Goal: Task Accomplishment & Management: Use online tool/utility

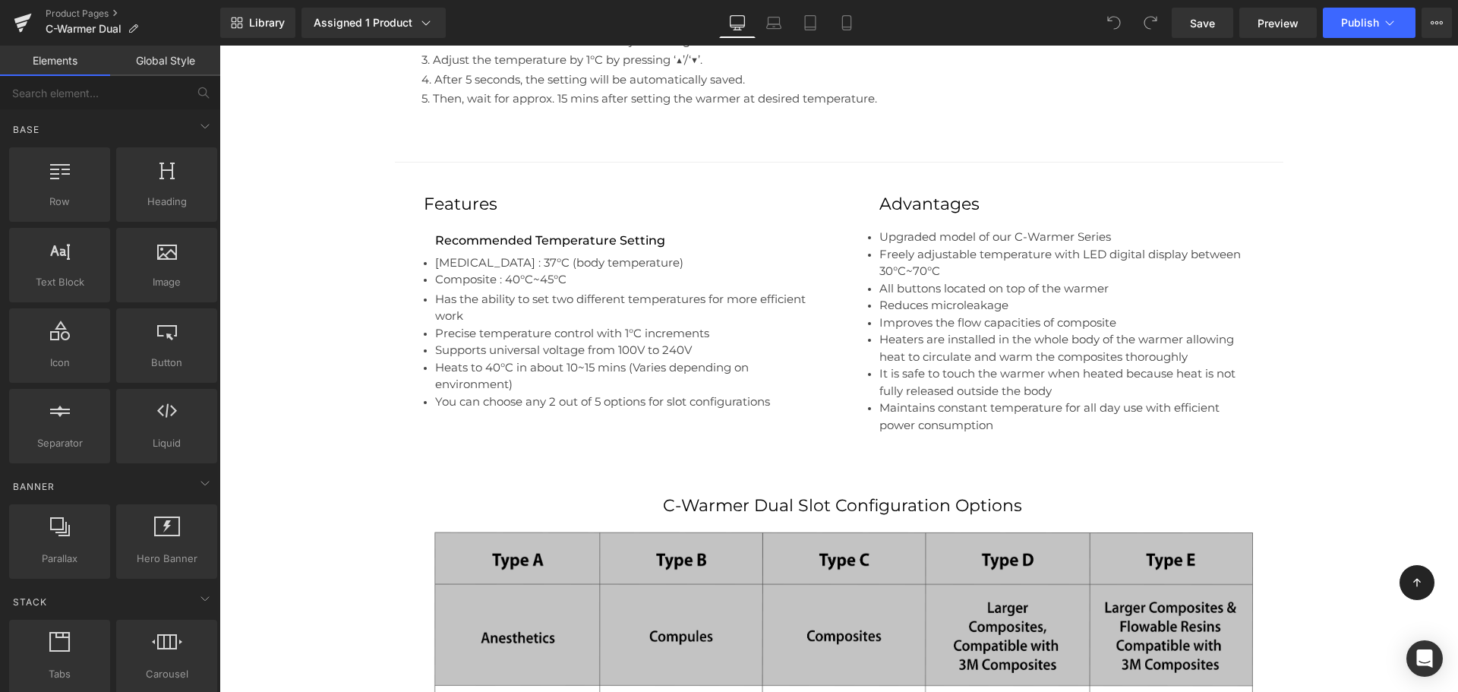
scroll to position [2375, 0]
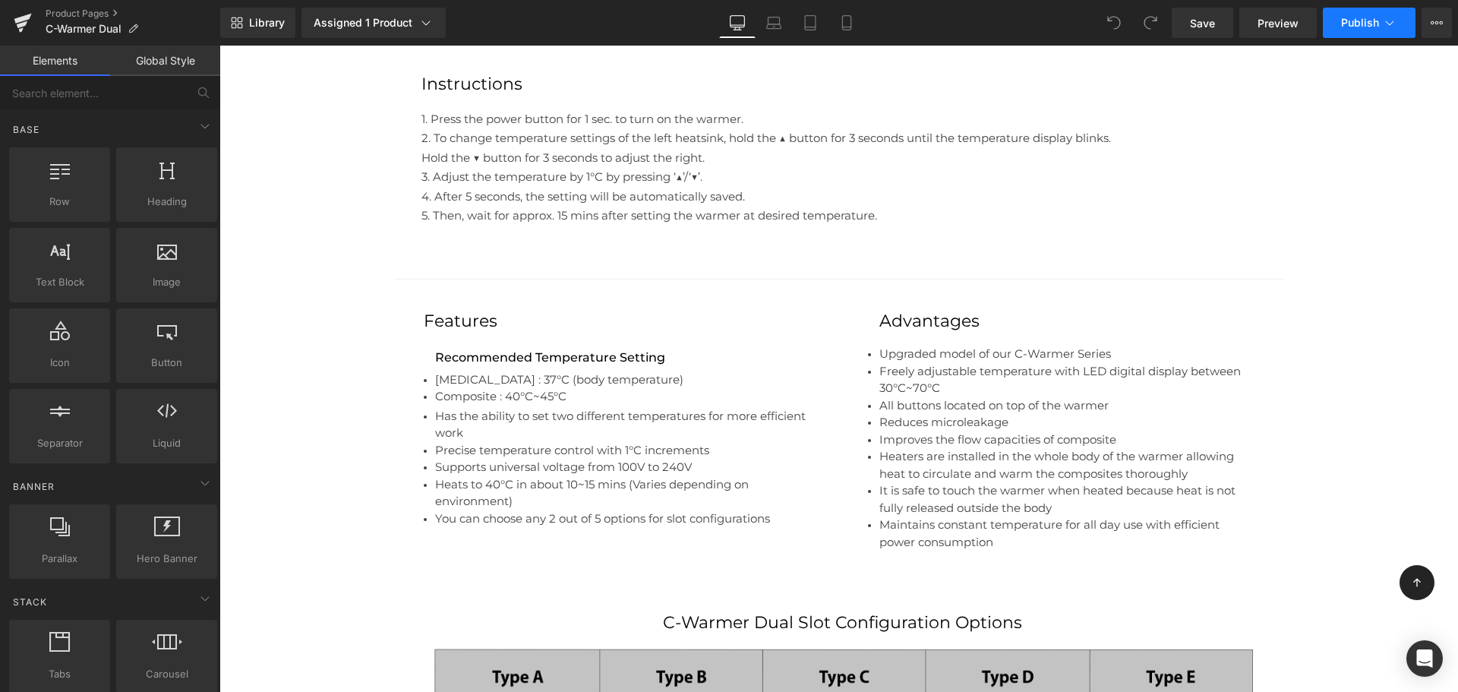
click at [1403, 31] on button "Publish" at bounding box center [1369, 23] width 93 height 30
click at [1432, 27] on icon at bounding box center [1436, 23] width 12 height 12
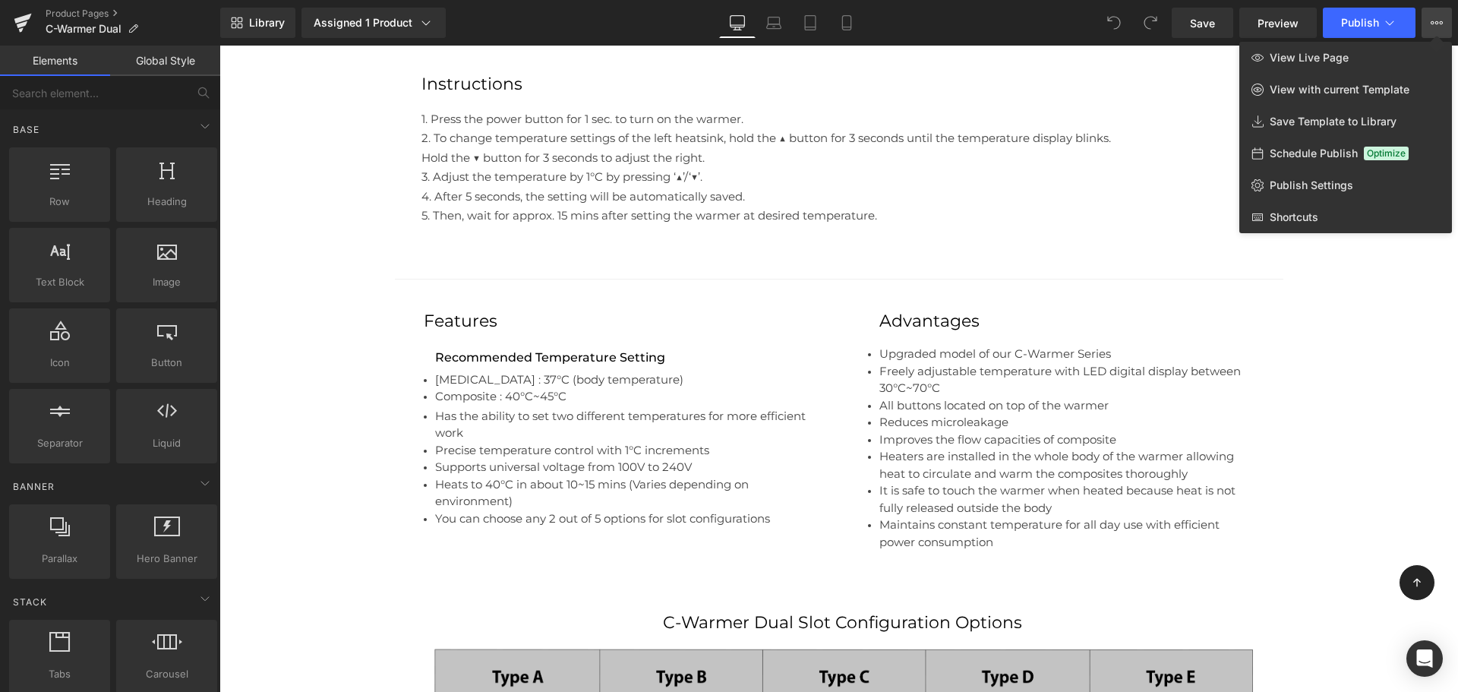
click at [1432, 28] on icon at bounding box center [1436, 23] width 12 height 12
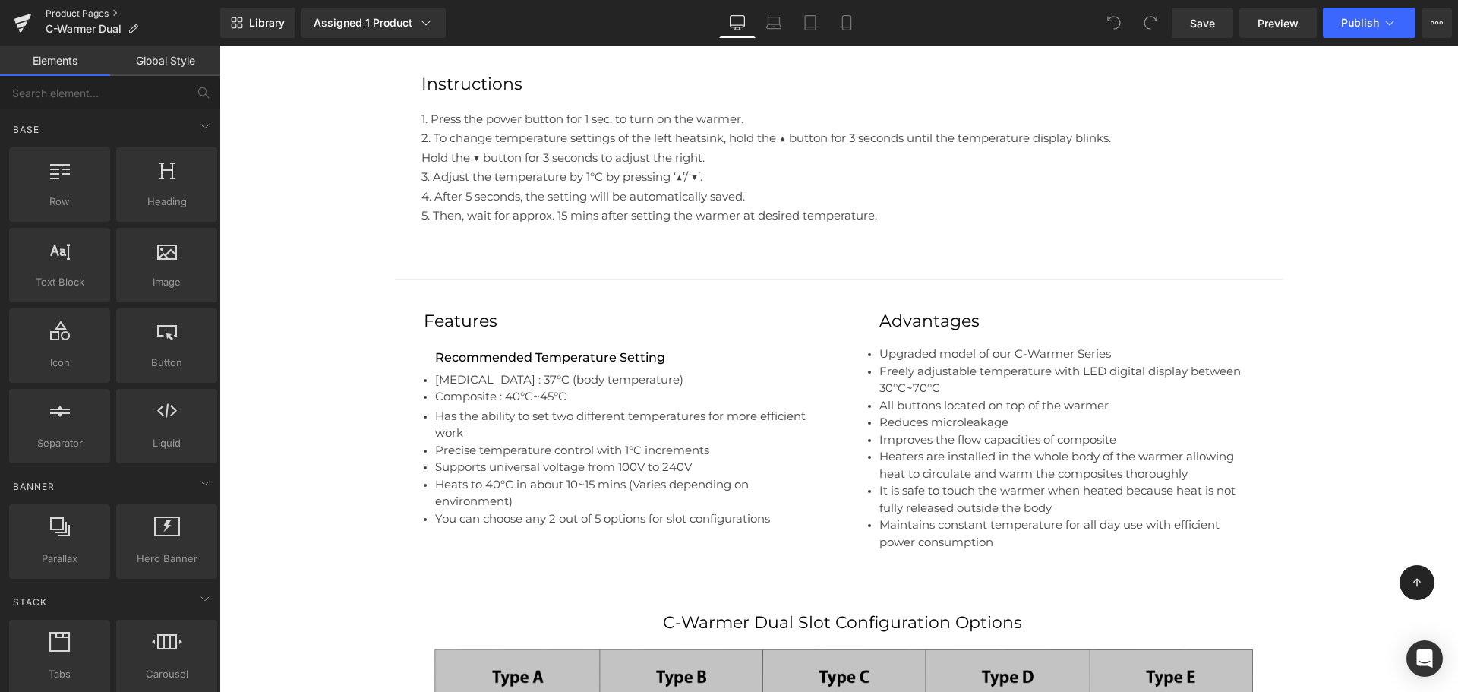
click at [61, 14] on link "Product Pages" at bounding box center [133, 14] width 175 height 12
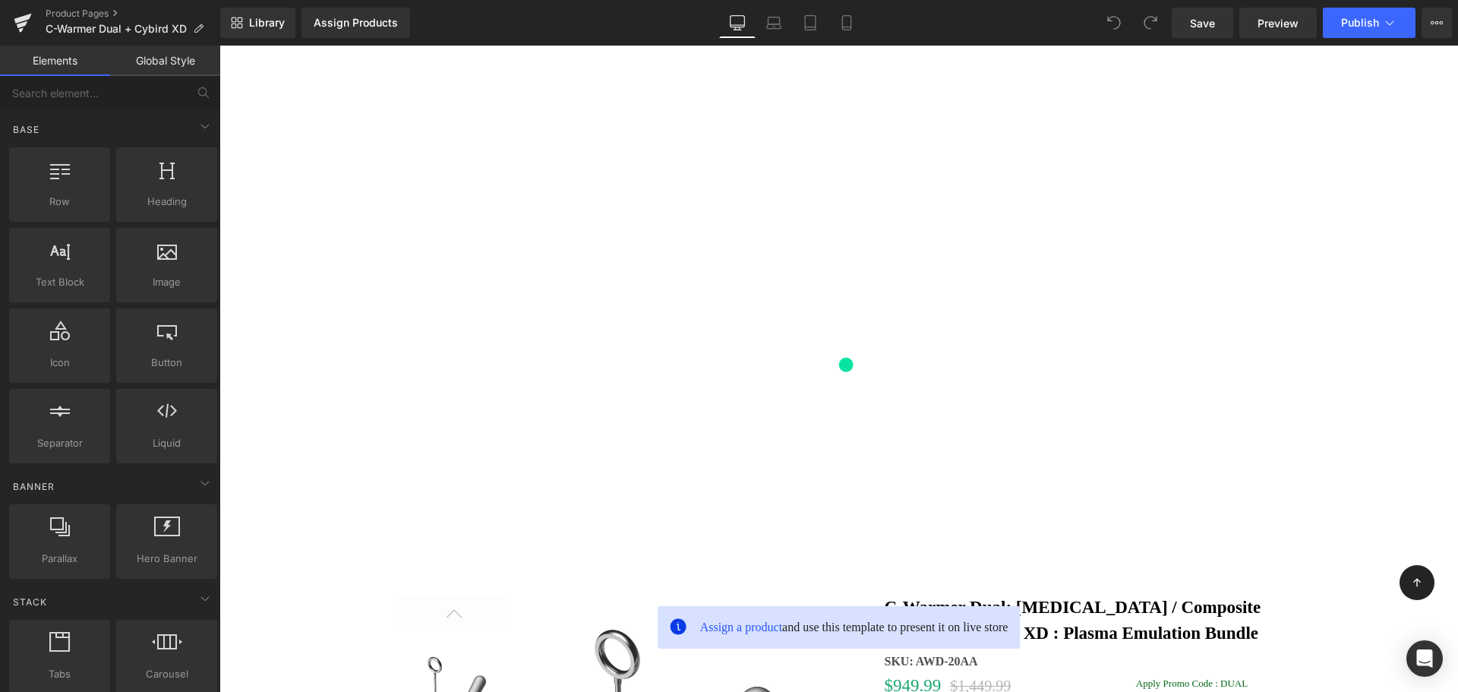
scroll to position [1130, 0]
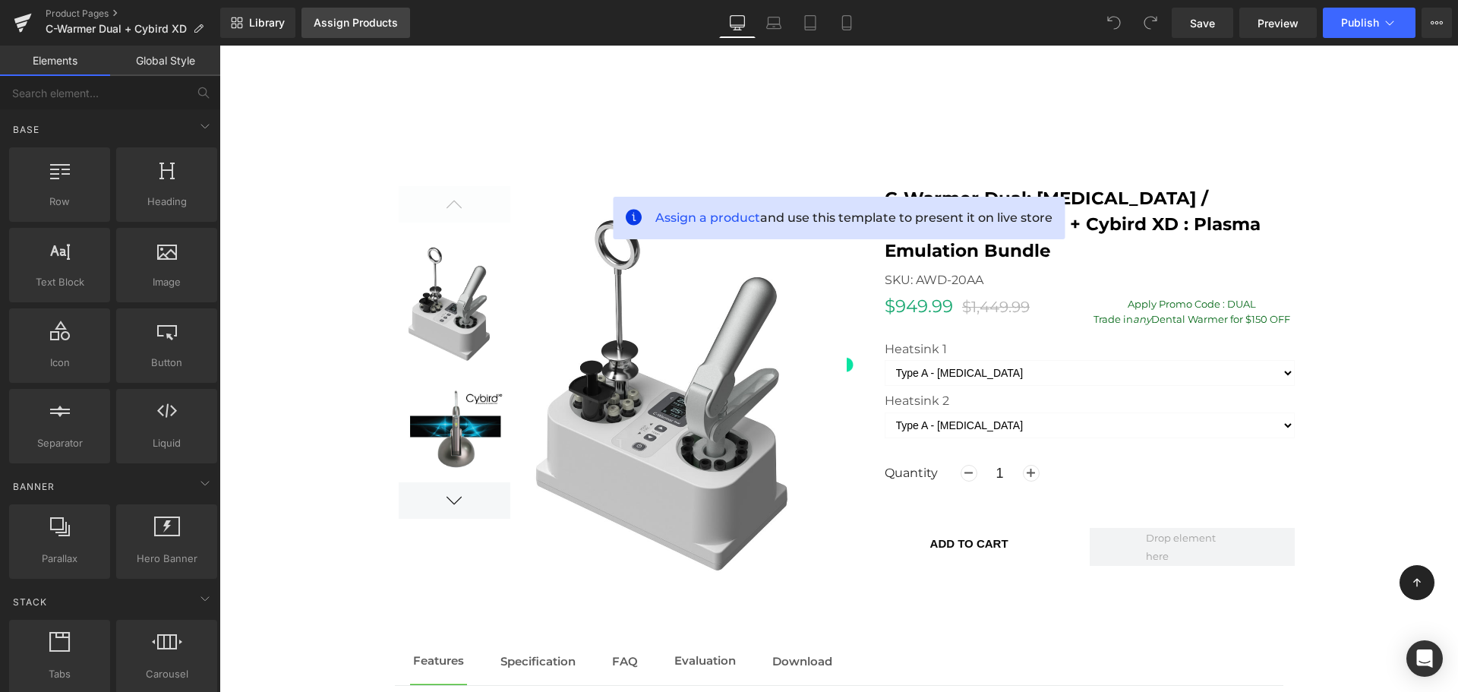
click at [361, 24] on div "Assign Products" at bounding box center [356, 23] width 84 height 12
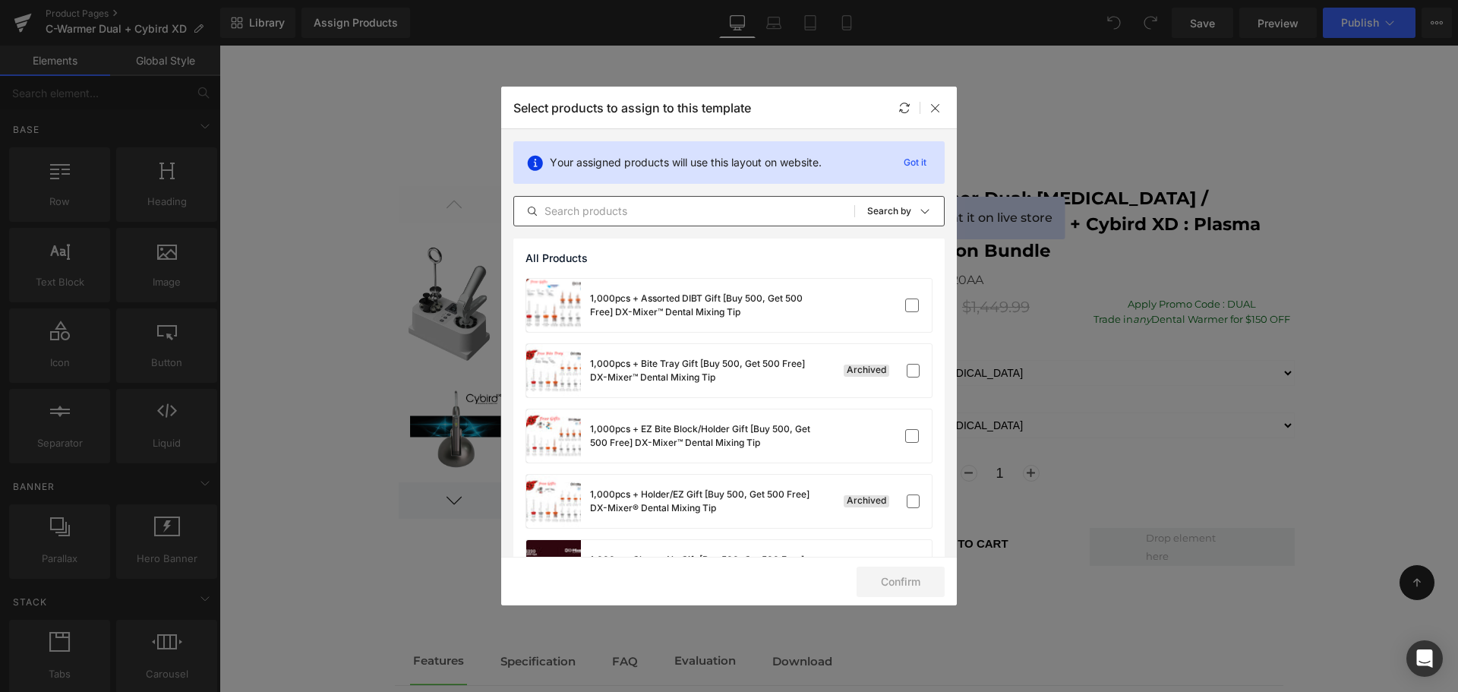
click at [587, 218] on input "text" at bounding box center [684, 211] width 340 height 18
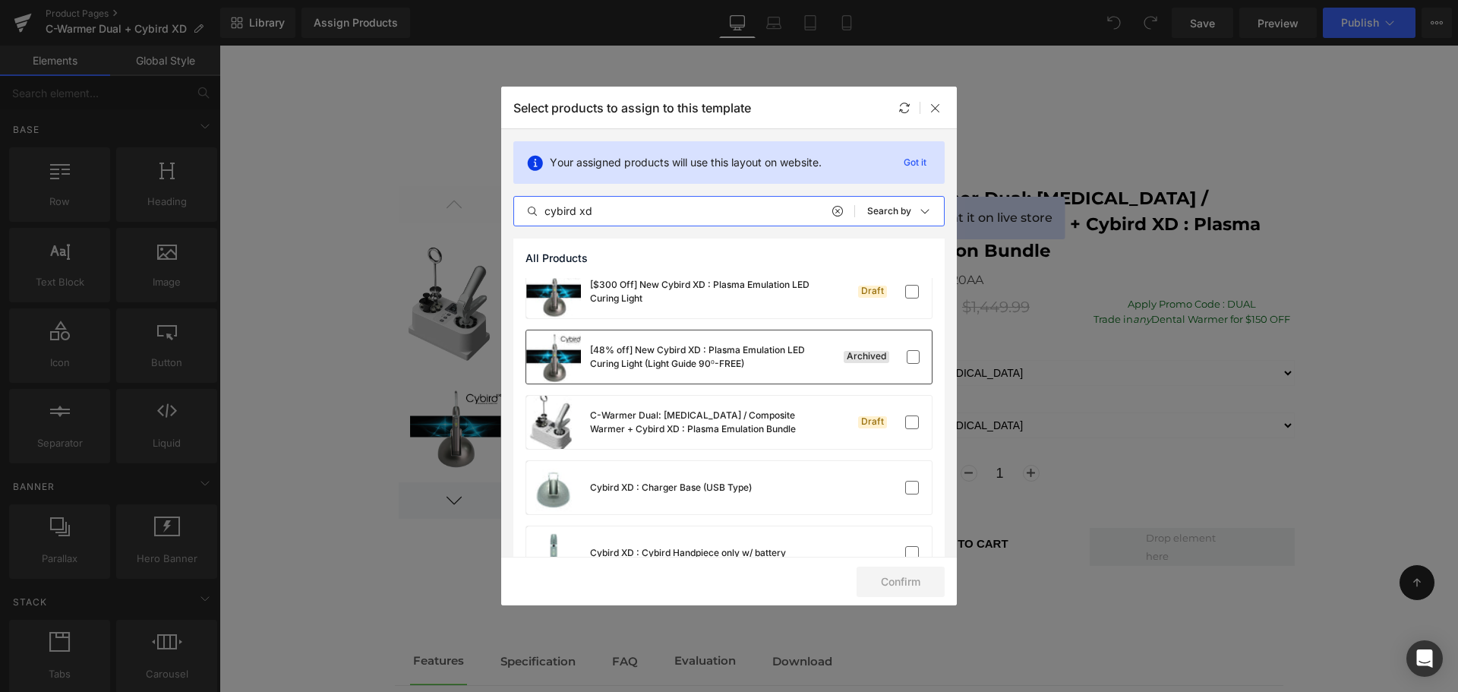
scroll to position [0, 0]
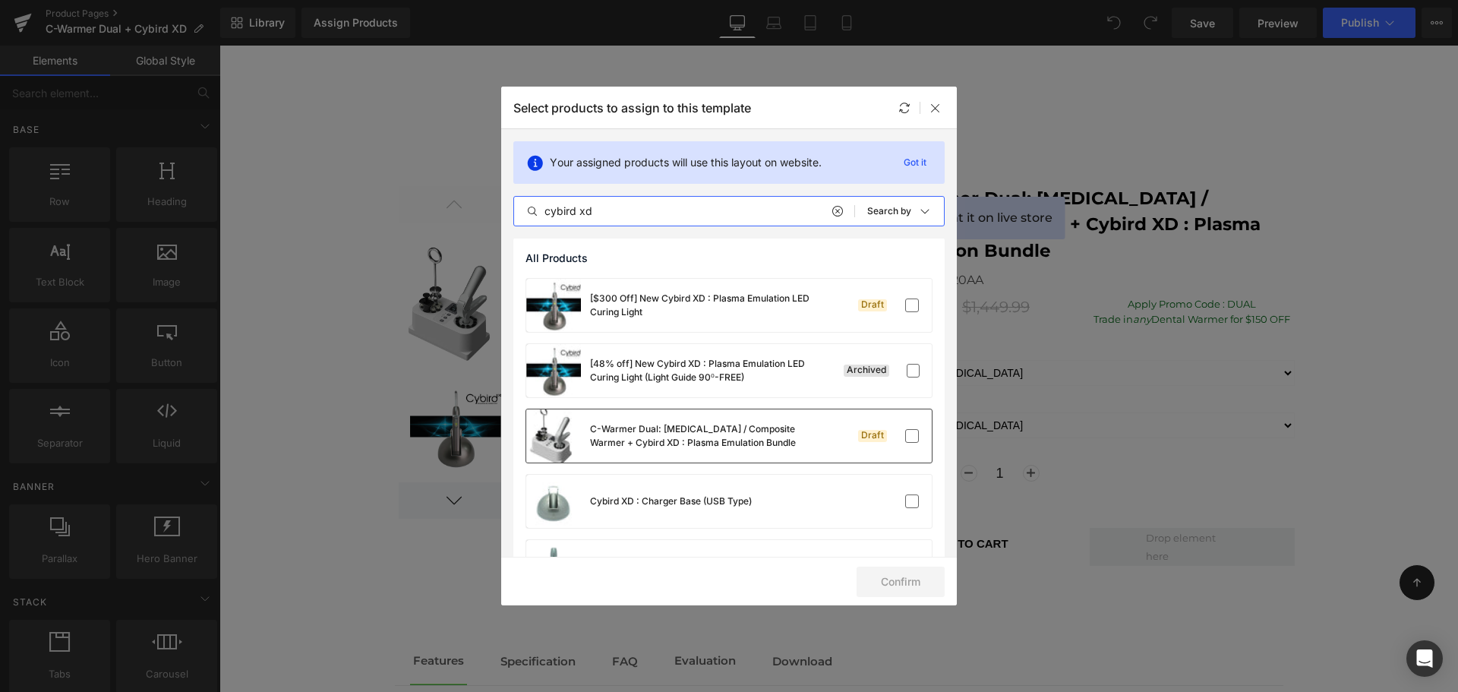
type input "cybird xd"
click at [796, 447] on div "C-Warmer Dual: Anesthetic / Composite Warmer + Cybird XD : Plasma Emulation Bun…" at bounding box center [704, 435] width 228 height 27
click at [921, 578] on button "Confirm" at bounding box center [900, 581] width 88 height 30
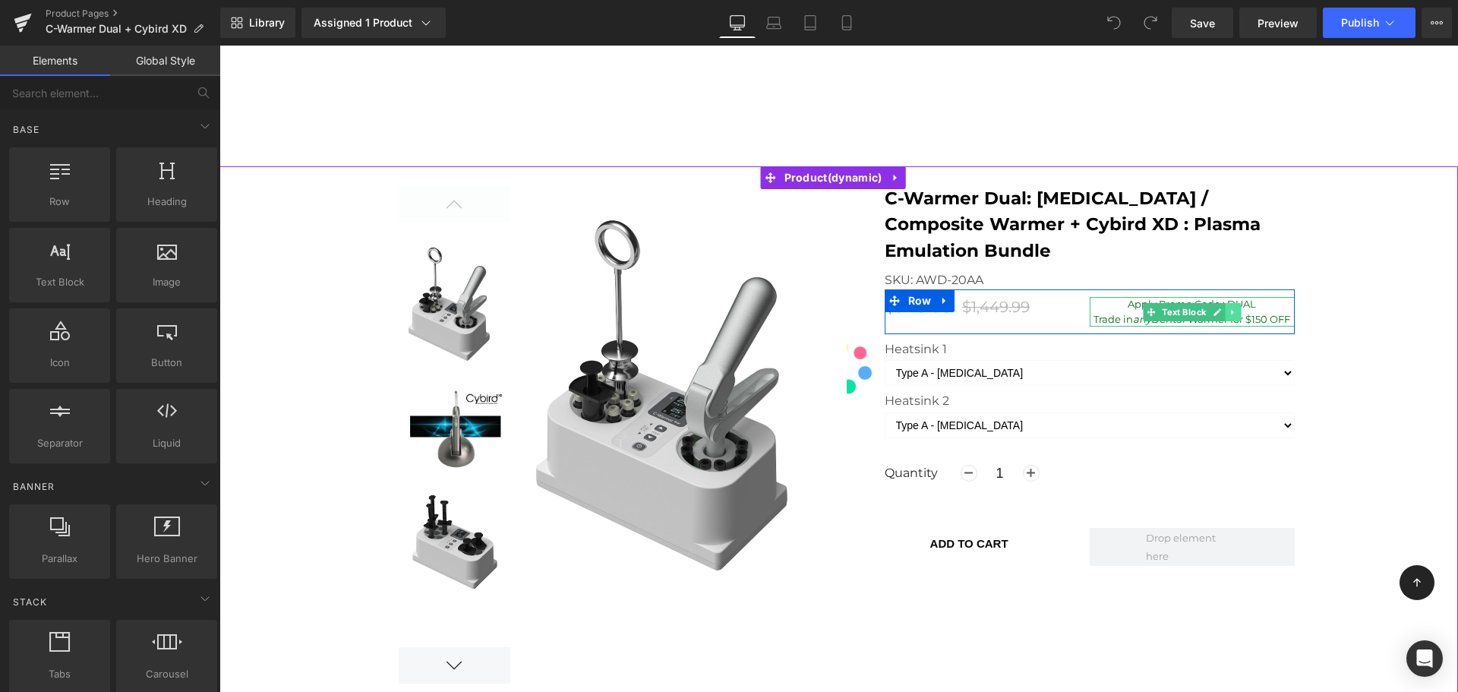
click at [1228, 310] on icon at bounding box center [1232, 311] width 8 height 9
click at [1236, 310] on icon at bounding box center [1240, 311] width 8 height 9
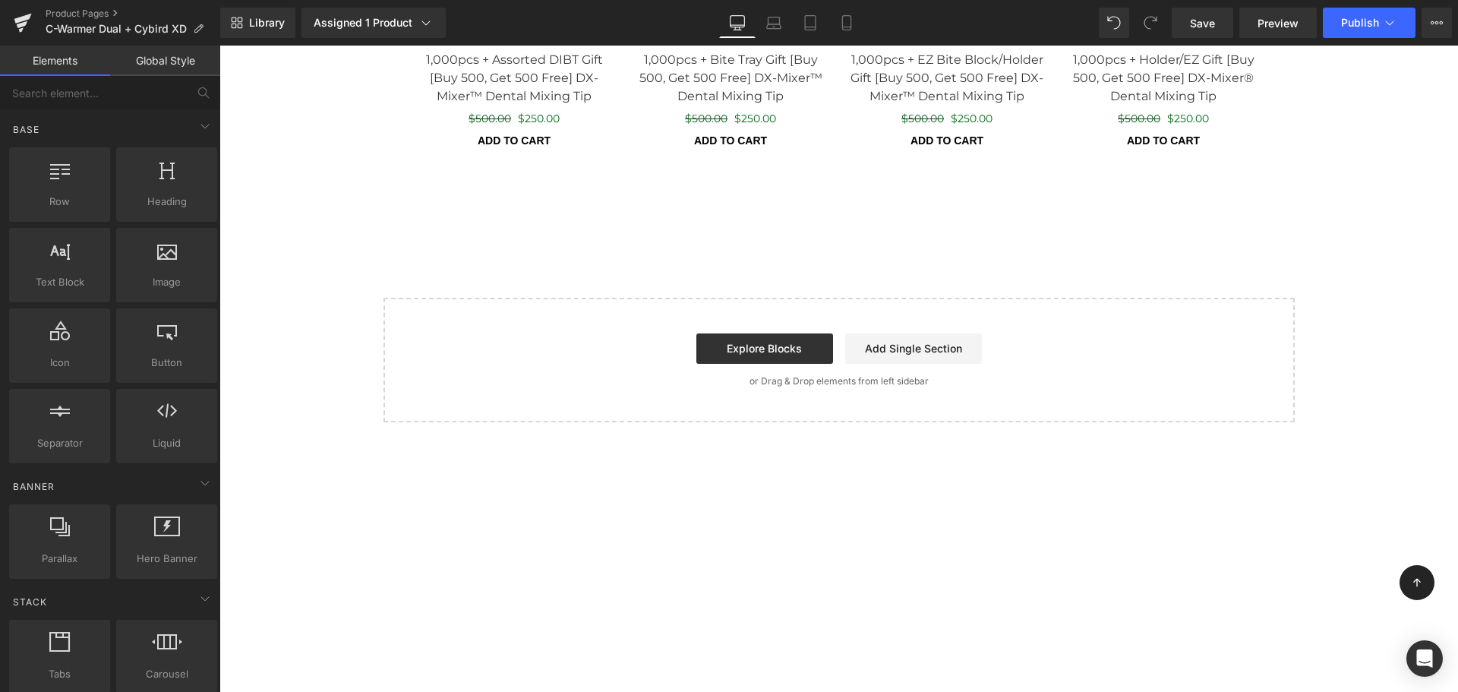
scroll to position [4463, 0]
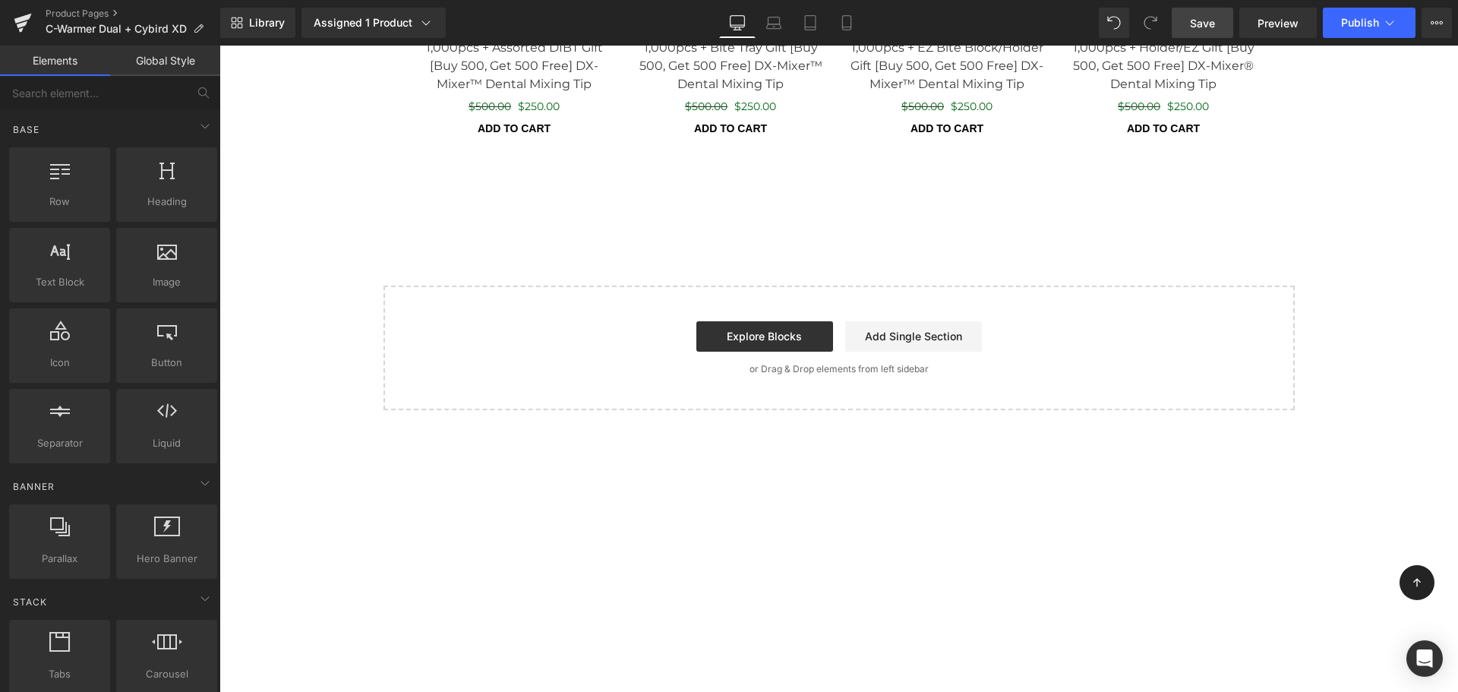
click at [1203, 30] on span "Save" at bounding box center [1202, 23] width 25 height 16
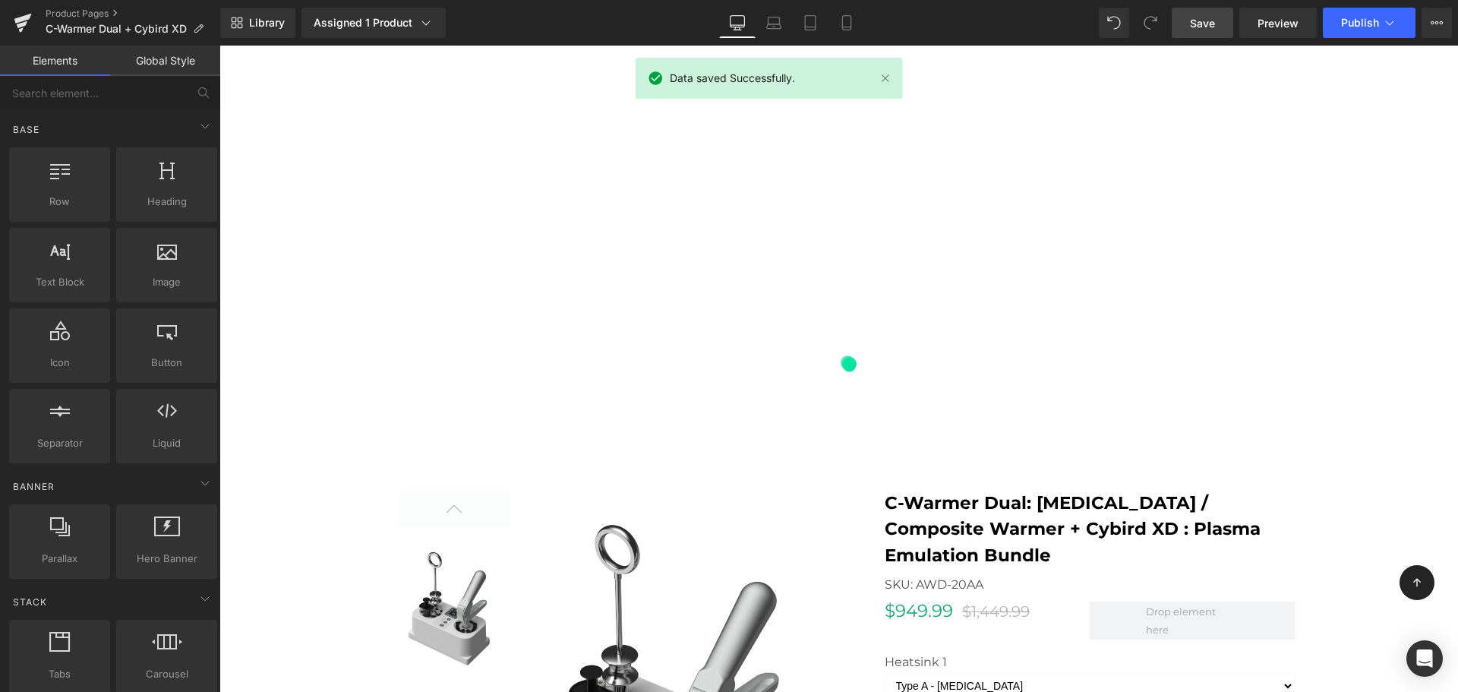
scroll to position [1401, 0]
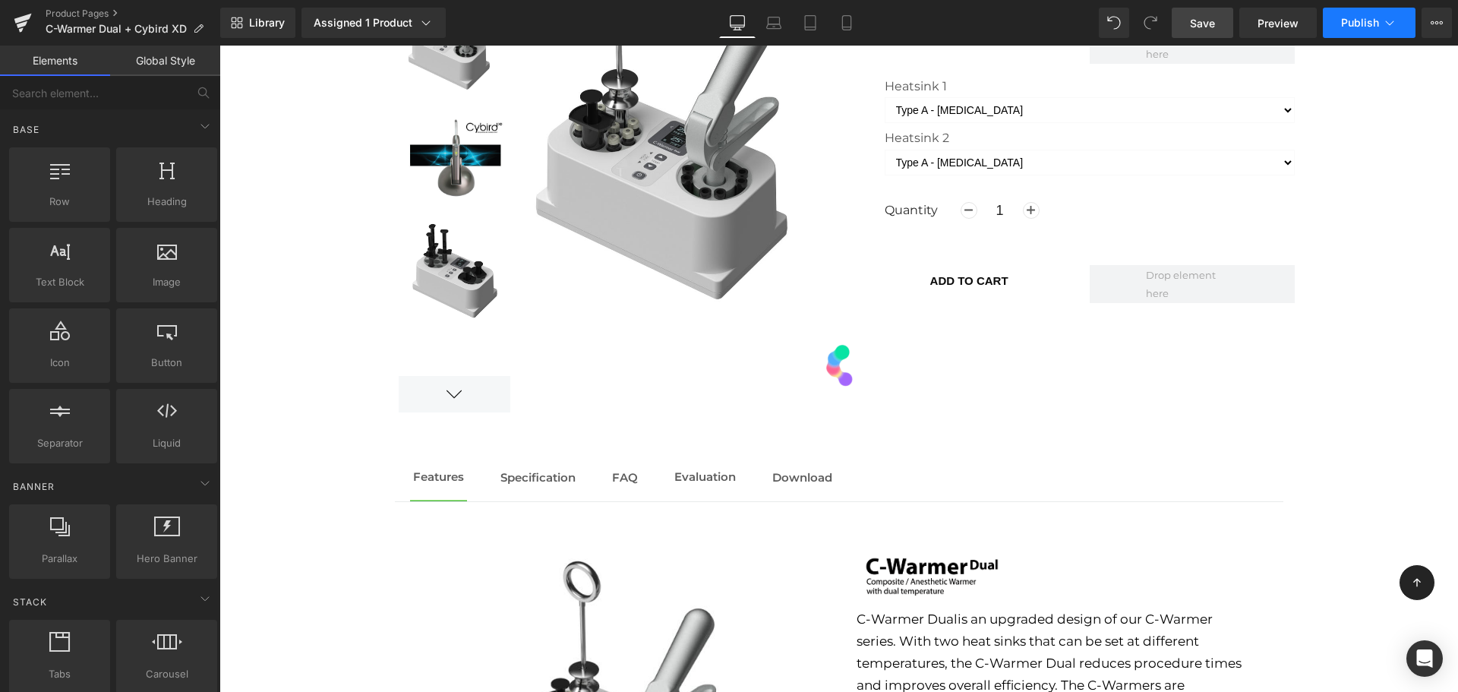
click at [1364, 27] on span "Publish" at bounding box center [1360, 23] width 38 height 12
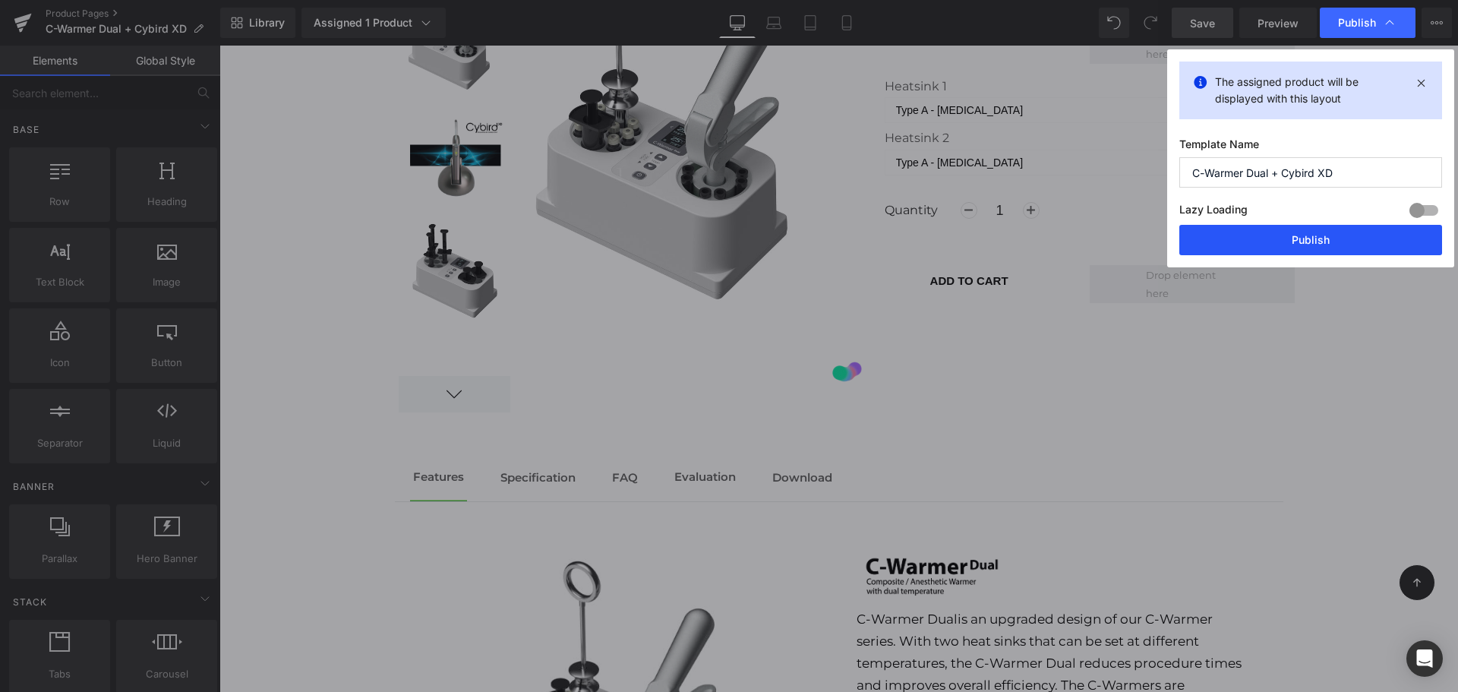
drag, startPoint x: 1318, startPoint y: 238, endPoint x: 742, endPoint y: 188, distance: 578.3
click at [1318, 238] on button "Publish" at bounding box center [1310, 240] width 263 height 30
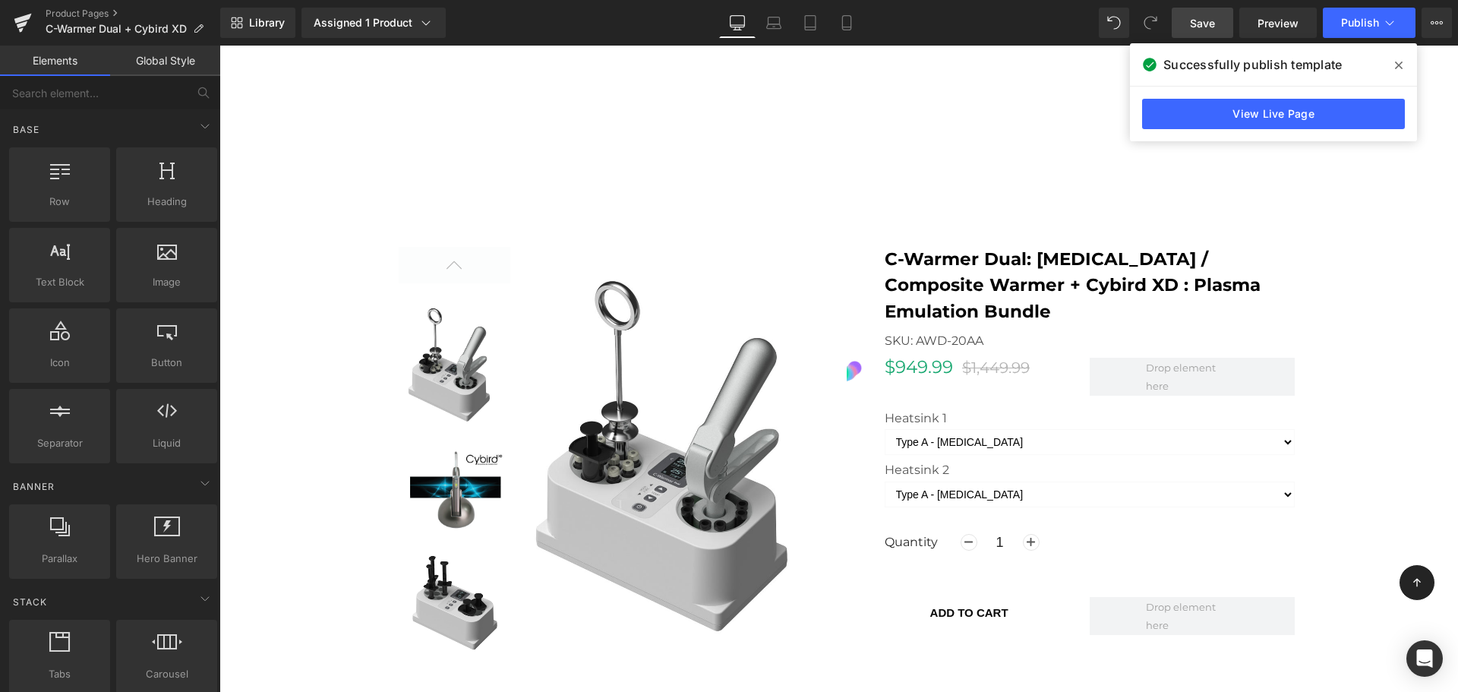
scroll to position [1509, 0]
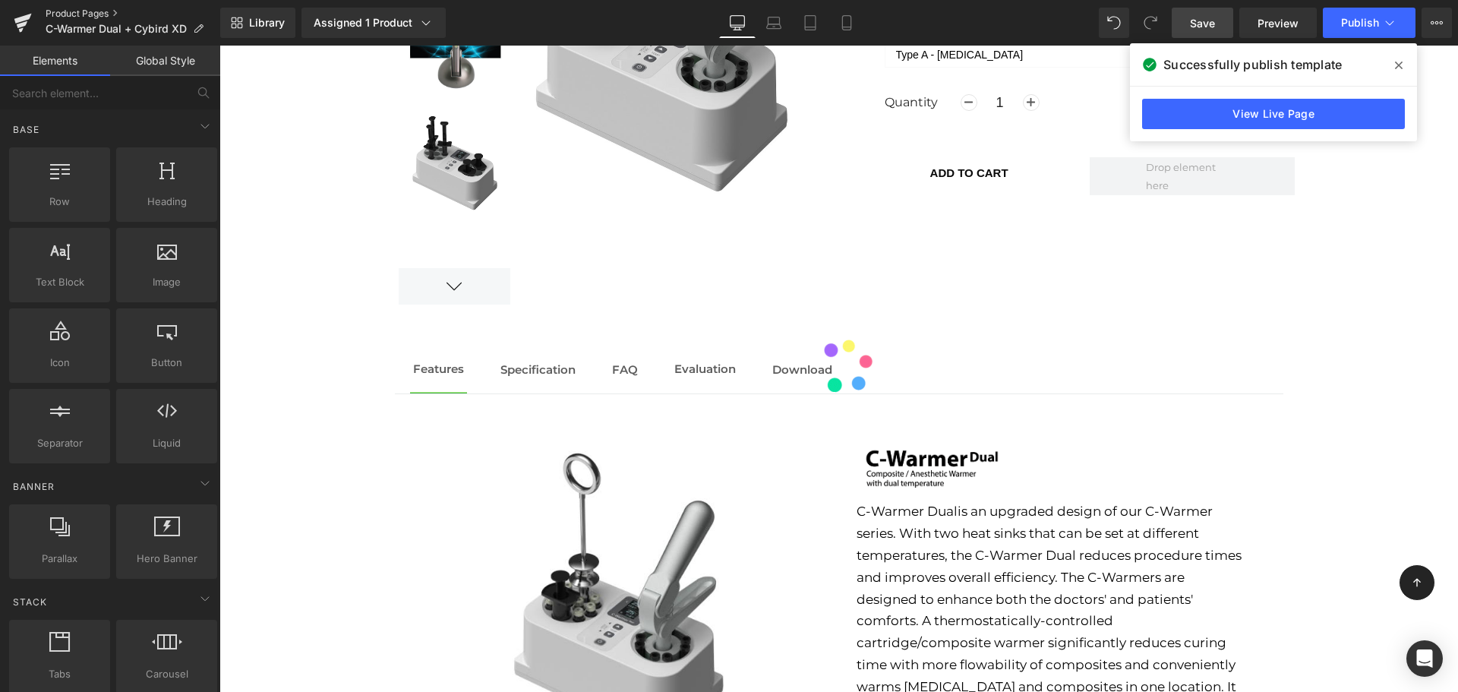
click at [61, 16] on link "Product Pages" at bounding box center [133, 14] width 175 height 12
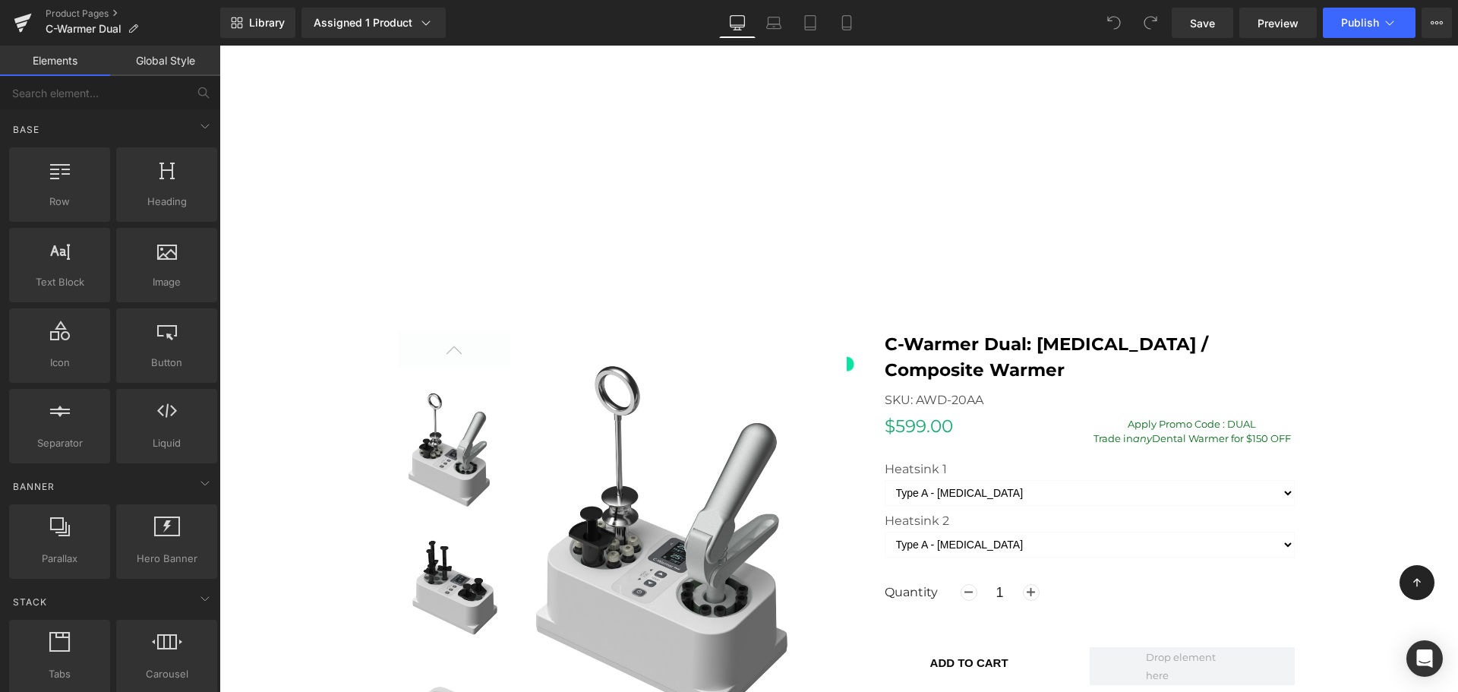
scroll to position [1102, 0]
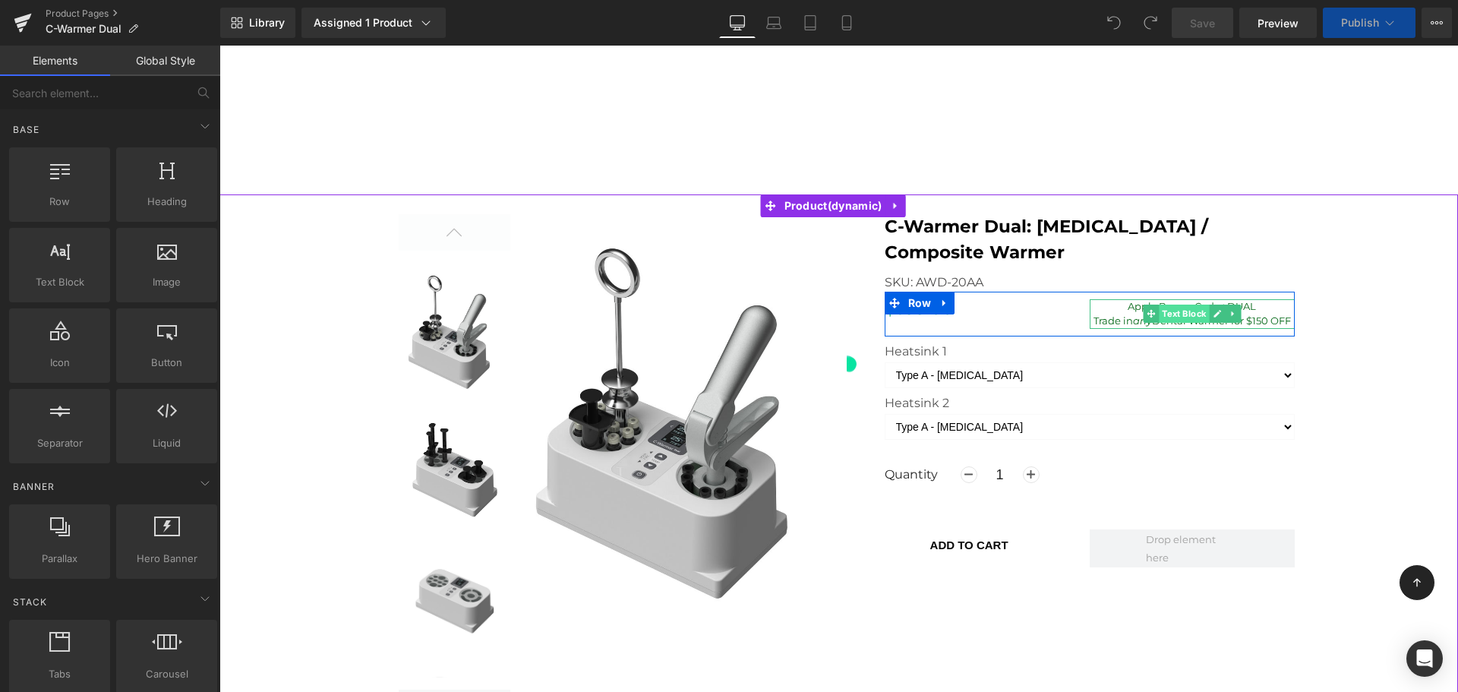
click at [1182, 311] on span "Text Block" at bounding box center [1184, 313] width 50 height 18
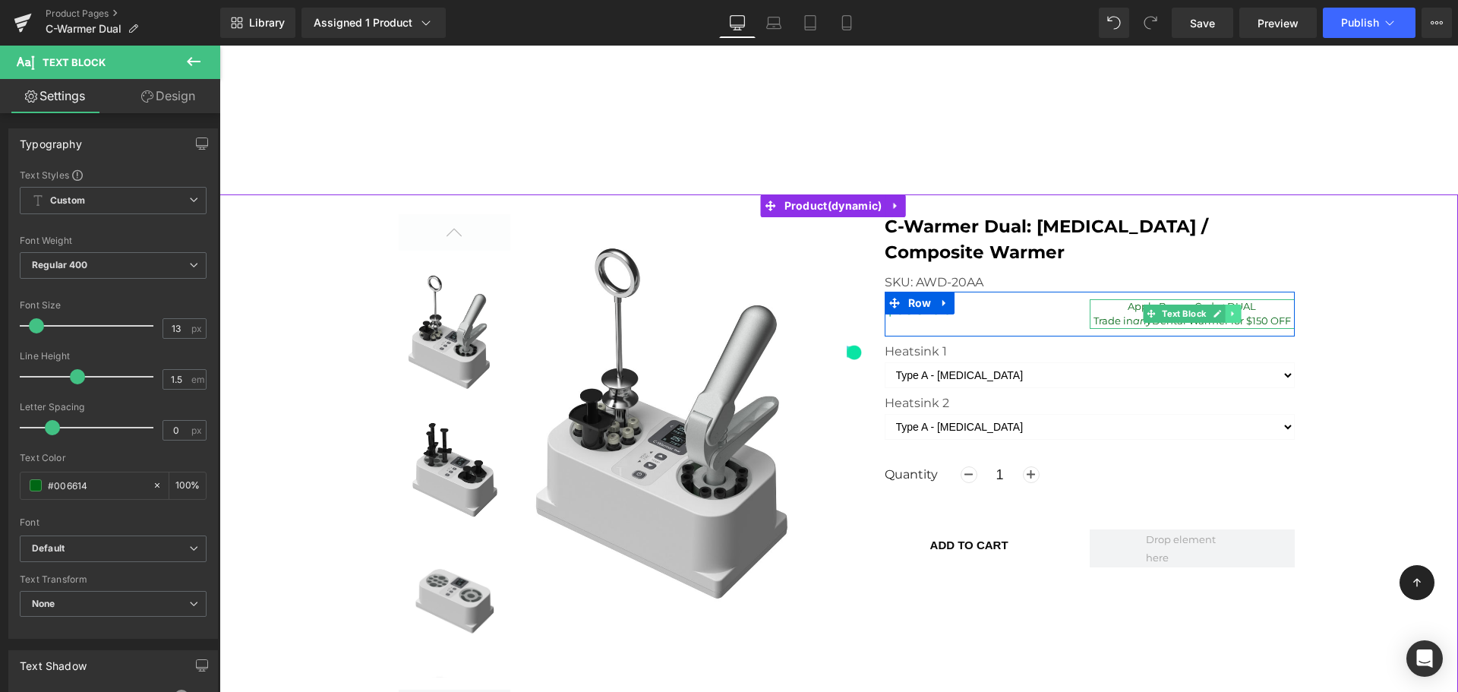
click at [1225, 311] on link at bounding box center [1233, 313] width 16 height 18
click at [1236, 314] on icon at bounding box center [1240, 313] width 8 height 9
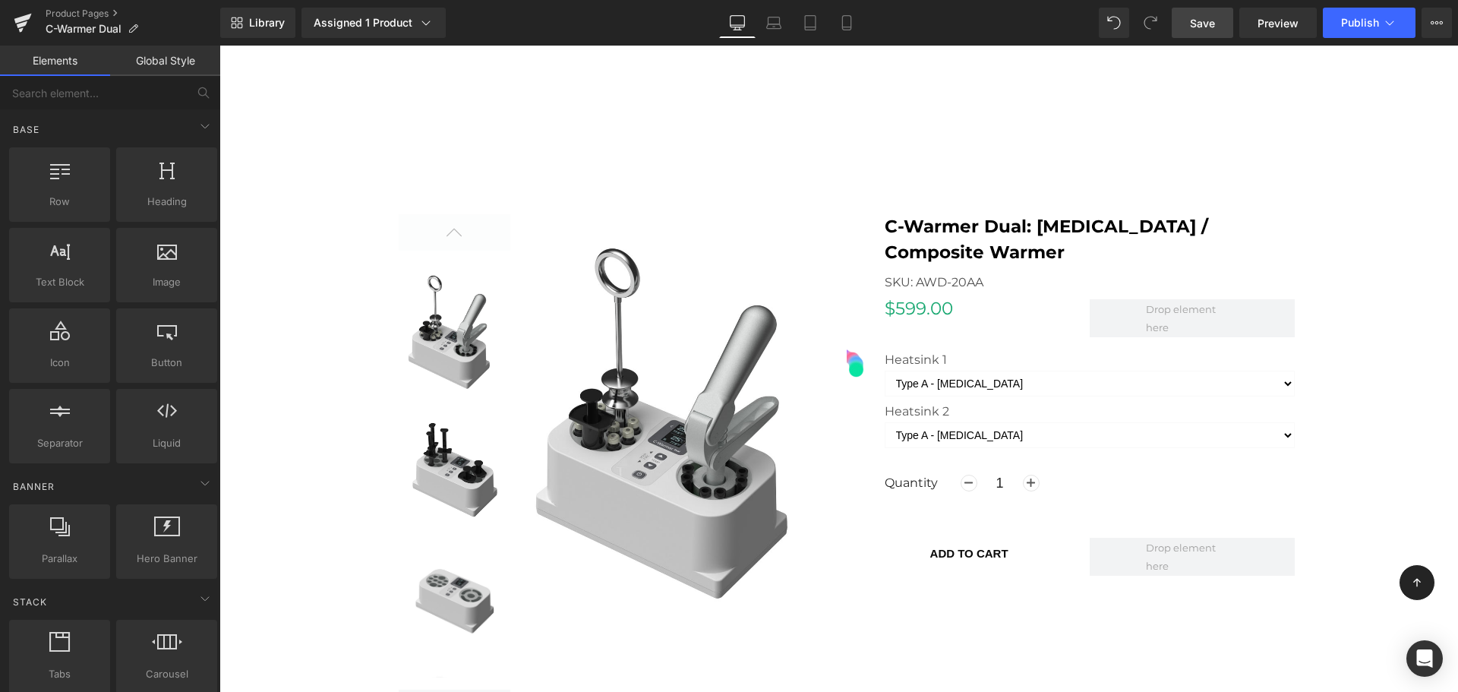
click at [1215, 37] on link "Save" at bounding box center [1201, 23] width 61 height 30
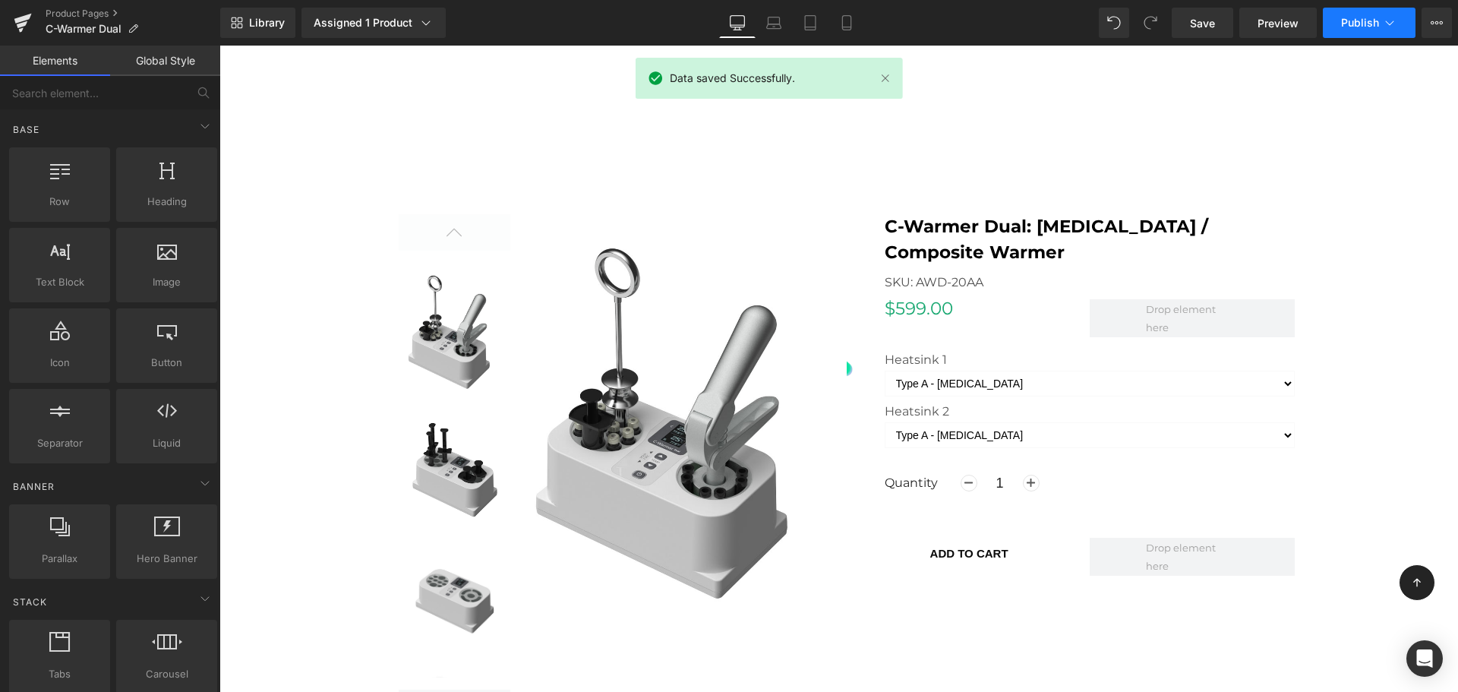
click at [1353, 27] on span "Publish" at bounding box center [1360, 23] width 38 height 12
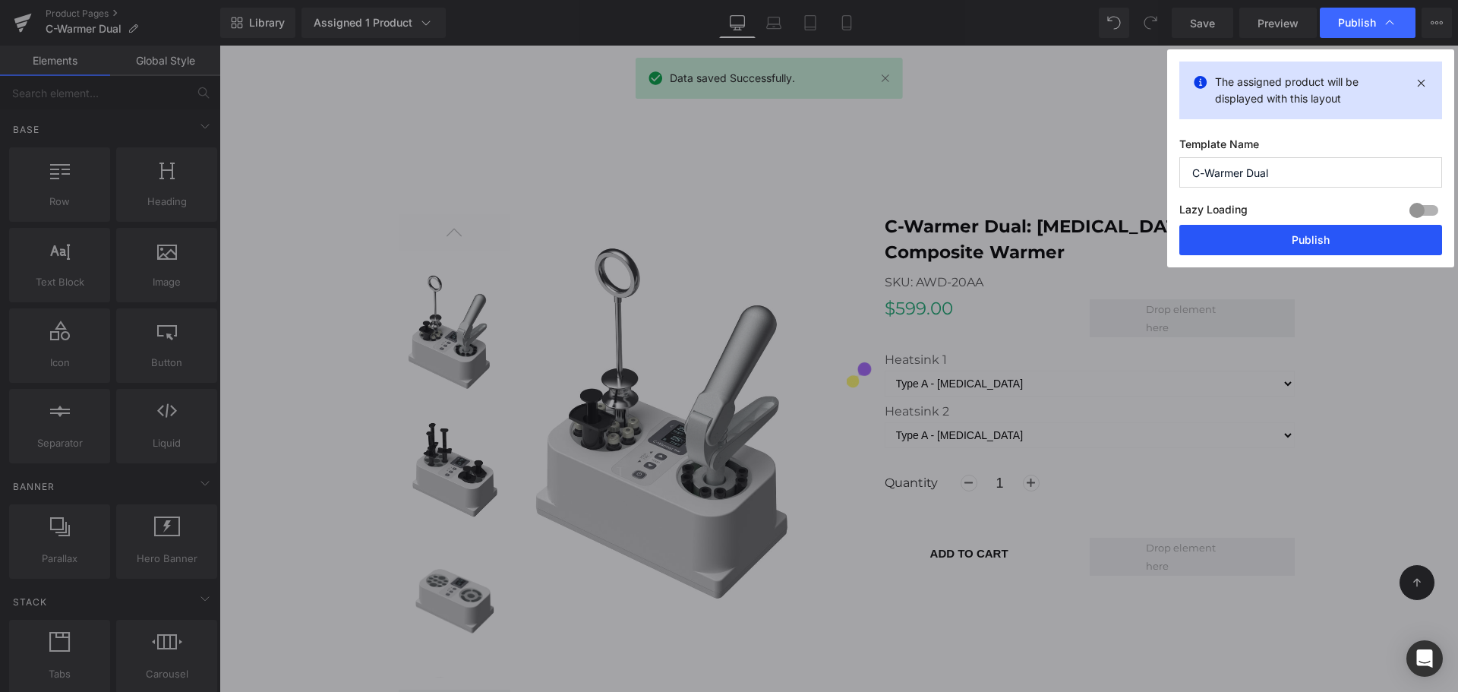
drag, startPoint x: 1278, startPoint y: 231, endPoint x: 1058, endPoint y: 185, distance: 224.1
click at [1278, 231] on button "Publish" at bounding box center [1310, 240] width 263 height 30
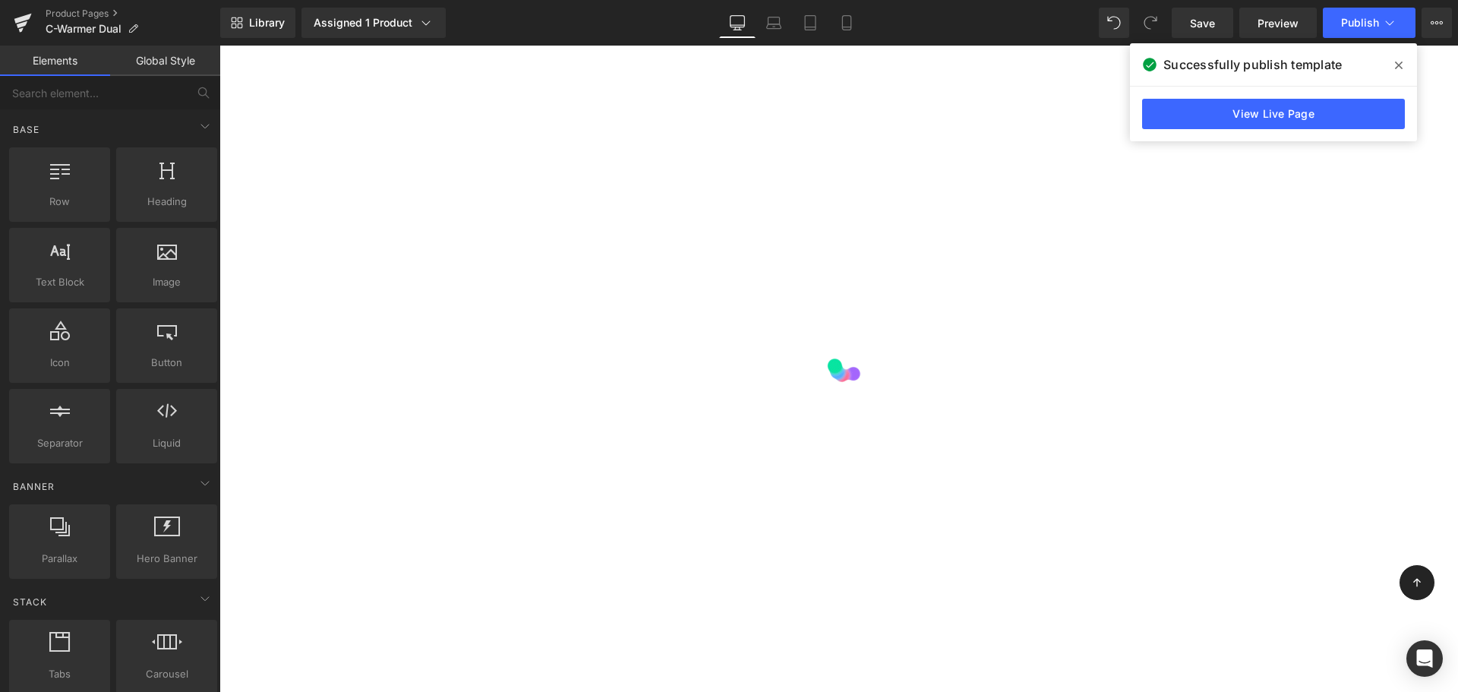
scroll to position [71, 0]
click at [93, 11] on link "Product Pages" at bounding box center [133, 14] width 175 height 12
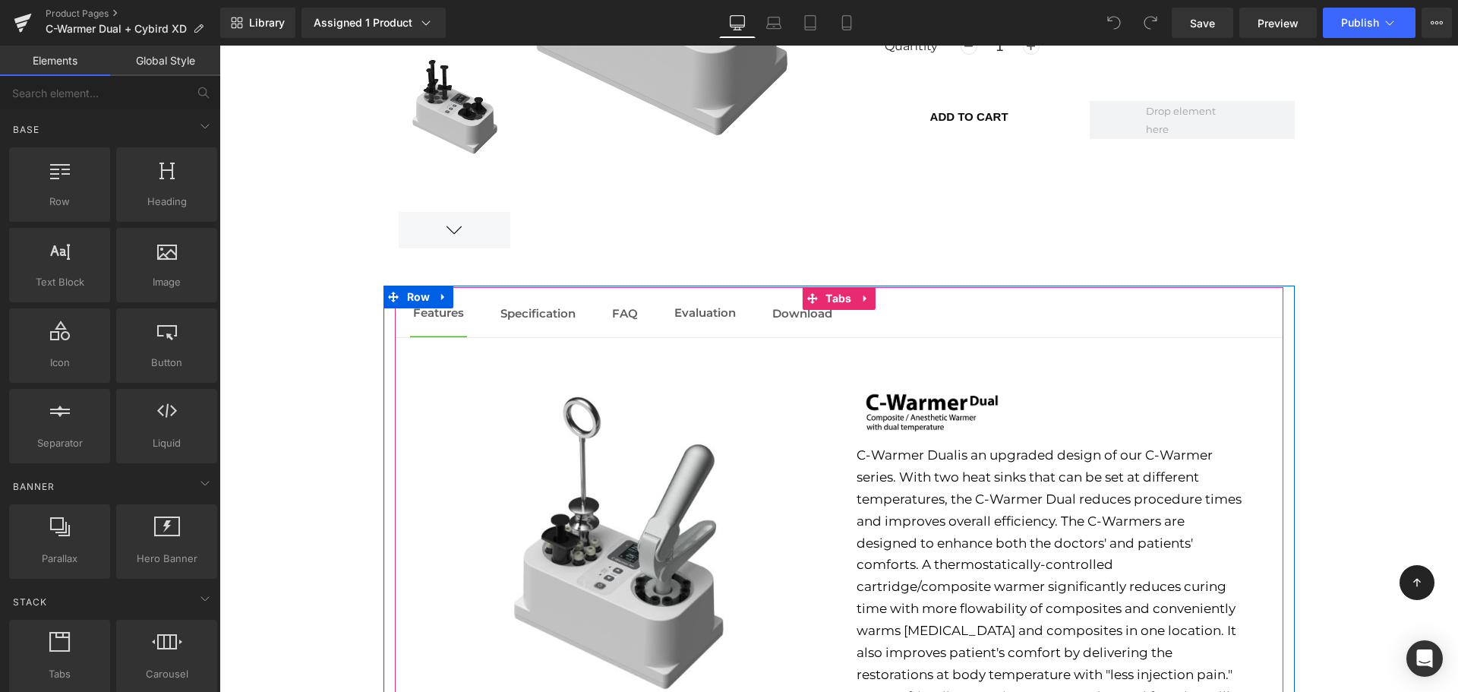
scroll to position [1546, 0]
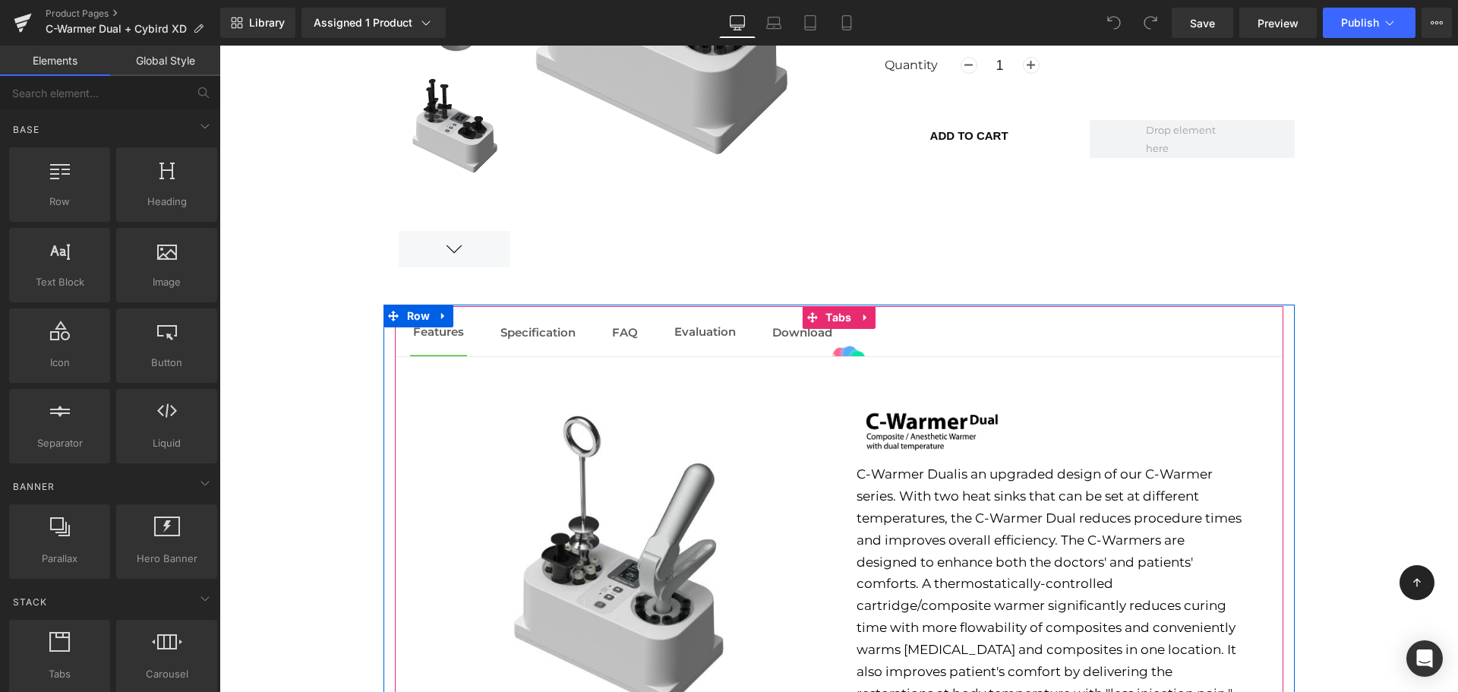
click at [523, 337] on div "Specification Text Block" at bounding box center [537, 332] width 75 height 18
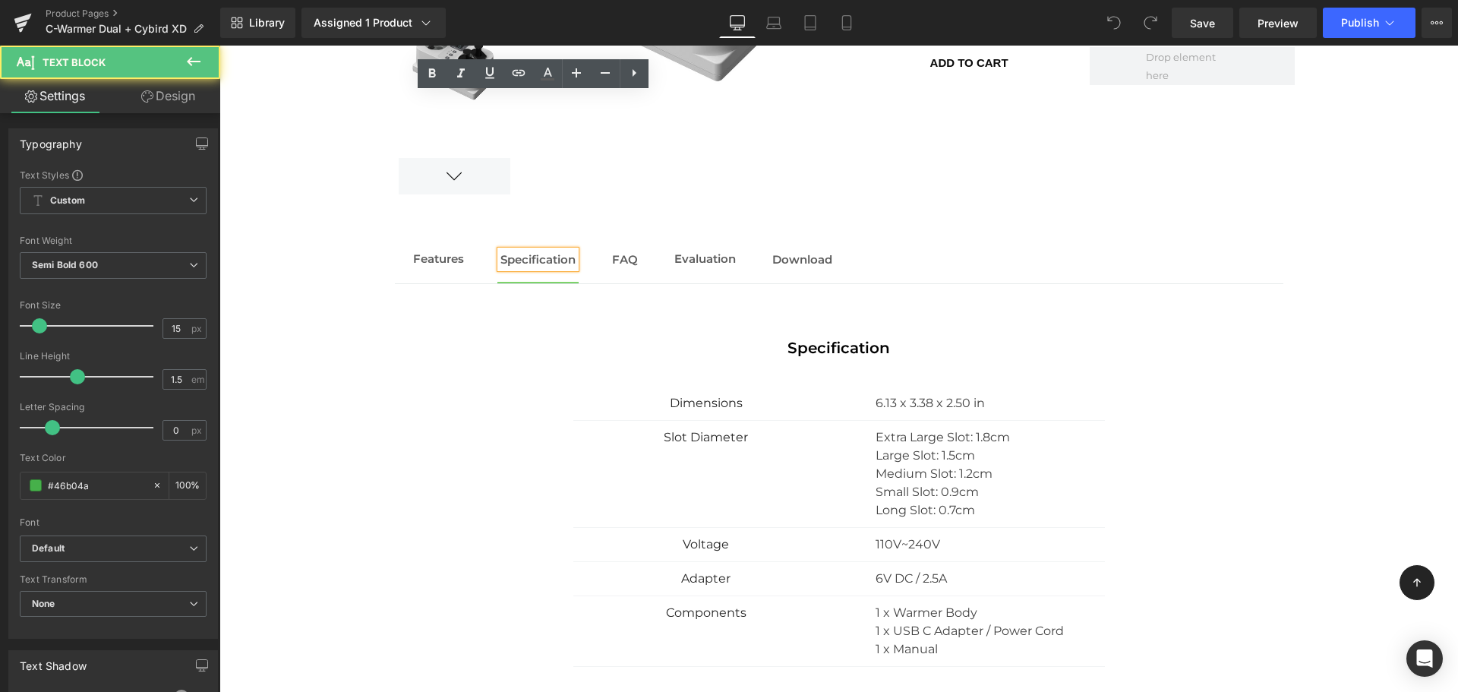
scroll to position [1791, 0]
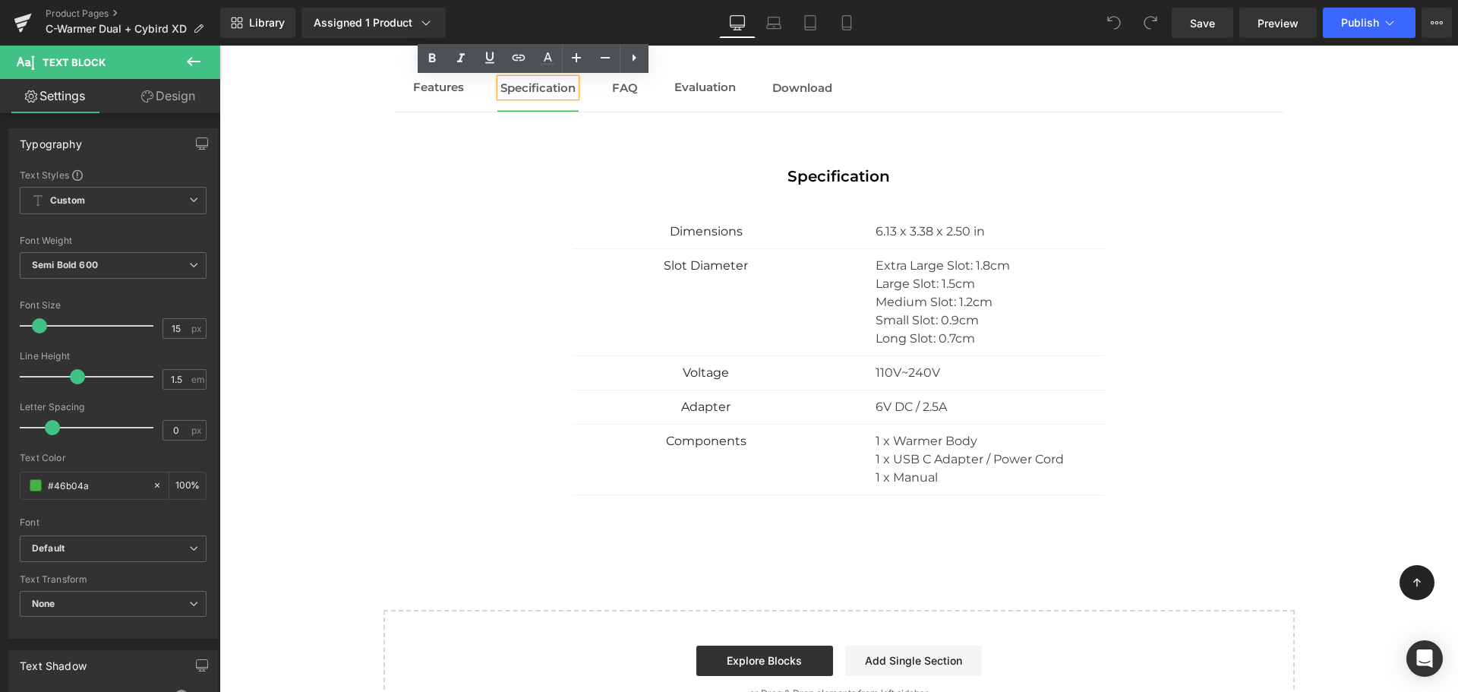
click at [219, 46] on div at bounding box center [219, 46] width 0 height 0
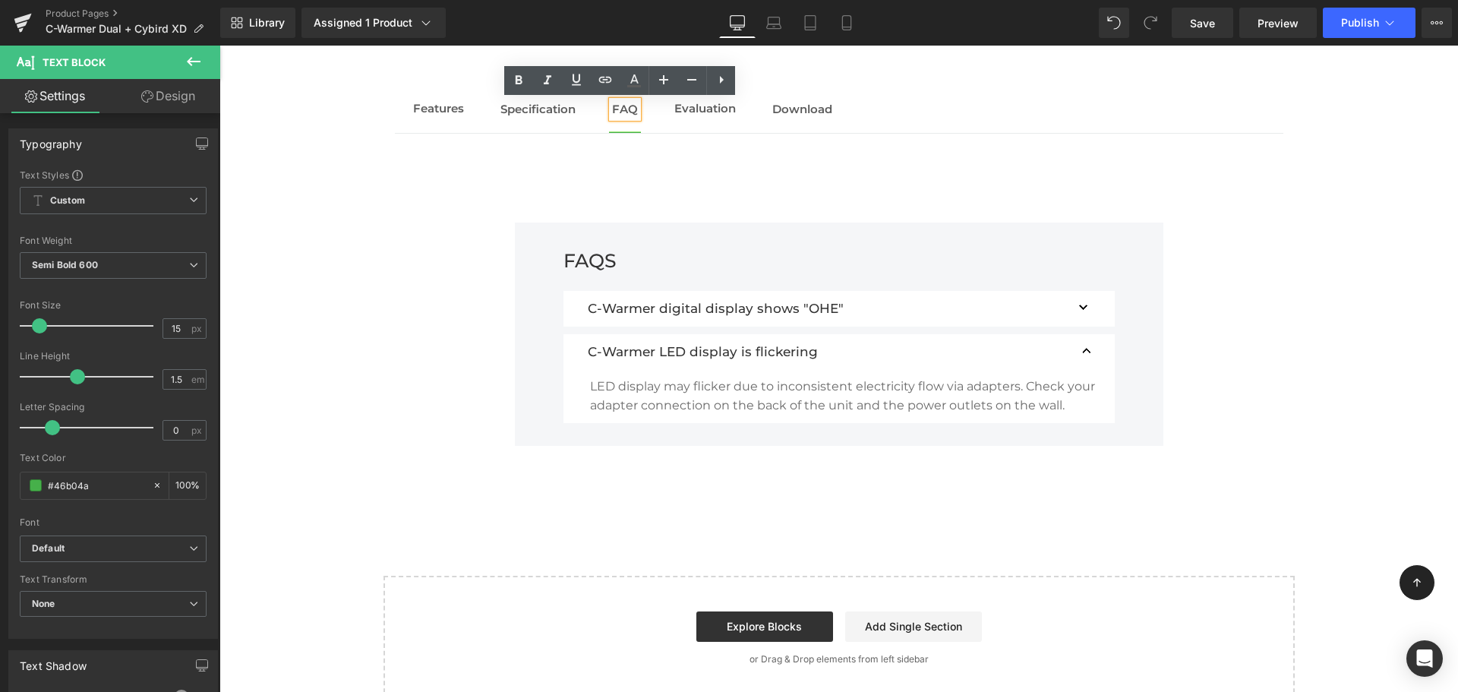
scroll to position [1759, 0]
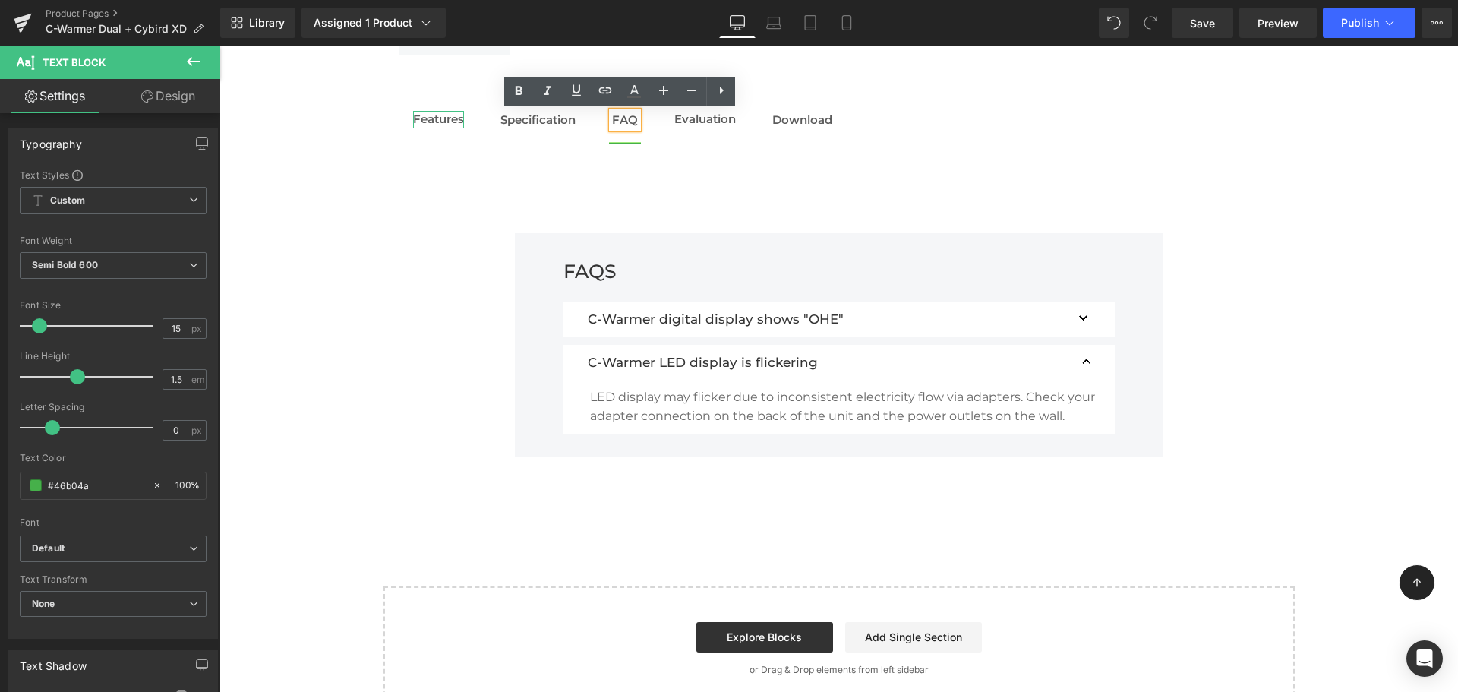
click at [422, 122] on span "Features" at bounding box center [438, 119] width 51 height 14
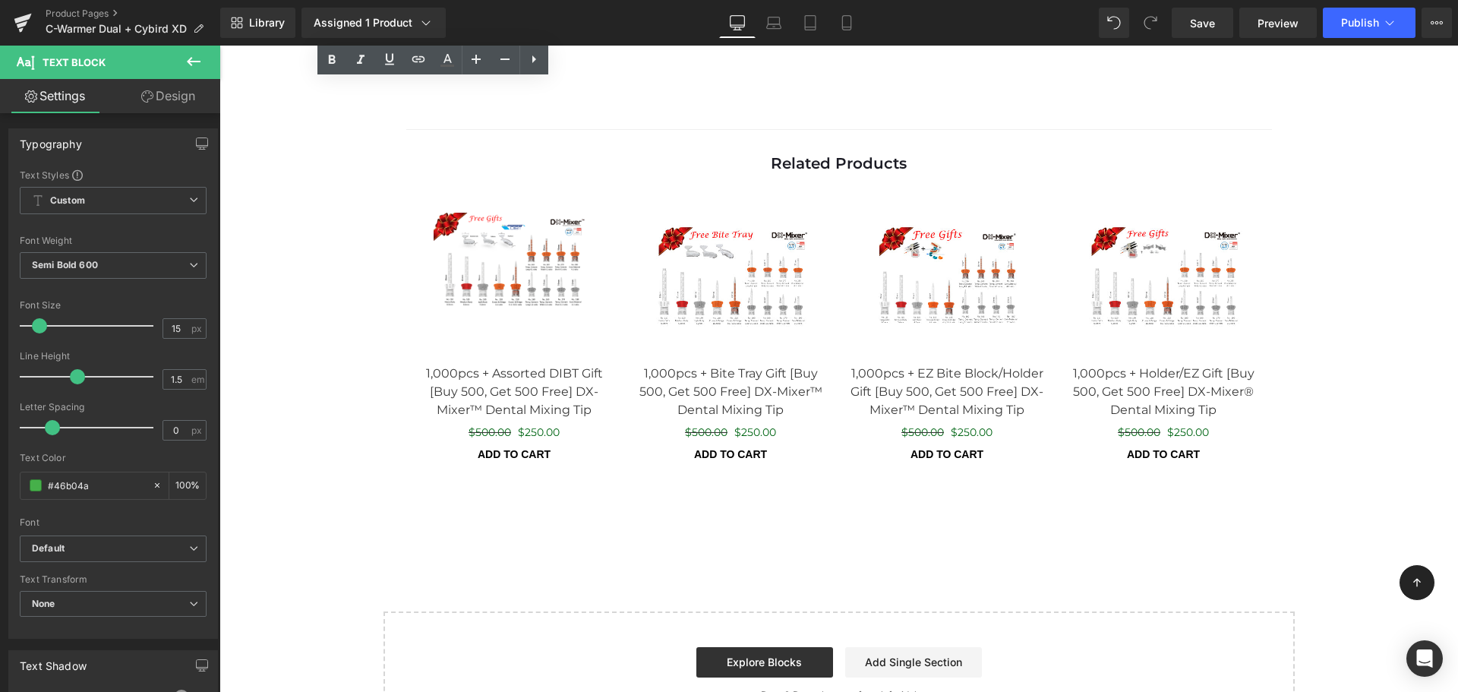
scroll to position [3917, 0]
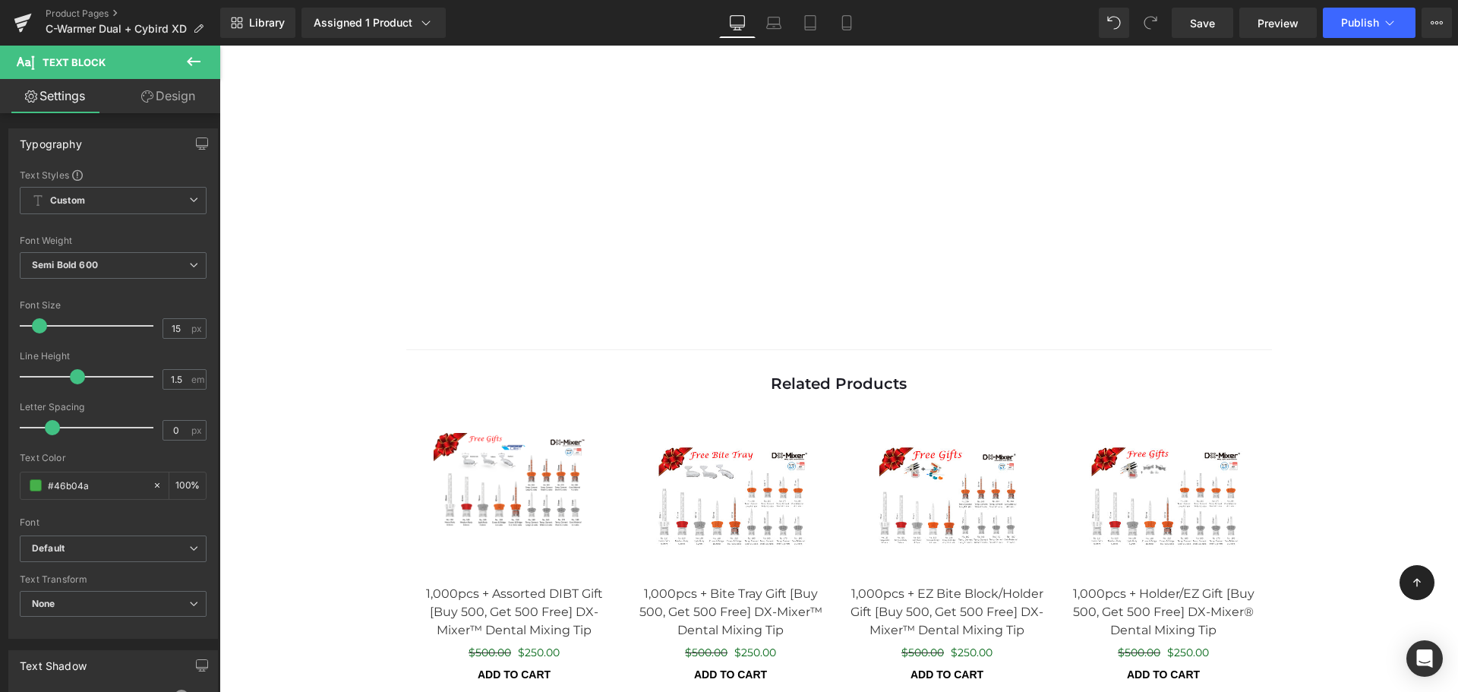
click at [184, 63] on icon at bounding box center [193, 61] width 18 height 18
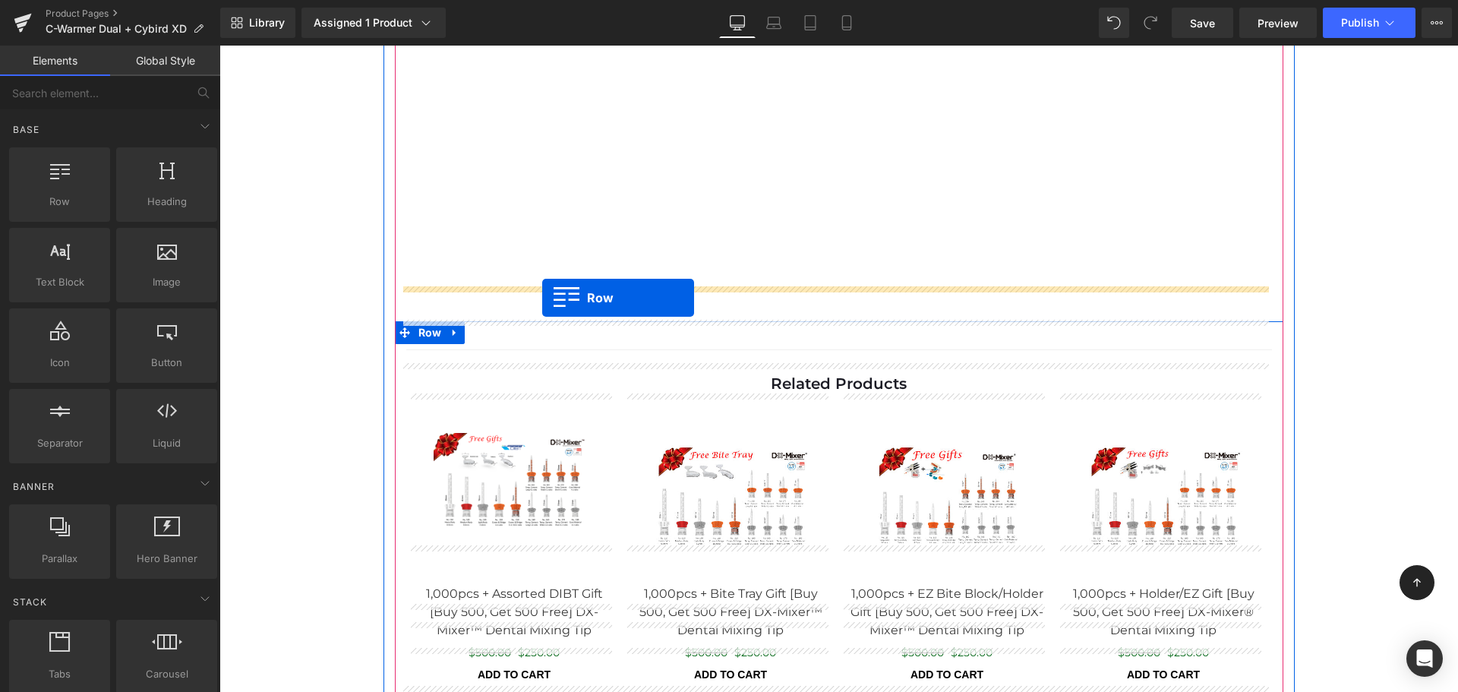
drag, startPoint x: 303, startPoint y: 240, endPoint x: 542, endPoint y: 298, distance: 246.0
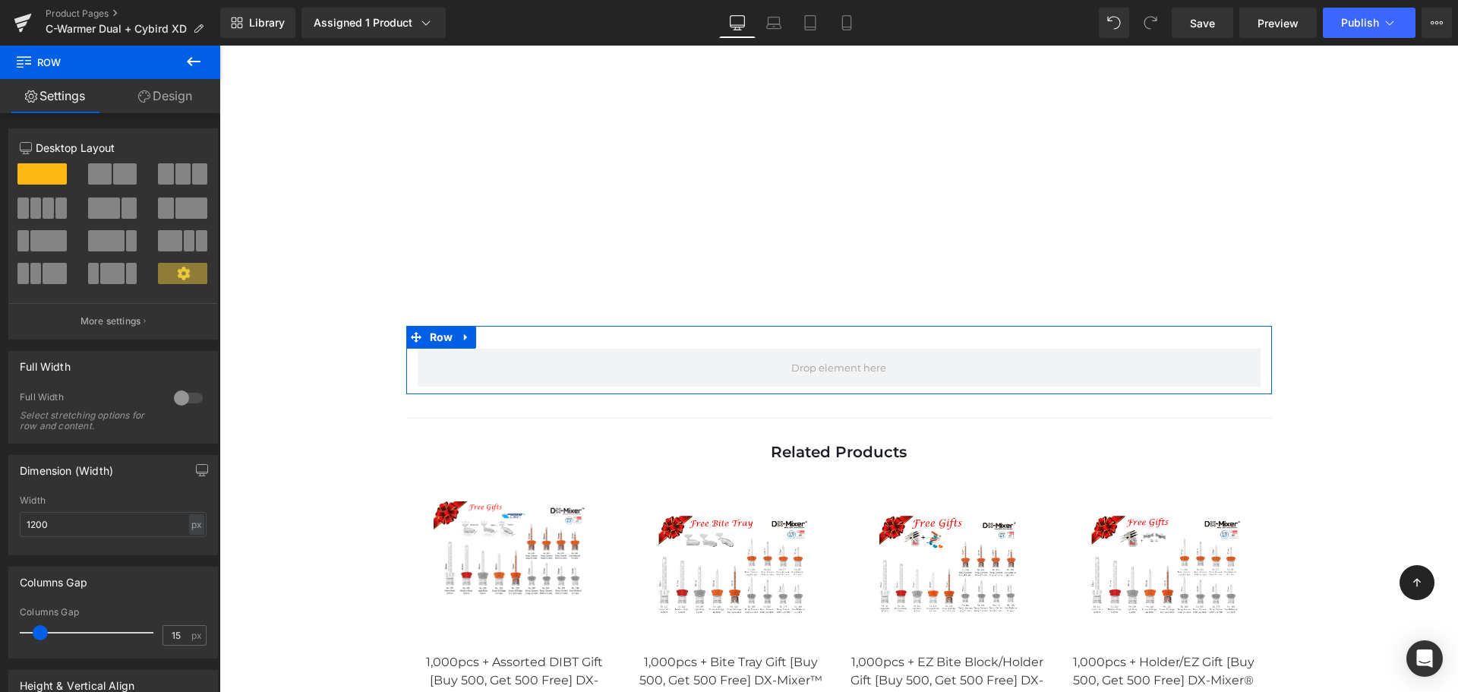
click at [94, 108] on link "Settings" at bounding box center [55, 96] width 110 height 34
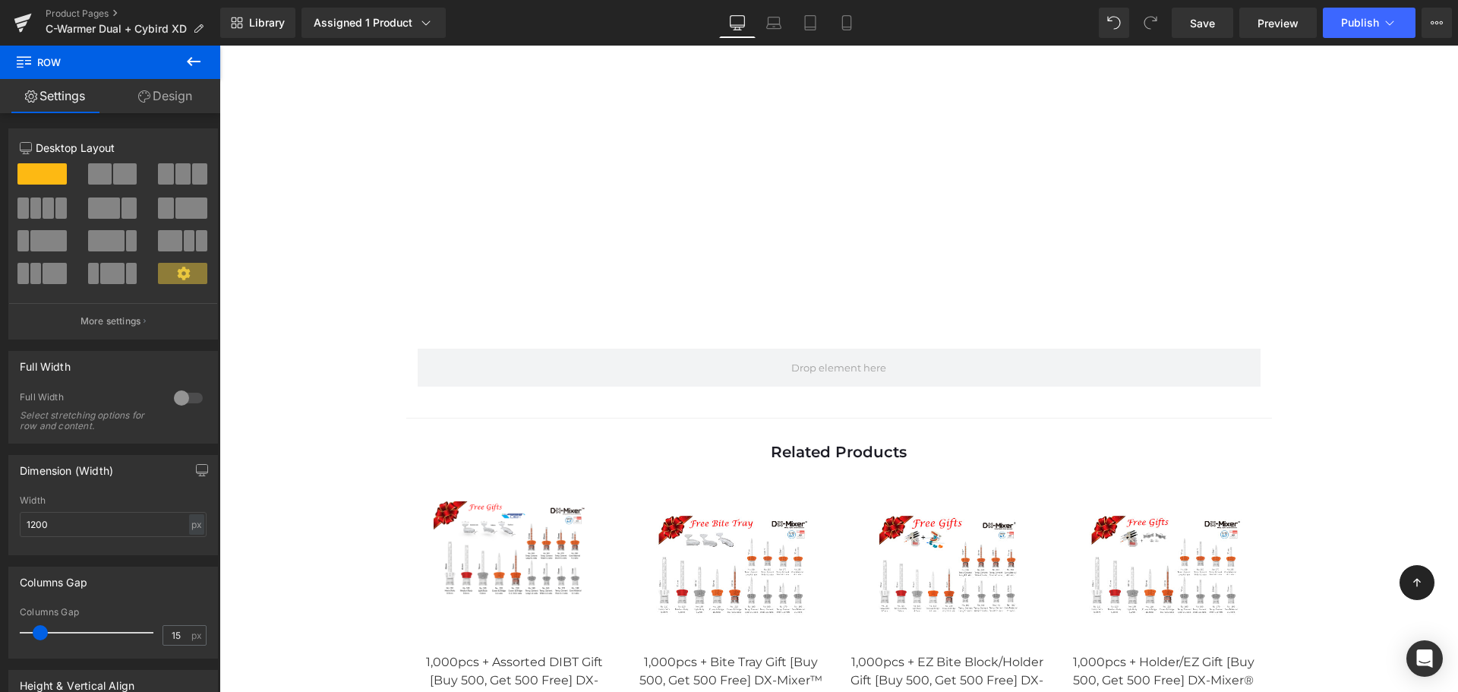
click at [195, 65] on icon at bounding box center [193, 61] width 18 height 18
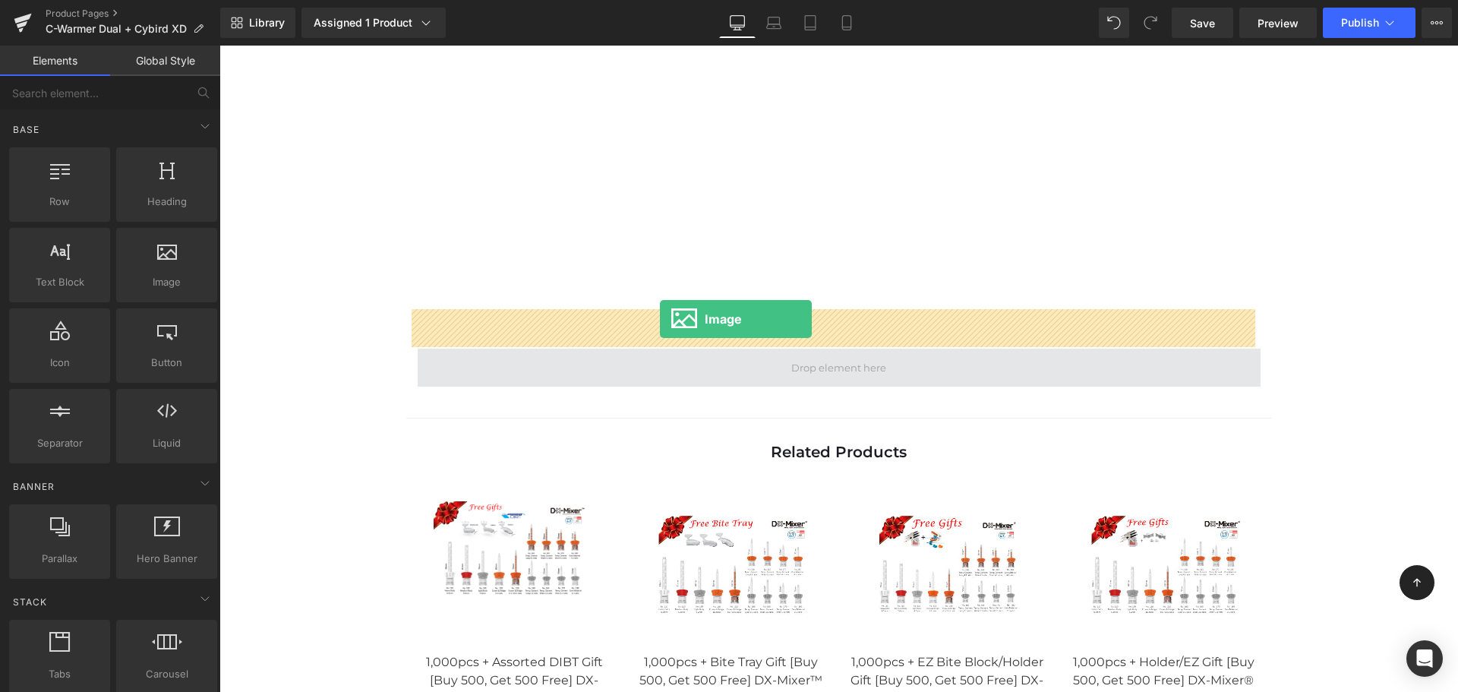
drag, startPoint x: 390, startPoint y: 329, endPoint x: 660, endPoint y: 319, distance: 269.7
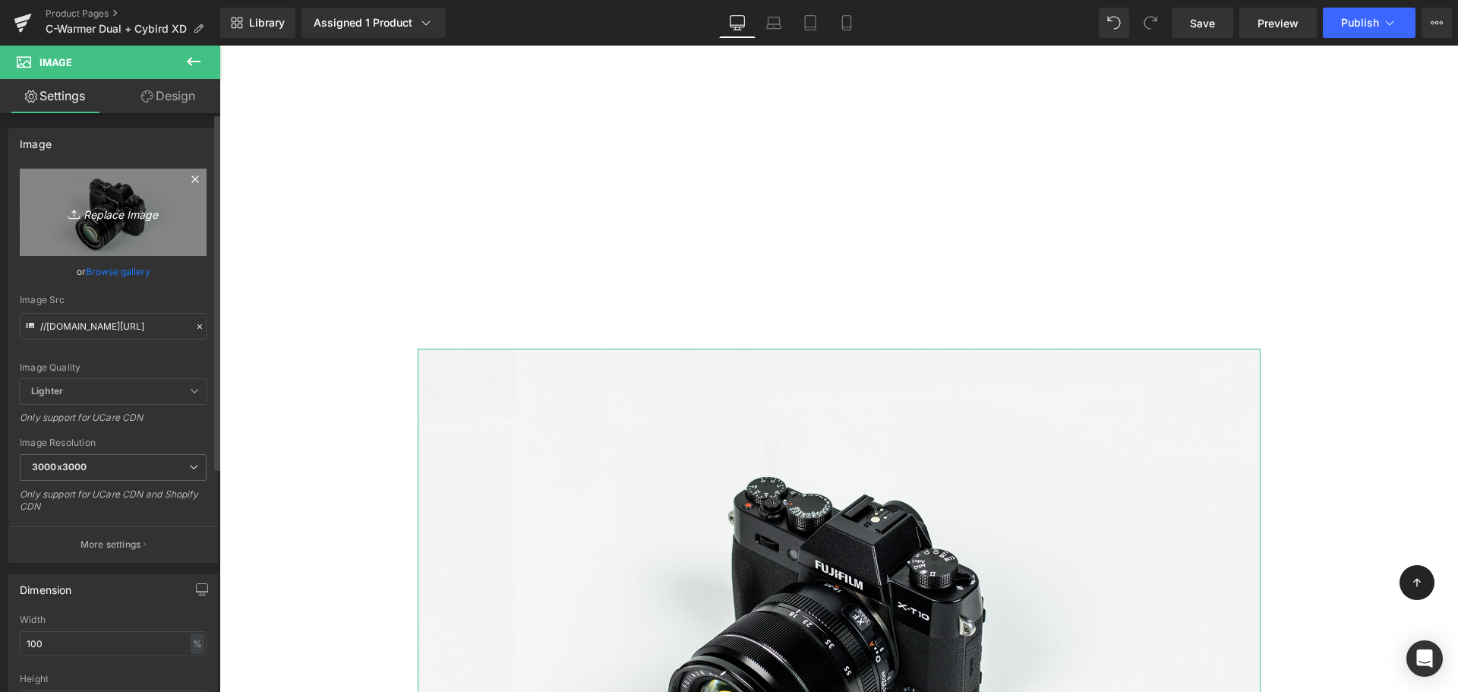
click at [115, 194] on link "Replace Image" at bounding box center [113, 212] width 187 height 87
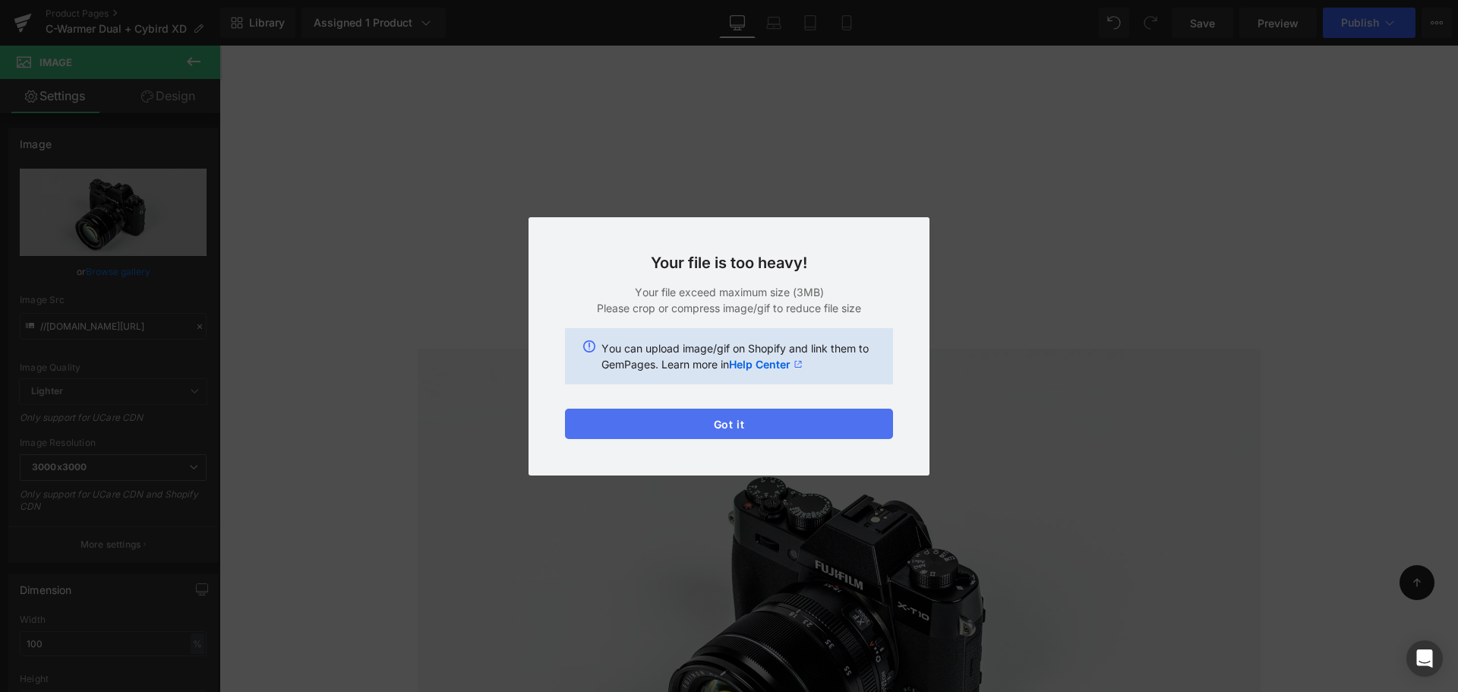
click at [812, 430] on button "Got it" at bounding box center [729, 423] width 328 height 30
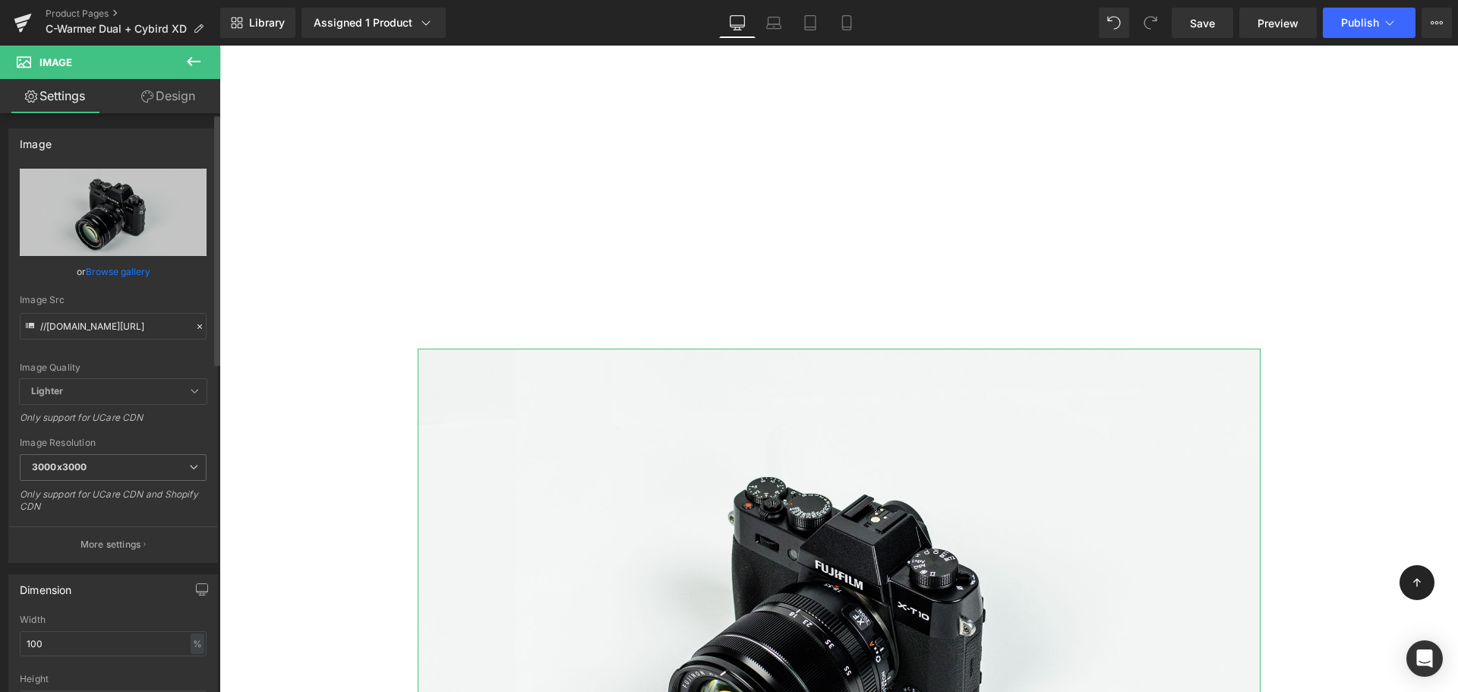
click at [194, 329] on icon at bounding box center [199, 326] width 11 height 11
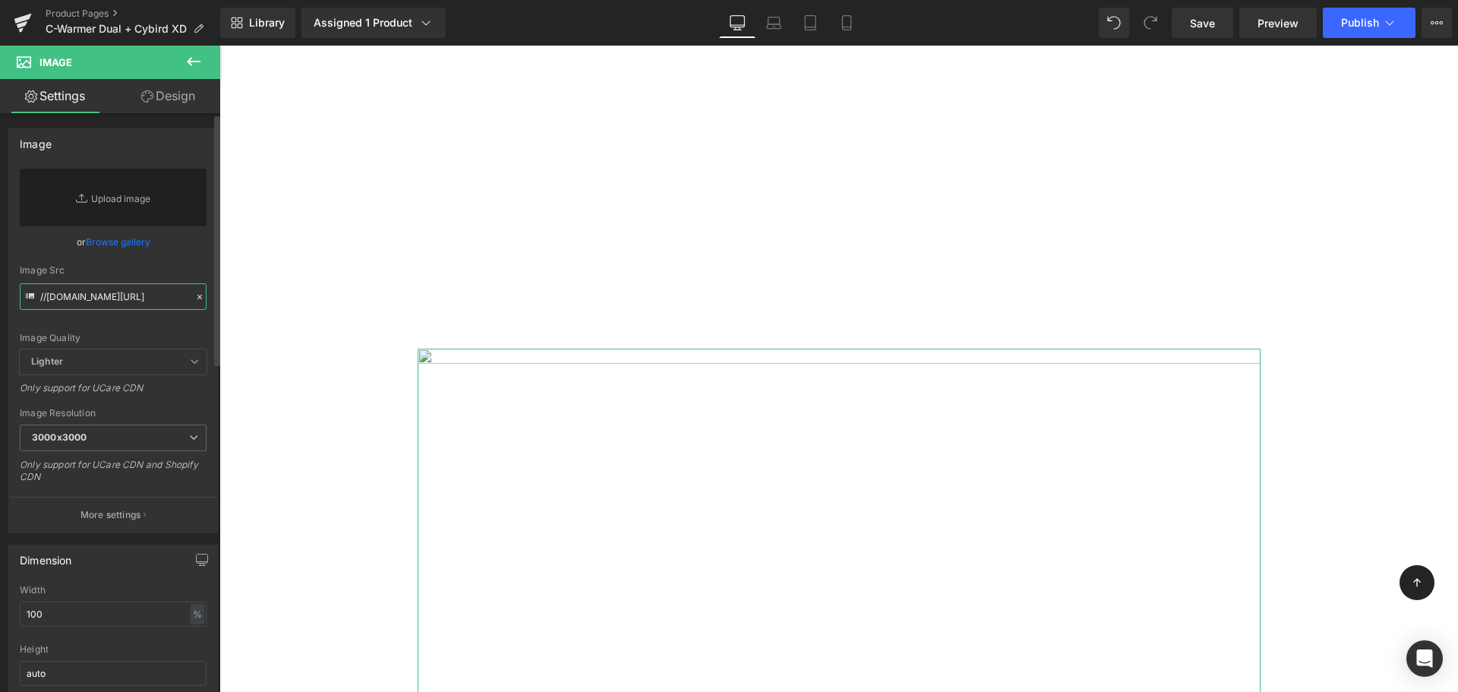
click at [106, 297] on input "//[DOMAIN_NAME][URL]" at bounding box center [113, 296] width 187 height 27
paste input "[URL][DOMAIN_NAME]"
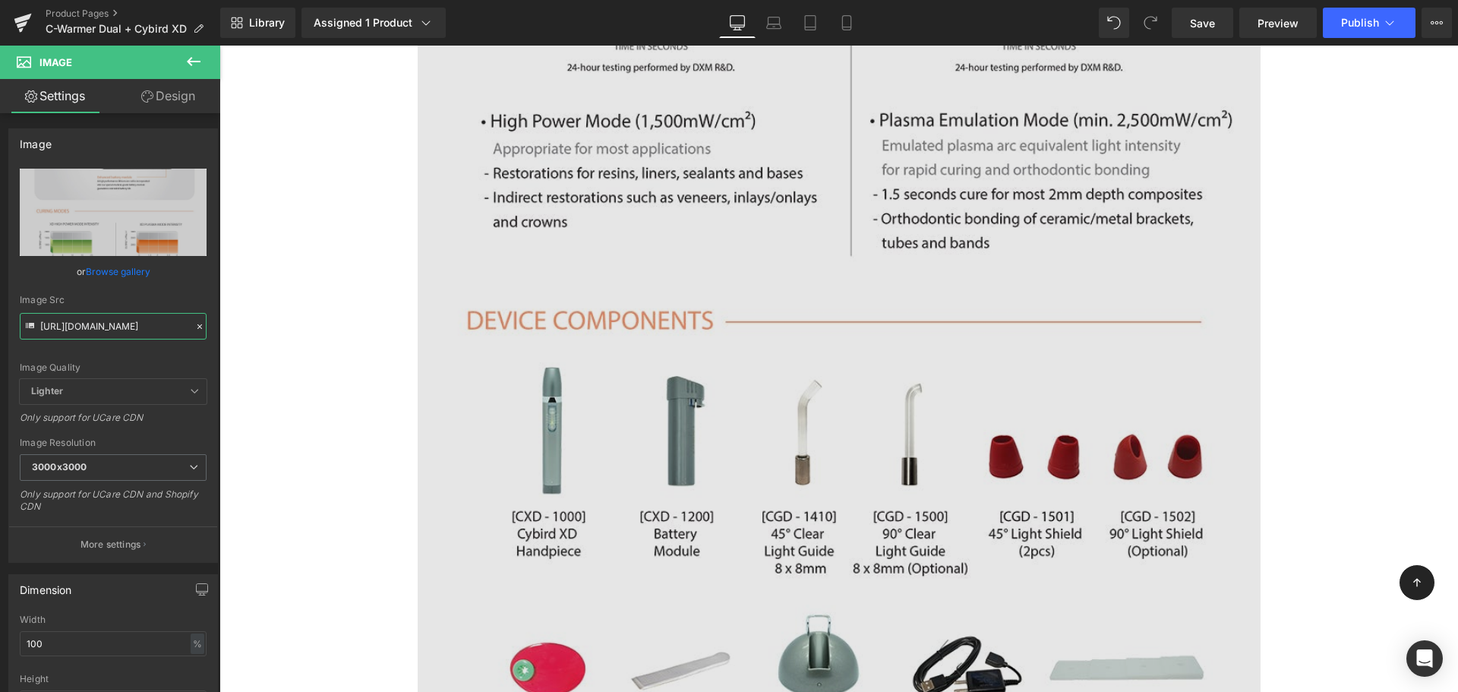
scroll to position [6240, 0]
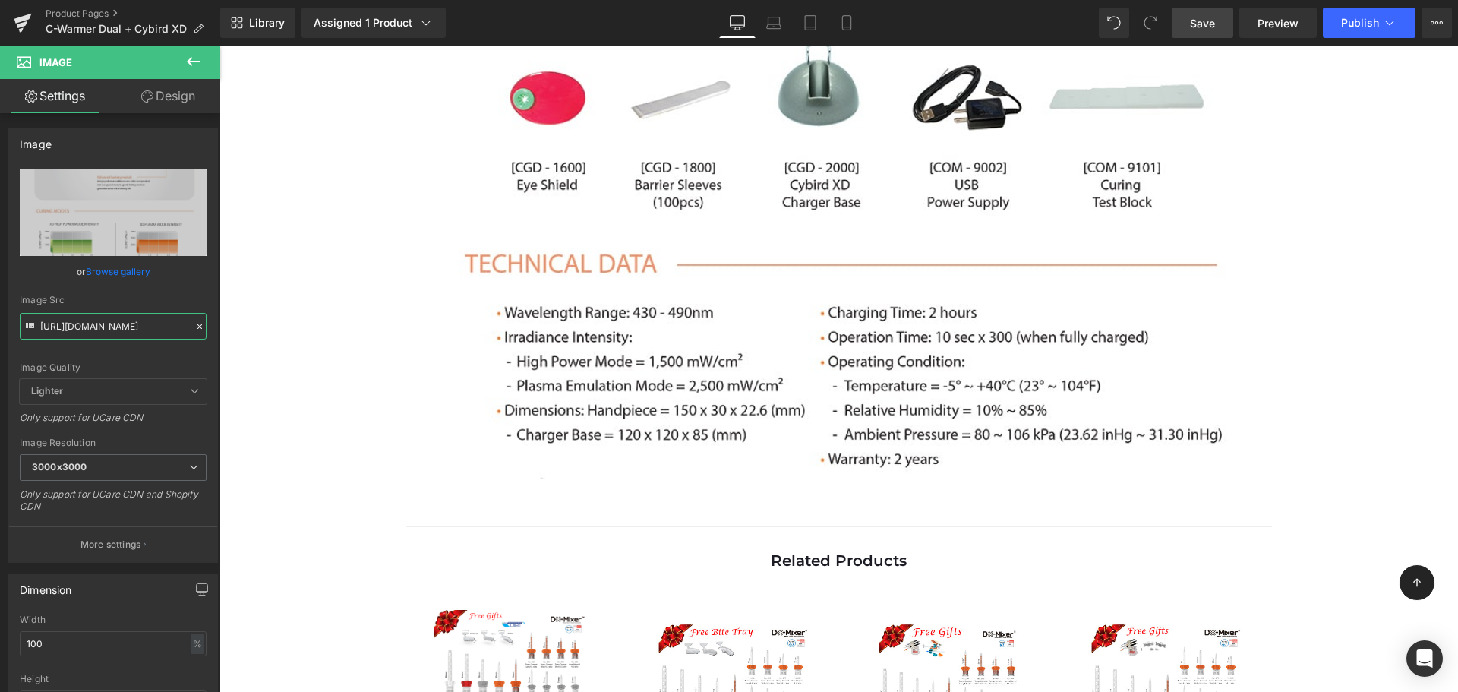
type input "[URL][DOMAIN_NAME]"
click at [1225, 34] on link "Save" at bounding box center [1201, 23] width 61 height 30
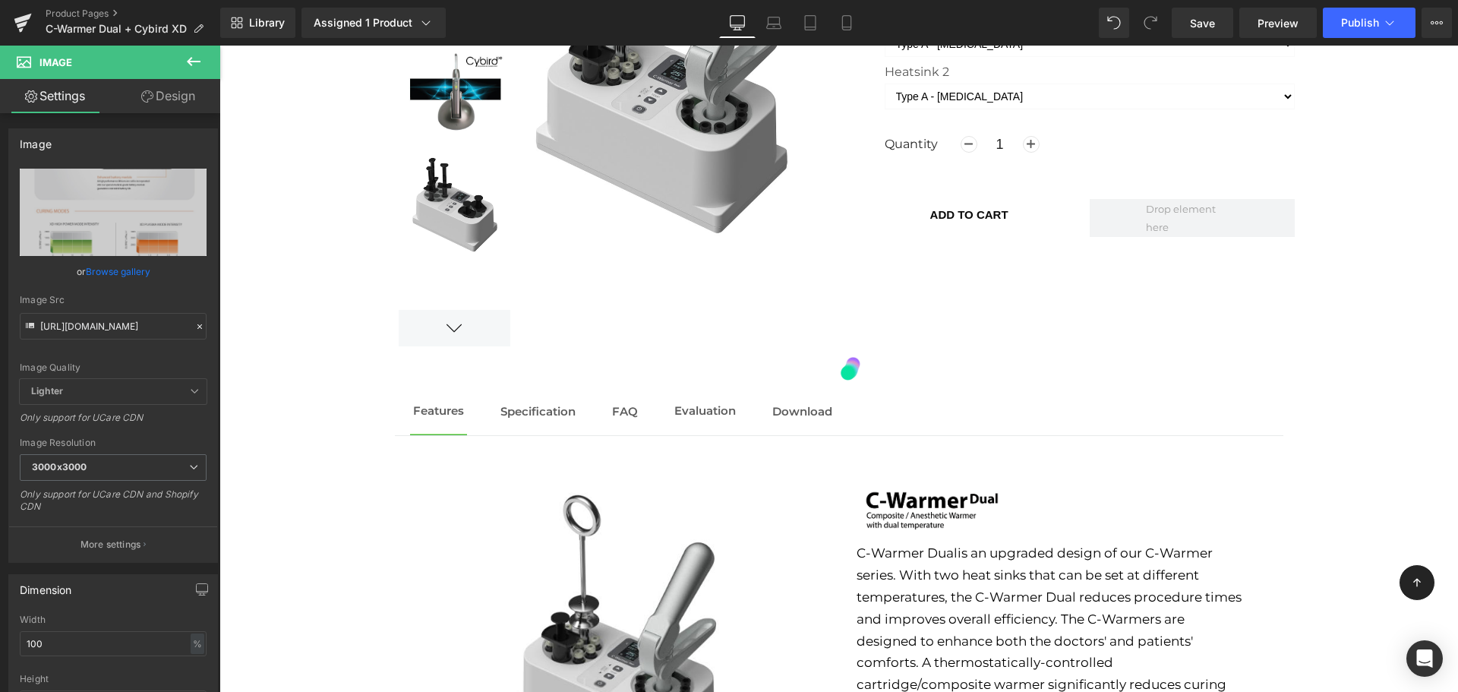
scroll to position [1389, 0]
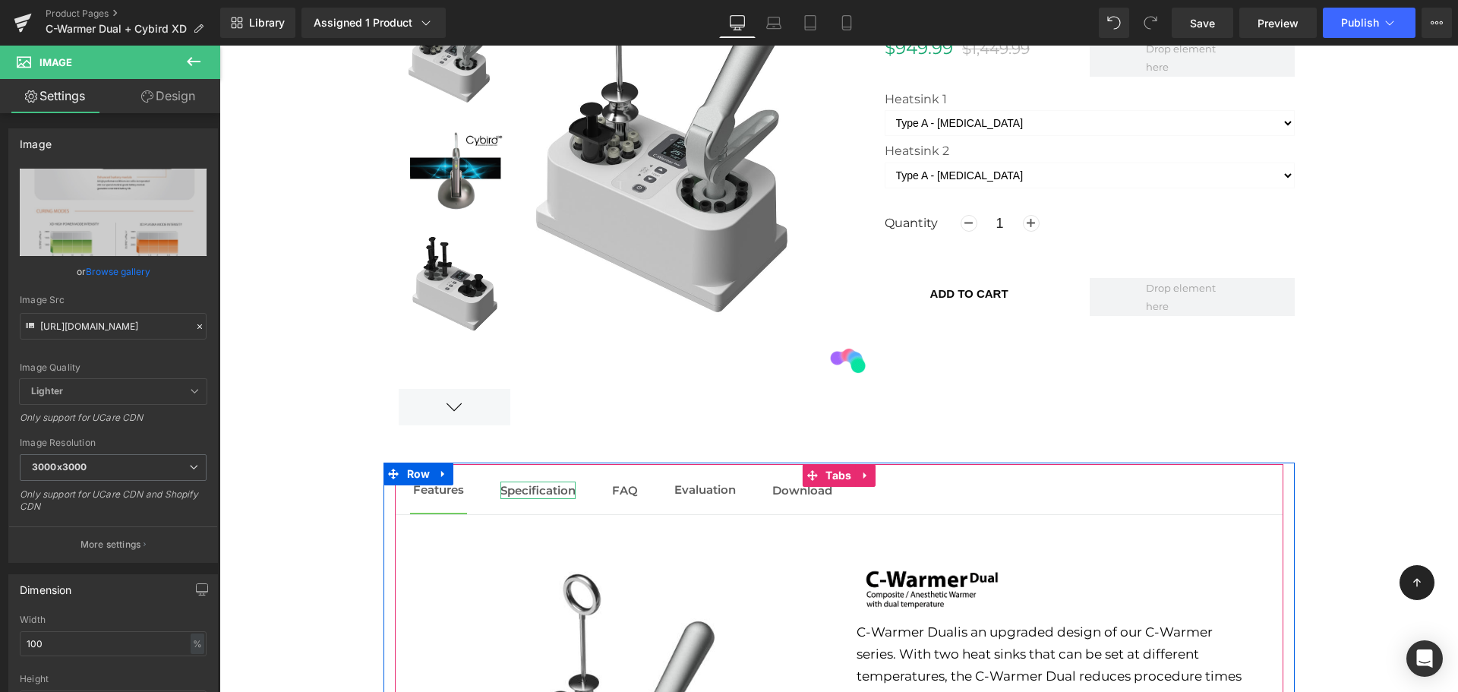
click at [527, 486] on span "Specification" at bounding box center [537, 490] width 75 height 14
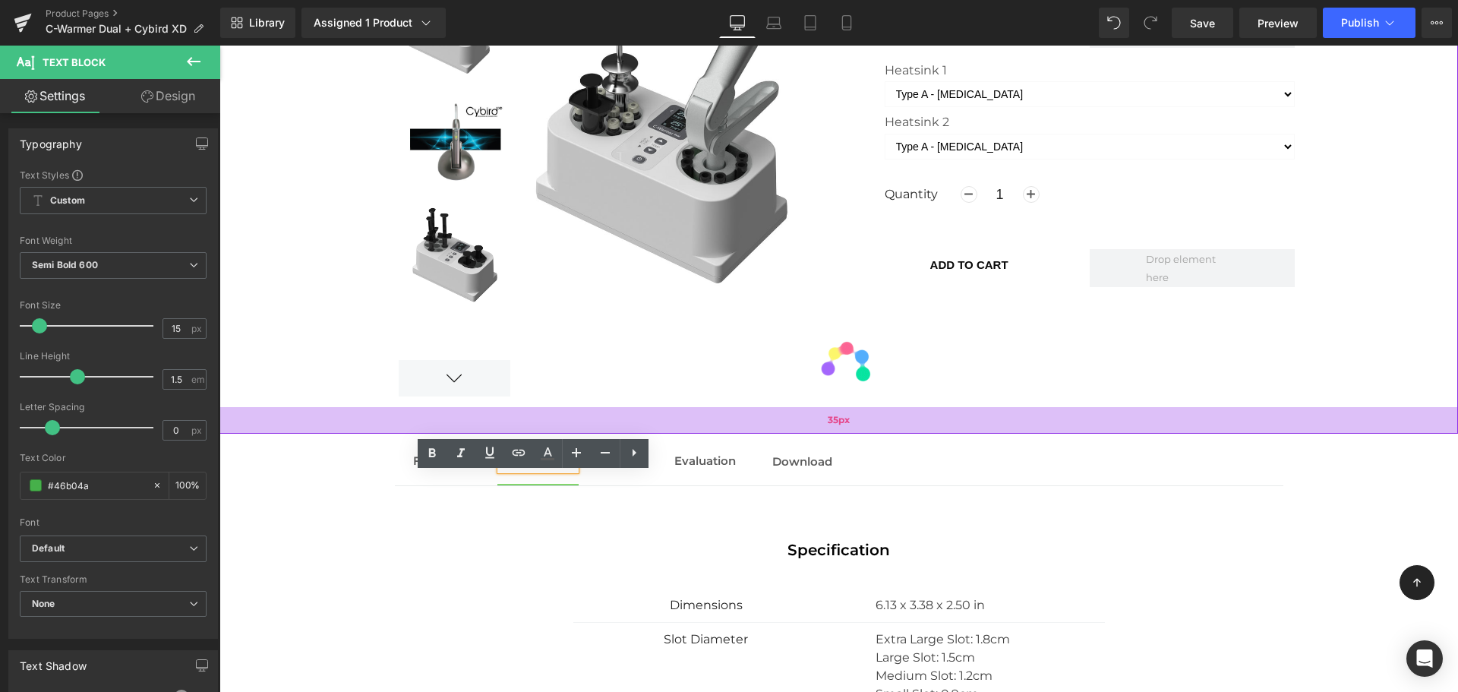
scroll to position [1574, 0]
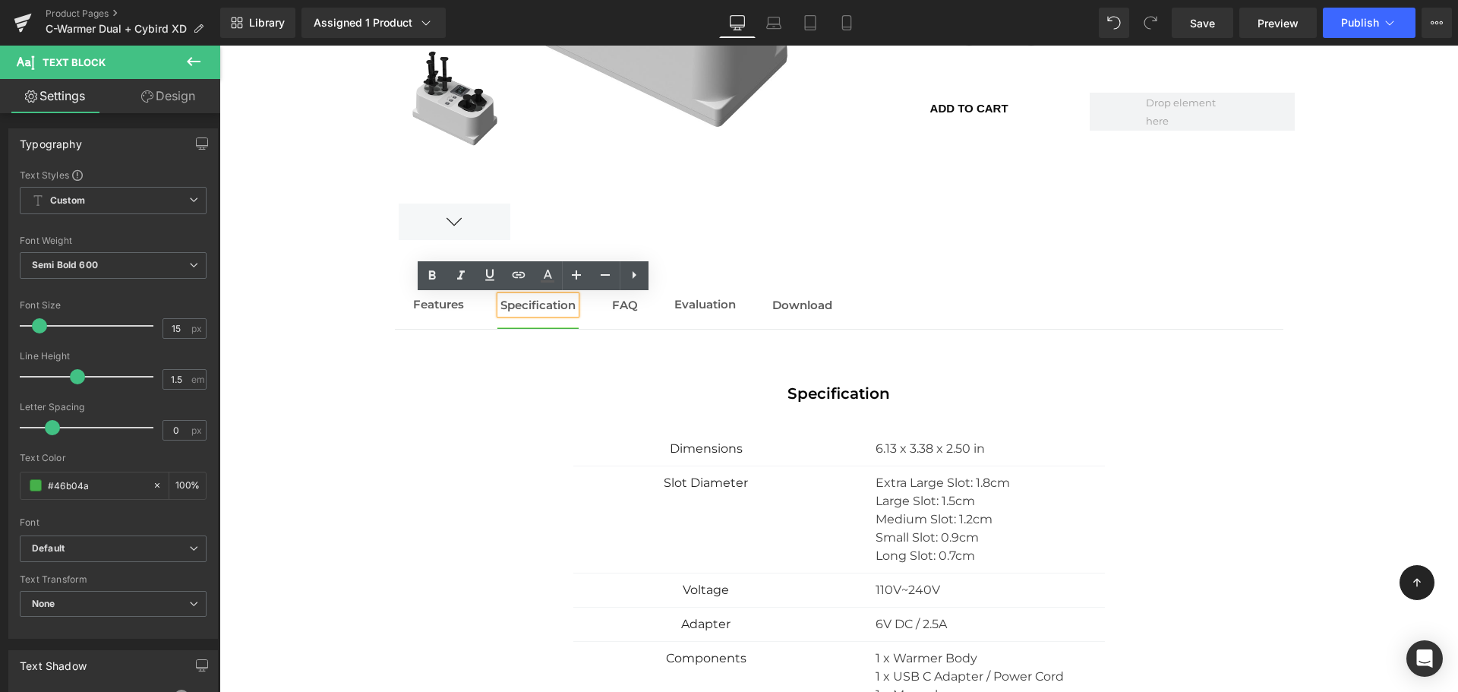
click at [620, 303] on span "FAQ" at bounding box center [625, 305] width 26 height 14
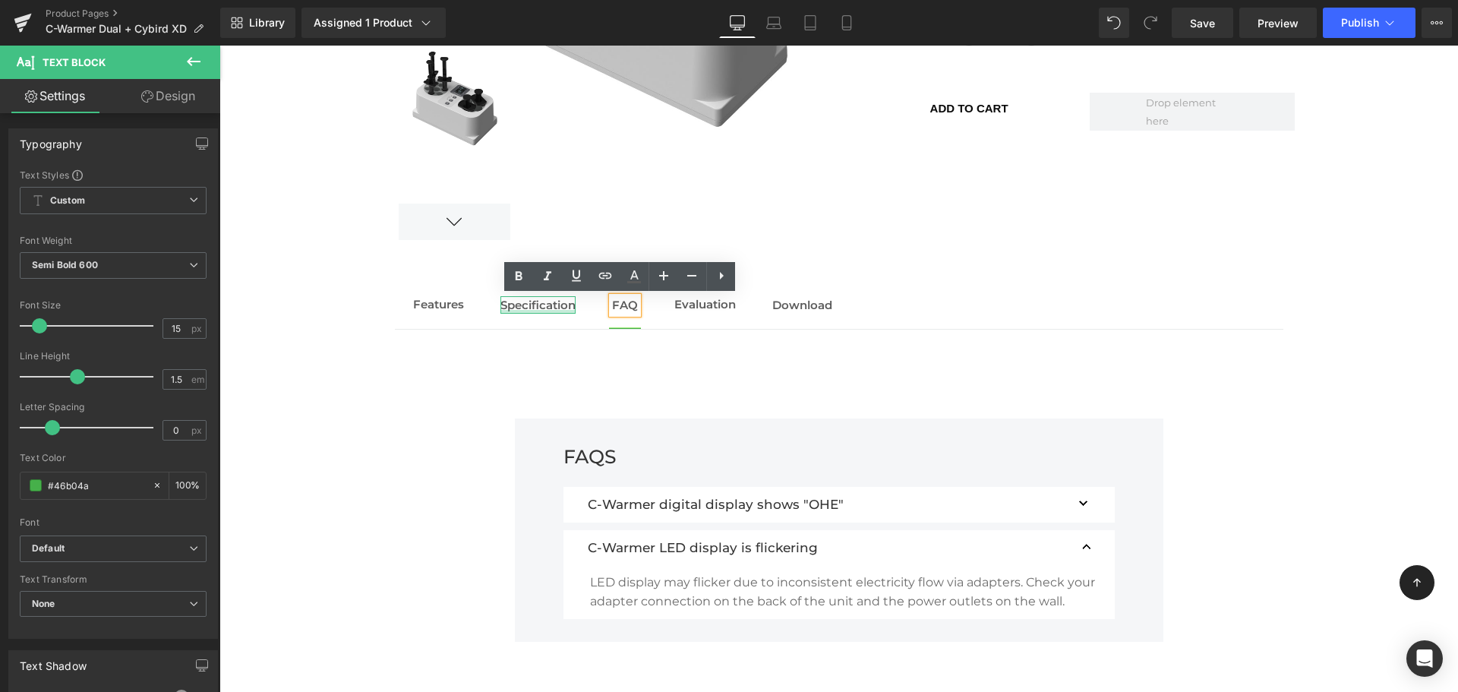
click at [563, 313] on div at bounding box center [537, 312] width 75 height 4
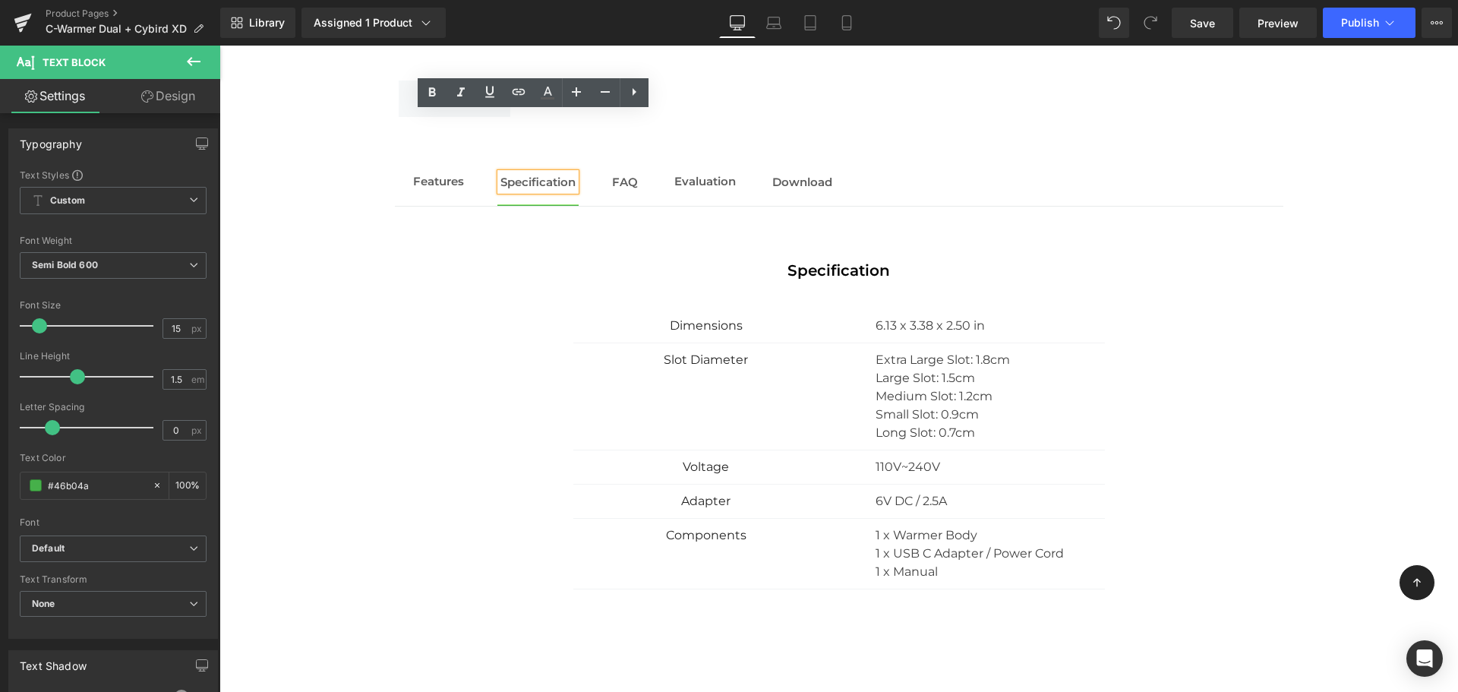
scroll to position [1783, 0]
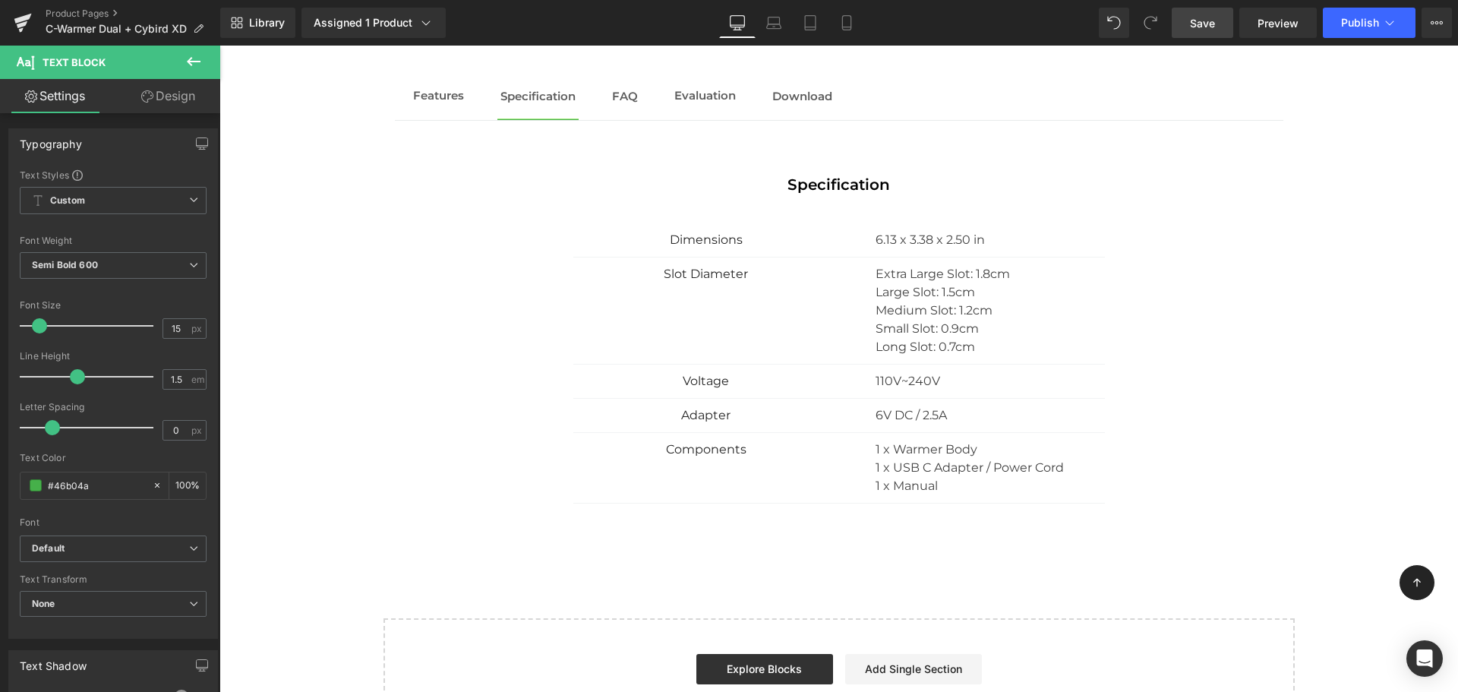
click at [1215, 30] on link "Save" at bounding box center [1201, 23] width 61 height 30
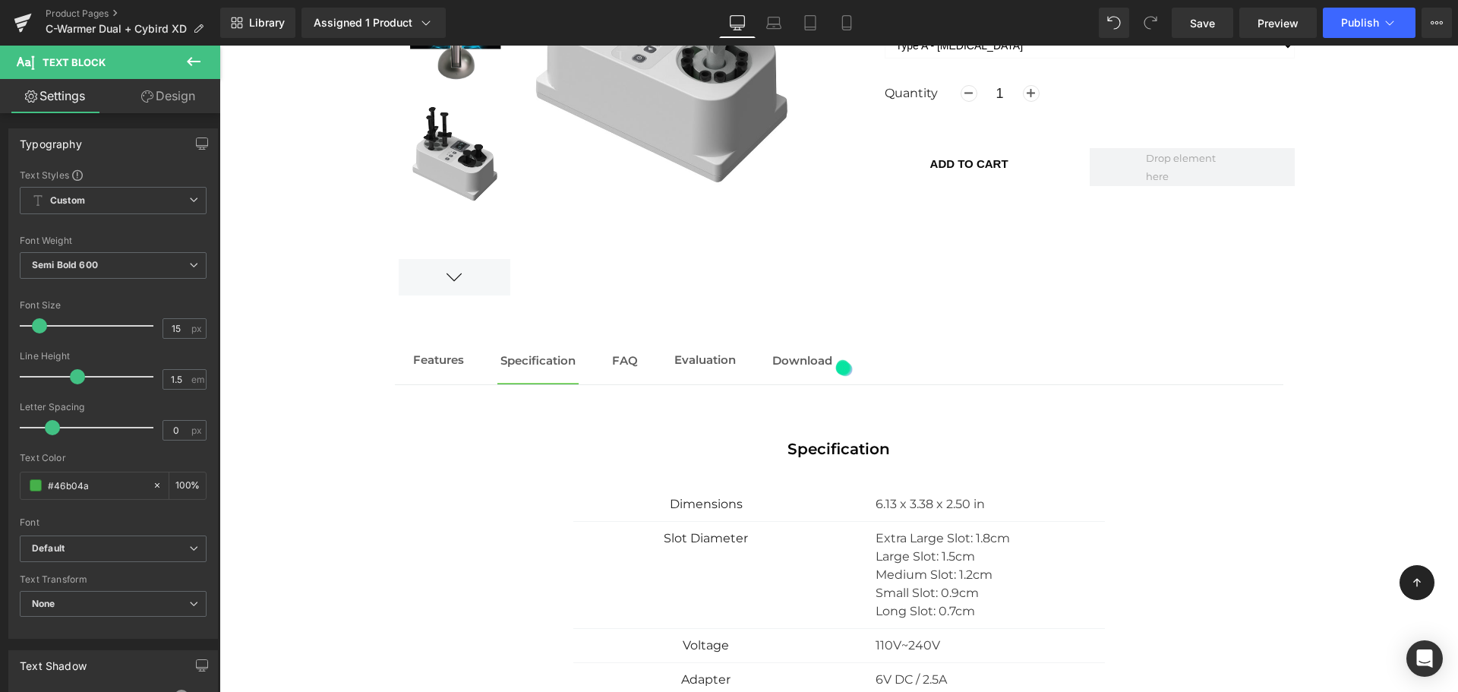
scroll to position [1367, 0]
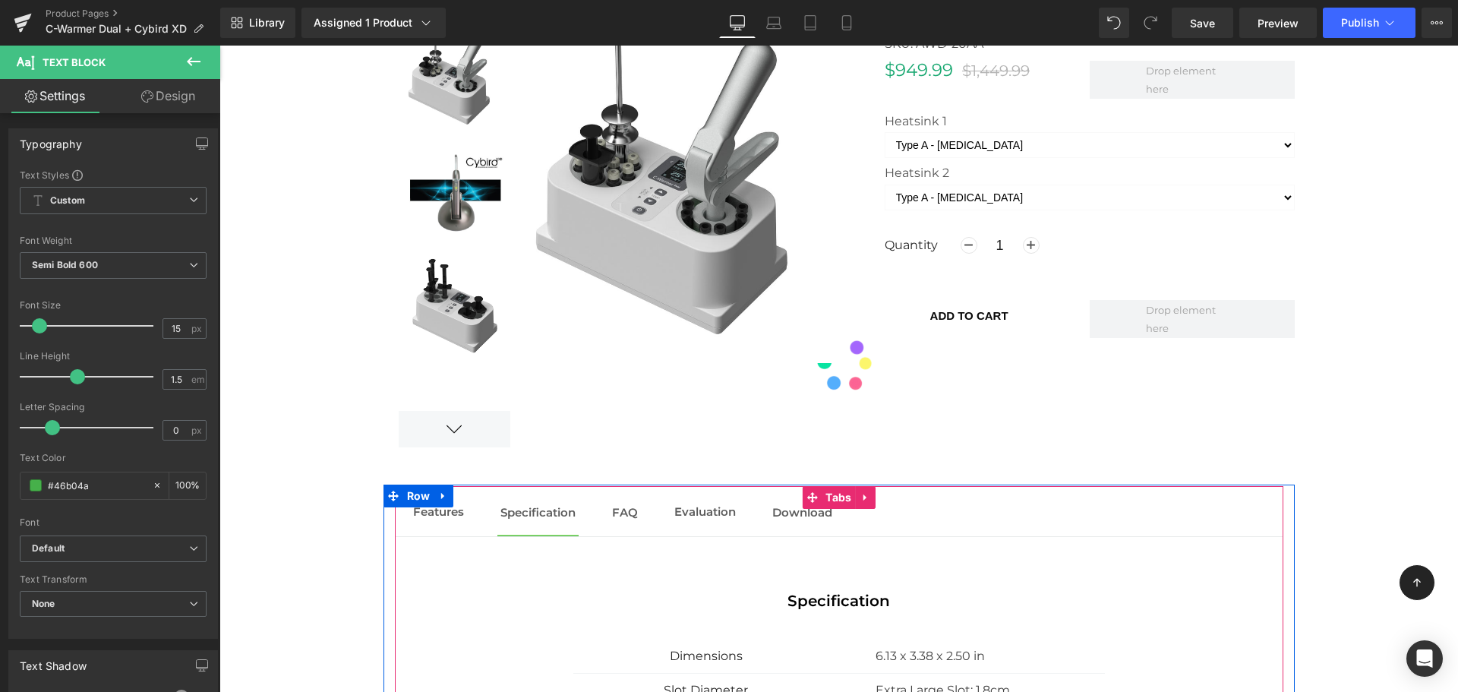
click at [634, 510] on span "FAQ Text Block" at bounding box center [625, 512] width 32 height 45
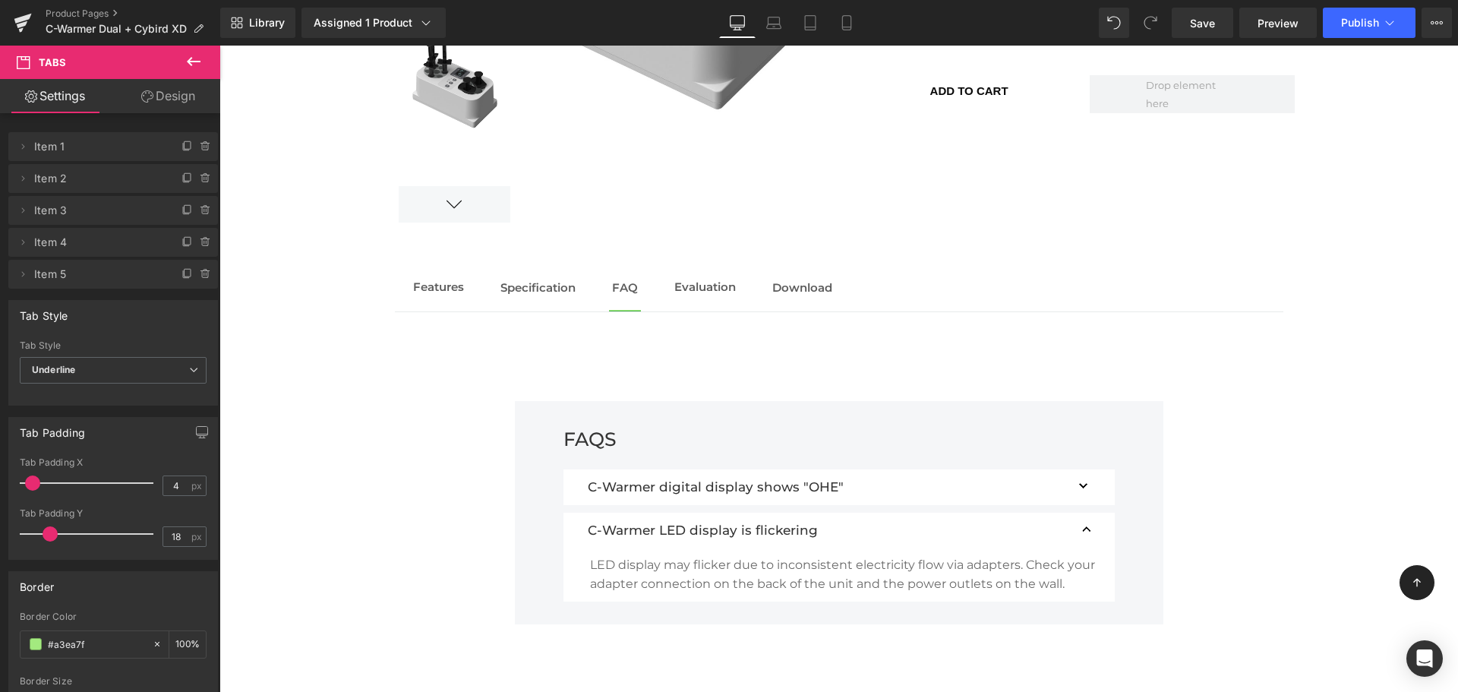
scroll to position [1598, 0]
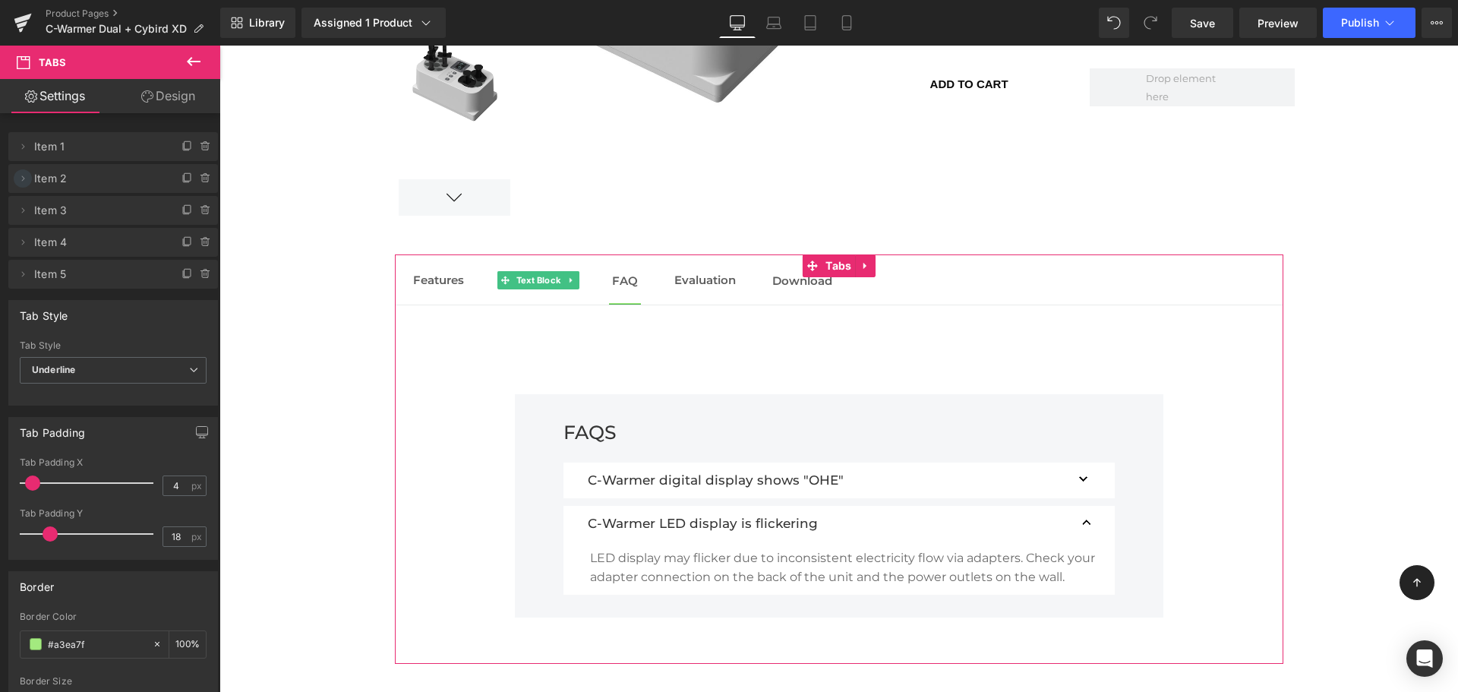
click at [27, 182] on icon at bounding box center [23, 178] width 12 height 12
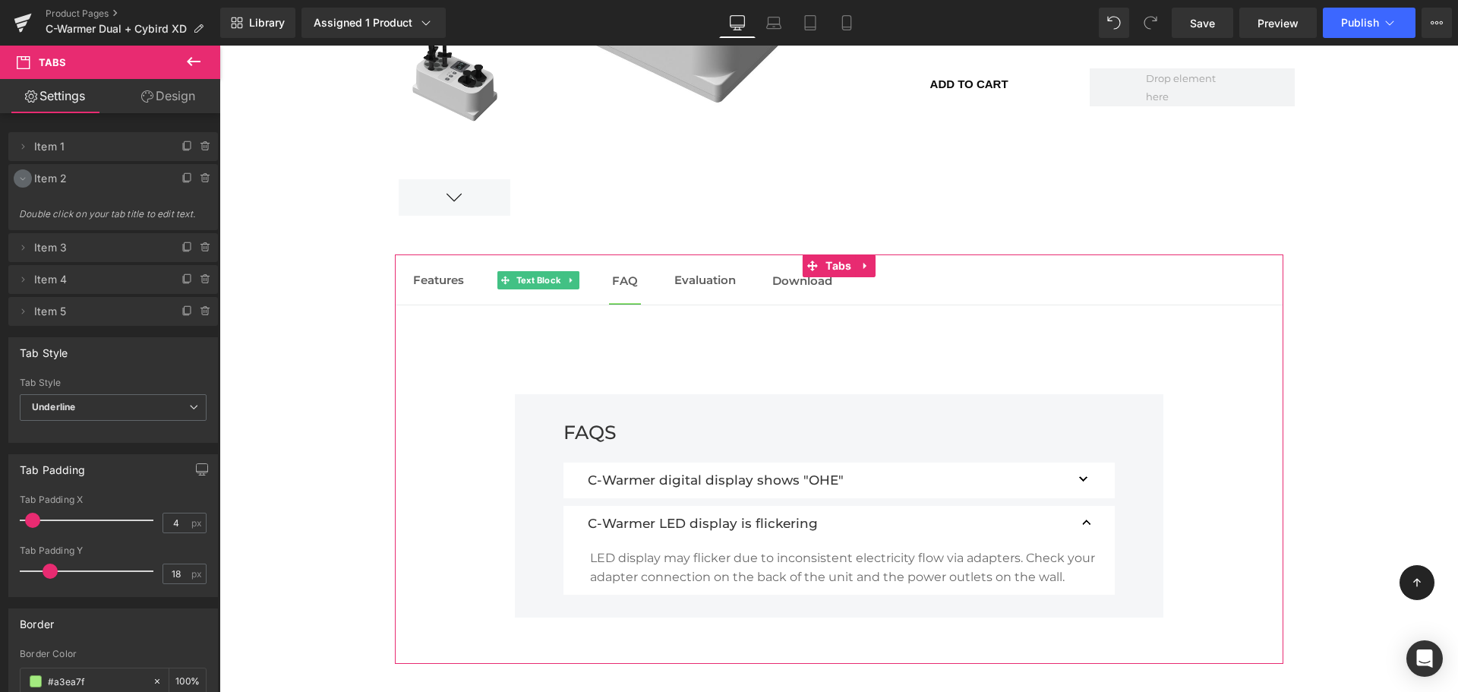
click at [27, 183] on icon at bounding box center [23, 178] width 12 height 12
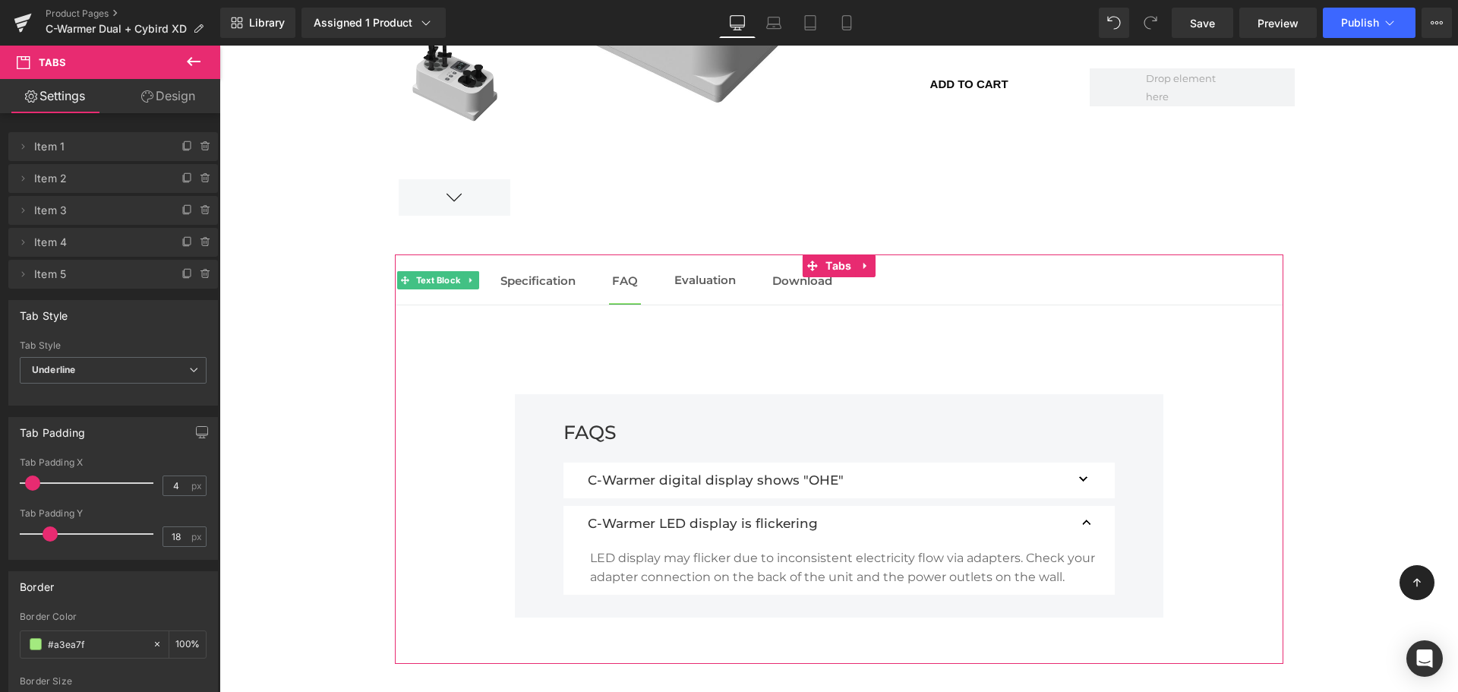
click at [80, 148] on span "Item 1" at bounding box center [98, 146] width 128 height 29
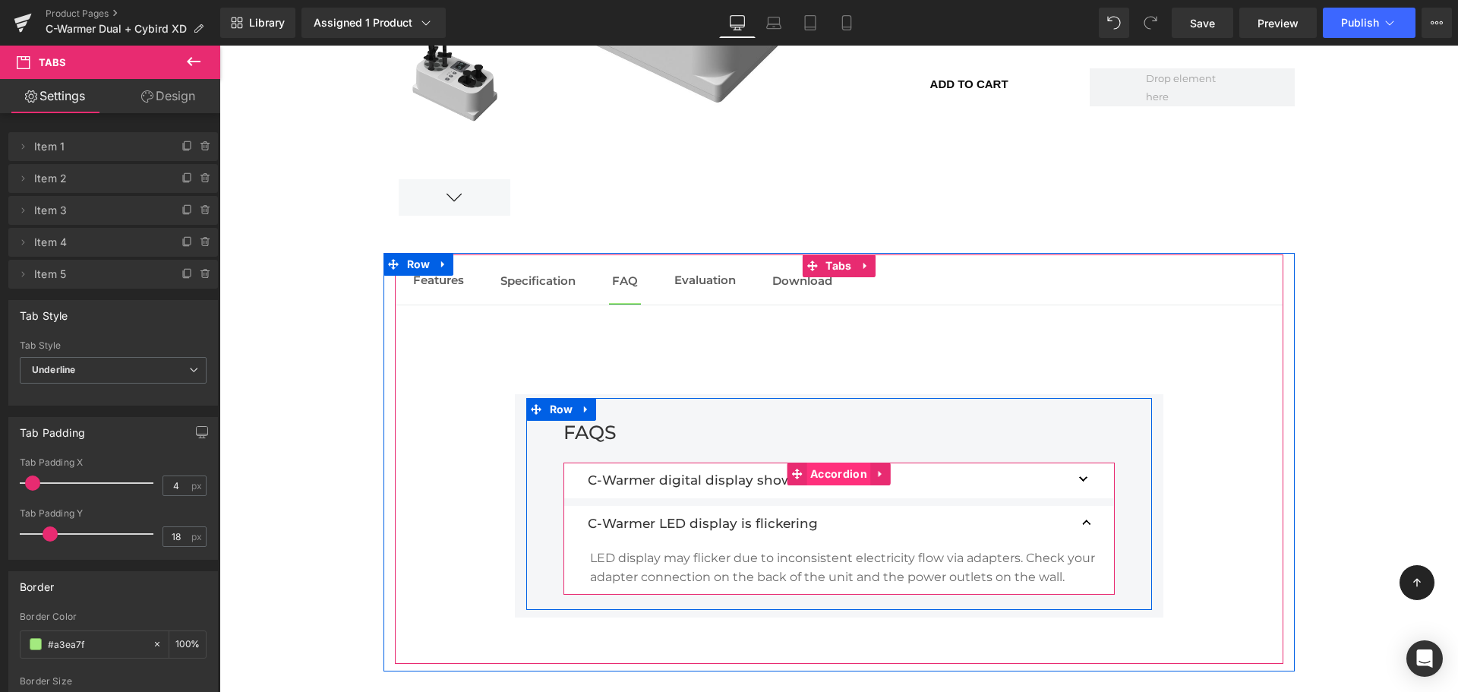
click at [833, 477] on span "Accordion" at bounding box center [838, 473] width 65 height 23
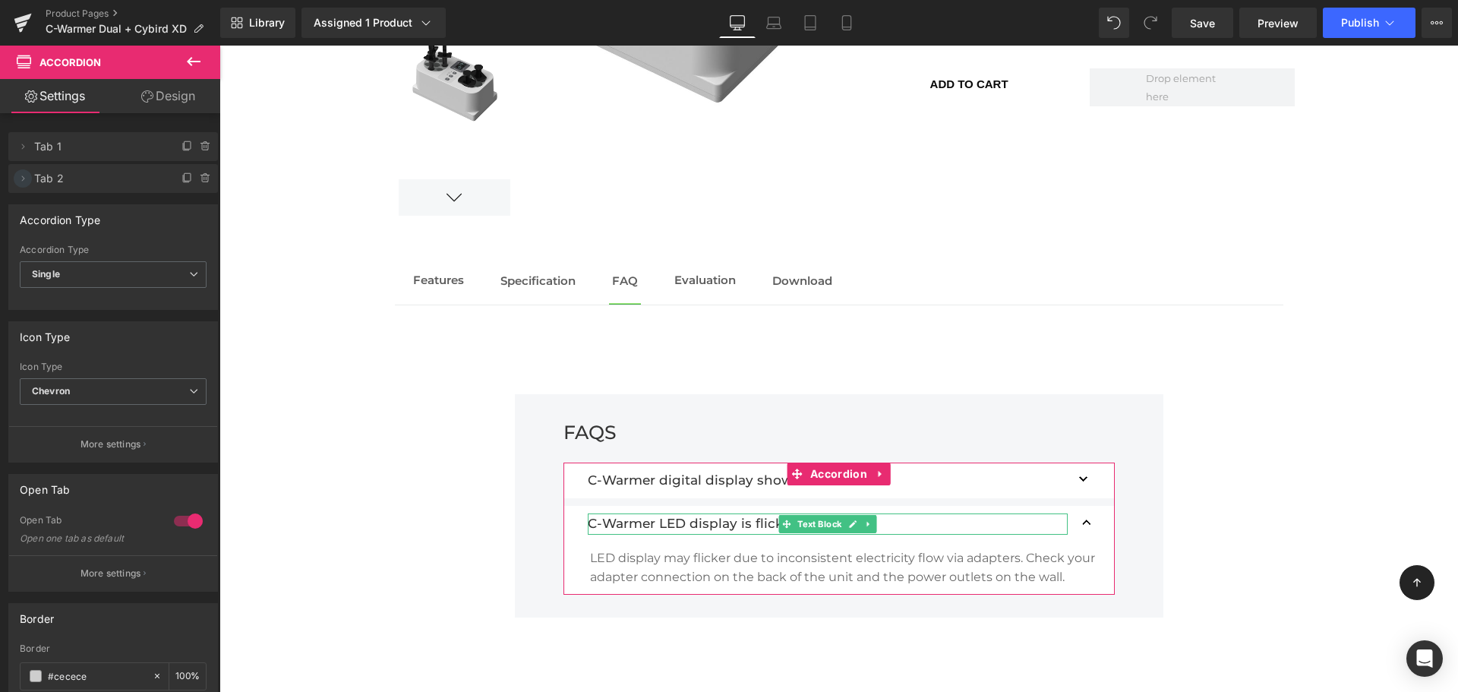
click at [24, 180] on icon at bounding box center [23, 178] width 12 height 12
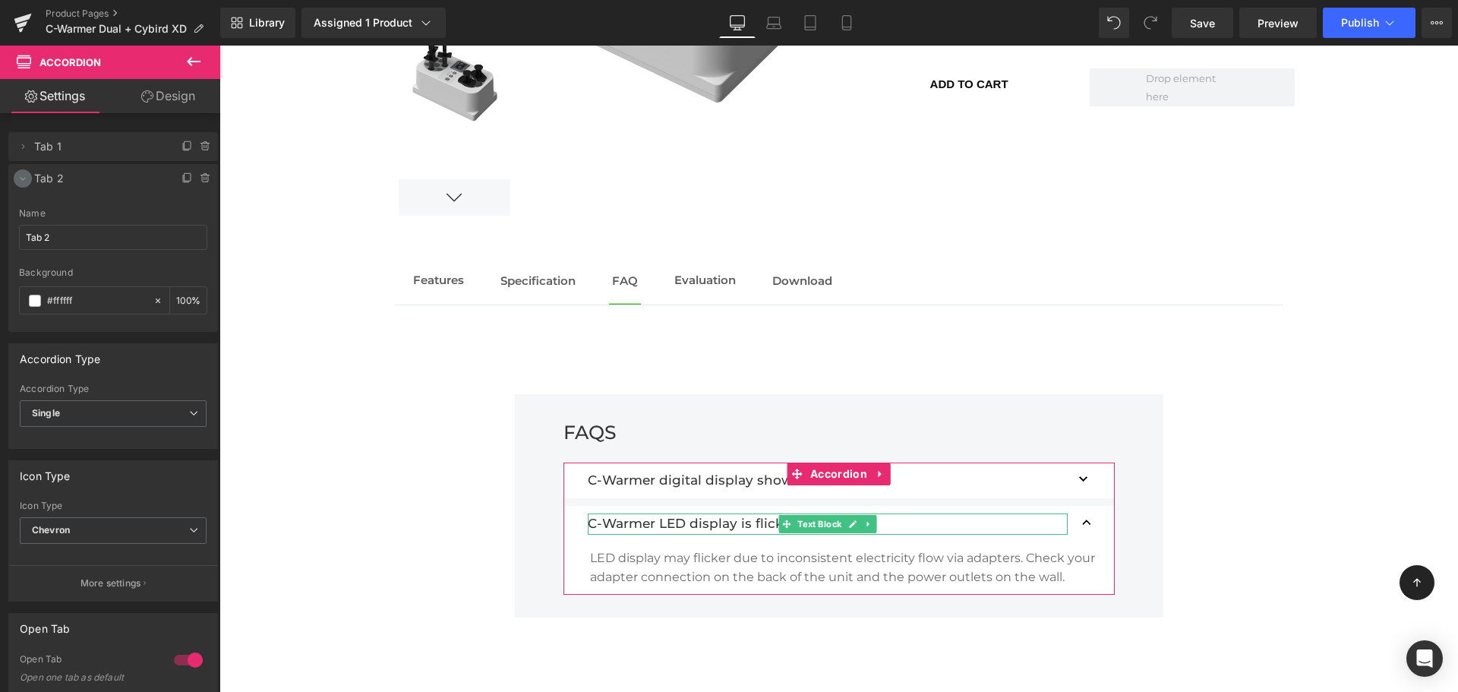
click at [24, 181] on icon at bounding box center [23, 178] width 12 height 12
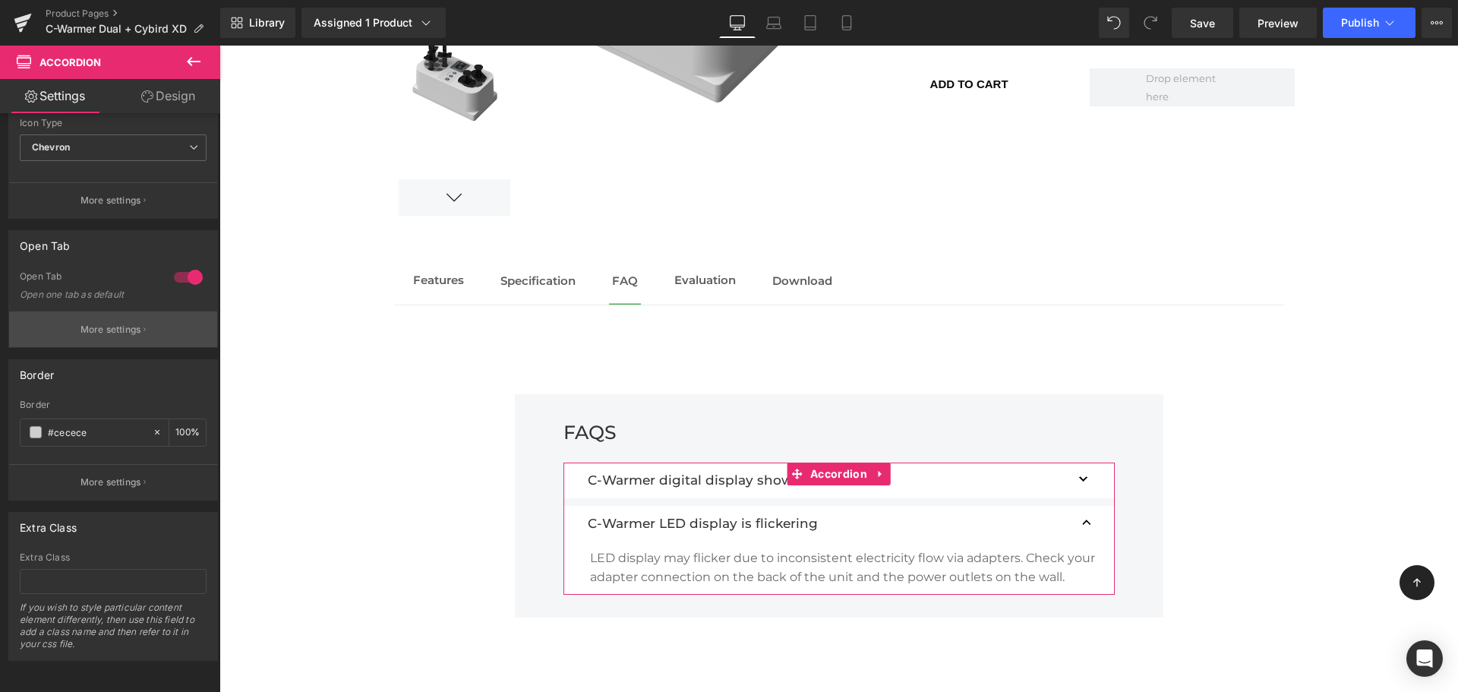
scroll to position [0, 0]
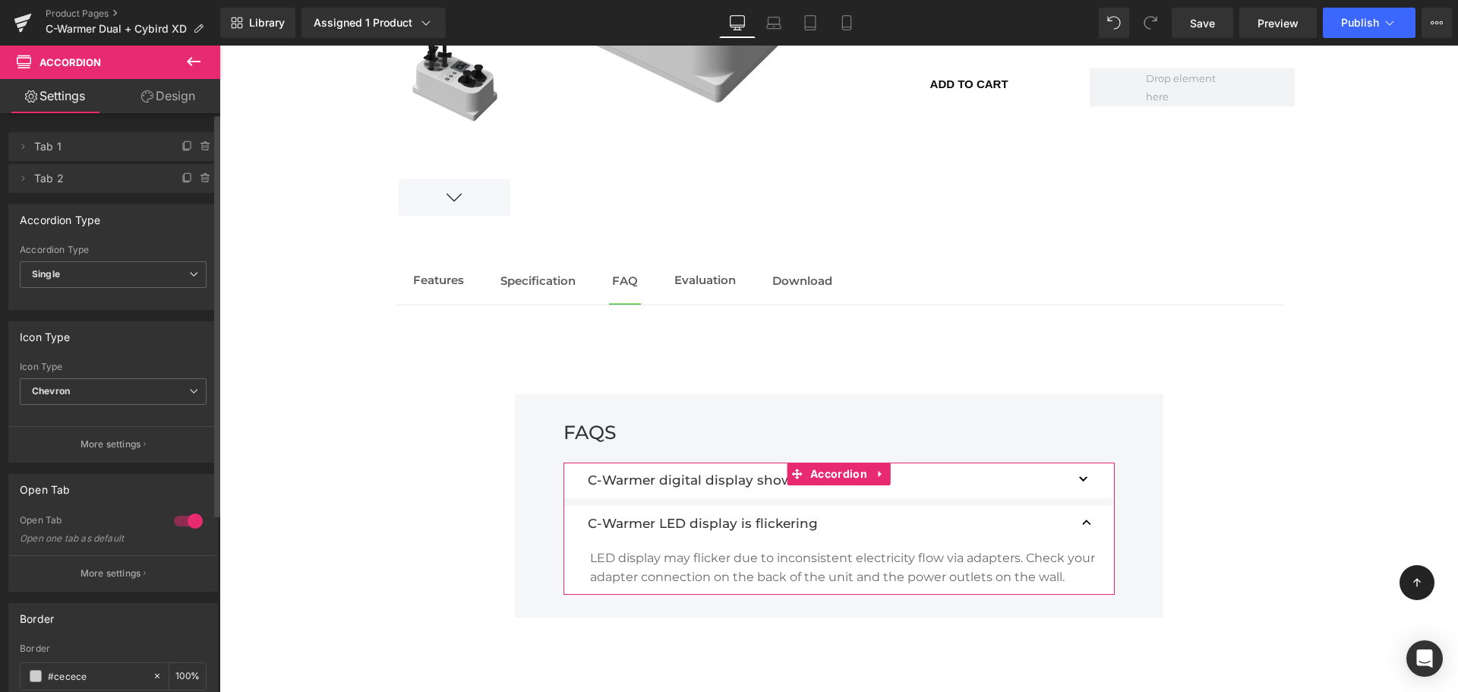
click at [106, 193] on div "Accordion Type Multiple Single Accordion Type Single Multiple Single" at bounding box center [113, 251] width 227 height 117
click at [181, 184] on icon at bounding box center [187, 178] width 12 height 12
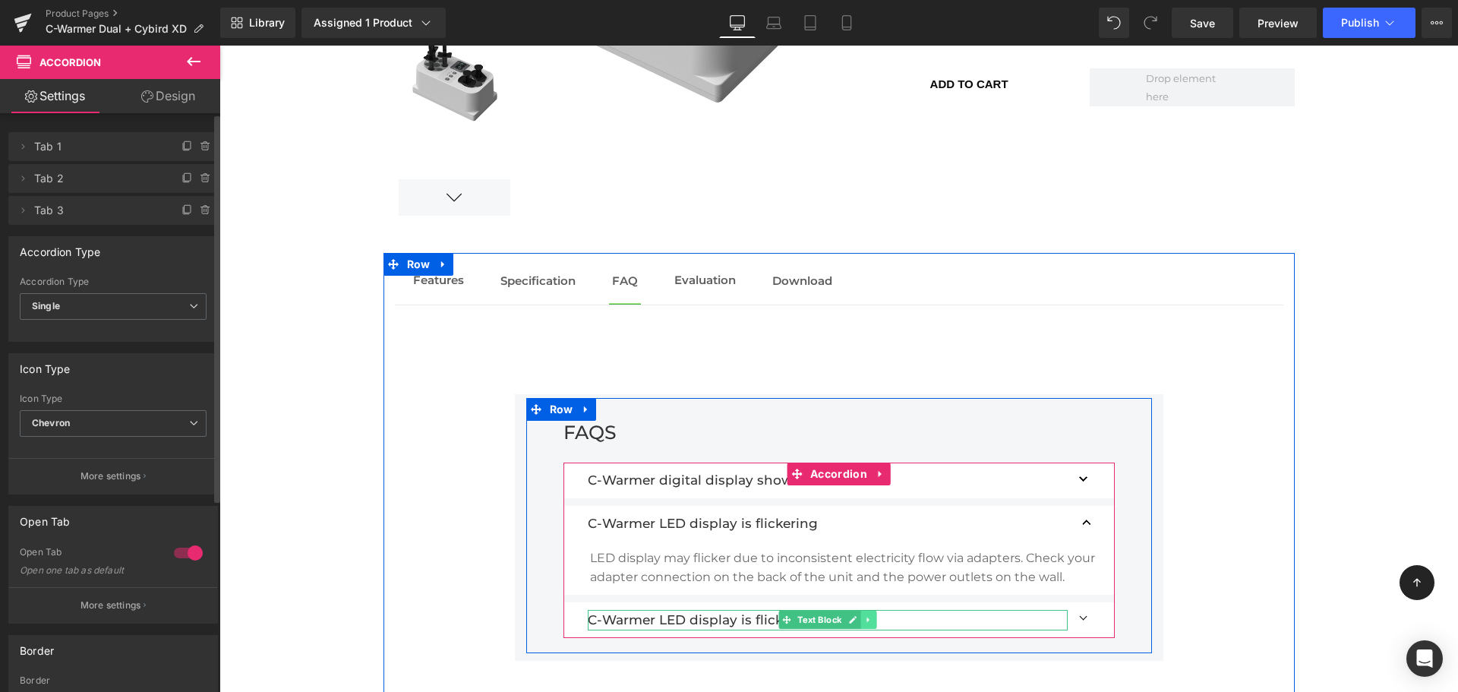
click at [864, 619] on icon at bounding box center [868, 619] width 8 height 9
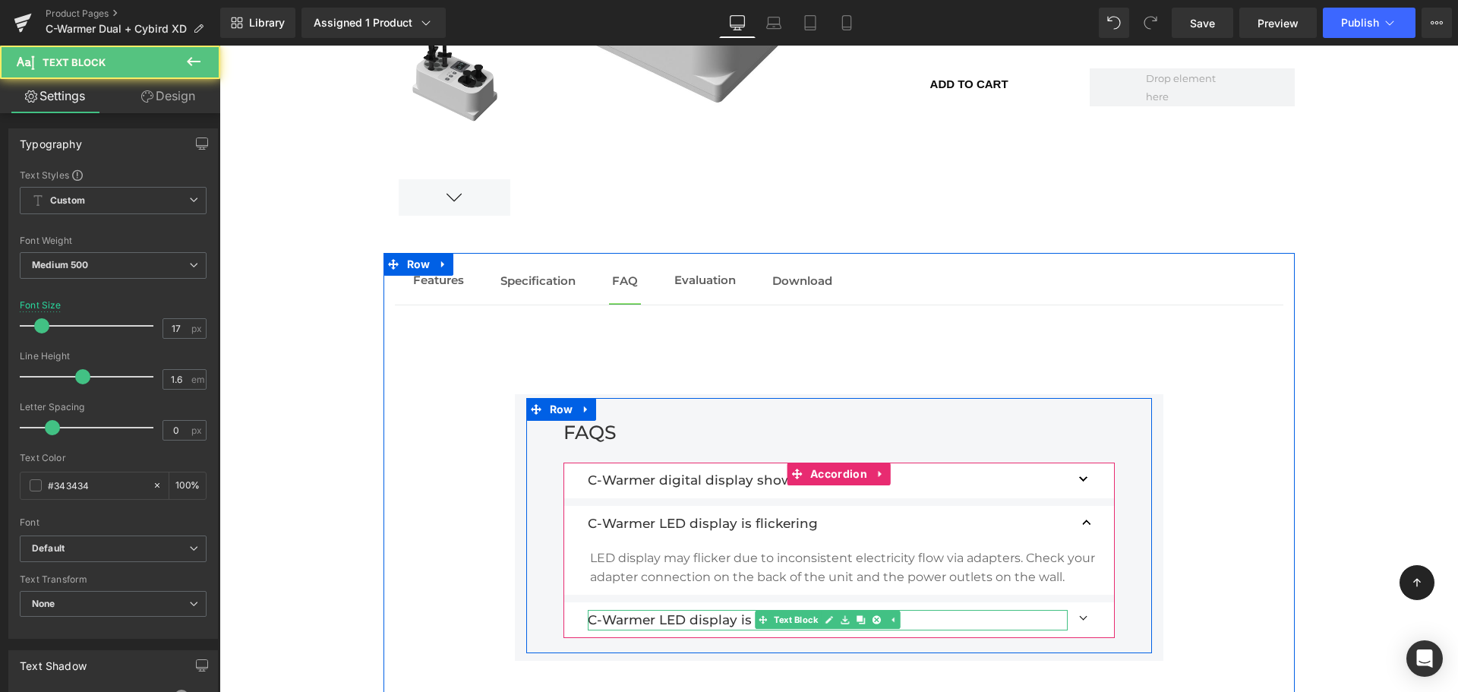
click at [962, 620] on p "C-Warmer LED display is flickering" at bounding box center [828, 620] width 480 height 20
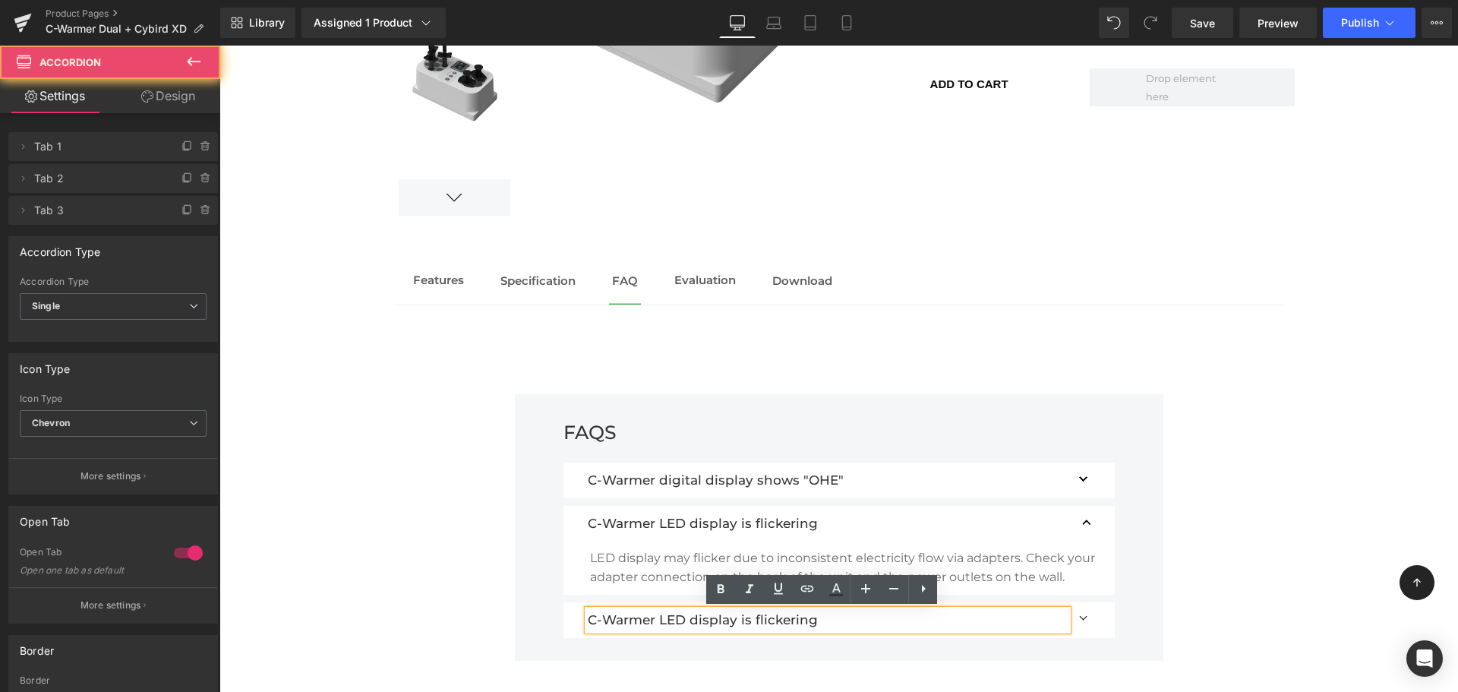
click at [1092, 624] on button "button" at bounding box center [1084, 620] width 30 height 36
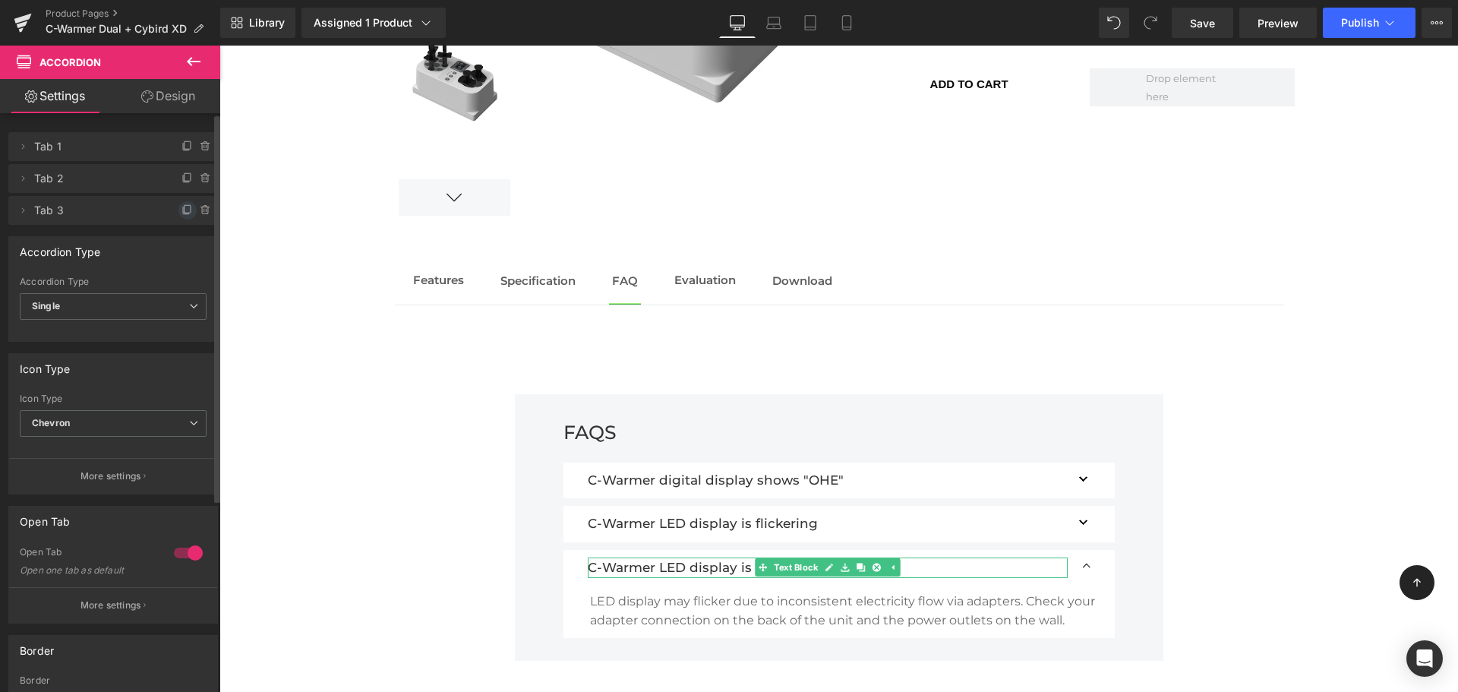
click at [181, 213] on icon at bounding box center [187, 210] width 12 height 12
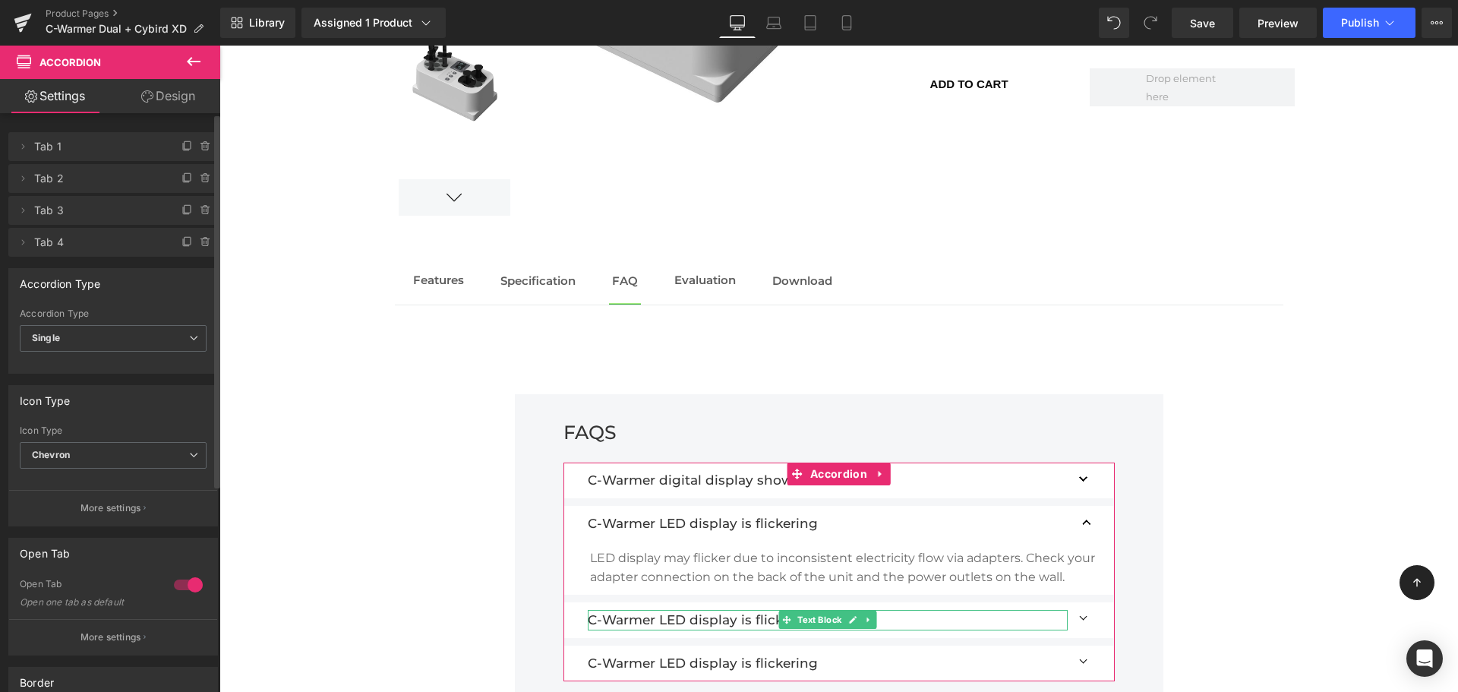
click at [55, 211] on span "Tab 3" at bounding box center [98, 210] width 128 height 29
click at [183, 213] on icon at bounding box center [186, 210] width 6 height 7
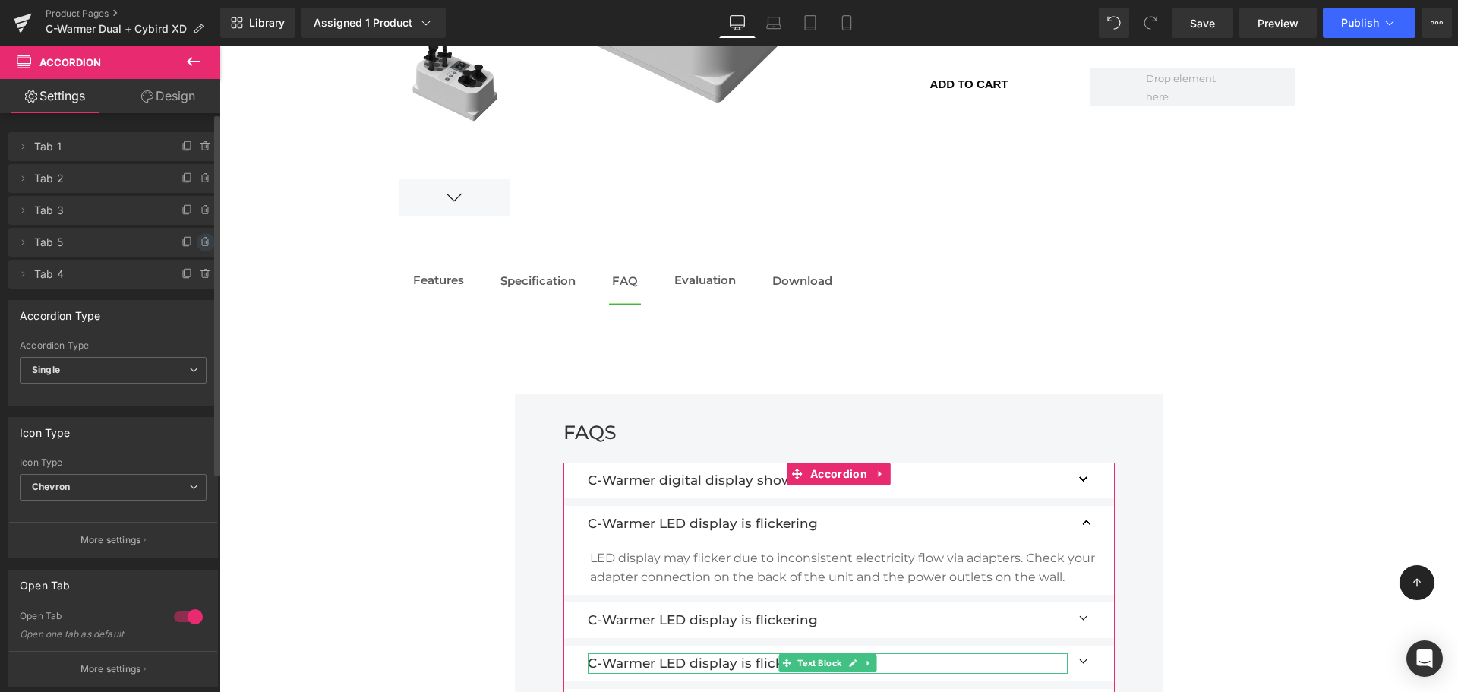
click at [201, 238] on icon at bounding box center [206, 242] width 12 height 12
click at [194, 247] on button "Delete" at bounding box center [190, 243] width 48 height 20
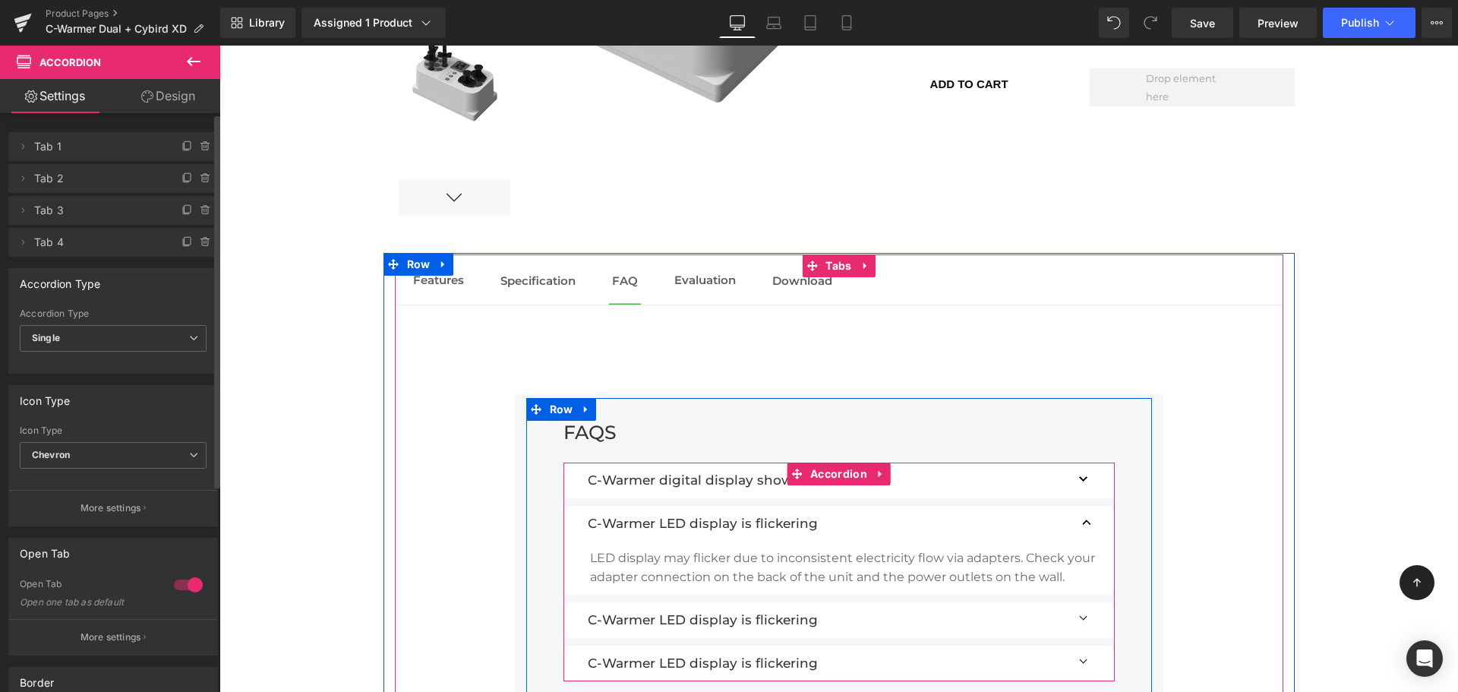
click at [779, 620] on div "C-Warmer LED display is flickering Text Block" at bounding box center [828, 620] width 480 height 20
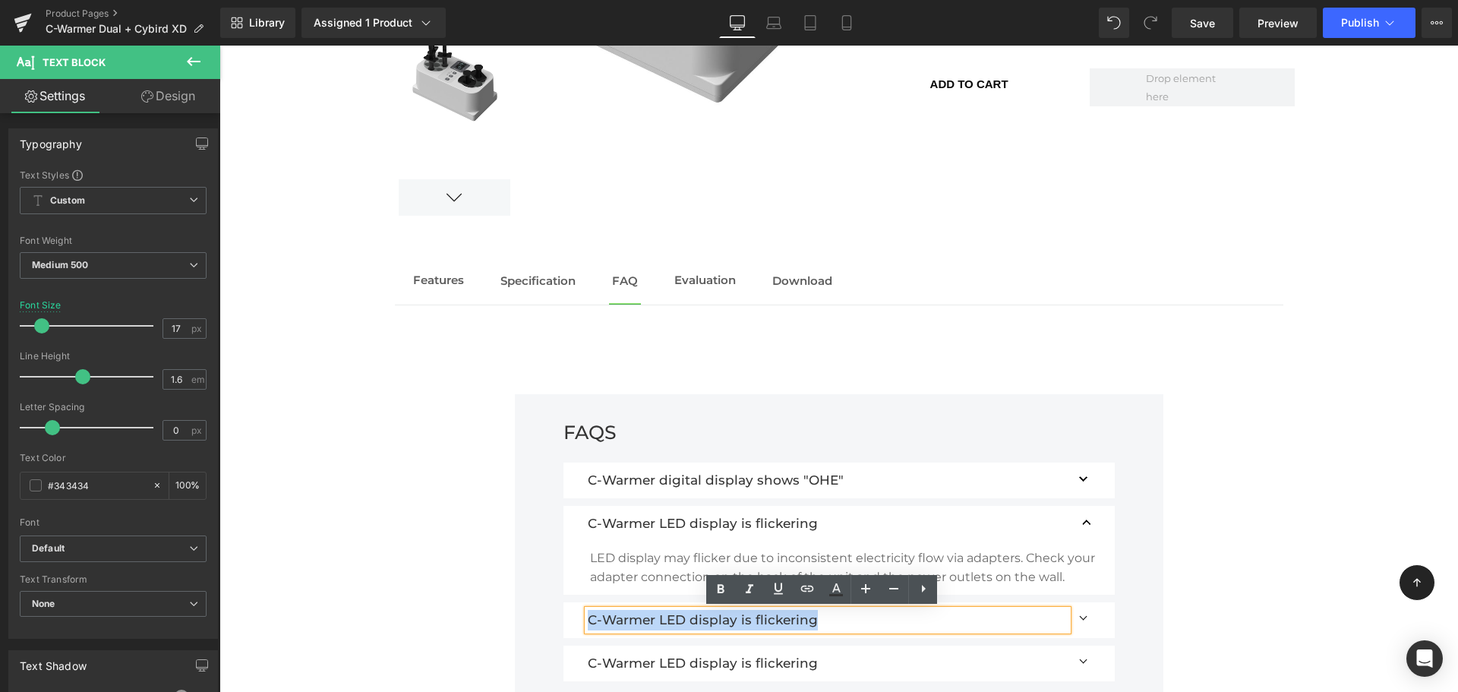
drag, startPoint x: 813, startPoint y: 620, endPoint x: 462, endPoint y: 605, distance: 351.0
click at [462, 605] on div "FAQS Text Block C-Warmer digital display shows "OHE" Text Block "OHE" appears w…" at bounding box center [839, 526] width 888 height 445
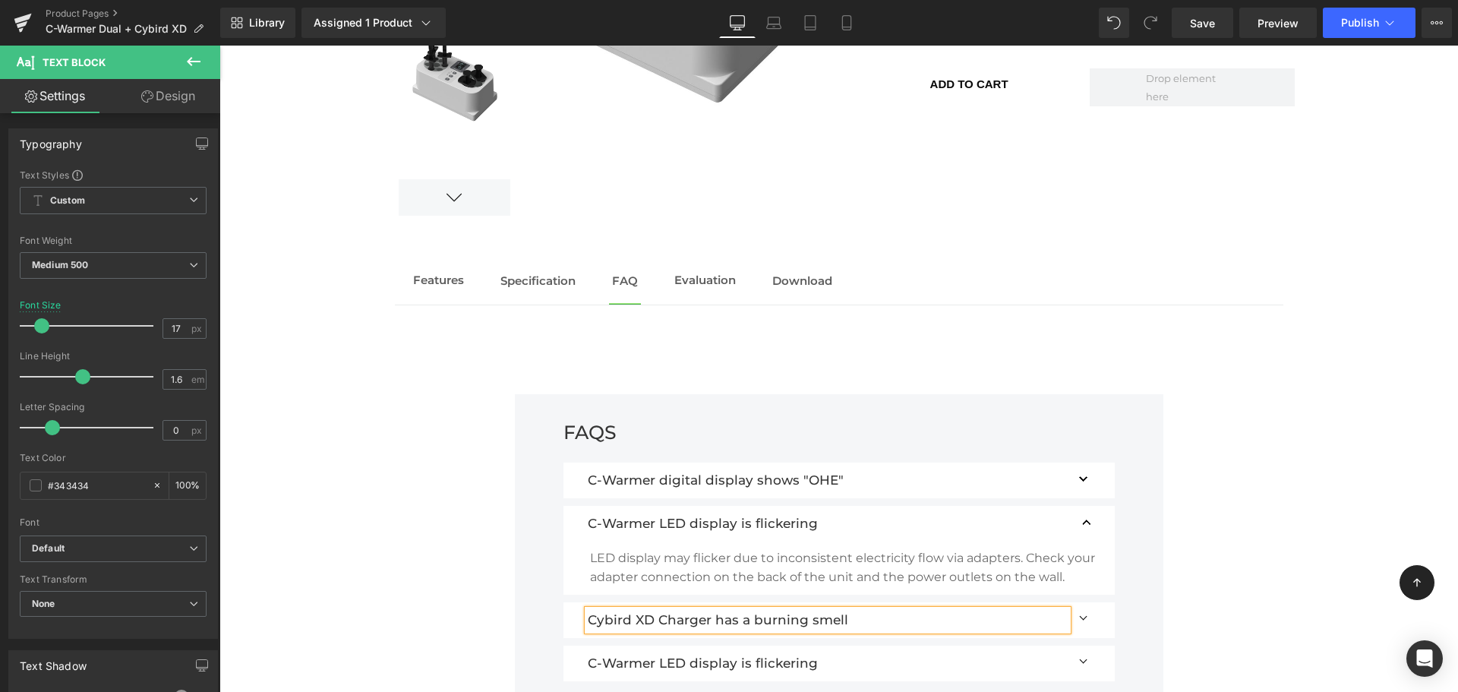
click at [1075, 620] on button "button" at bounding box center [1084, 620] width 30 height 36
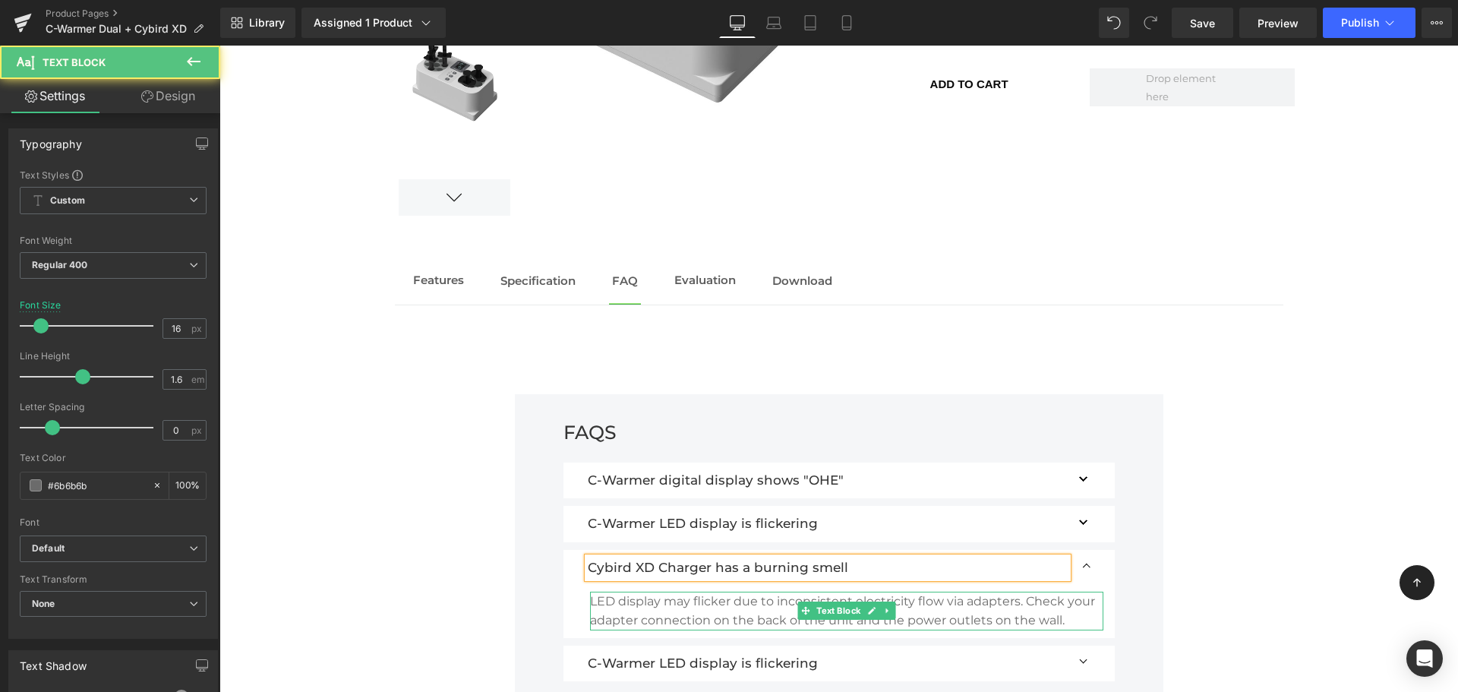
click at [1060, 616] on p "LED display may flicker due to inconsistent electricity flow via adapters. Chec…" at bounding box center [846, 610] width 513 height 39
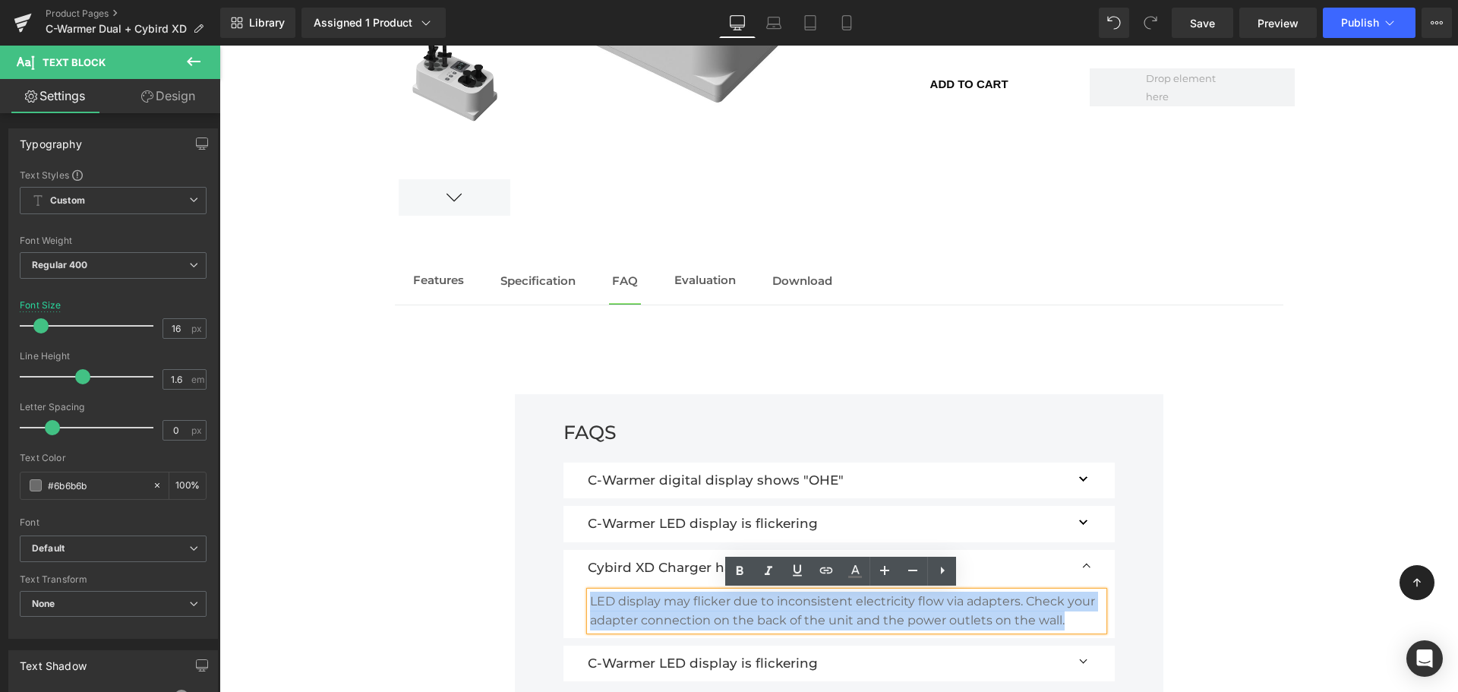
drag, startPoint x: 1058, startPoint y: 619, endPoint x: 472, endPoint y: 589, distance: 586.1
click at [472, 589] on div "FAQS Text Block C-Warmer digital display shows "OHE" Text Block "OHE" appears w…" at bounding box center [839, 526] width 888 height 445
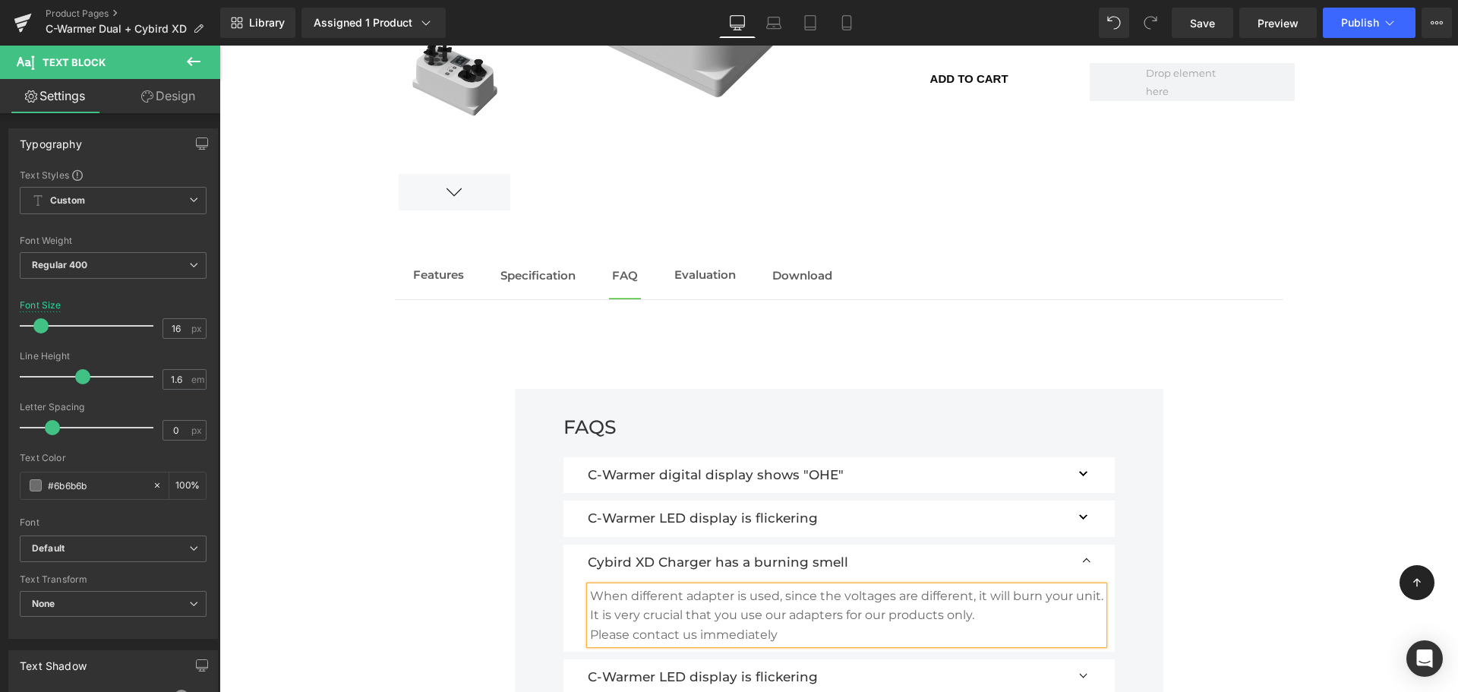
scroll to position [1677, 0]
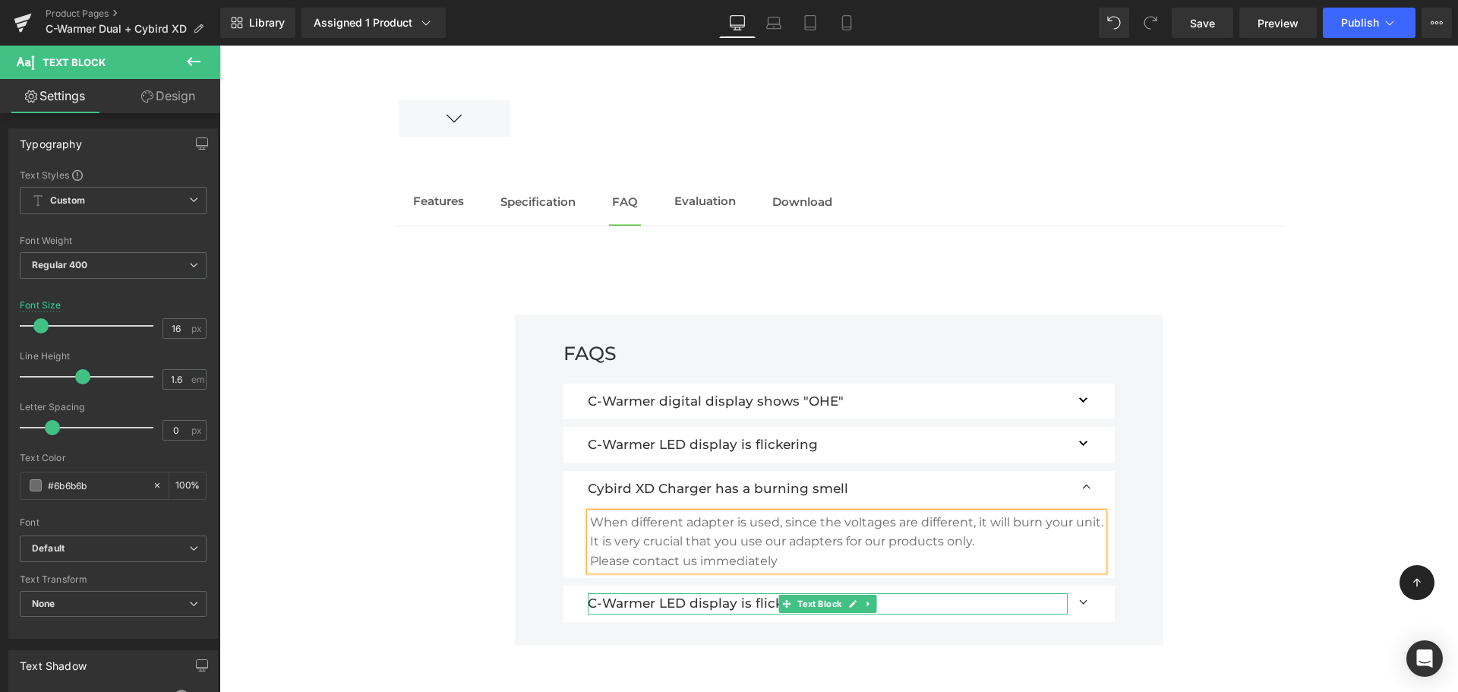
click at [918, 604] on p "C-Warmer LED display is flickering" at bounding box center [828, 603] width 480 height 20
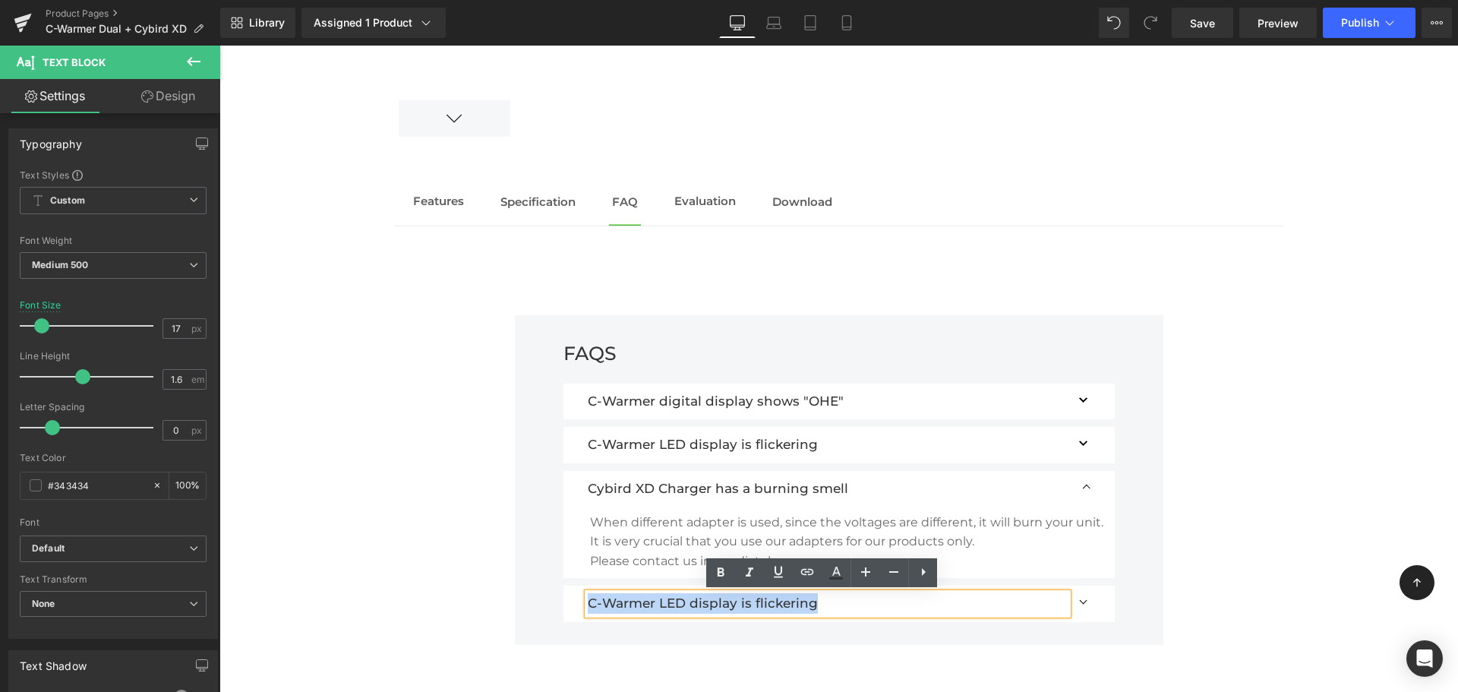
drag, startPoint x: 859, startPoint y: 607, endPoint x: 485, endPoint y: 597, distance: 373.7
click at [485, 597] on div "FAQS Text Block C-Warmer digital display shows "OHE" Text Block "OHE" appears w…" at bounding box center [839, 457] width 888 height 465
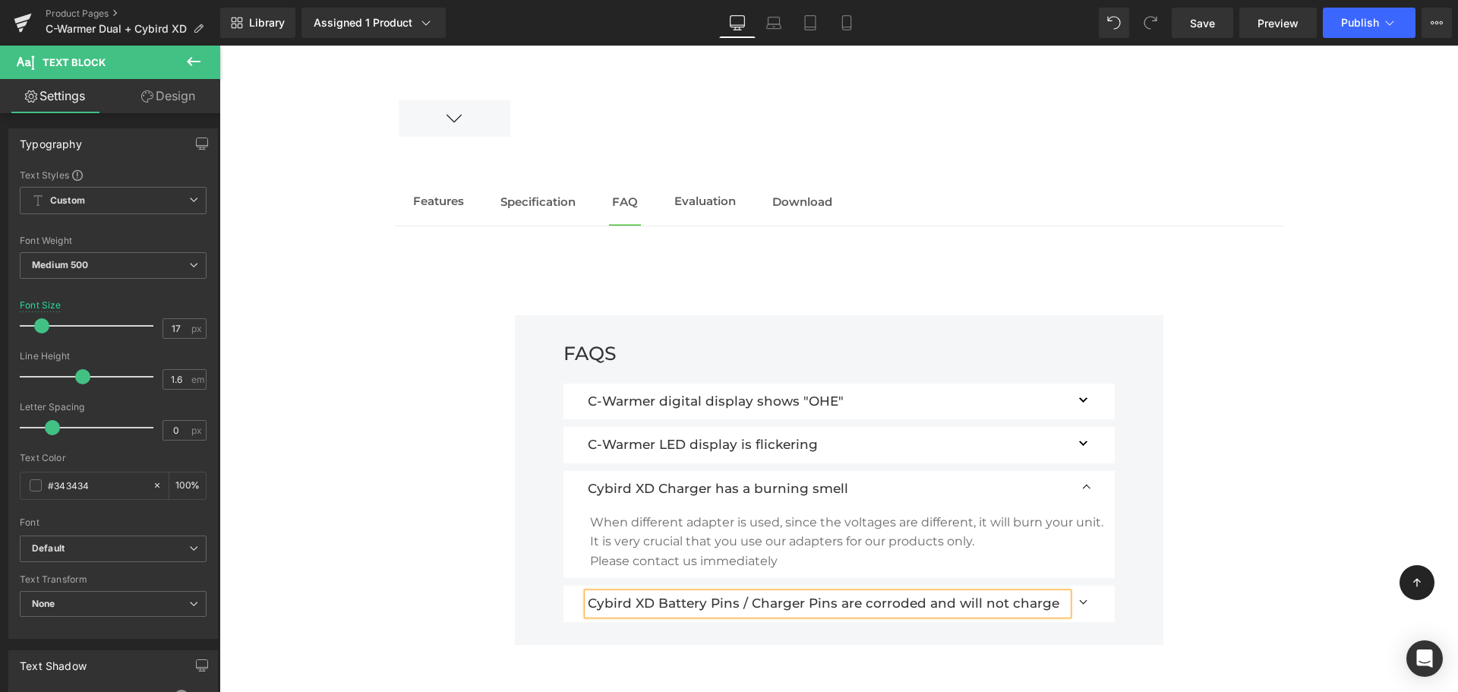
click at [1078, 605] on button "button" at bounding box center [1084, 603] width 30 height 36
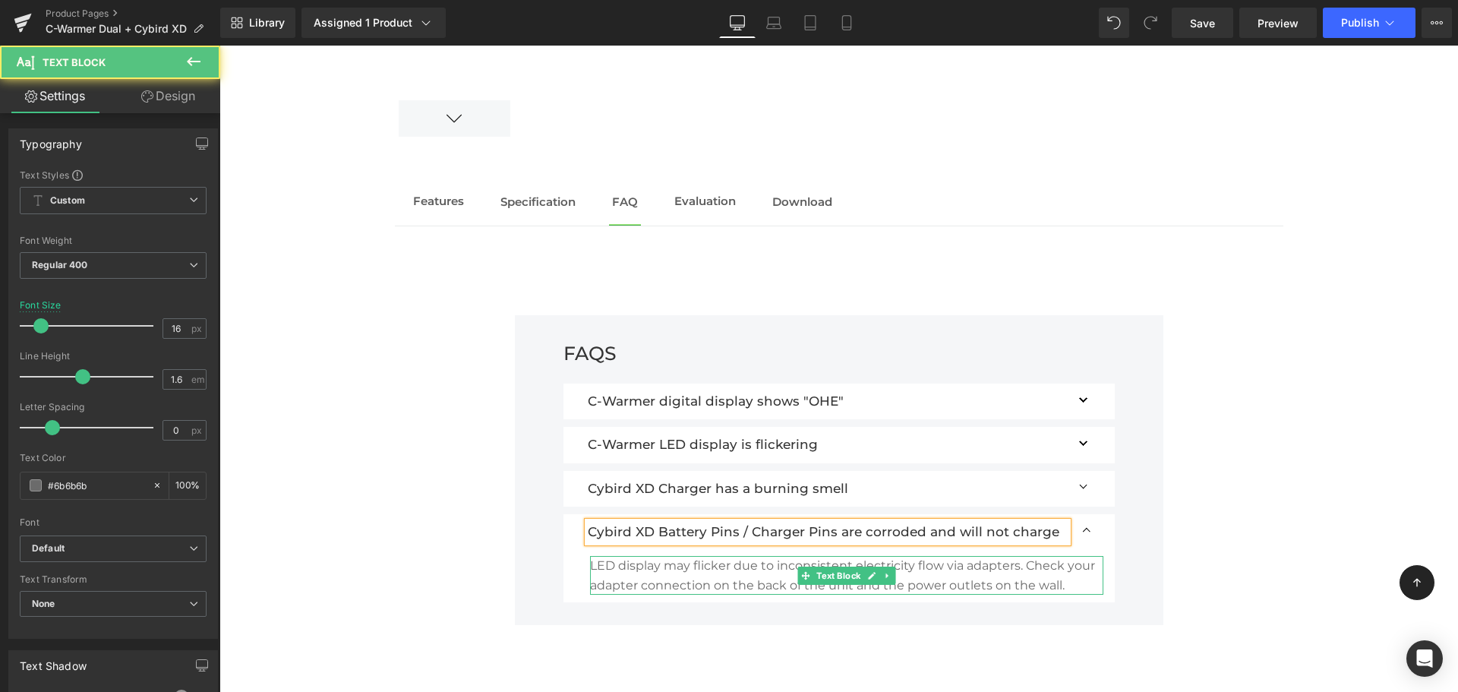
click at [1082, 585] on p "LED display may flicker due to inconsistent electricity flow via adapters. Chec…" at bounding box center [846, 575] width 513 height 39
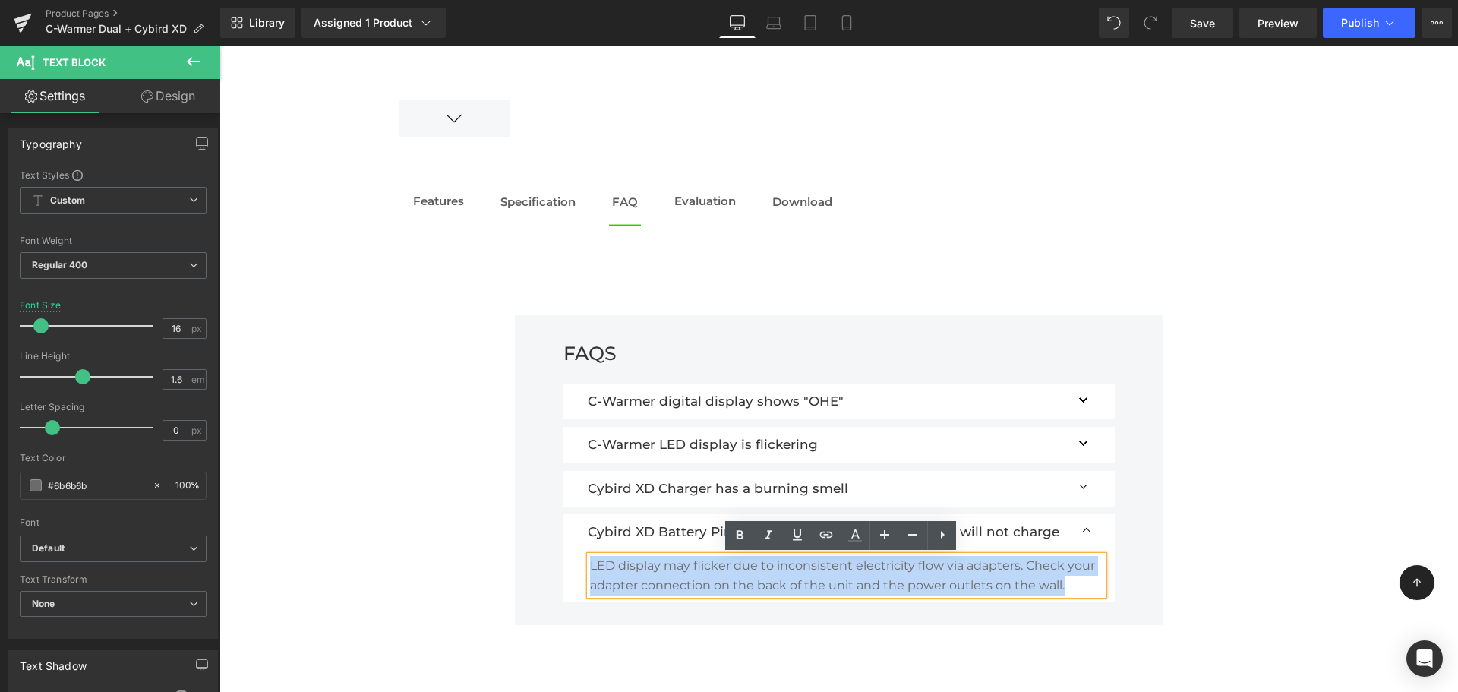
drag, startPoint x: 1074, startPoint y: 585, endPoint x: 486, endPoint y: 544, distance: 589.8
click at [486, 544] on div "FAQS Text Block C-Warmer digital display shows "OHE" Text Block "OHE" appears w…" at bounding box center [839, 447] width 888 height 445
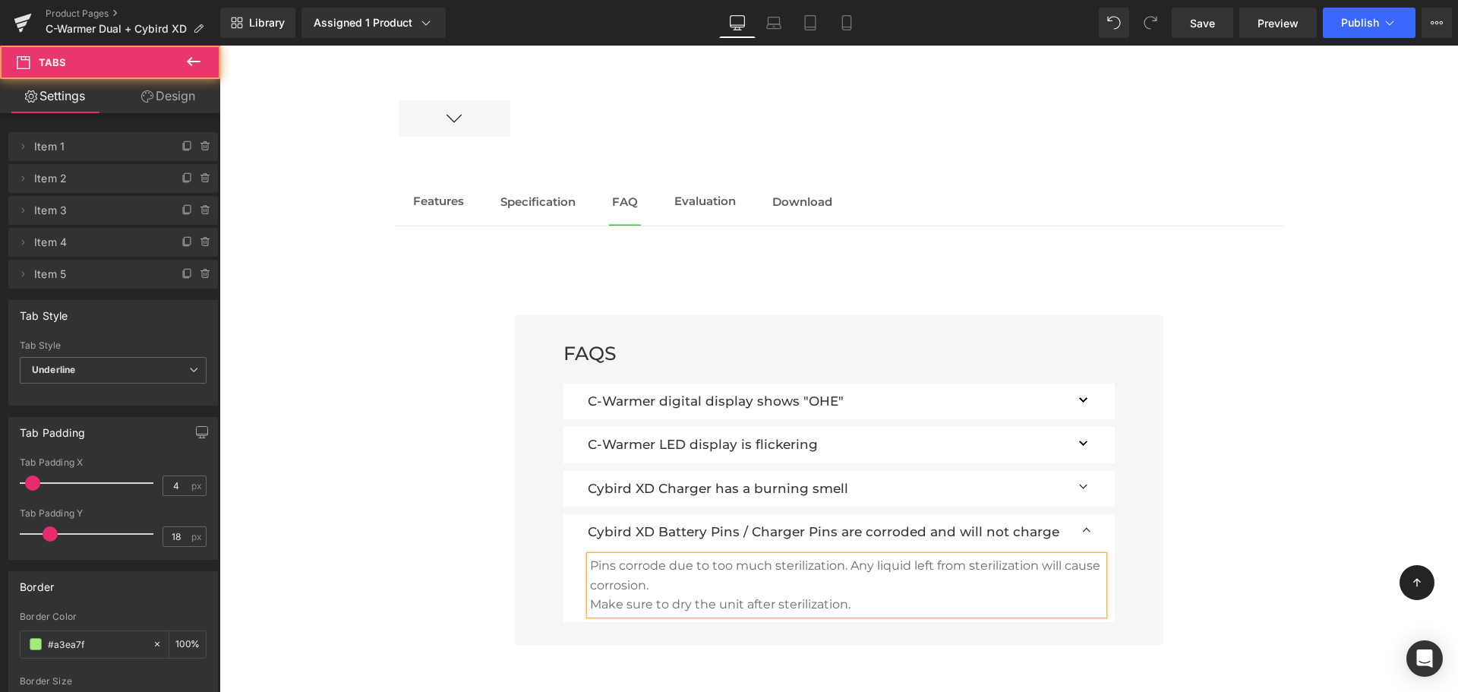
click at [1275, 449] on div "FAQS Text Block C-Warmer digital display shows "OHE" Text Block "OHE" appears w…" at bounding box center [839, 457] width 888 height 465
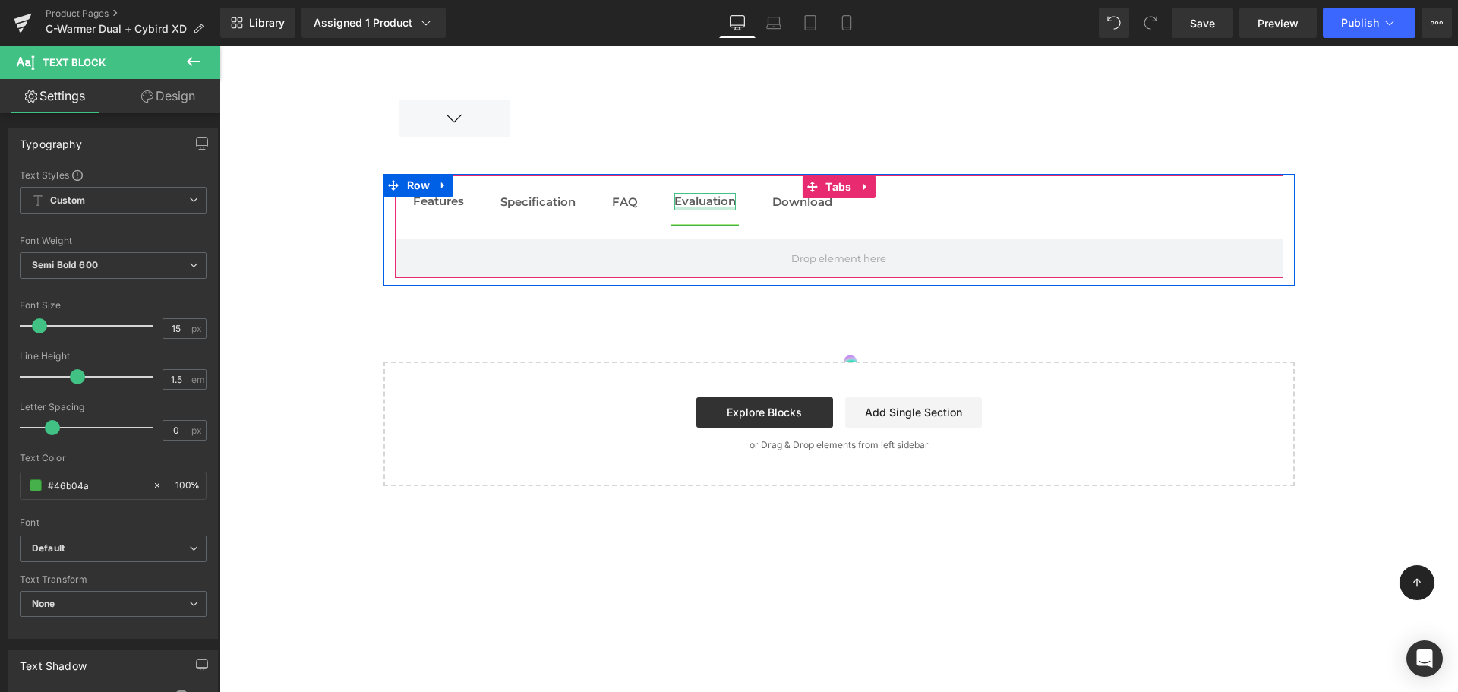
click at [711, 207] on div "Evaluation Text Block" at bounding box center [704, 202] width 61 height 18
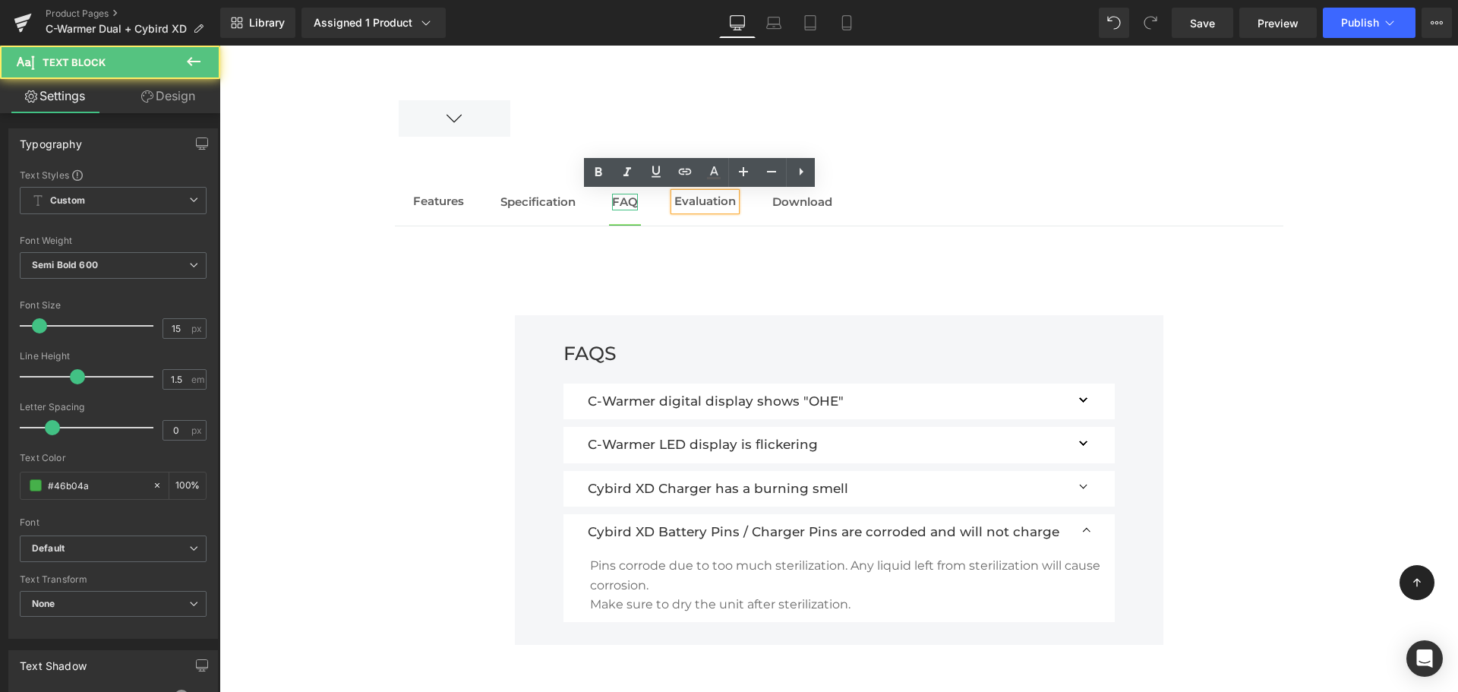
click at [612, 199] on span "FAQ" at bounding box center [625, 201] width 26 height 14
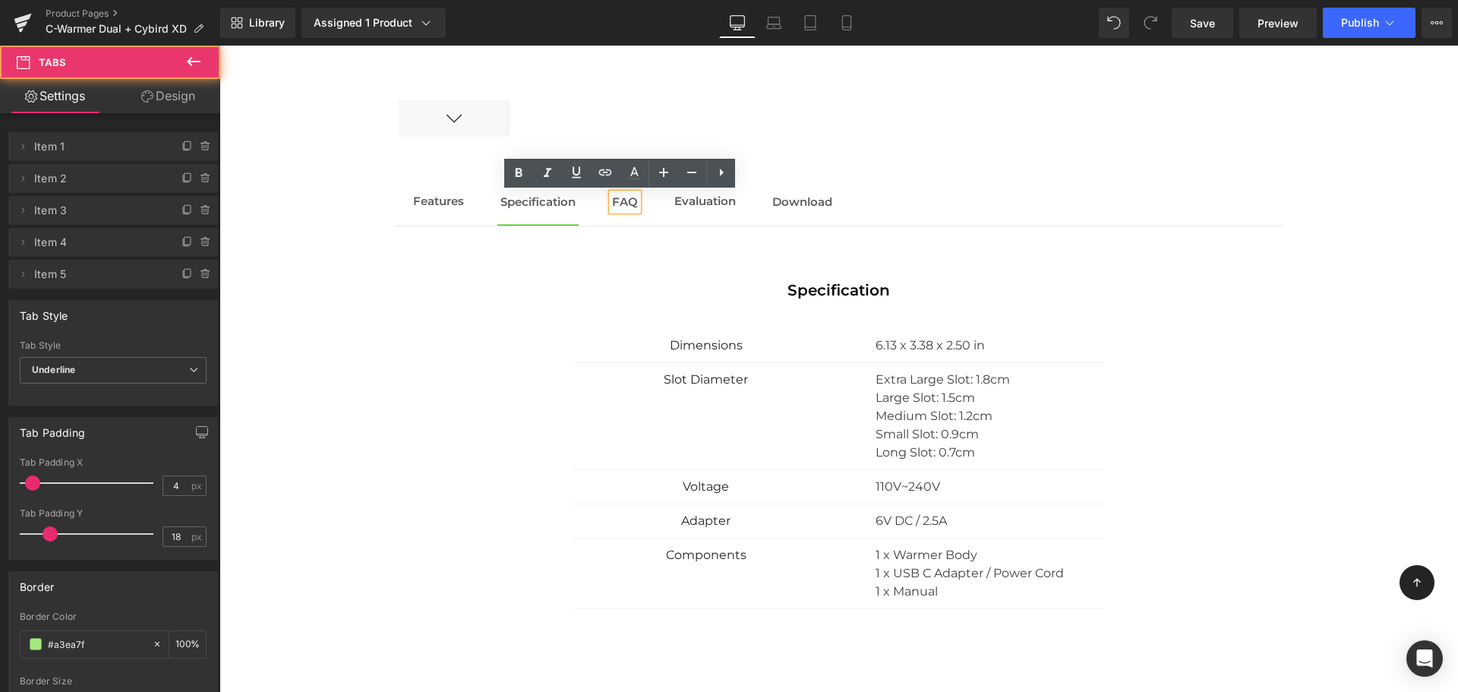
click at [560, 211] on span "Specification Text Block" at bounding box center [537, 202] width 81 height 46
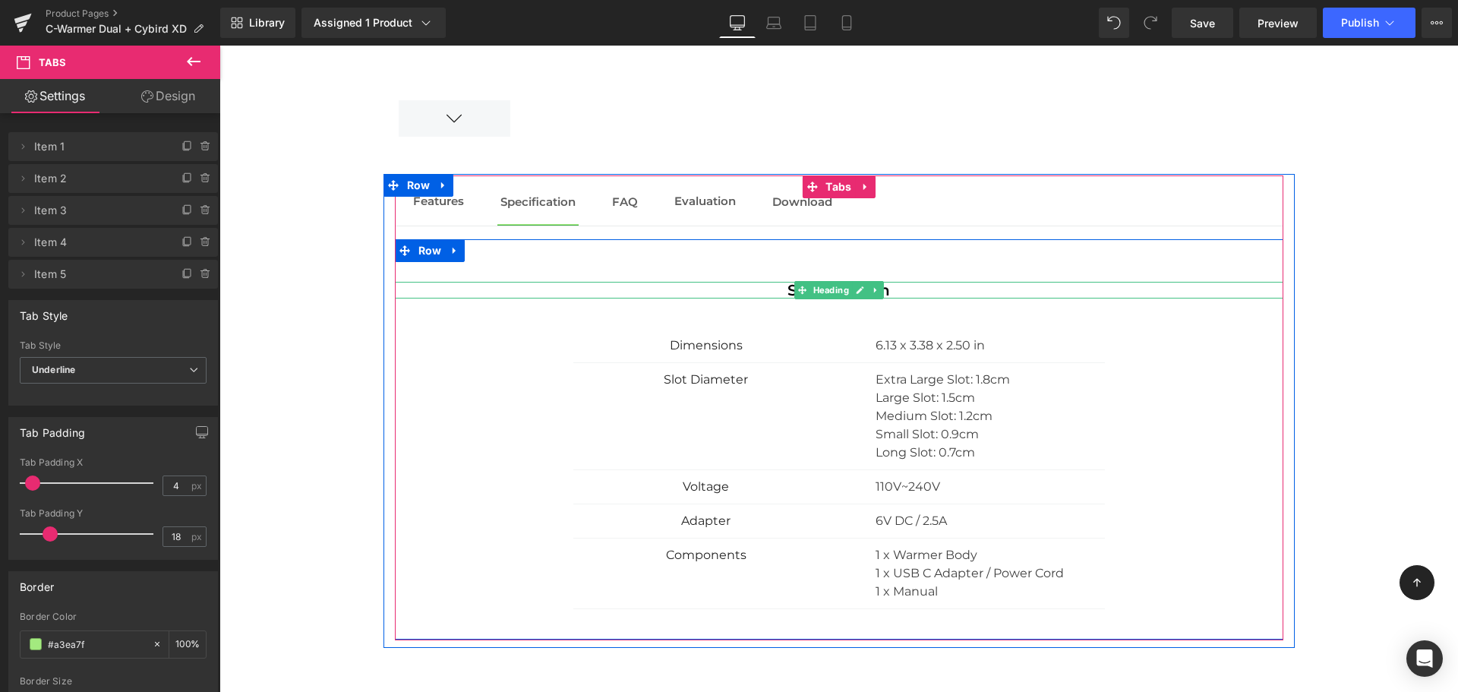
click at [891, 289] on h1 "Specification" at bounding box center [839, 290] width 888 height 17
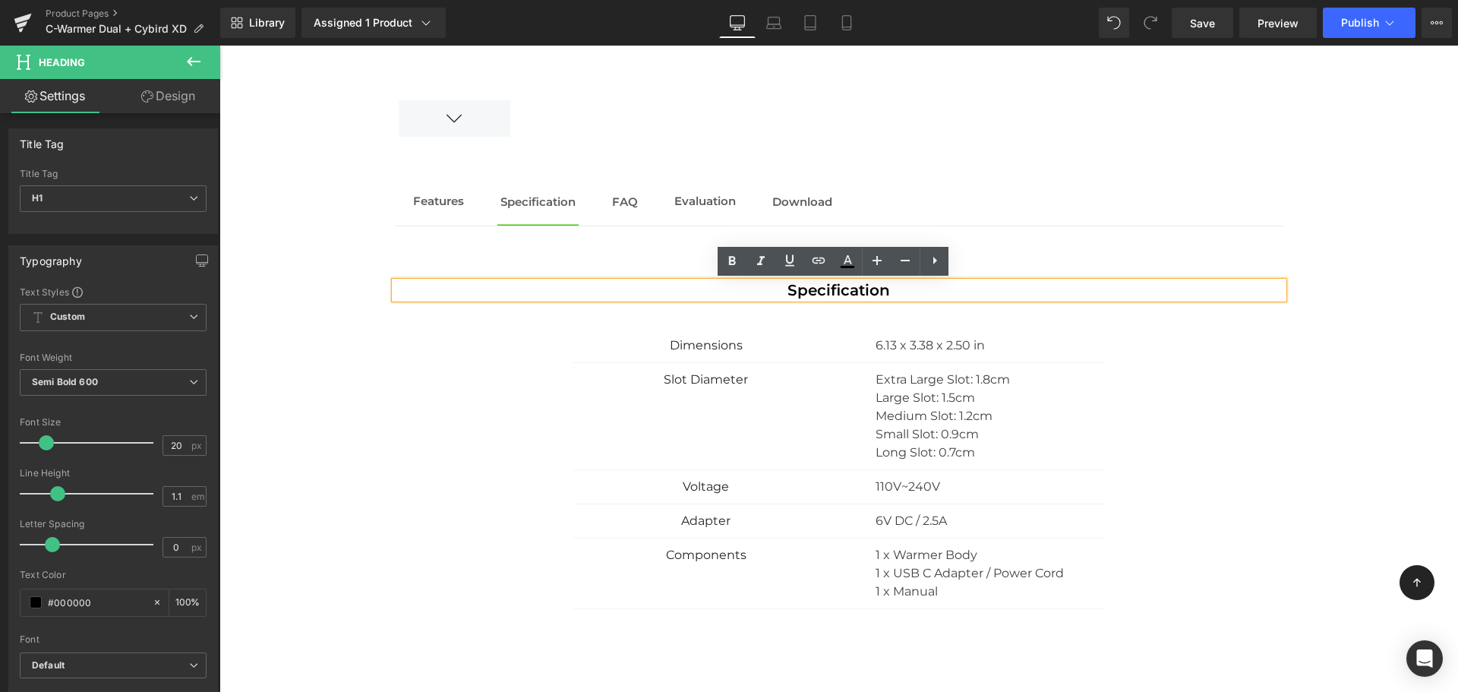
click at [784, 293] on h1 "Specification" at bounding box center [839, 290] width 888 height 17
click at [1361, 318] on div "Text Block" at bounding box center [838, 232] width 1238 height 1233
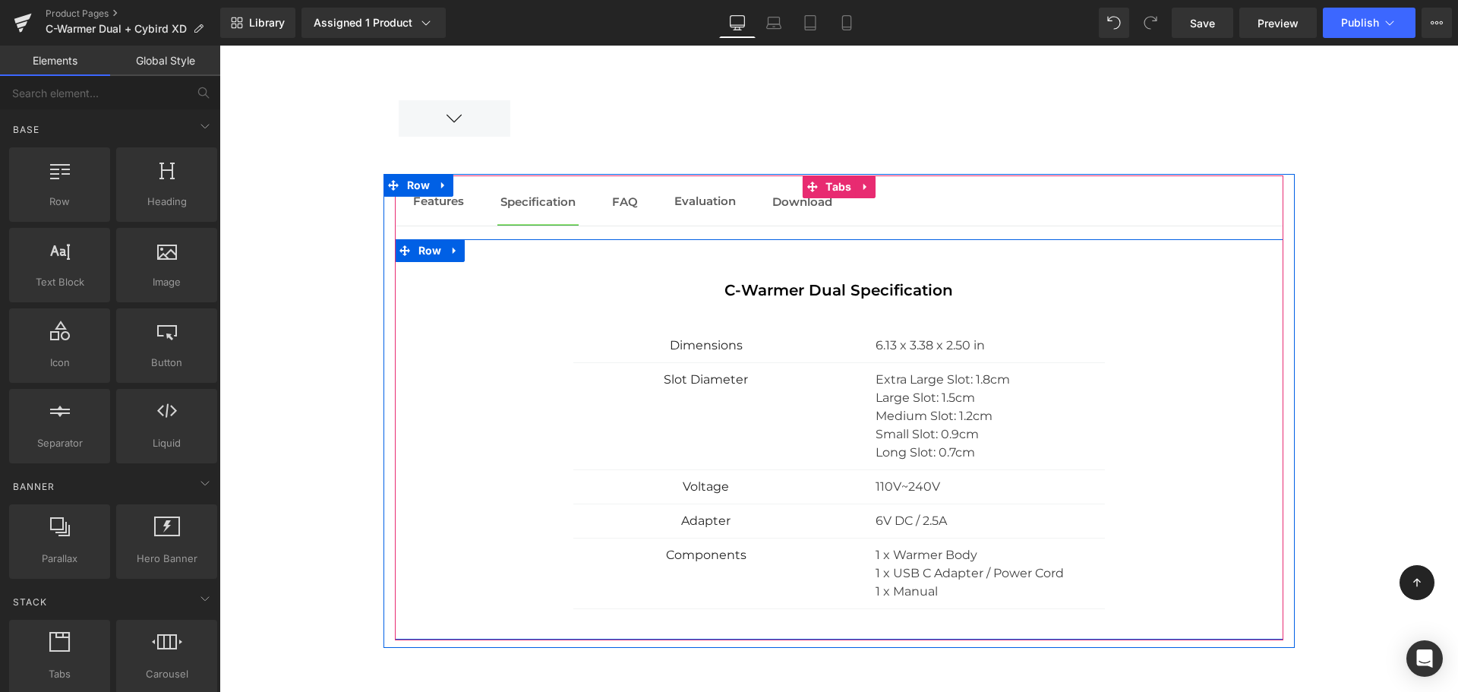
click at [1233, 393] on div "C-Warmer Dual Specification Heading Dimensions Text Block 6.13 x 3.38 x 2.50 in…" at bounding box center [839, 457] width 888 height 350
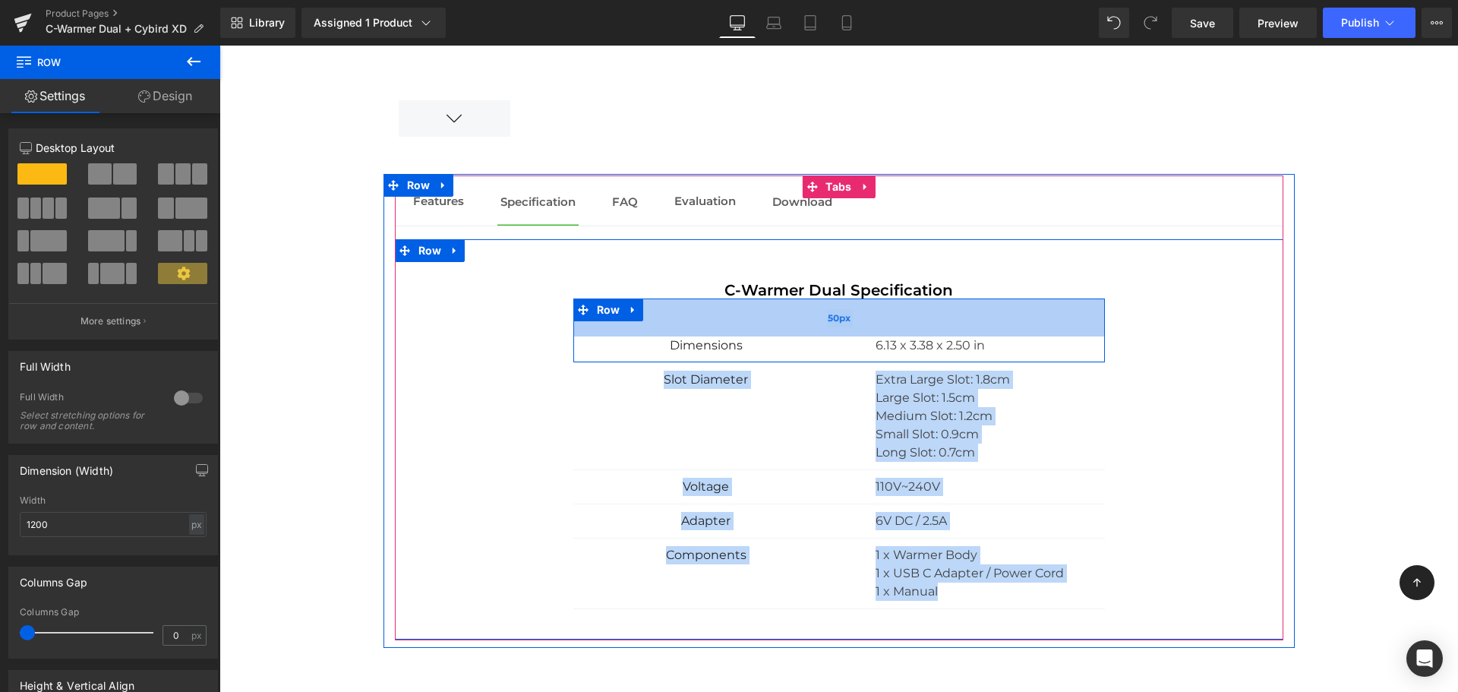
drag, startPoint x: 1057, startPoint y: 564, endPoint x: 724, endPoint y: 300, distance: 424.7
click at [724, 300] on div "C-Warmer Dual Specification Heading Dimensions Text Block 6.13 x 3.38 x 2.50 in…" at bounding box center [839, 457] width 888 height 350
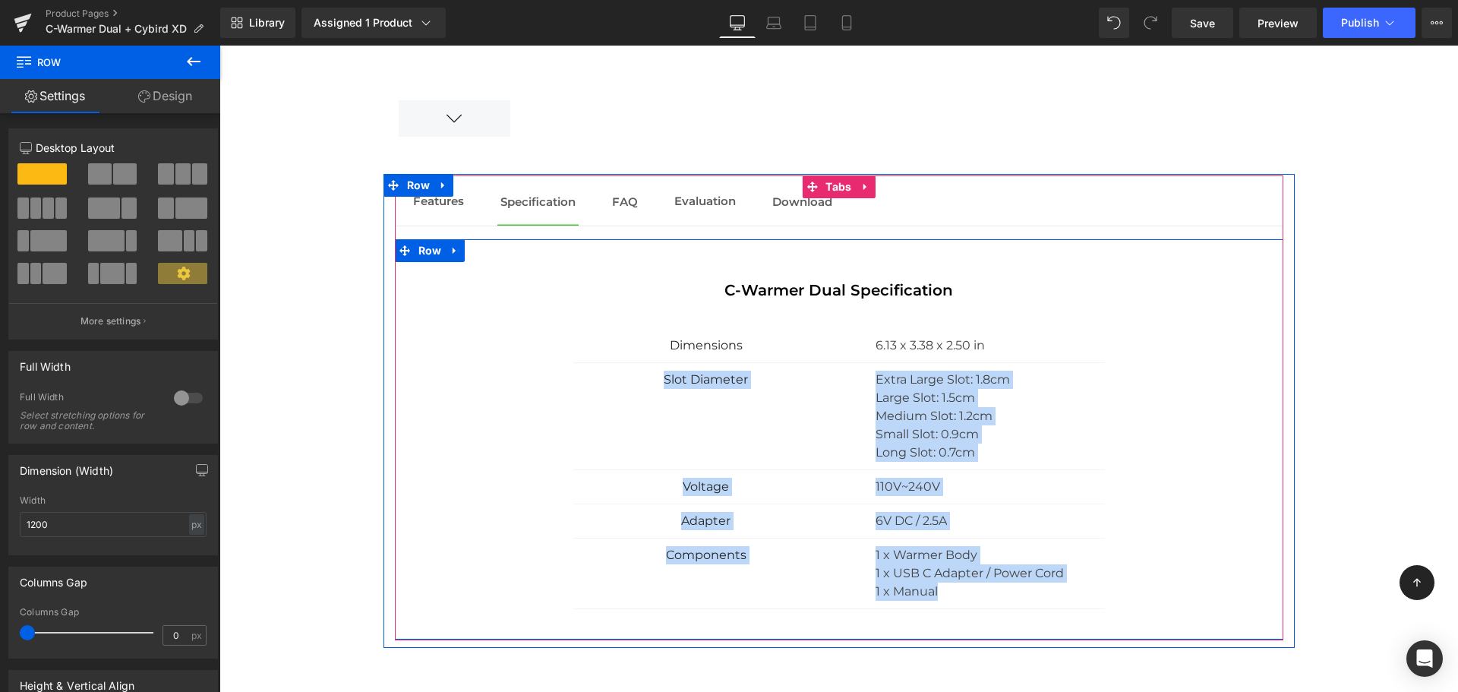
click at [1146, 398] on div "C-Warmer Dual Specification Heading Dimensions Text Block 6.13 x 3.38 x 2.50 in…" at bounding box center [839, 457] width 888 height 350
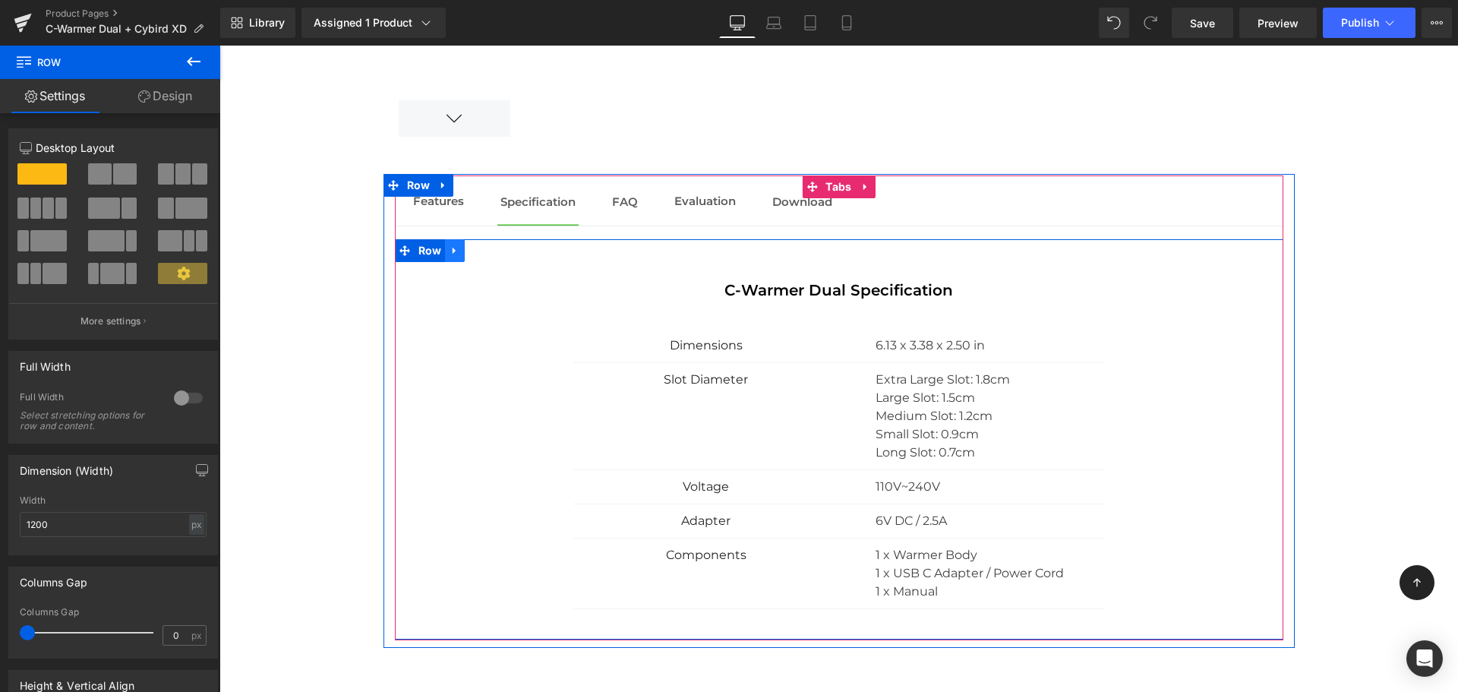
click at [452, 249] on icon at bounding box center [454, 250] width 11 height 11
click at [471, 254] on icon at bounding box center [474, 250] width 11 height 11
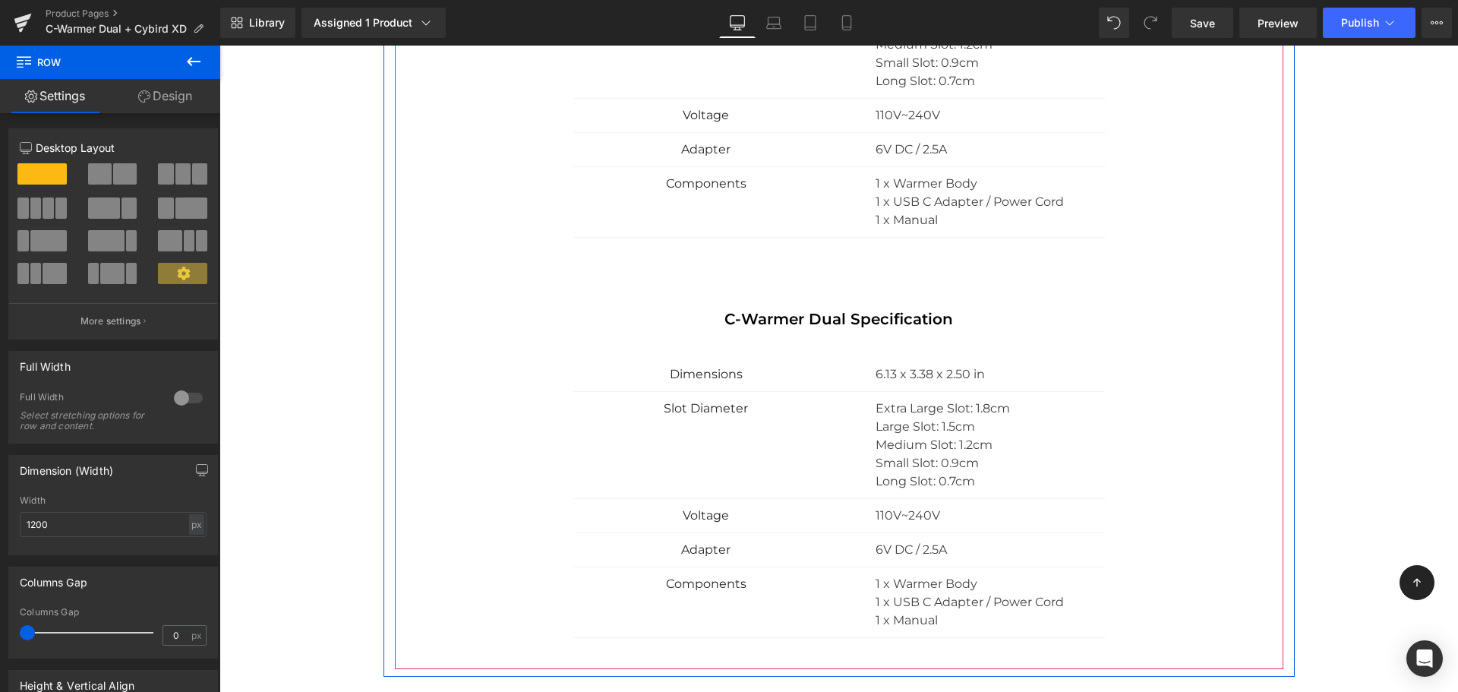
scroll to position [2048, 0]
click at [802, 301] on div "C-Warmer Dual Specification Heading Dimensions Text Block 6.13 x 3.38 x 2.50 in…" at bounding box center [839, 469] width 888 height 400
click at [794, 317] on span at bounding box center [802, 320] width 16 height 18
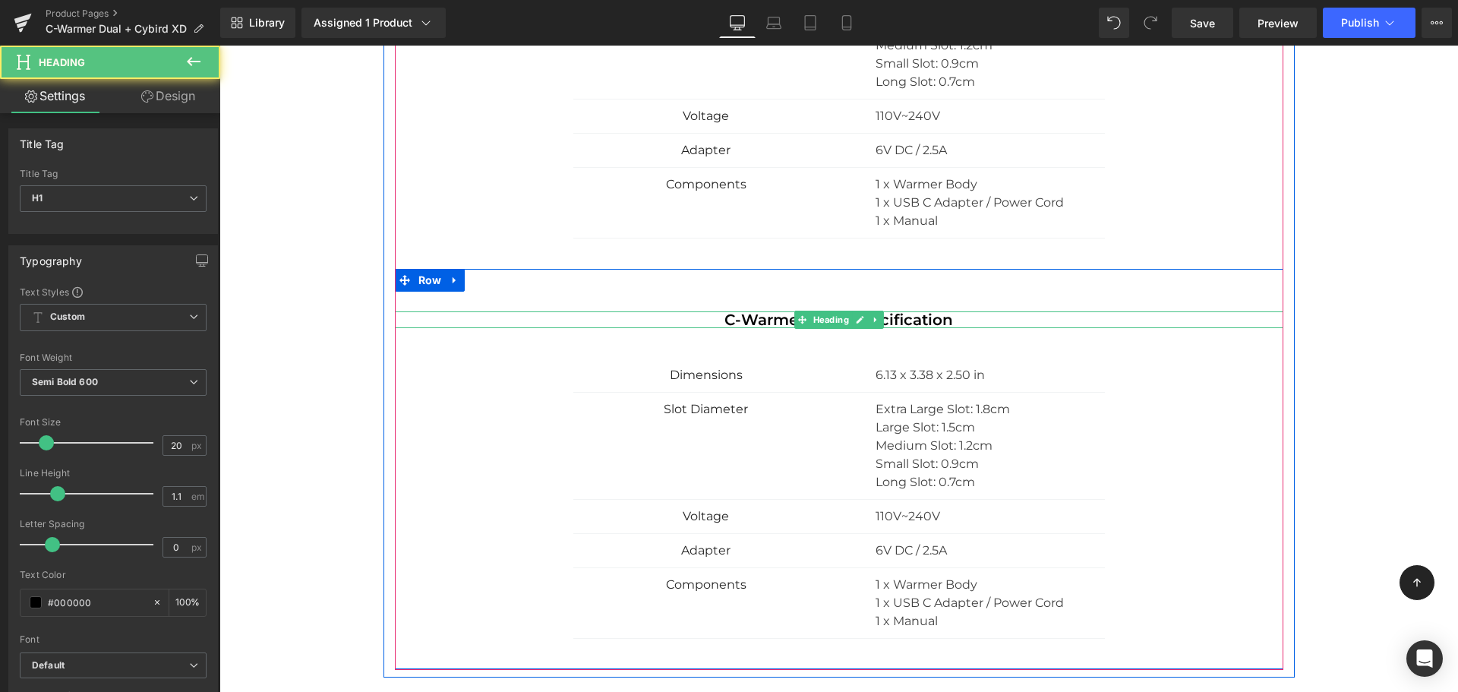
click at [718, 318] on h1 "C-Warmer Dual Specification" at bounding box center [839, 319] width 888 height 17
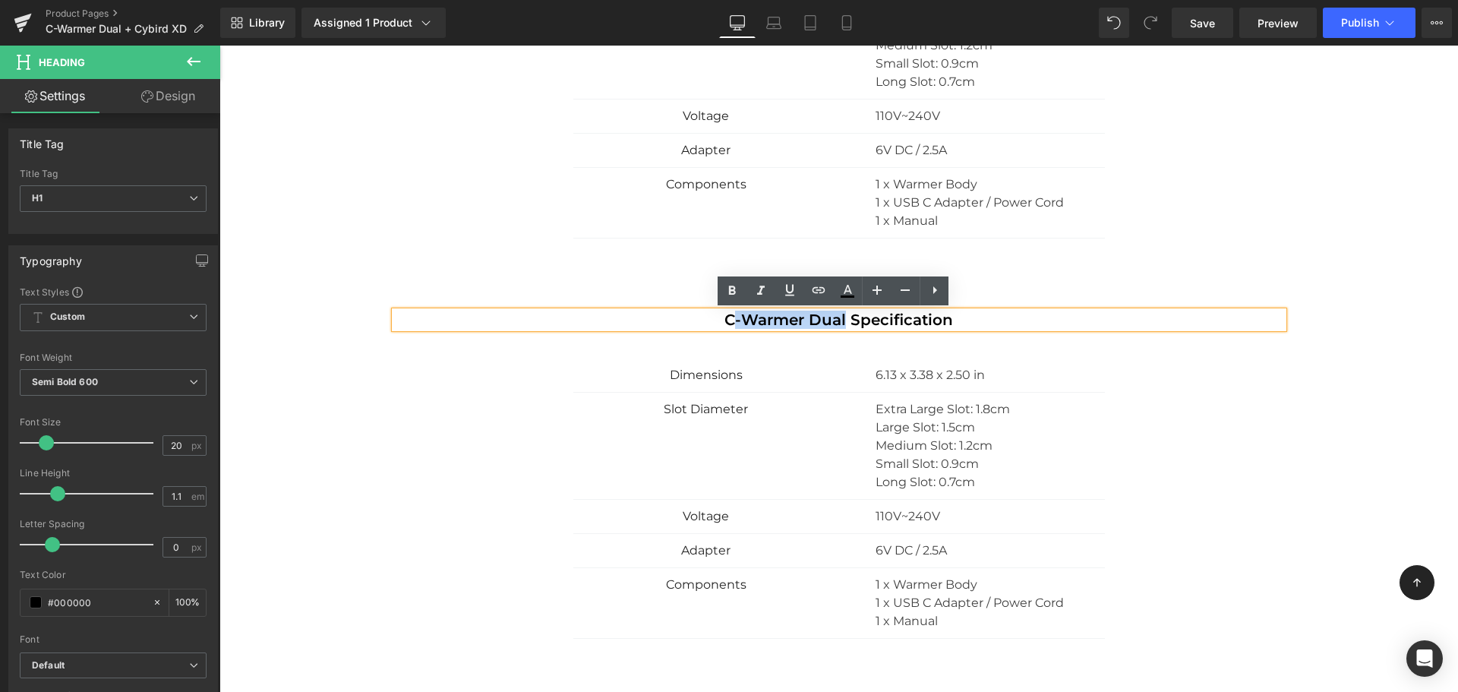
drag, startPoint x: 731, startPoint y: 321, endPoint x: 839, endPoint y: 325, distance: 107.9
click at [839, 325] on h1 "C-Warmer Dual Specification" at bounding box center [839, 319] width 888 height 17
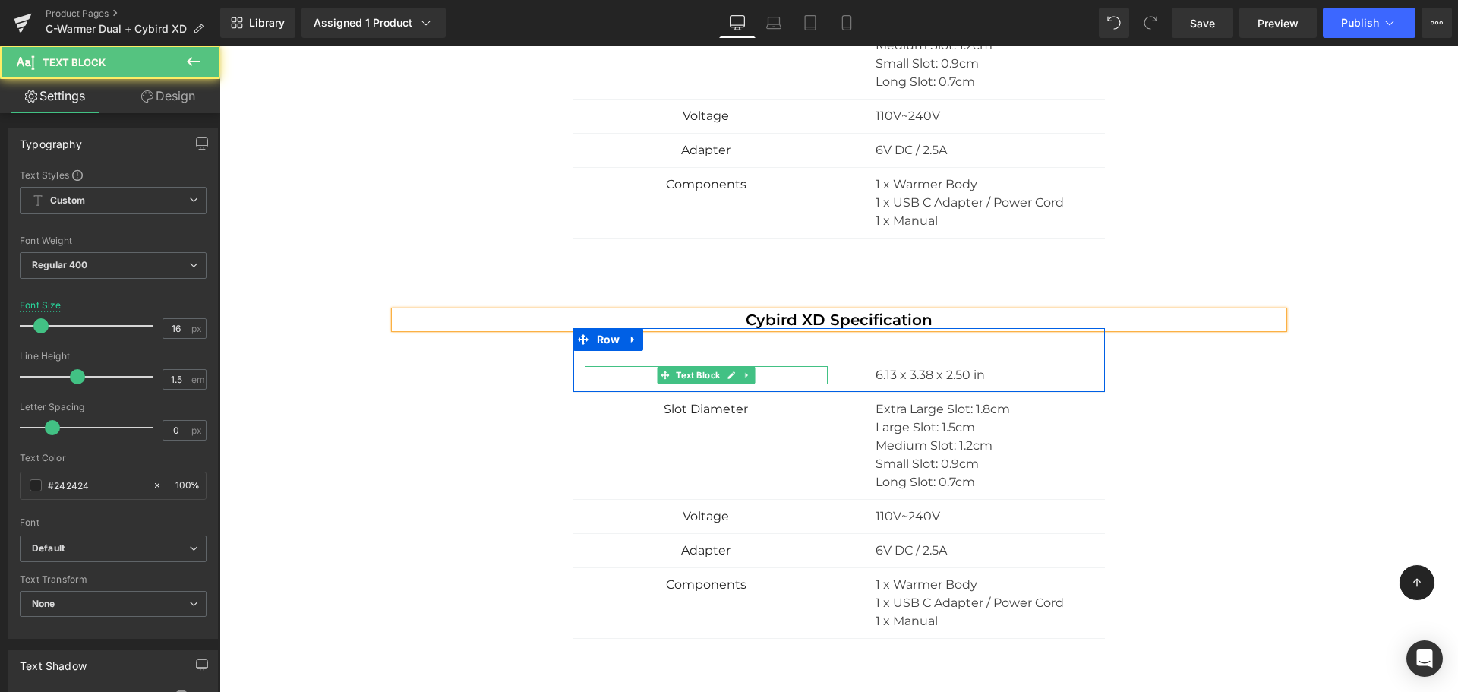
click at [765, 370] on p "Dimensions" at bounding box center [706, 375] width 243 height 18
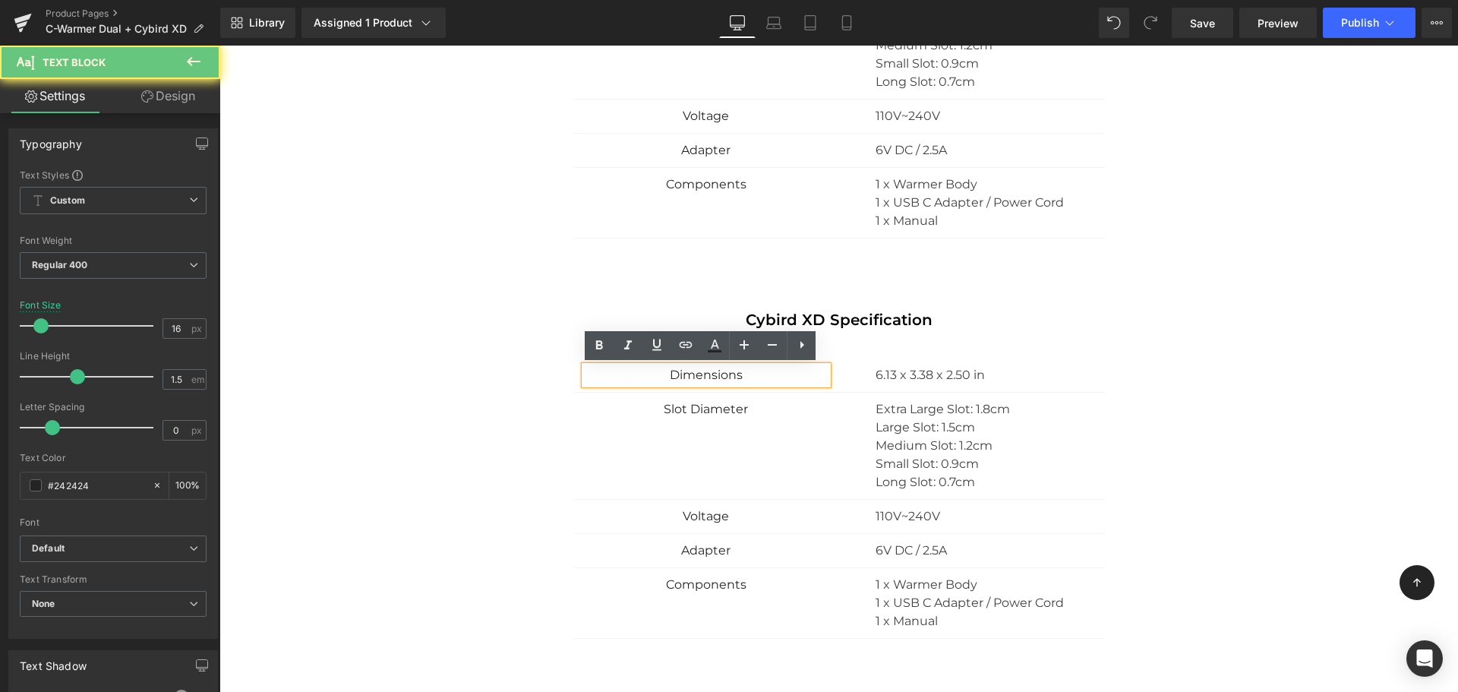
click at [761, 376] on p "Dimensions" at bounding box center [706, 375] width 243 height 18
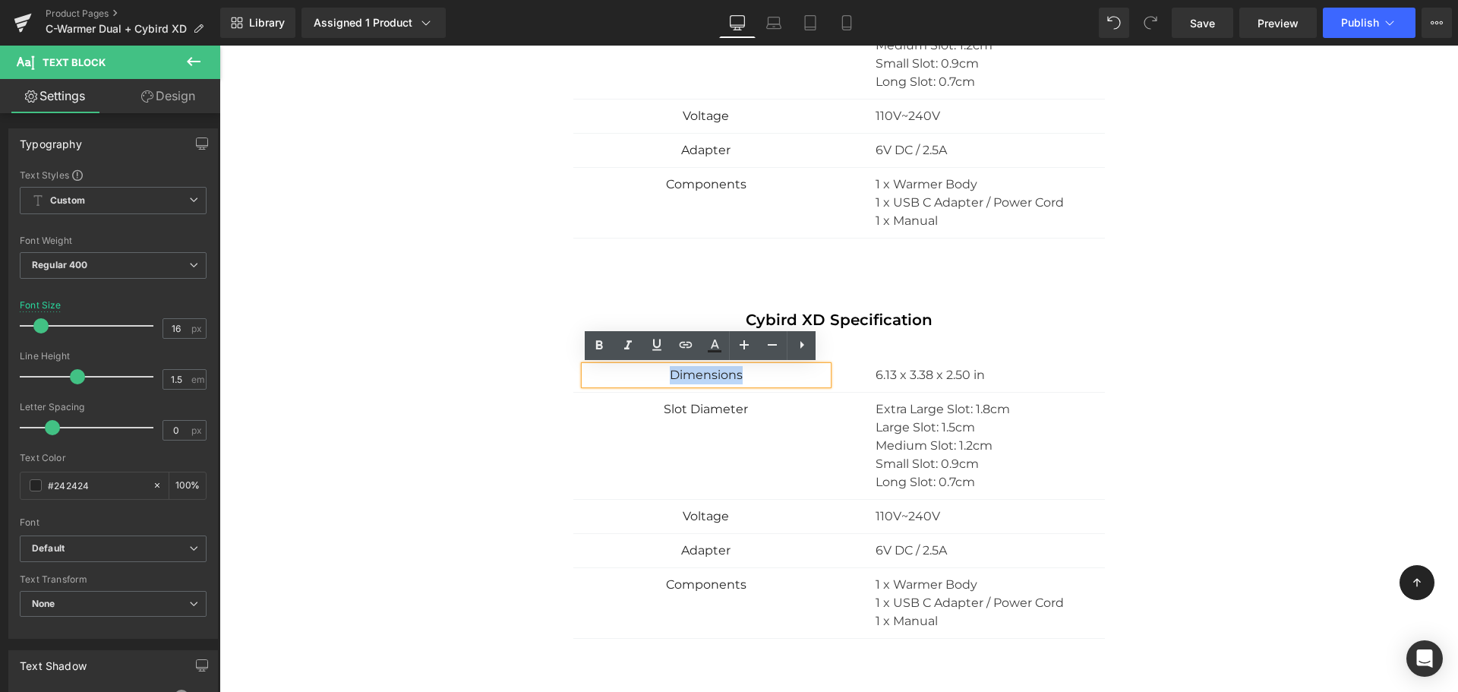
drag, startPoint x: 761, startPoint y: 376, endPoint x: 519, endPoint y: 368, distance: 242.3
click at [519, 368] on div "Cybird XD Specification Heading Dimensions Text Block 6.13 x 3.38 x 2.50 in Tex…" at bounding box center [839, 486] width 888 height 350
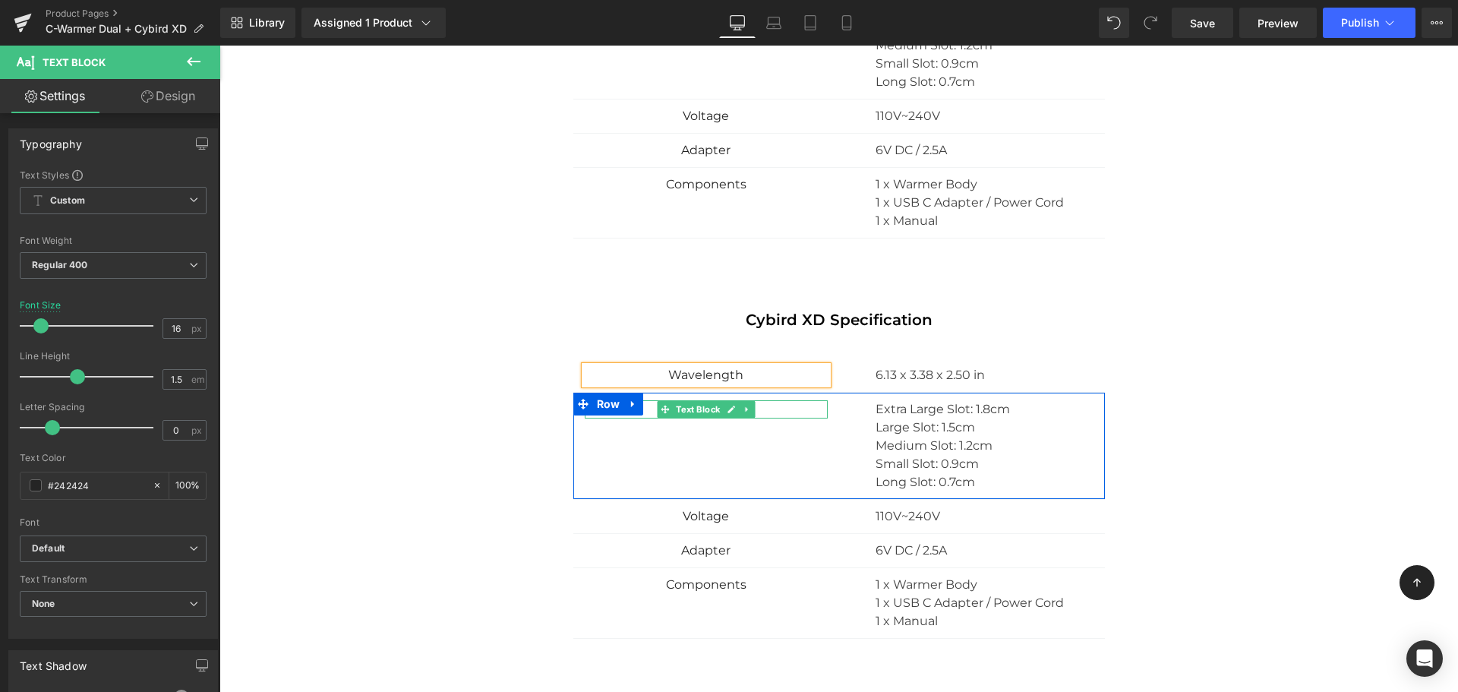
drag, startPoint x: 662, startPoint y: 415, endPoint x: 686, endPoint y: 410, distance: 24.7
click at [664, 415] on div "Slot Diameter Text Block" at bounding box center [706, 409] width 243 height 18
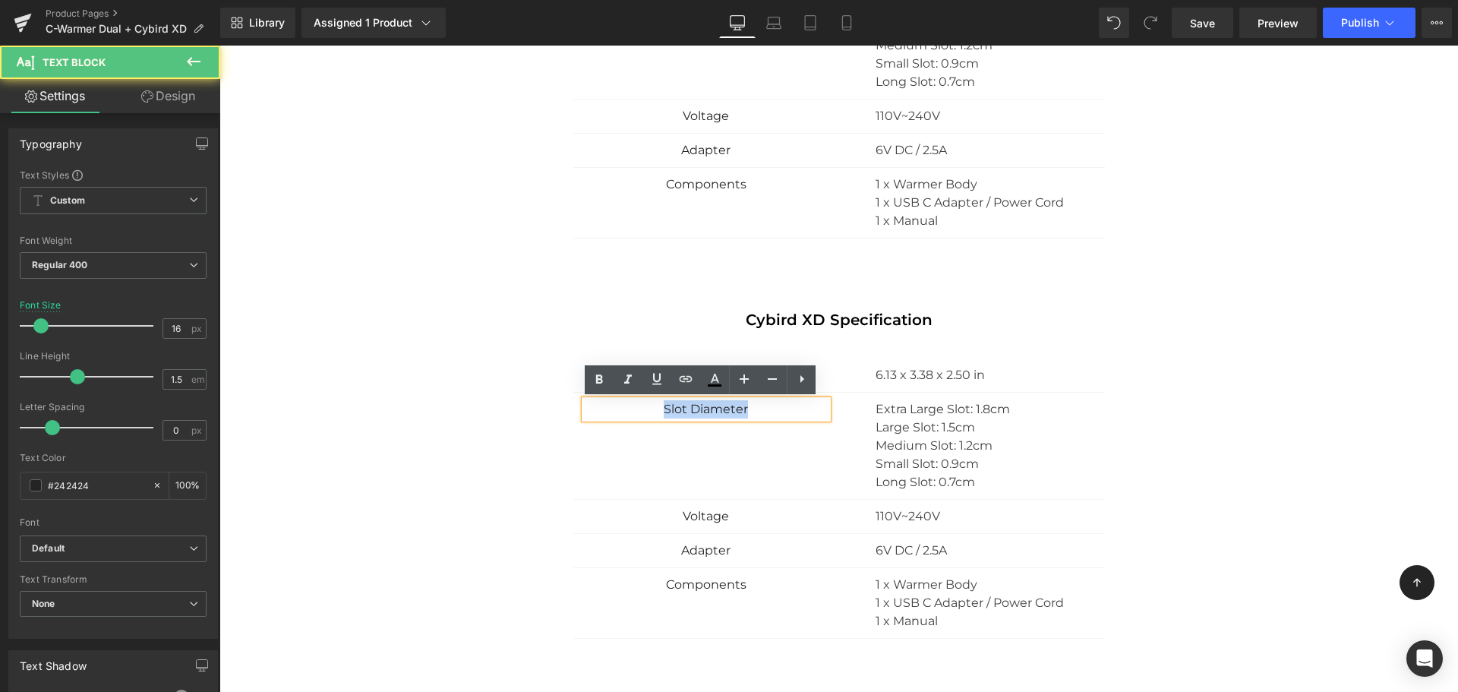
drag, startPoint x: 764, startPoint y: 415, endPoint x: 584, endPoint y: 404, distance: 180.2
click at [585, 404] on p "Slot Diameter" at bounding box center [706, 409] width 243 height 18
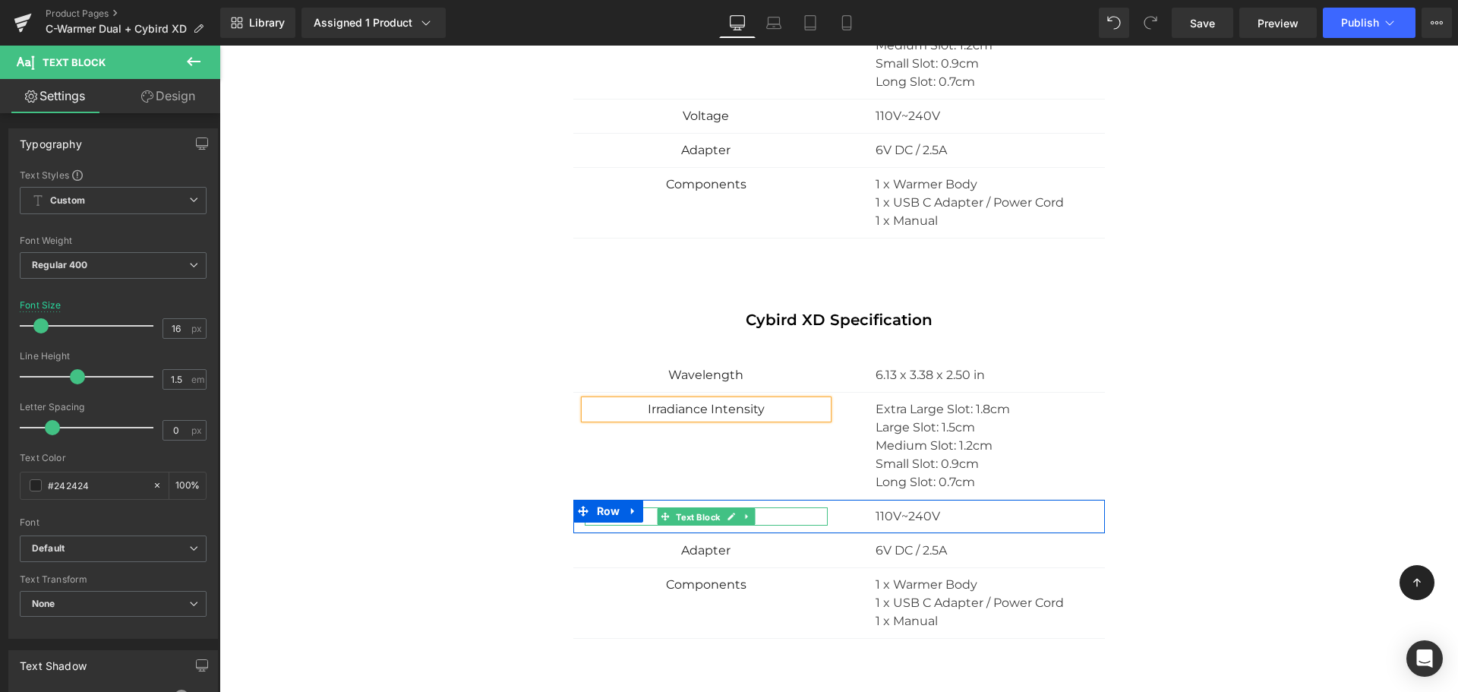
click at [700, 519] on span "Text Block" at bounding box center [698, 517] width 50 height 18
click at [753, 517] on p "Voltage" at bounding box center [706, 516] width 243 height 18
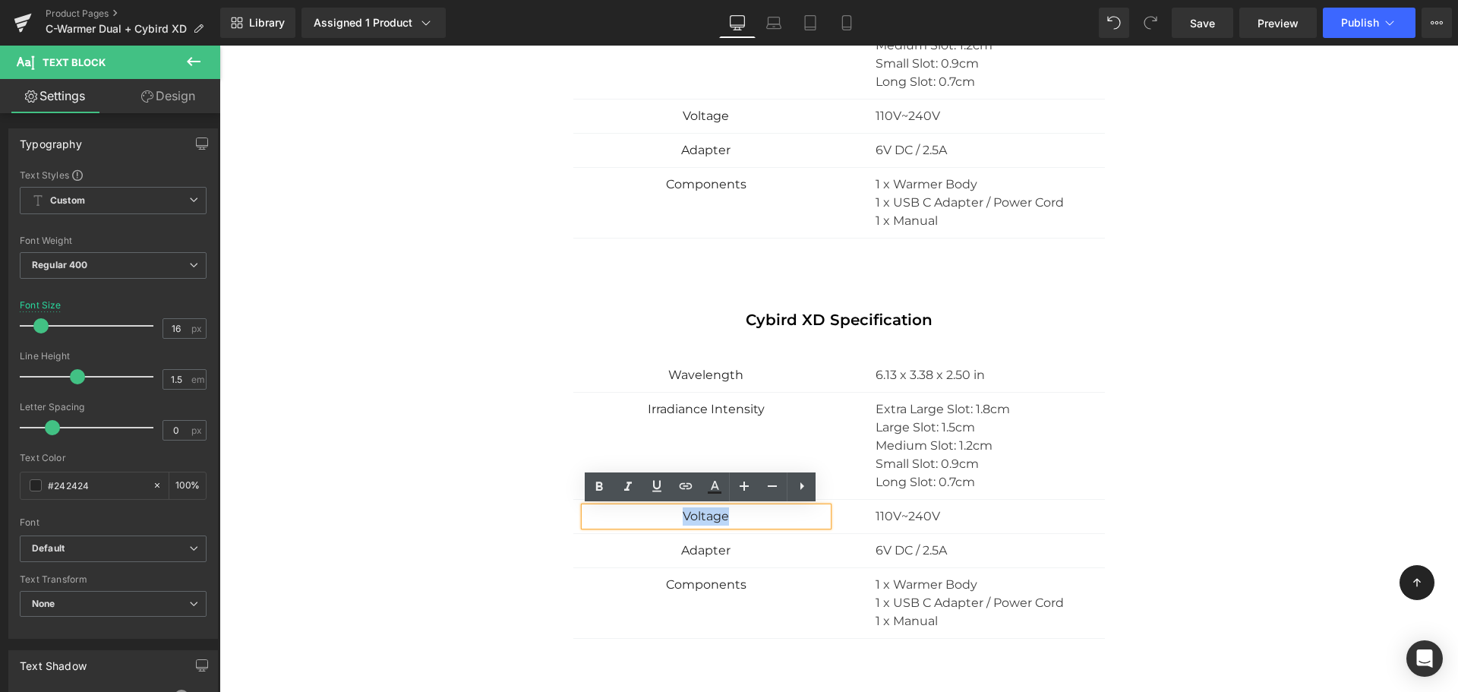
drag, startPoint x: 748, startPoint y: 518, endPoint x: 641, endPoint y: 515, distance: 107.1
click at [641, 515] on p "Voltage" at bounding box center [706, 516] width 243 height 18
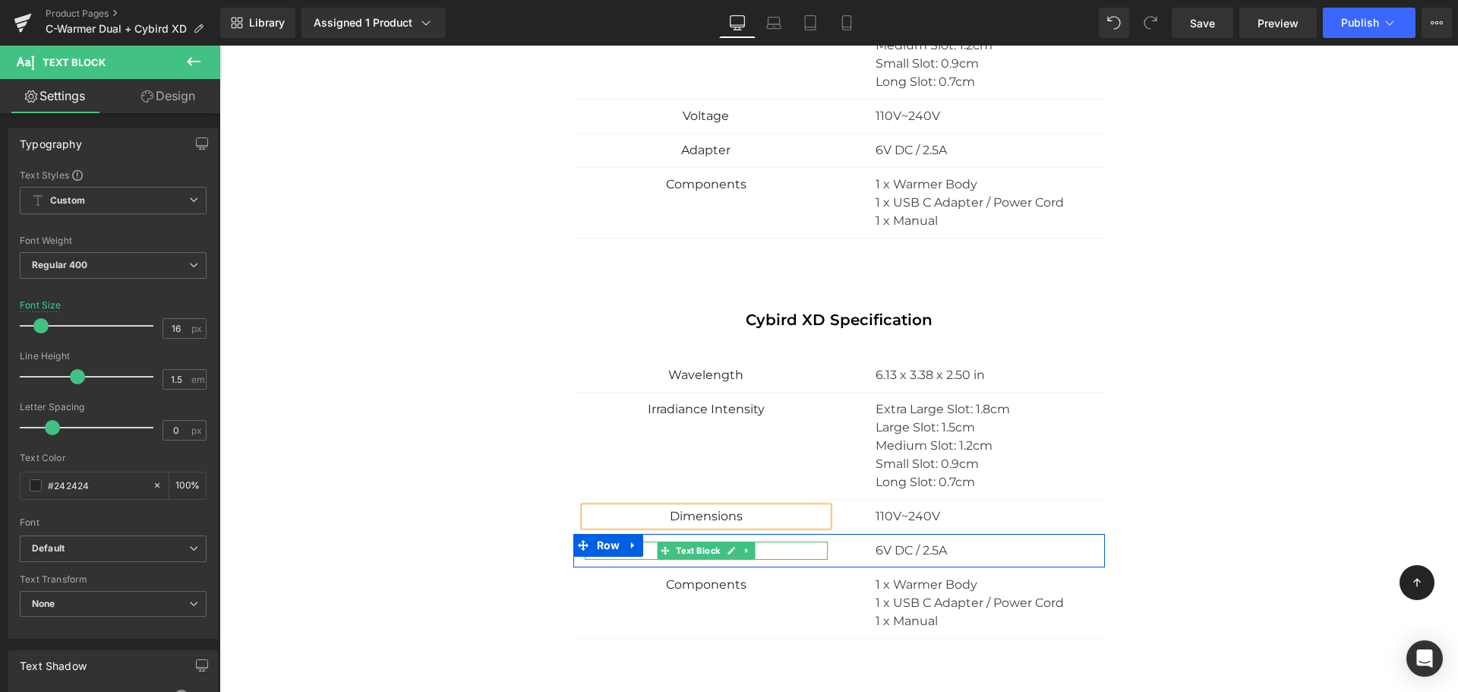
click at [798, 550] on p "Adapter" at bounding box center [706, 550] width 243 height 18
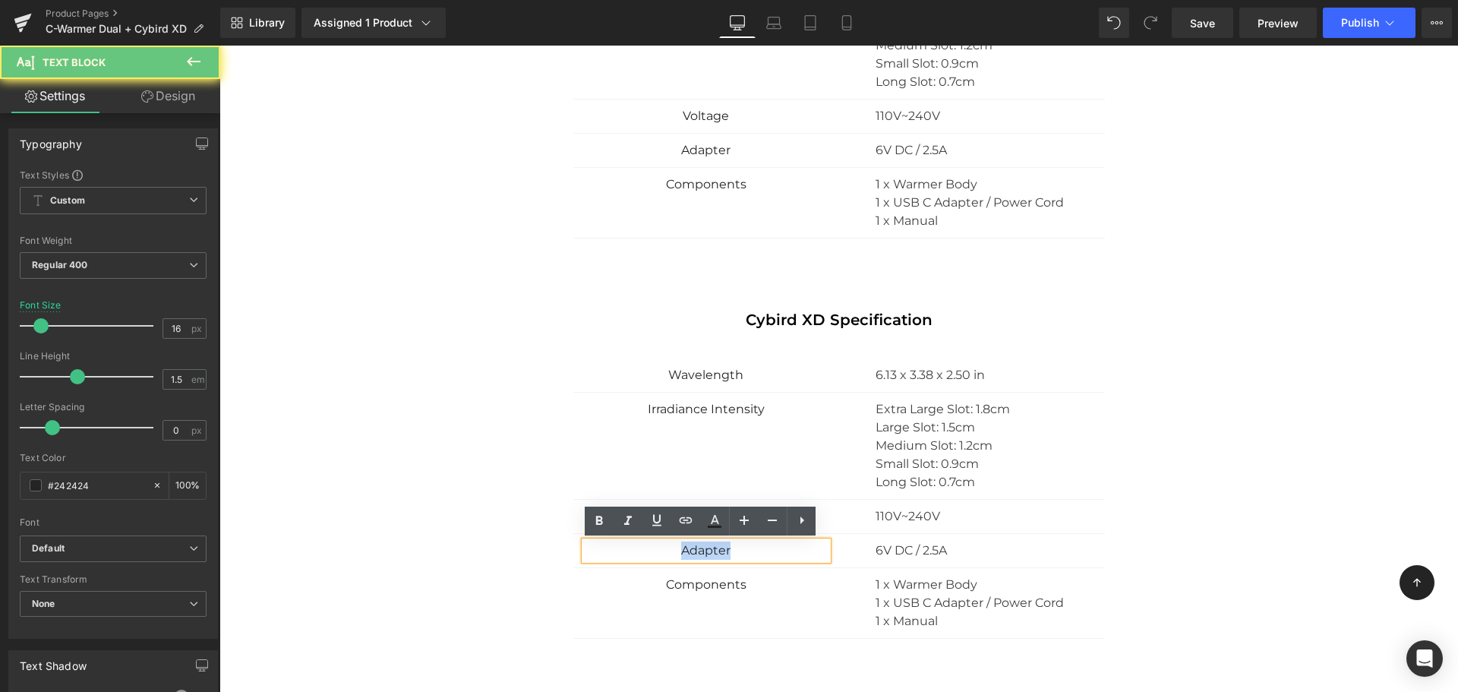
drag, startPoint x: 780, startPoint y: 553, endPoint x: 604, endPoint y: 553, distance: 176.1
click at [604, 553] on p "Adapter" at bounding box center [706, 550] width 243 height 18
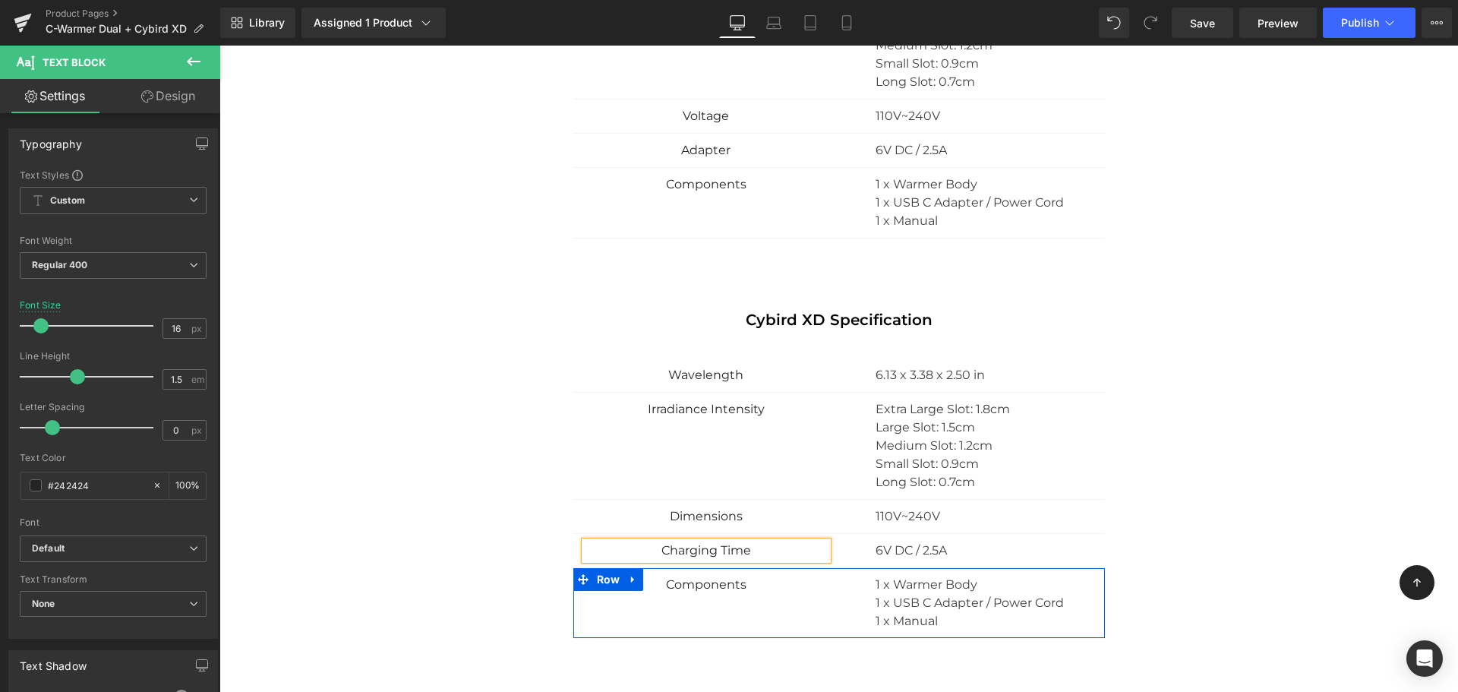
drag, startPoint x: 725, startPoint y: 590, endPoint x: 740, endPoint y: 589, distance: 15.2
click at [726, 590] on div "Components Text Block" at bounding box center [706, 584] width 243 height 18
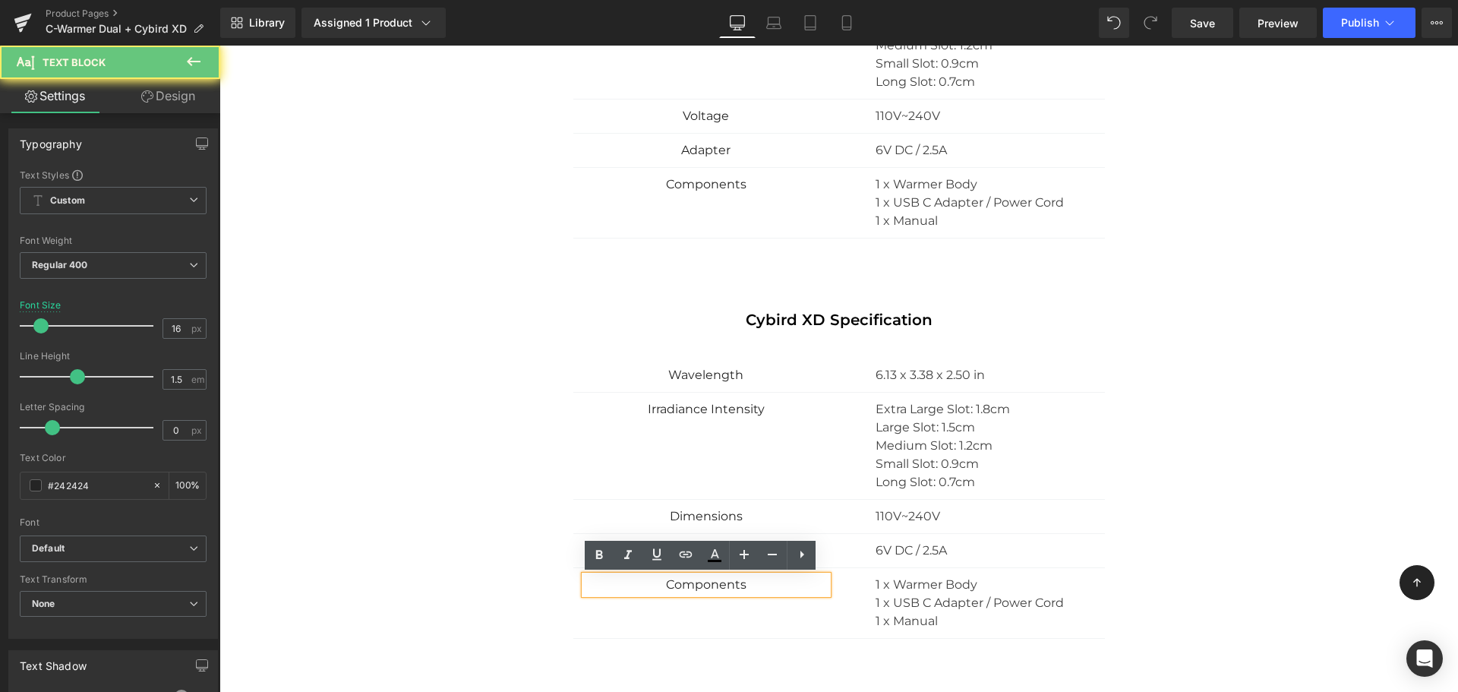
drag, startPoint x: 741, startPoint y: 588, endPoint x: 577, endPoint y: 579, distance: 164.2
click at [585, 579] on div "Components" at bounding box center [706, 584] width 243 height 18
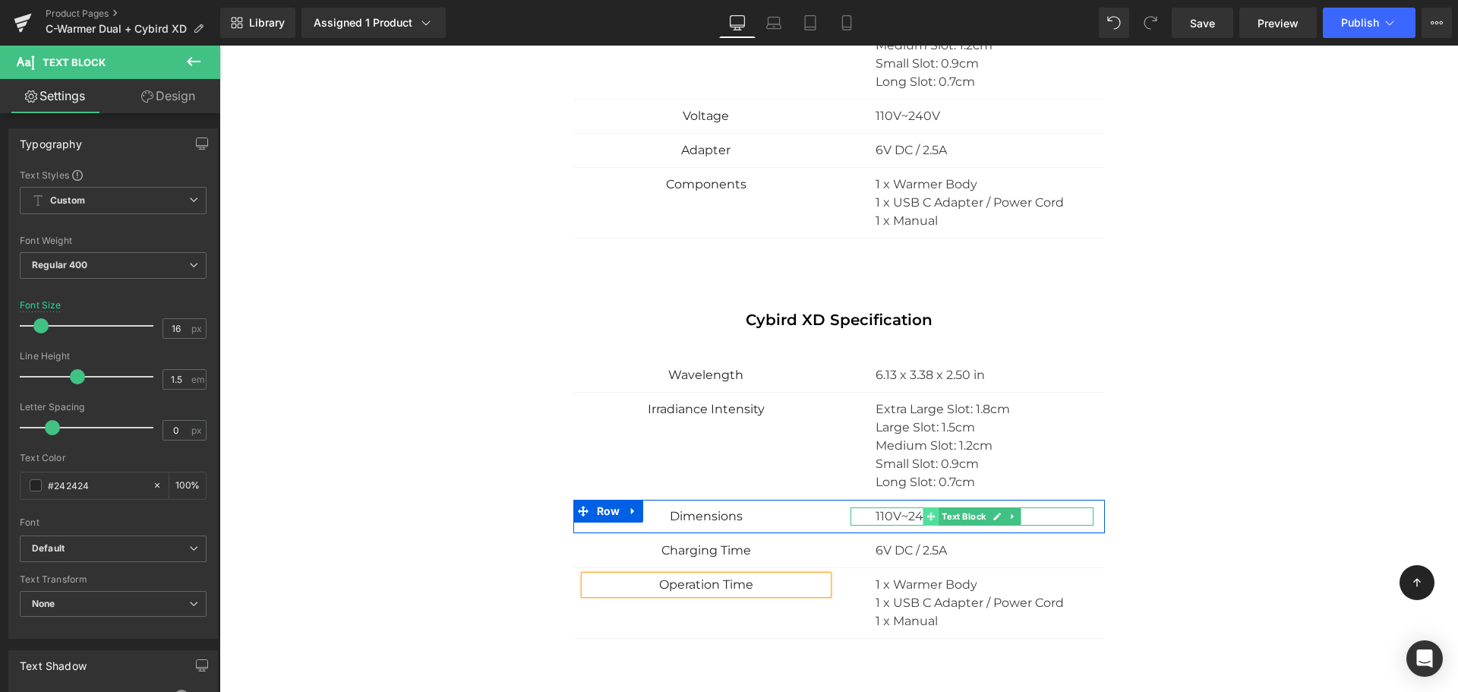
click at [926, 516] on icon at bounding box center [930, 516] width 8 height 8
click at [875, 516] on p "110V~240V" at bounding box center [984, 516] width 218 height 18
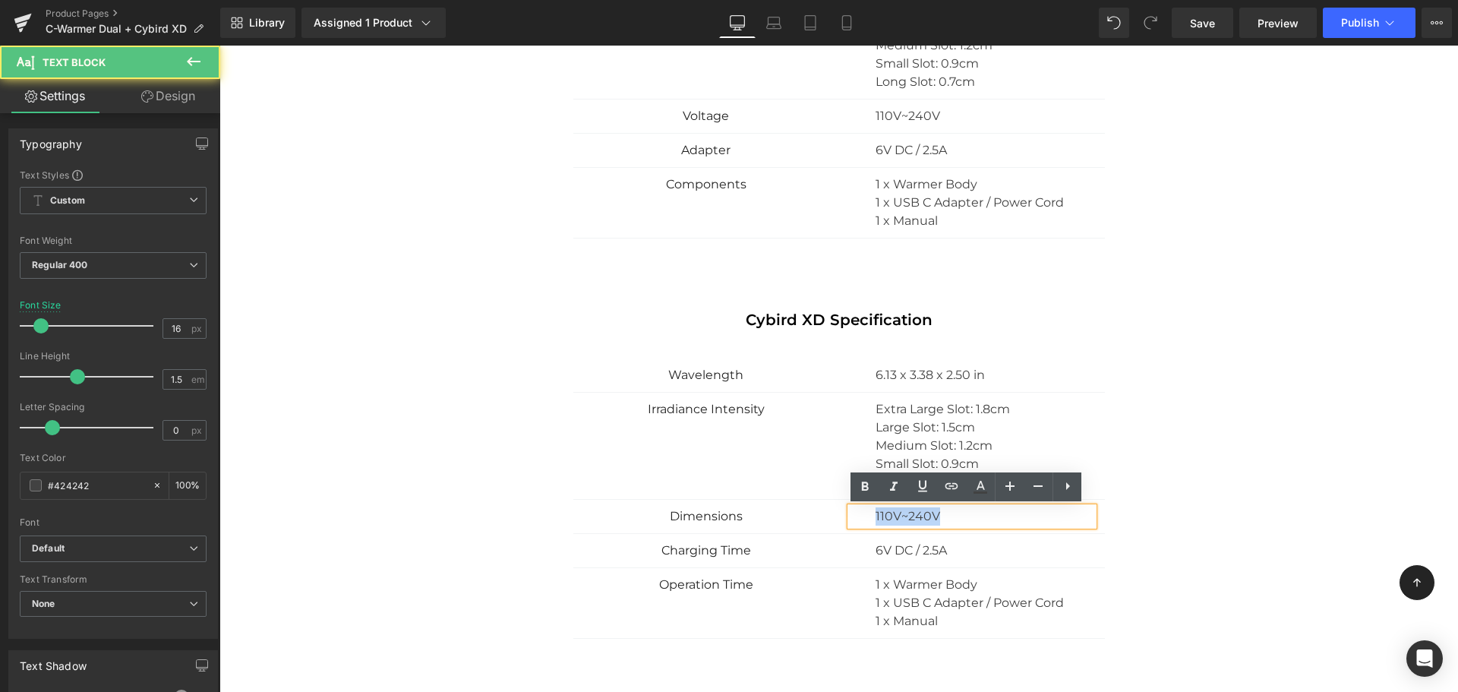
drag, startPoint x: 938, startPoint y: 514, endPoint x: 834, endPoint y: 513, distance: 104.0
click at [839, 513] on div "110V~240V Text Block" at bounding box center [972, 516] width 266 height 18
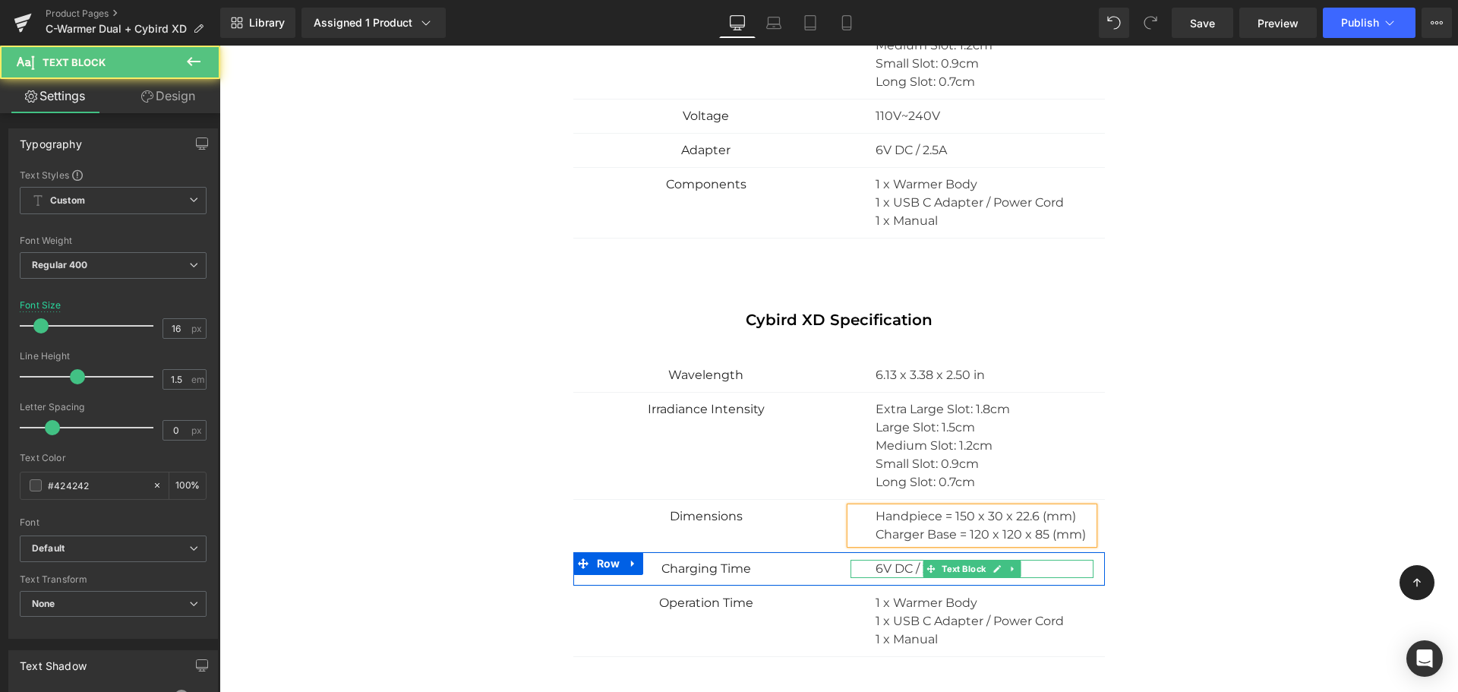
click at [1031, 566] on p "6V DC / 2.5A" at bounding box center [984, 569] width 218 height 18
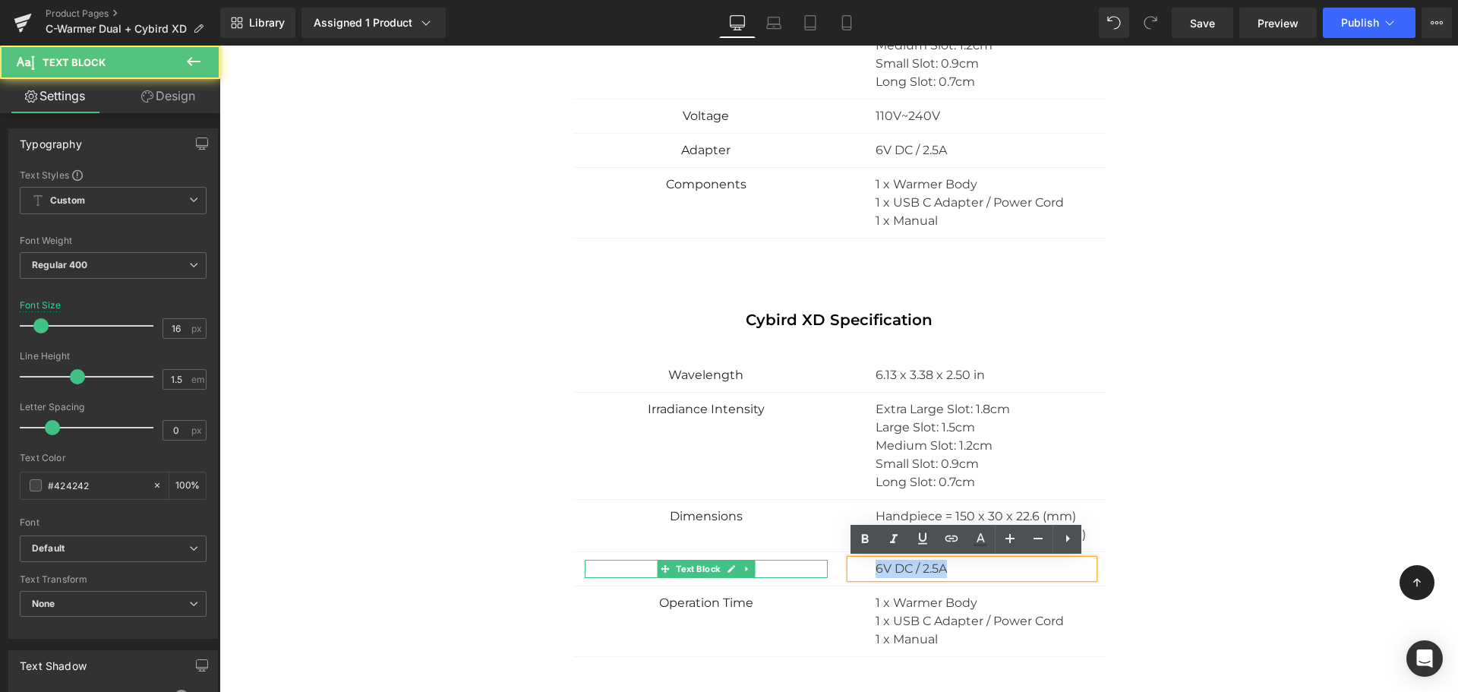
drag, startPoint x: 957, startPoint y: 568, endPoint x: 801, endPoint y: 564, distance: 156.4
click at [804, 565] on div "Charging Time Text Block 6V DC / 2.5A Text Block Row" at bounding box center [838, 569] width 531 height 34
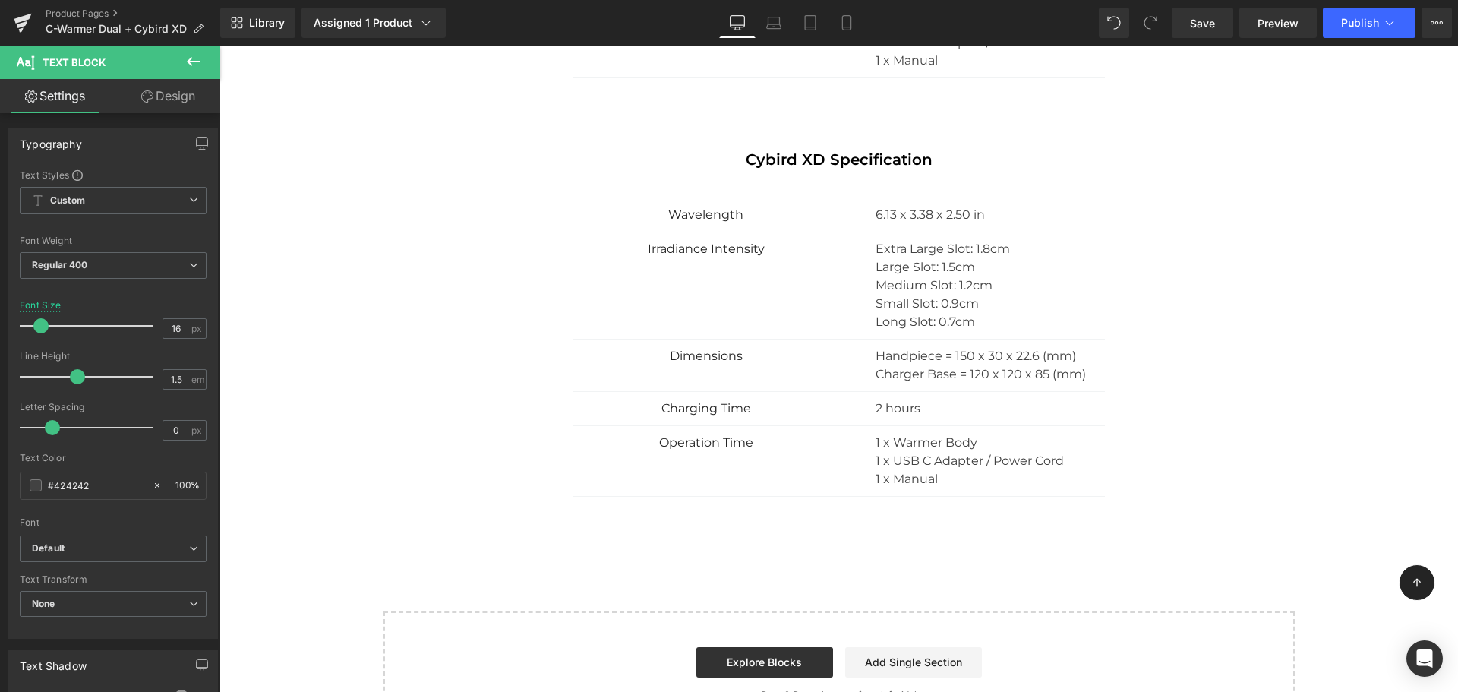
scroll to position [2211, 0]
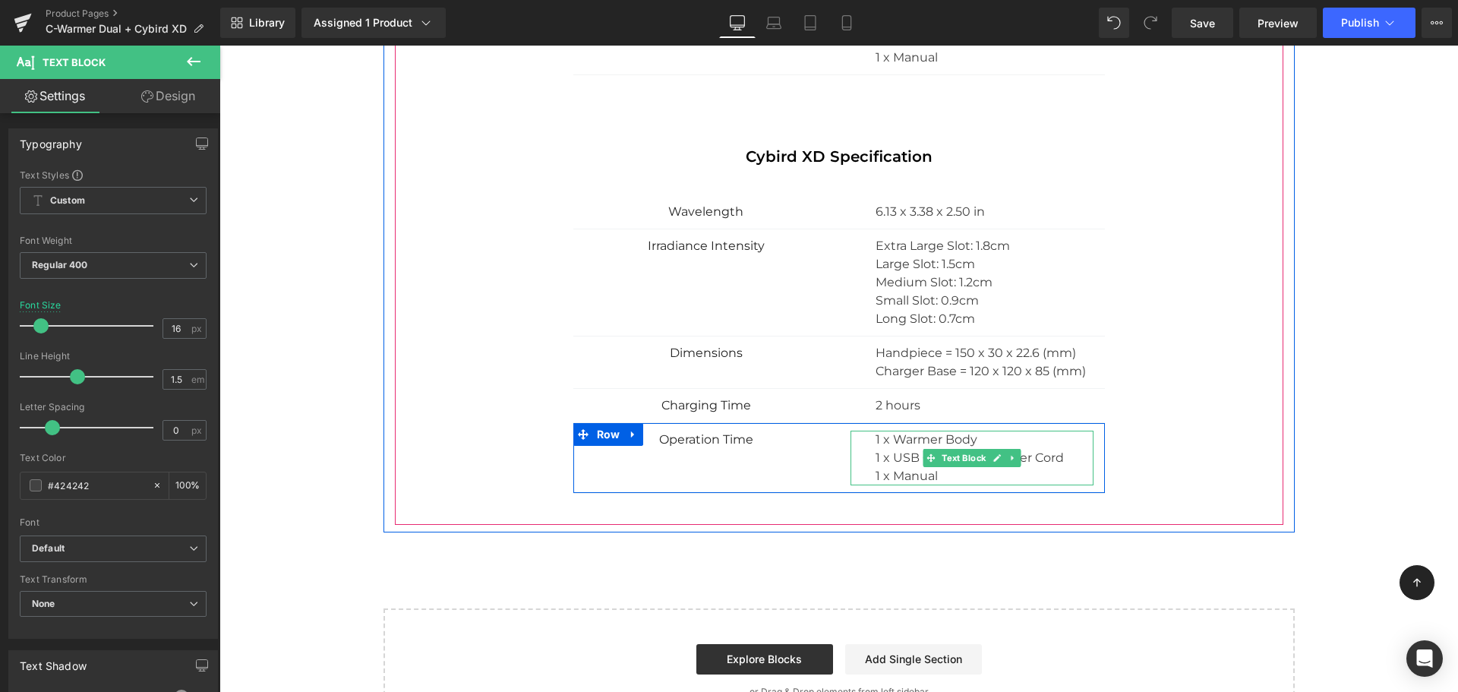
click at [904, 471] on p "1 x Manual" at bounding box center [984, 476] width 218 height 18
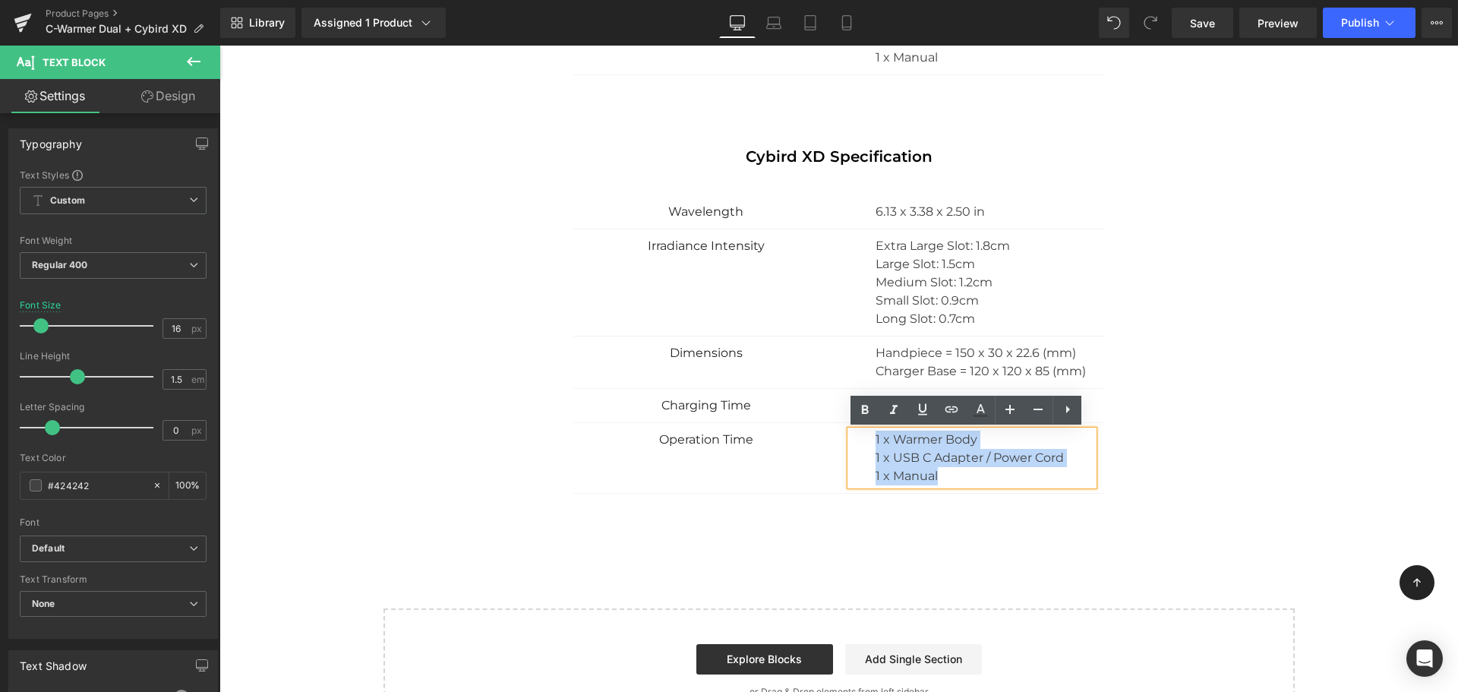
drag, startPoint x: 958, startPoint y: 479, endPoint x: 788, endPoint y: 405, distance: 185.3
click at [788, 405] on div "Cybird XD Specification Heading Wavelength Text Block 6.13 x 3.38 x 2.50 in Tex…" at bounding box center [839, 332] width 888 height 368
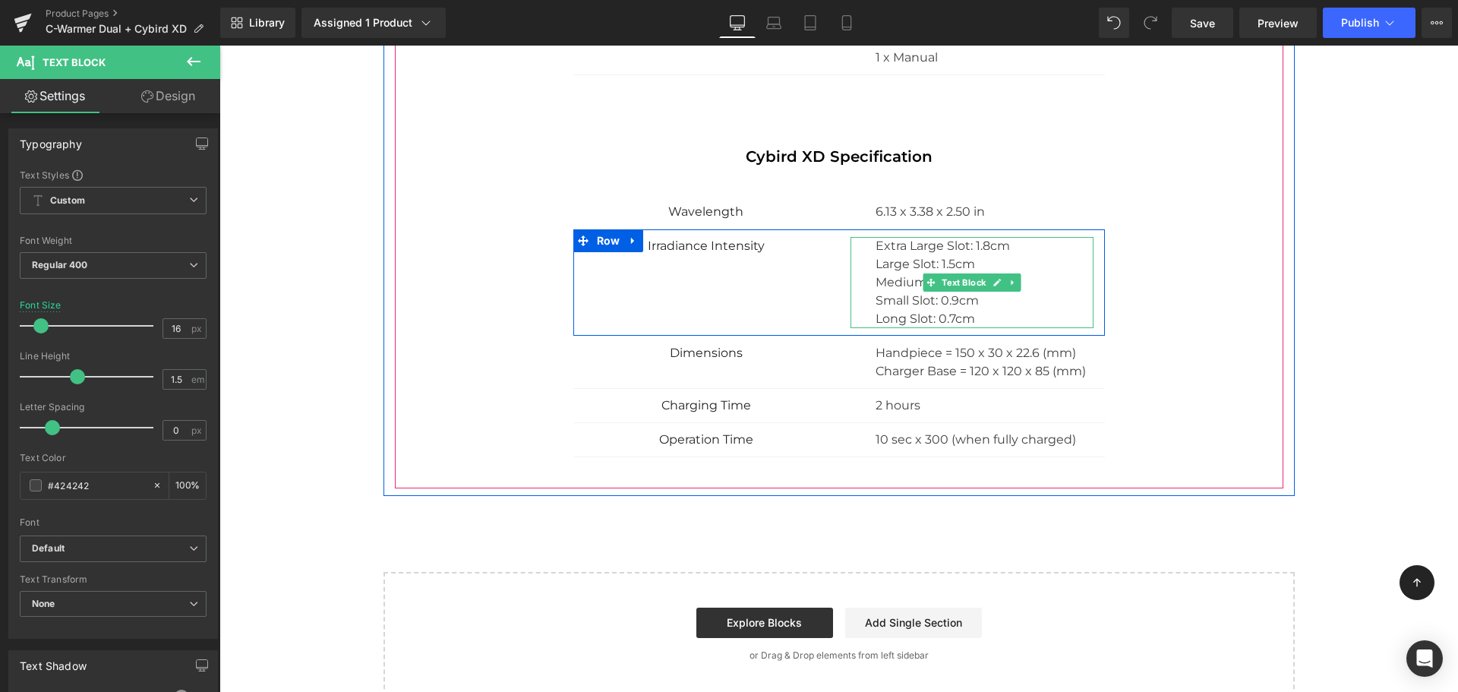
click at [996, 310] on p "Long Slot: 0.7cm" at bounding box center [984, 319] width 218 height 18
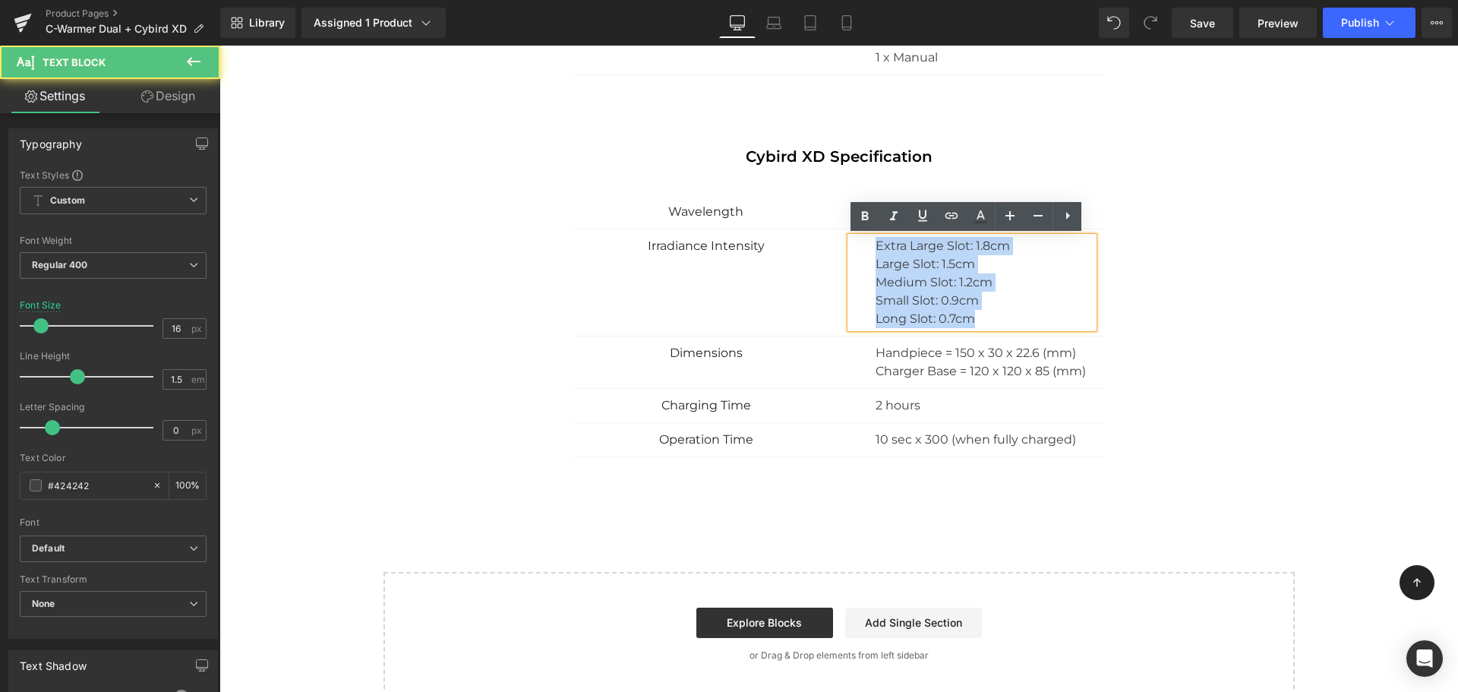
drag, startPoint x: 979, startPoint y: 313, endPoint x: 798, endPoint y: 232, distance: 197.8
click at [798, 232] on div "Irradiance Intensity Text Block Extra Large Slot: 1.8cm Large Slot: 1.5cm Mediu…" at bounding box center [838, 282] width 531 height 107
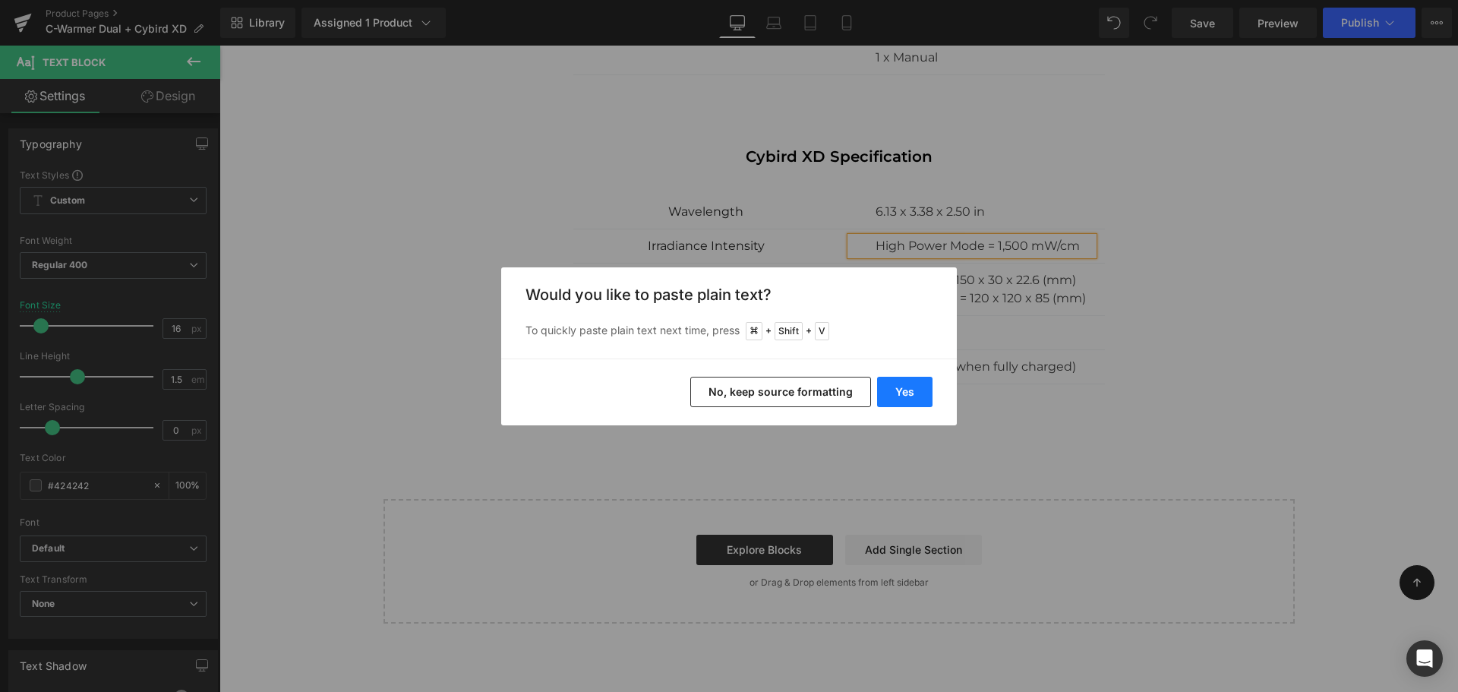
click at [914, 400] on button "Yes" at bounding box center [904, 392] width 55 height 30
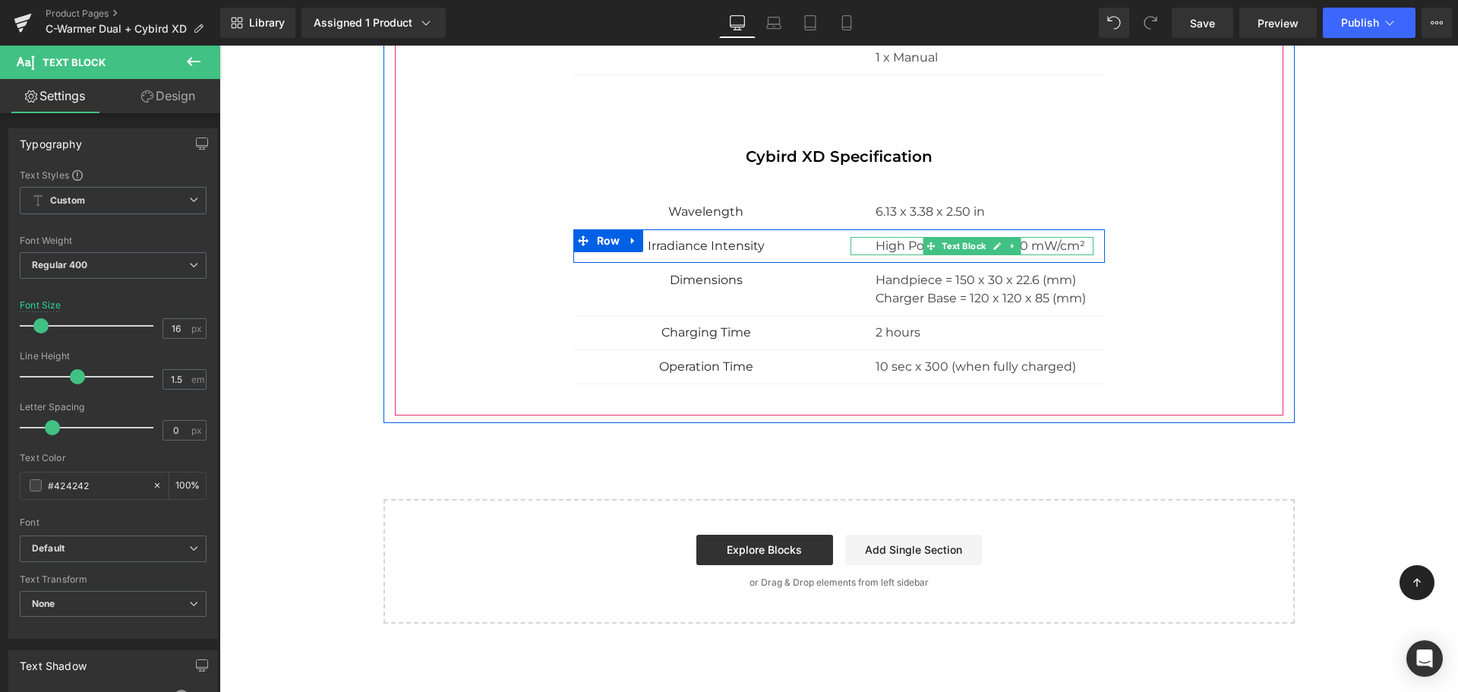
click at [1078, 250] on p "High Power Mode = 1,500 mW/cm²" at bounding box center [984, 246] width 218 height 18
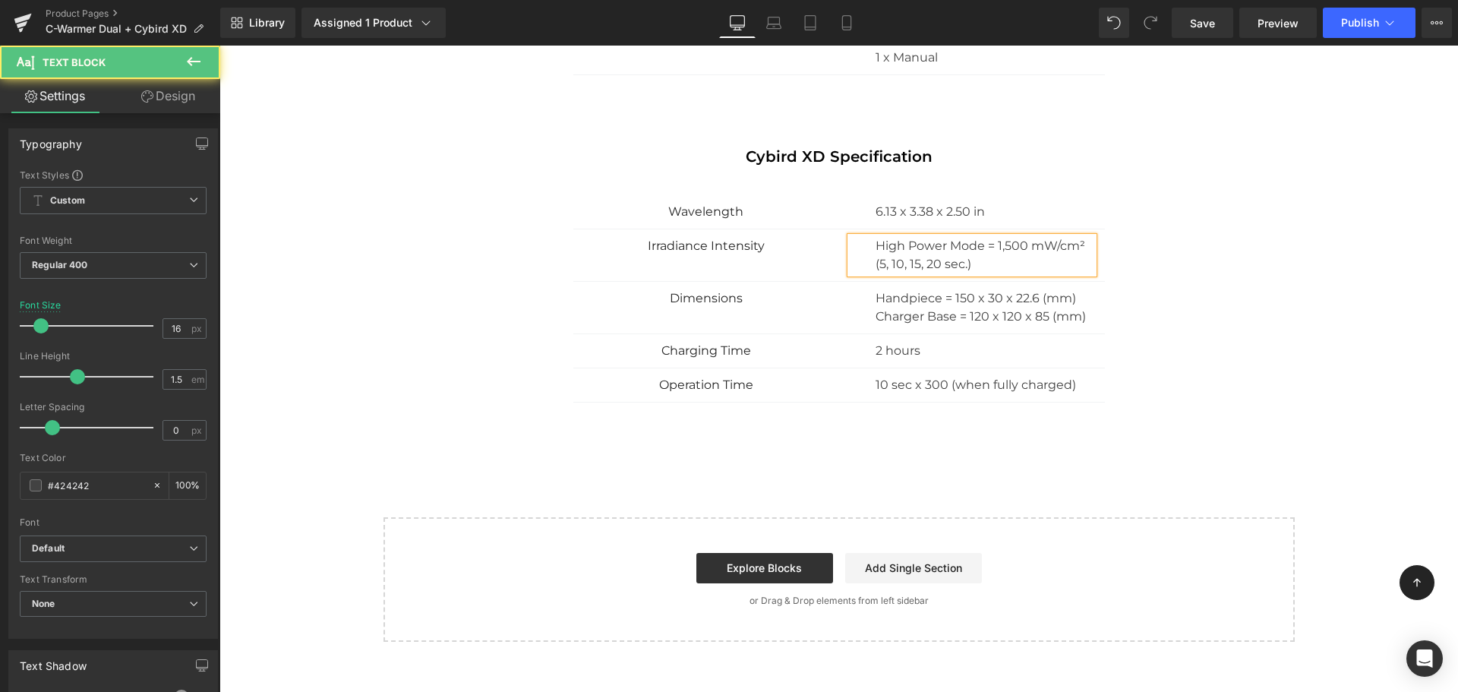
click at [1090, 255] on div "High Power Mode = 1,500 mW/cm² (5, 10, 15, 20 sec.)" at bounding box center [971, 255] width 243 height 36
click at [1151, 263] on div "Cybird XD Specification Heading Wavelength Text Block 6.13 x 3.38 x 2.50 in Tex…" at bounding box center [839, 286] width 888 height 277
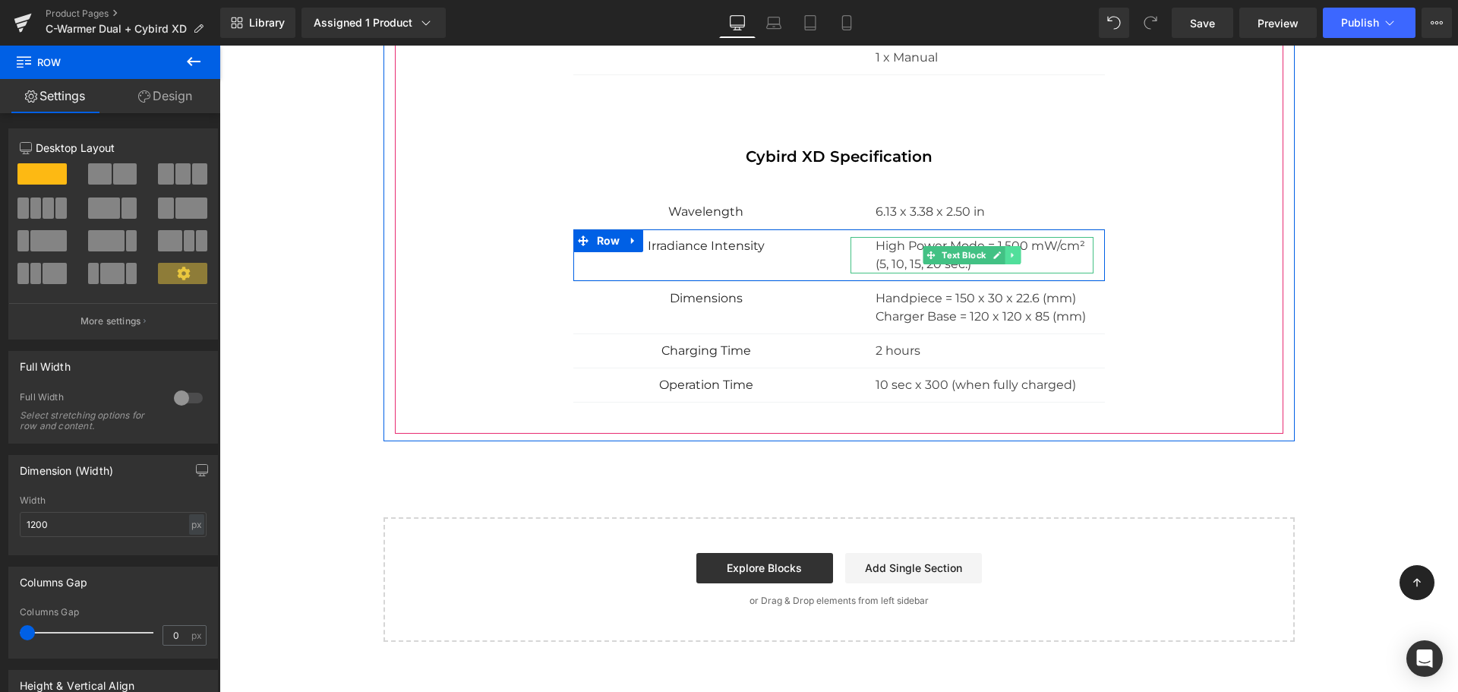
click at [1007, 260] on link at bounding box center [1012, 255] width 16 height 18
click at [1058, 259] on p "High Power Mode = 1,500 mW/cm² (5, 10, 15, 20 sec.)" at bounding box center [984, 255] width 218 height 36
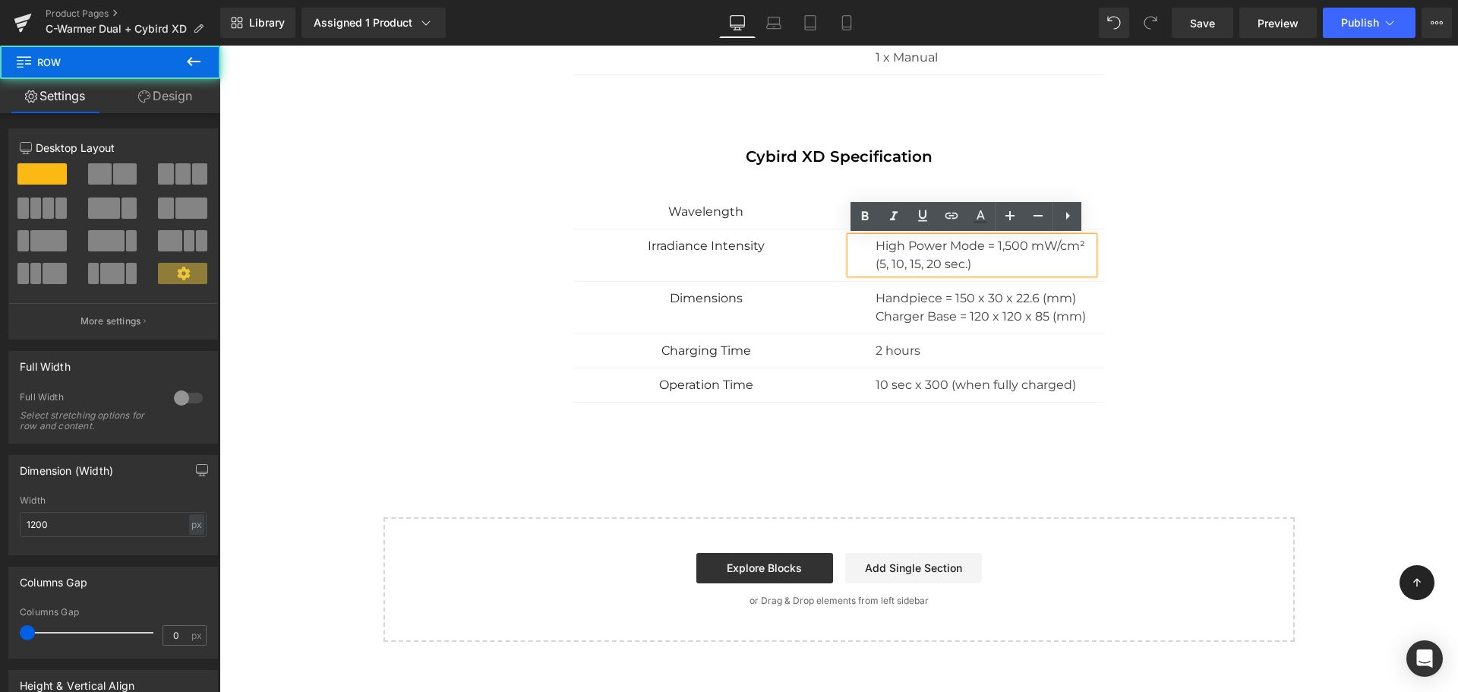
click at [1099, 257] on div "Cybird XD Specification Heading Wavelength Text Block 6.13 x 3.38 x 2.50 in Tex…" at bounding box center [839, 286] width 888 height 277
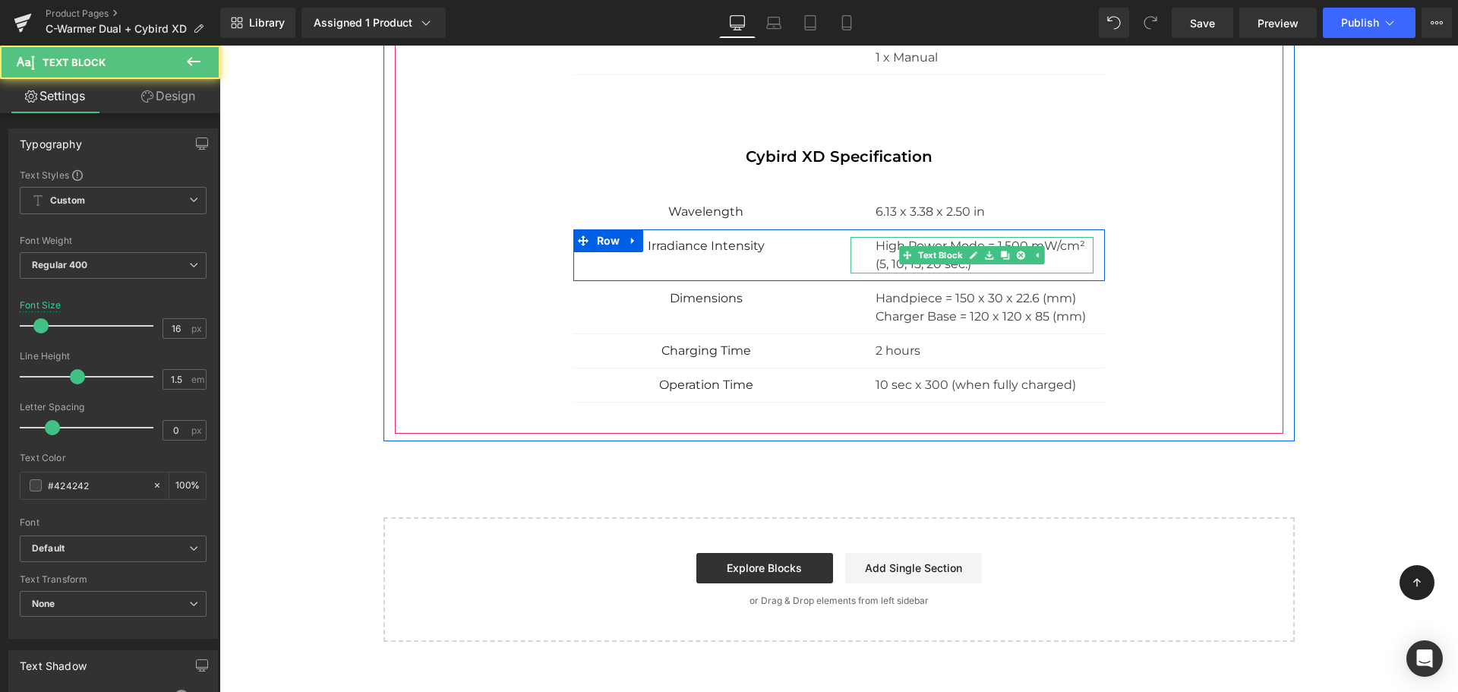
click at [1067, 262] on p "High Power Mode = 1,500 mW/cm² (5, 10, 15, 20 sec.)" at bounding box center [984, 255] width 218 height 36
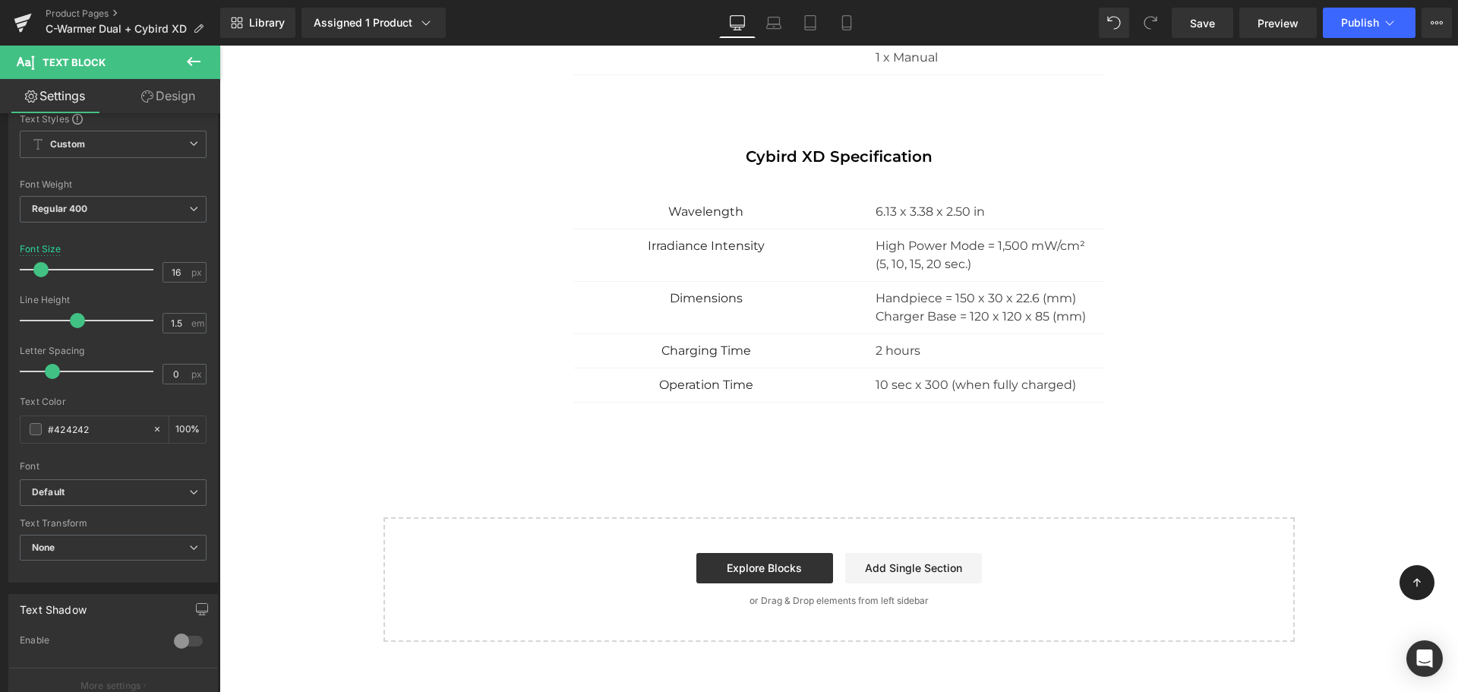
scroll to position [0, 0]
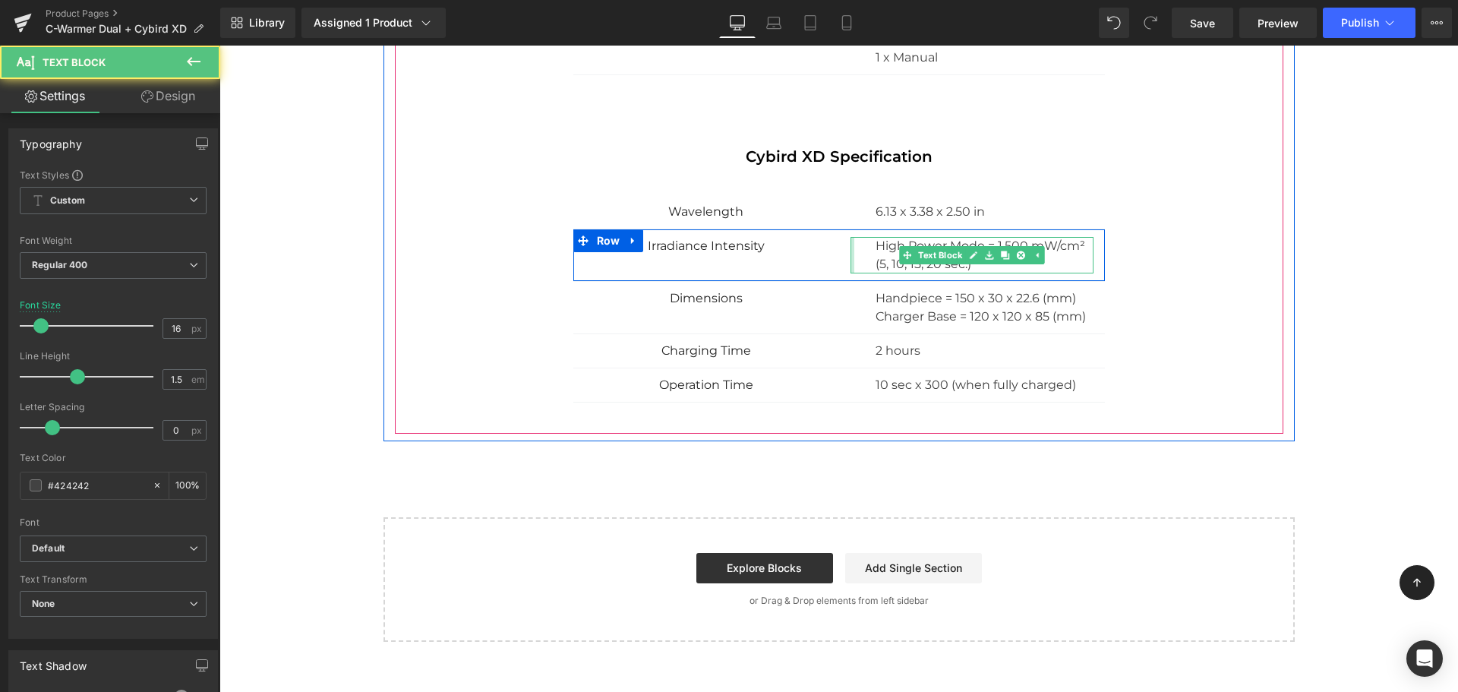
click at [850, 272] on div "High Power Mode = 1,500 mW/cm² (5, 10, 15, 20 sec.) Text Block" at bounding box center [971, 255] width 243 height 36
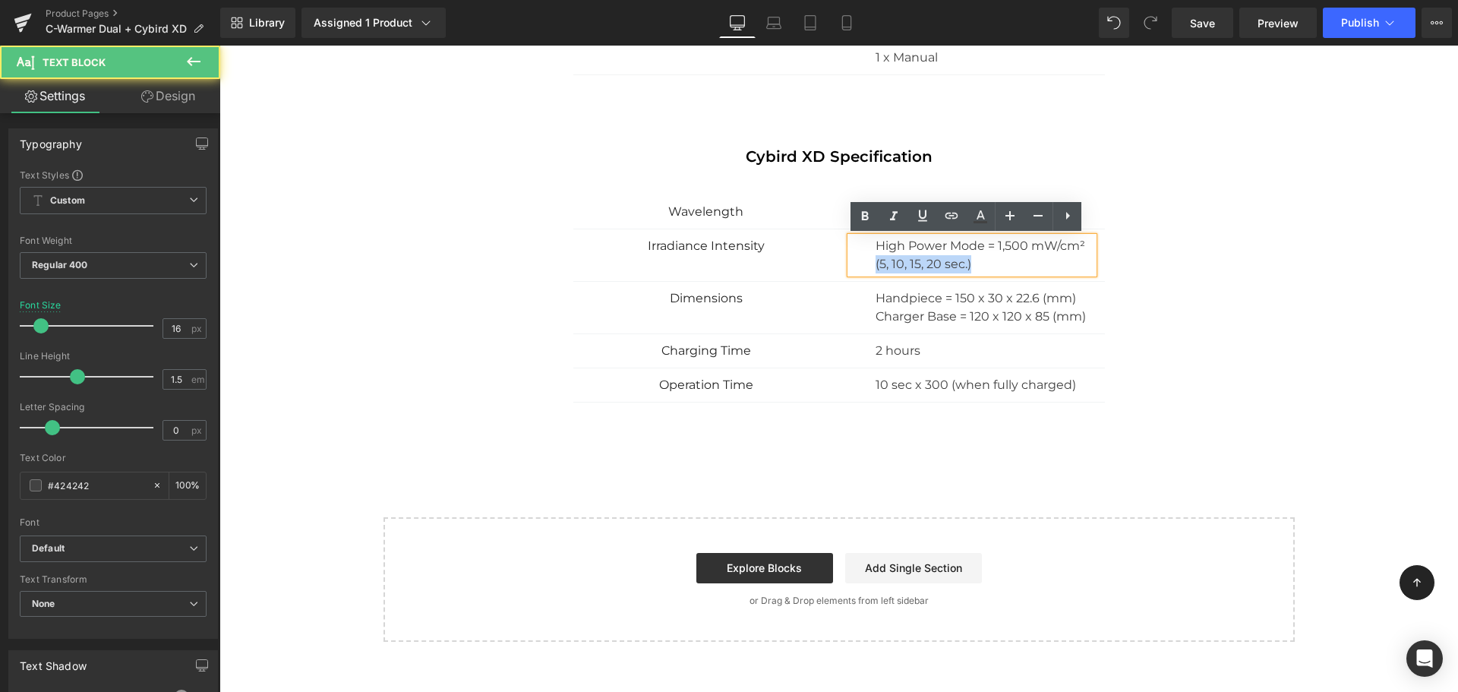
click at [1096, 251] on div "High Power Mode = 1,500 mW/cm² (5, 10, 15, 20 sec.) Text Block" at bounding box center [972, 255] width 266 height 36
click at [1100, 256] on div "Cybird XD Specification Heading Wavelength Text Block 6.13 x 3.38 x 2.50 in Tex…" at bounding box center [839, 286] width 888 height 277
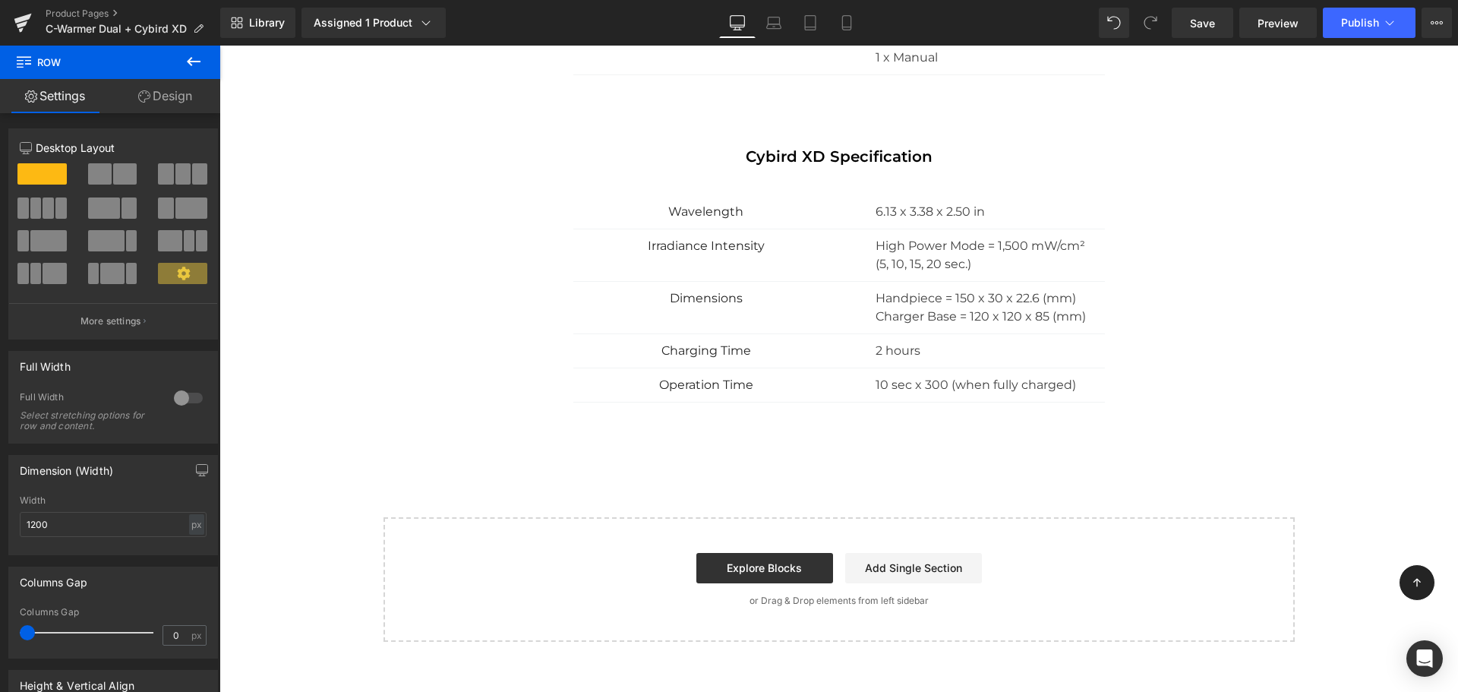
click at [1130, 258] on div "Cybird XD Specification Heading Wavelength Text Block 6.13 x 3.38 x 2.50 in Tex…" at bounding box center [839, 286] width 888 height 277
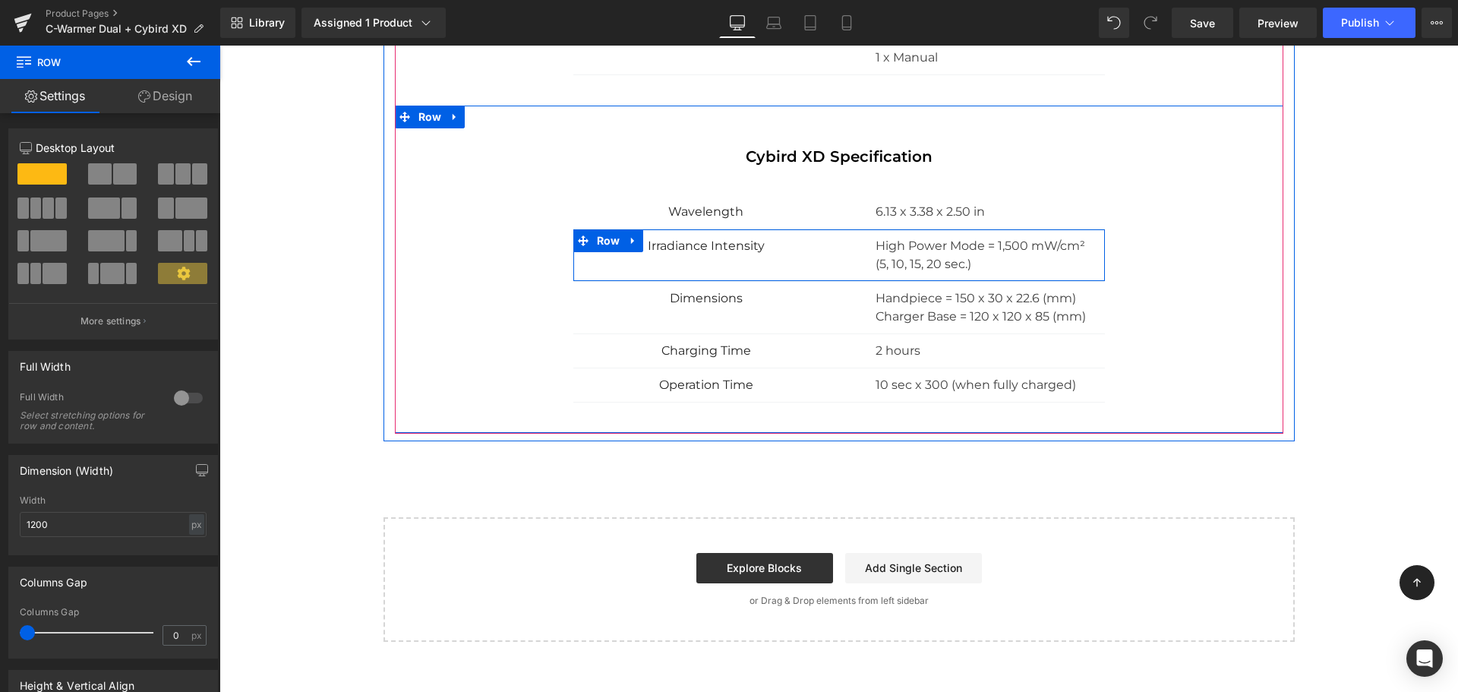
click at [815, 257] on div "Irradiance Intensity Text Block High Power Mode = 1,500 mW/cm² (5, 10, 15, 20 s…" at bounding box center [838, 255] width 531 height 52
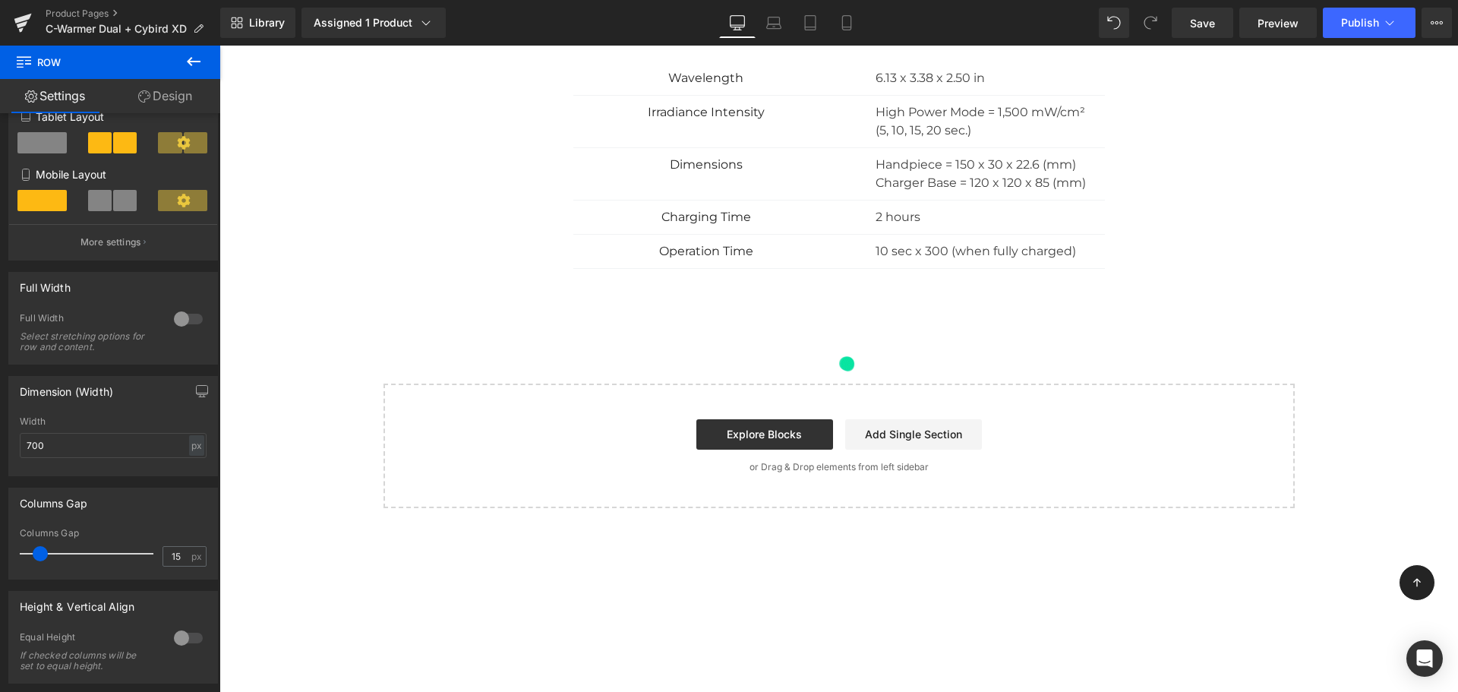
scroll to position [2262, 0]
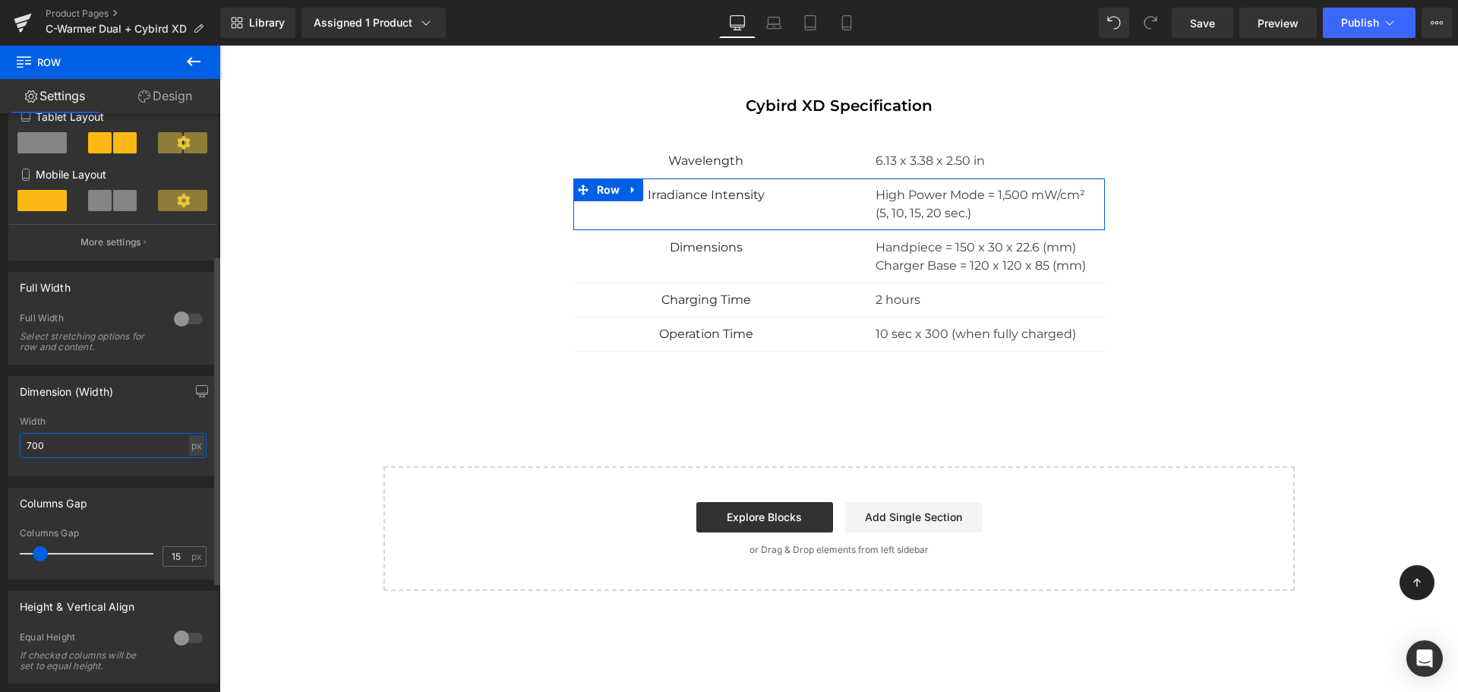
drag, startPoint x: 73, startPoint y: 450, endPoint x: 0, endPoint y: 449, distance: 72.9
click at [0, 449] on div "Dimension (Width) 700px Width 700 px % px" at bounding box center [113, 420] width 227 height 112
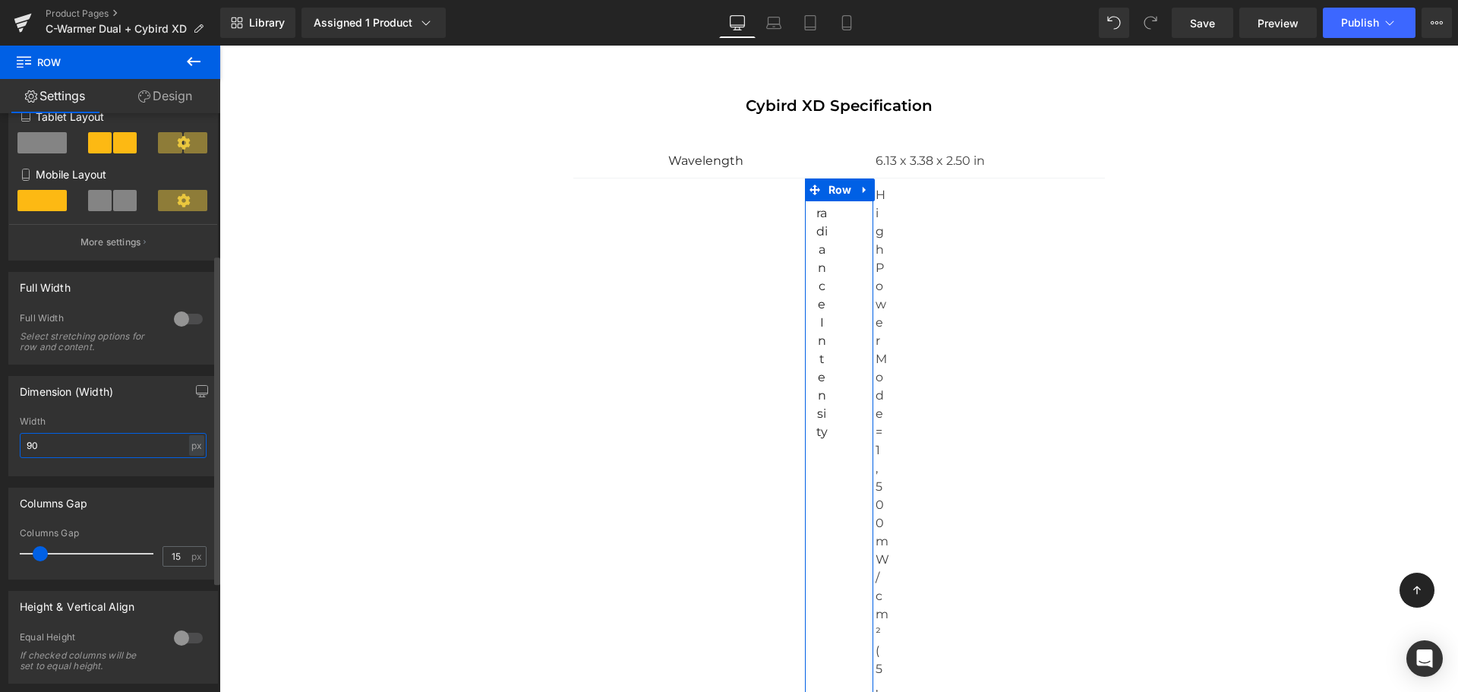
type input "900"
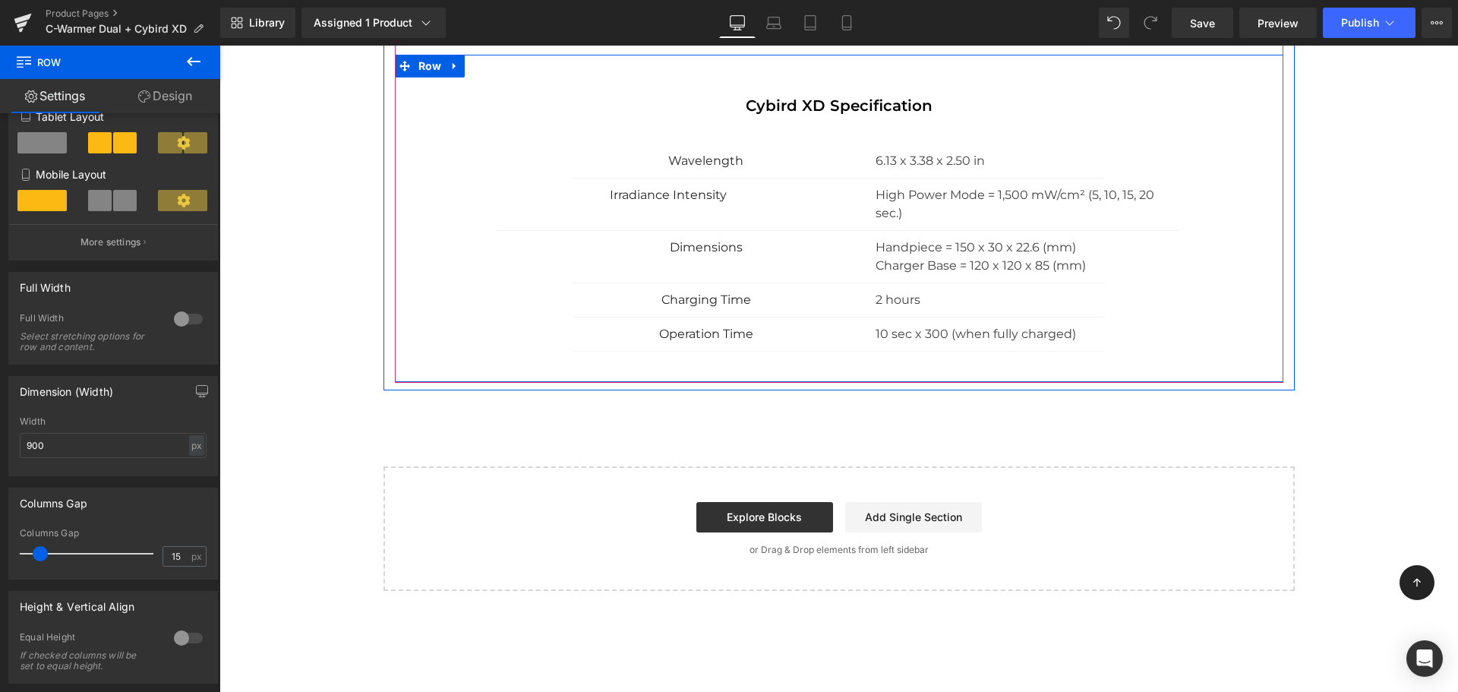
click at [599, 165] on p "Wavelength" at bounding box center [706, 161] width 243 height 18
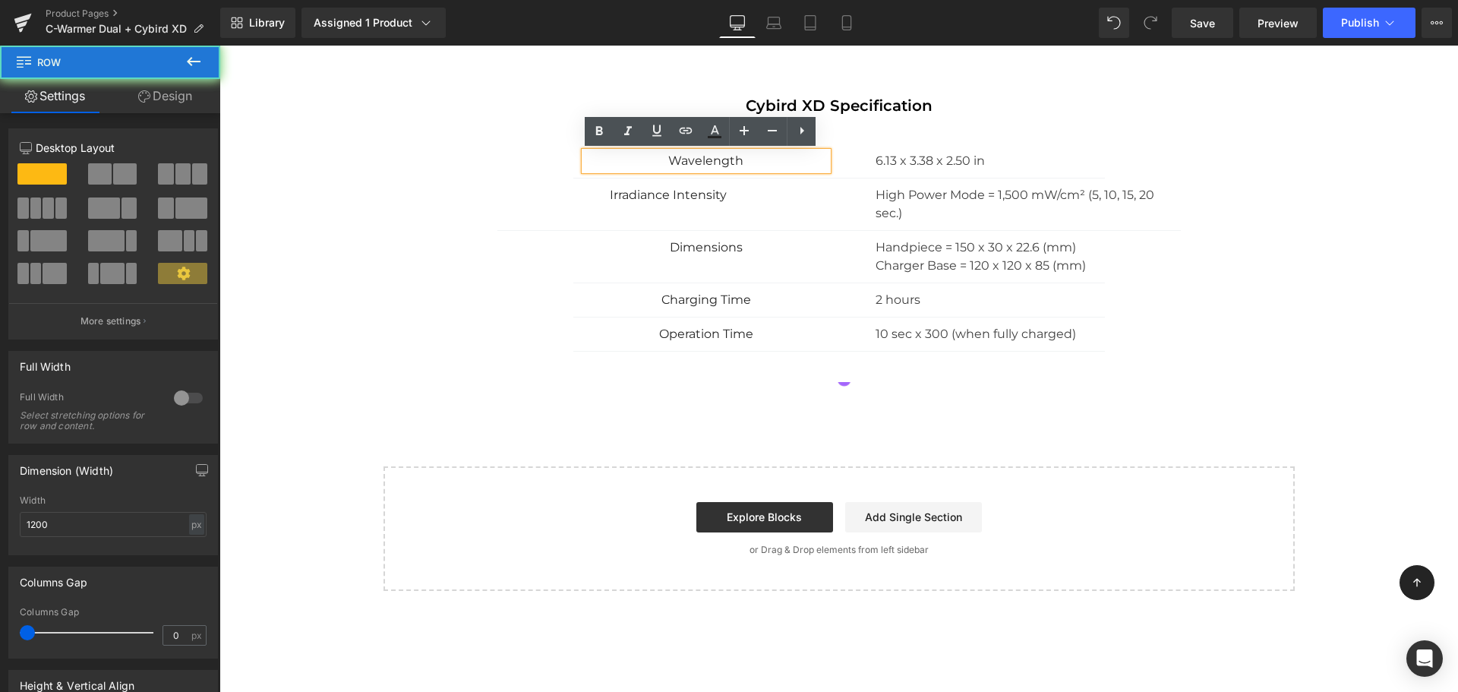
click at [528, 169] on div "Cybird XD Specification Heading Wavelength Text Block 6.13 x 3.38 x 2.50 in Tex…" at bounding box center [839, 235] width 888 height 277
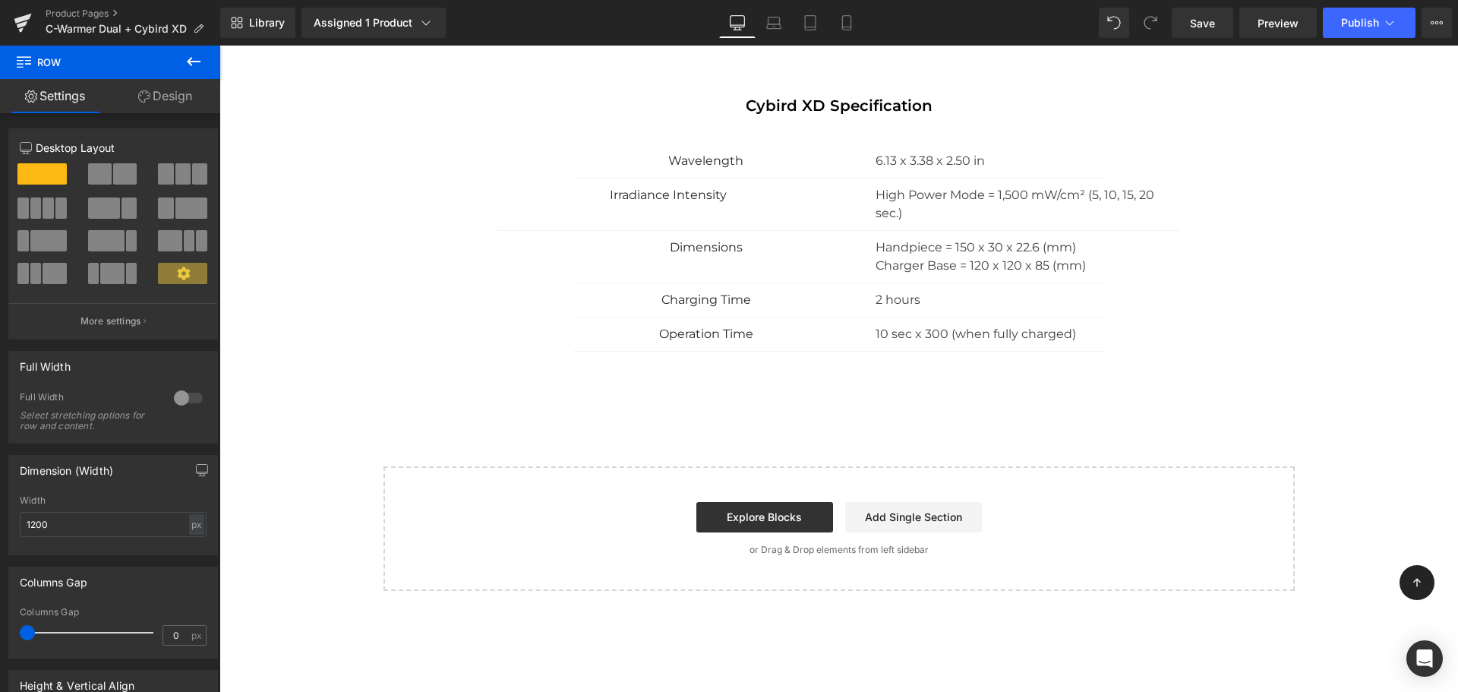
click at [522, 164] on div "Cybird XD Specification Heading Wavelength Text Block 6.13 x 3.38 x 2.50 in Tex…" at bounding box center [839, 235] width 888 height 277
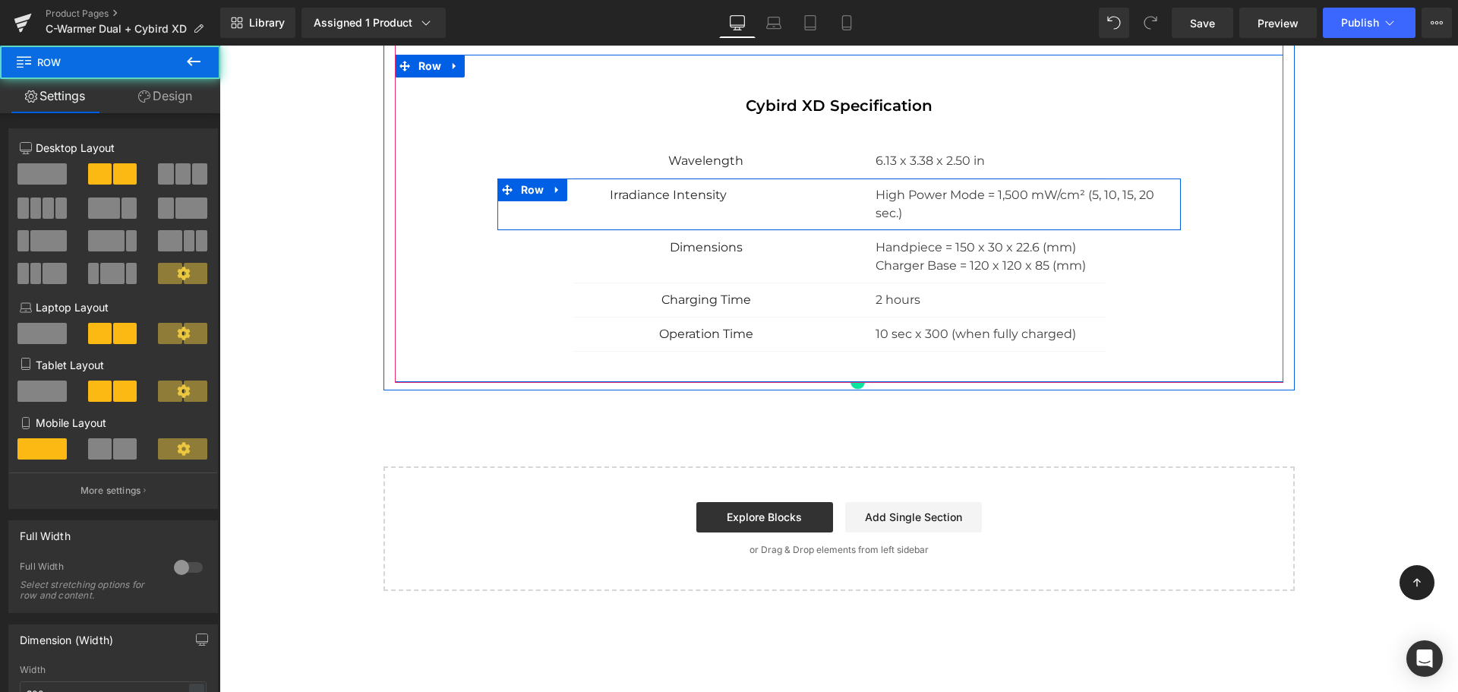
click at [572, 207] on div "Irradiance Intensity Text Block High Power Mode = 1,500 mW/cm² (5, 10, 15, 20 s…" at bounding box center [838, 204] width 683 height 52
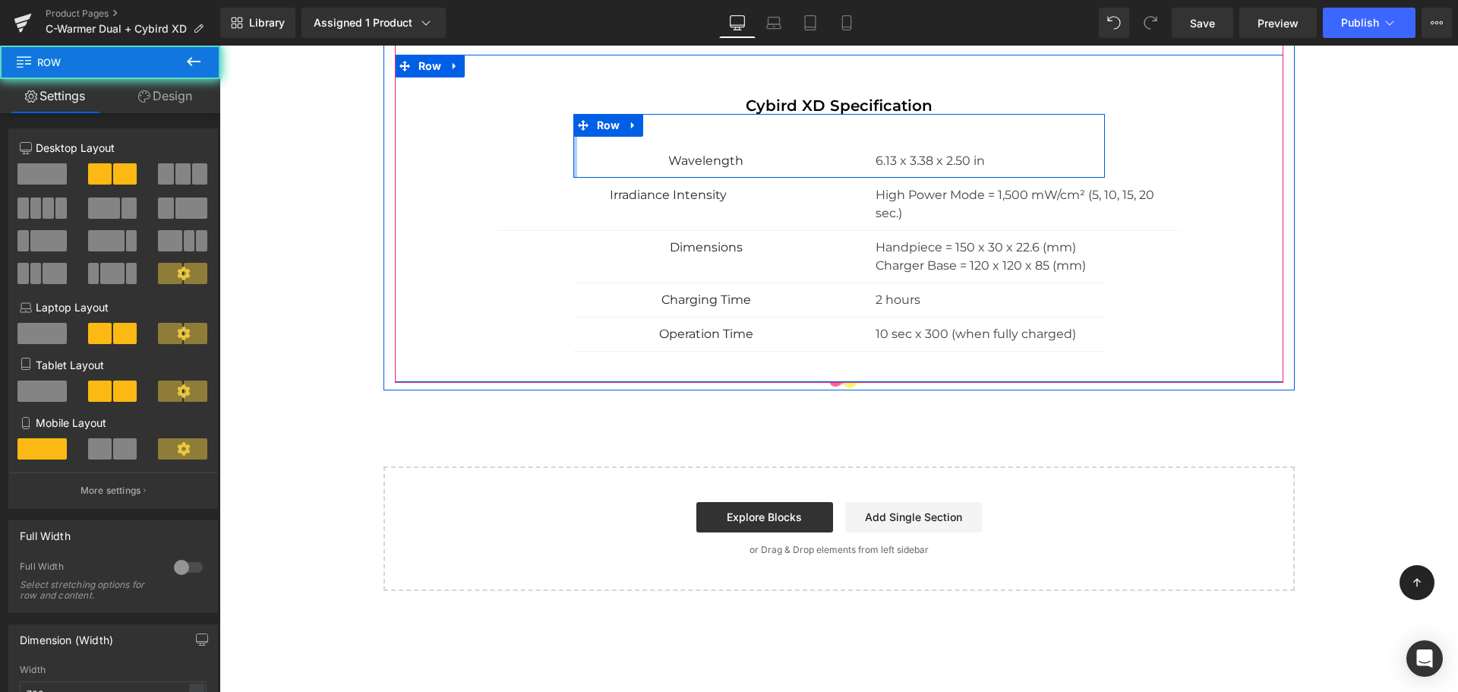
click at [573, 167] on div at bounding box center [575, 146] width 4 height 64
click at [573, 159] on div "Wavelength Text Block" at bounding box center [706, 161] width 266 height 18
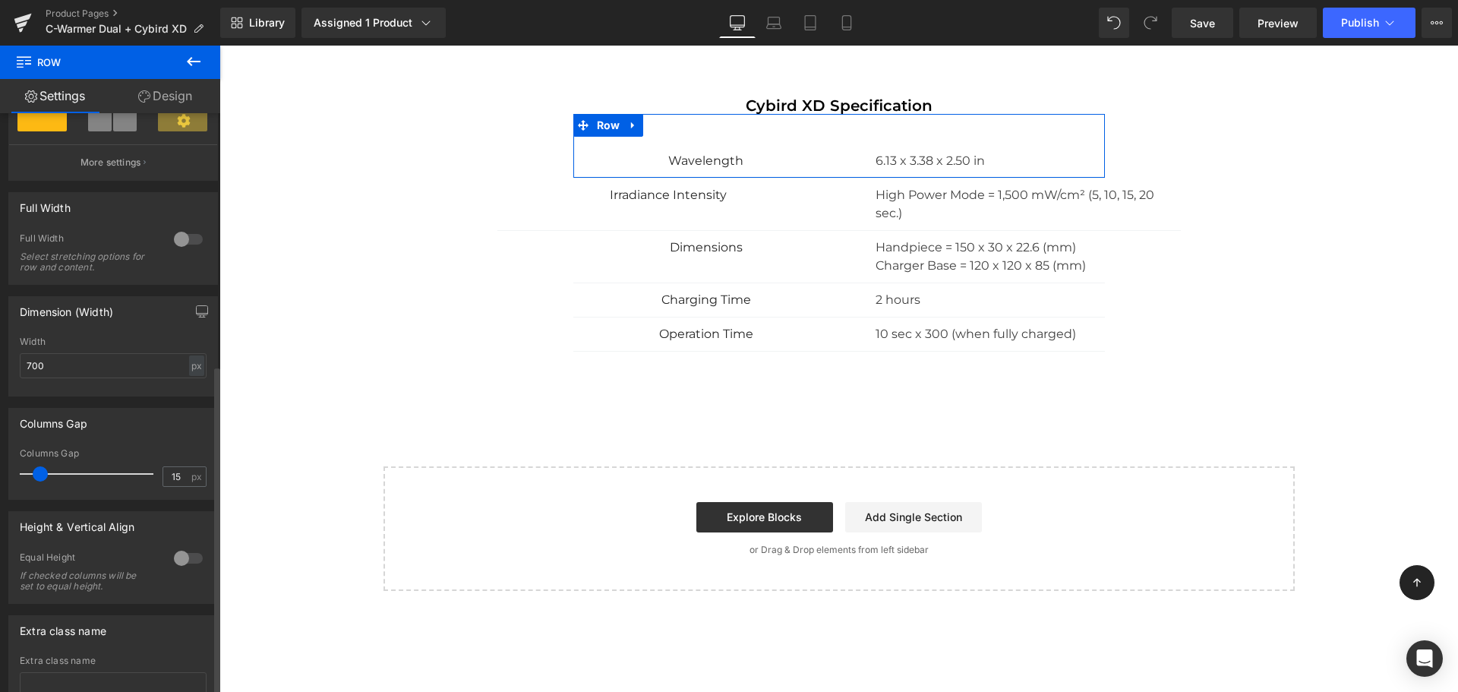
scroll to position [443, 0]
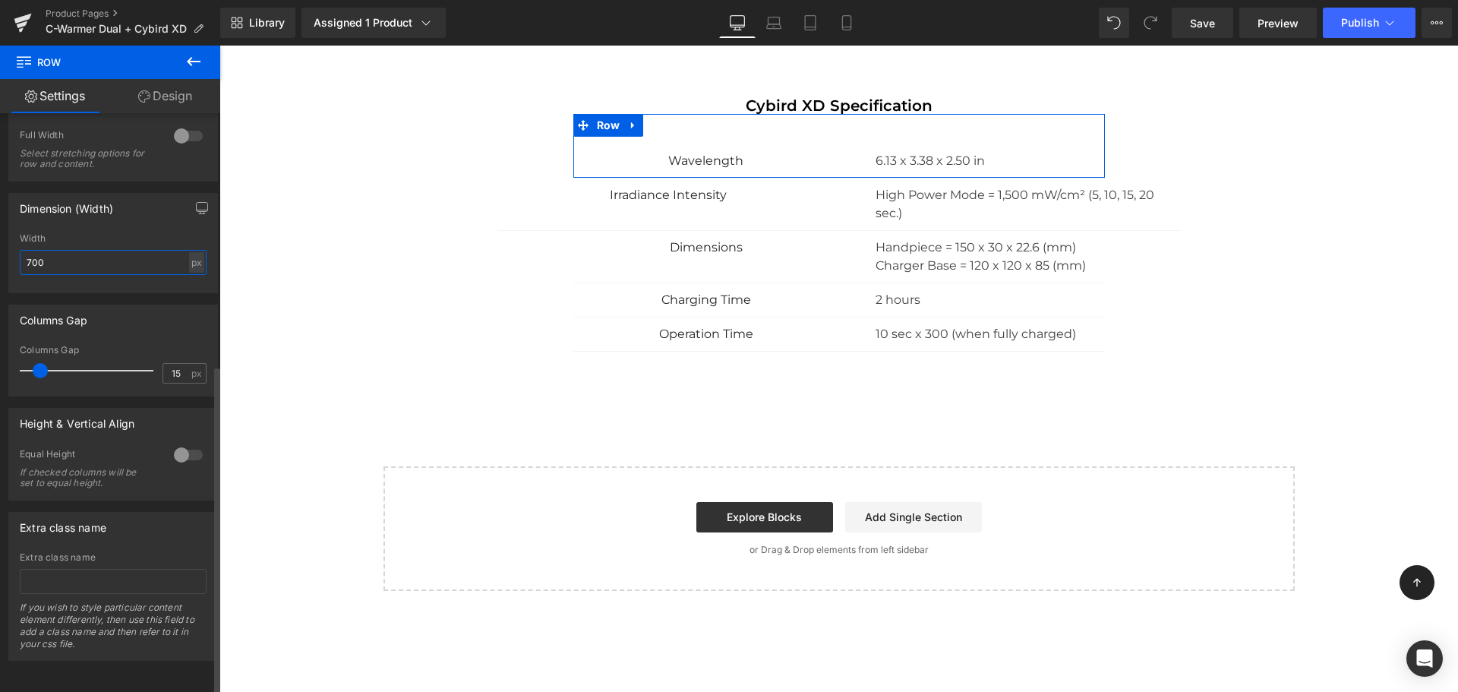
drag, startPoint x: 77, startPoint y: 254, endPoint x: 0, endPoint y: 262, distance: 77.1
click at [0, 262] on div "Dimension (Width) 700px Width 700 px % px" at bounding box center [113, 237] width 227 height 112
type input "7"
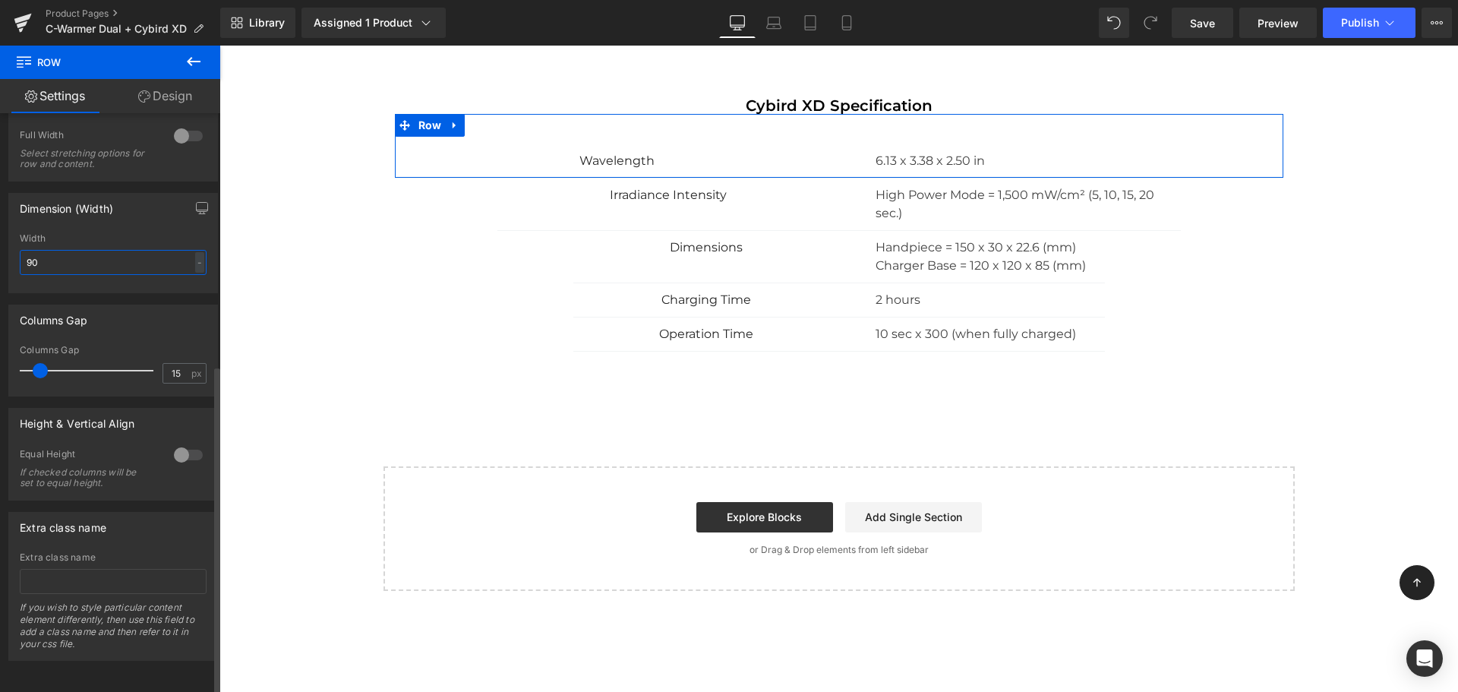
type input "900"
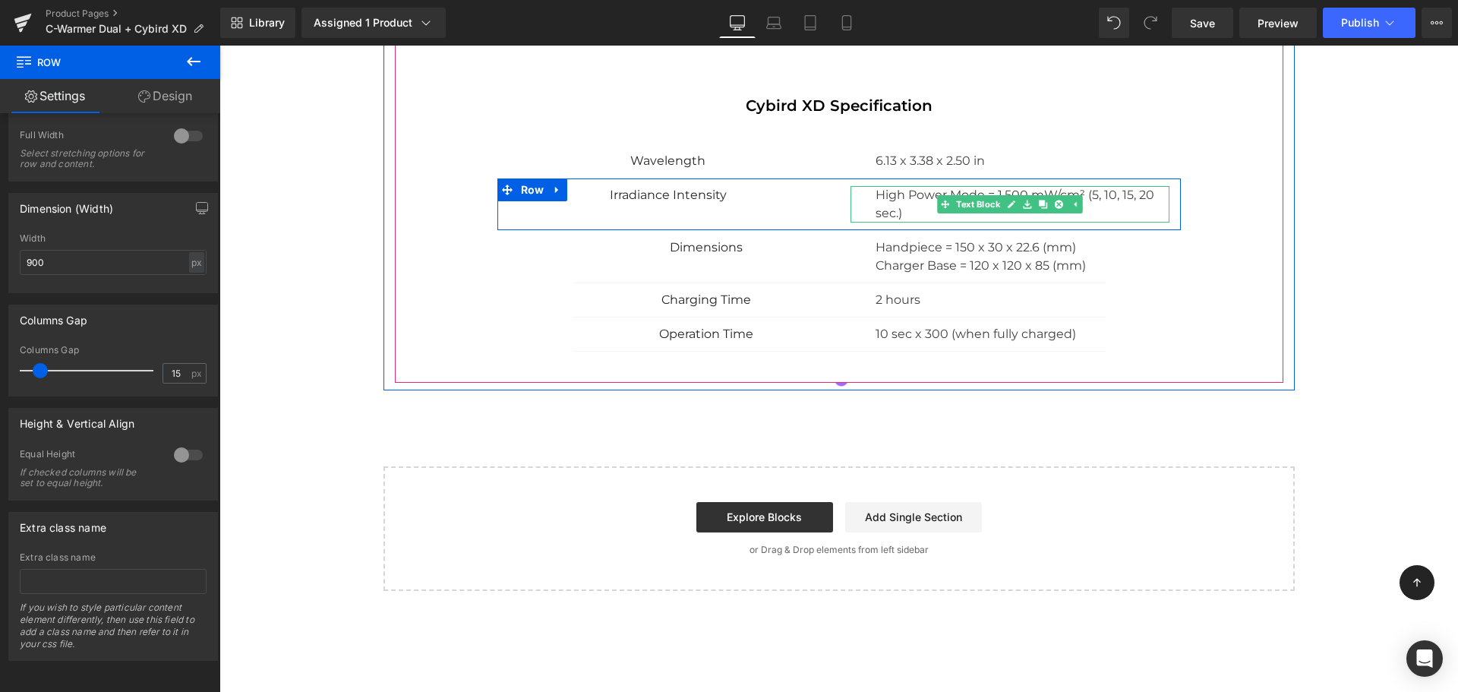
click at [1099, 200] on p "High Power Mode = 1,500 mW/cm² (5, 10, 15, 20 sec.)" at bounding box center [1022, 204] width 294 height 36
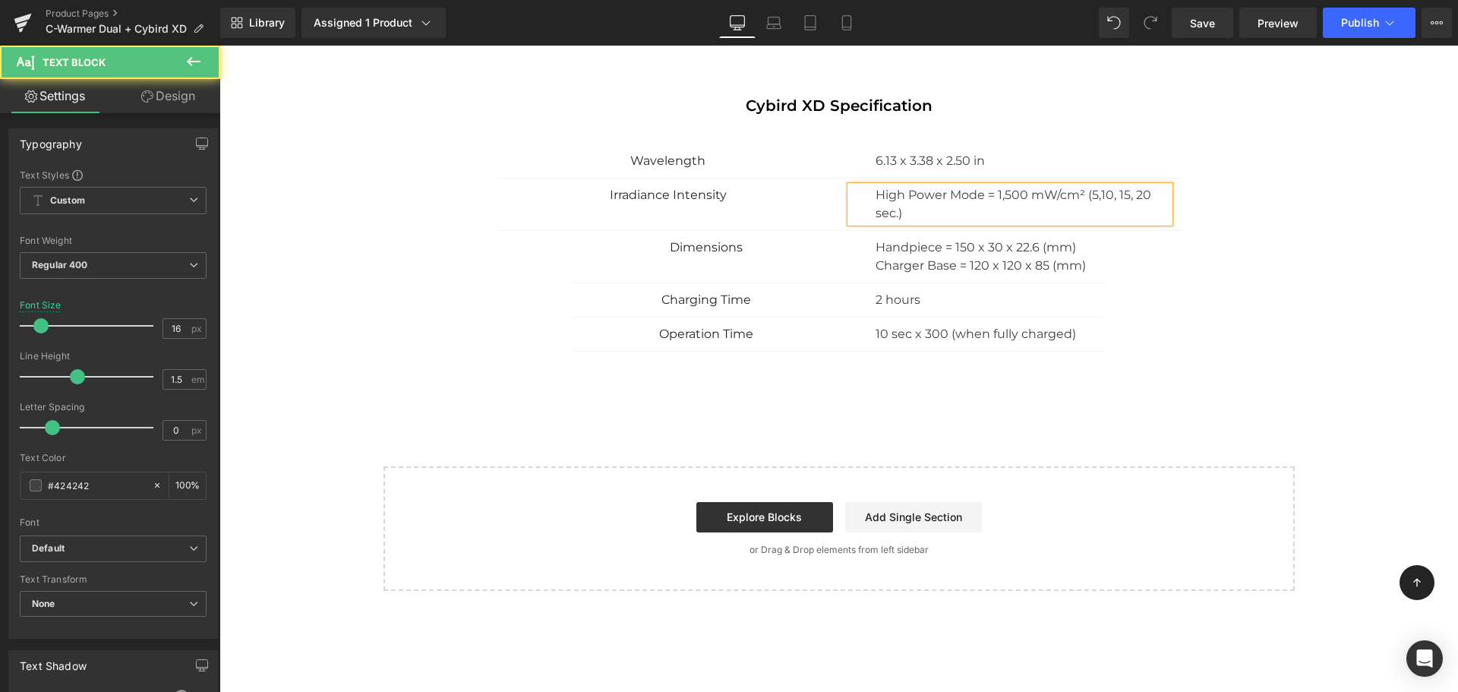
click at [1113, 200] on p "High Power Mode = 1,500 mW/cm² (5,10, 15, 20 sec.)" at bounding box center [1022, 204] width 294 height 36
click at [1127, 199] on p "High Power Mode = 1,500 mW/cm² (5,10,15, 20 sec.)" at bounding box center [1022, 204] width 294 height 36
drag, startPoint x: 1144, startPoint y: 196, endPoint x: 954, endPoint y: 229, distance: 193.5
click at [1139, 197] on p "High Power Mode = 1,500 mW/cm² (5,10,15,20 sec.)" at bounding box center [1022, 204] width 294 height 36
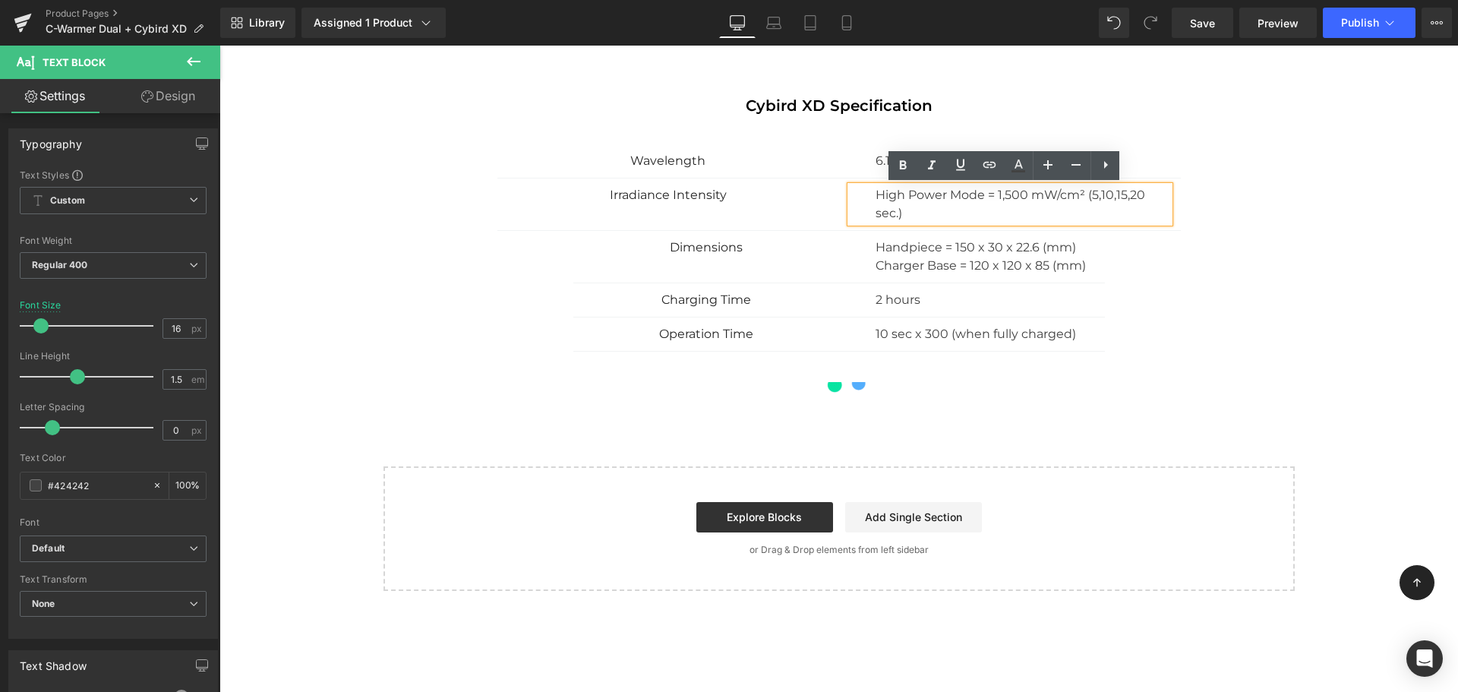
drag, startPoint x: 870, startPoint y: 217, endPoint x: 878, endPoint y: 238, distance: 21.9
click at [875, 218] on p "High Power Mode = 1,500 mW/cm² (5,10,15,20 sec.)" at bounding box center [1022, 204] width 294 height 36
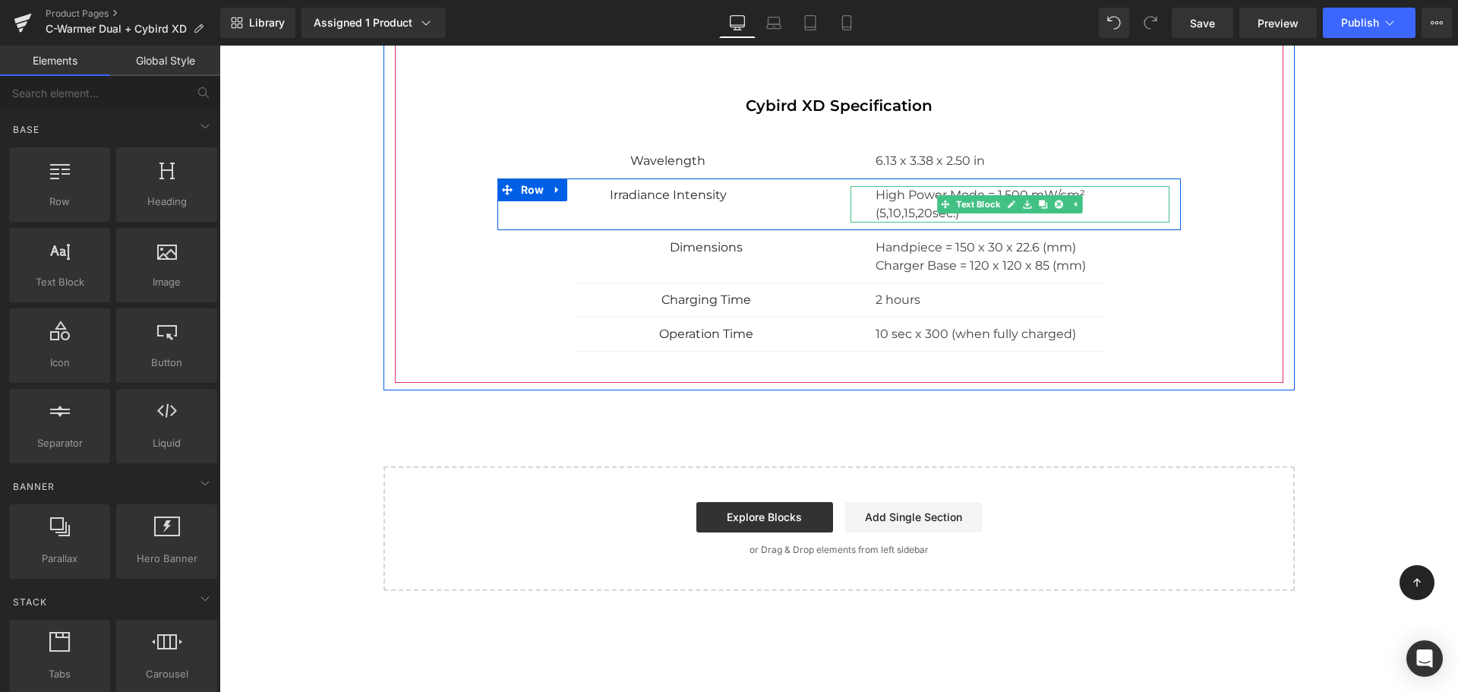
click at [866, 213] on div "High Power Mode = 1,500 mW/cm² (5,10,15,20sec.)" at bounding box center [1009, 204] width 319 height 36
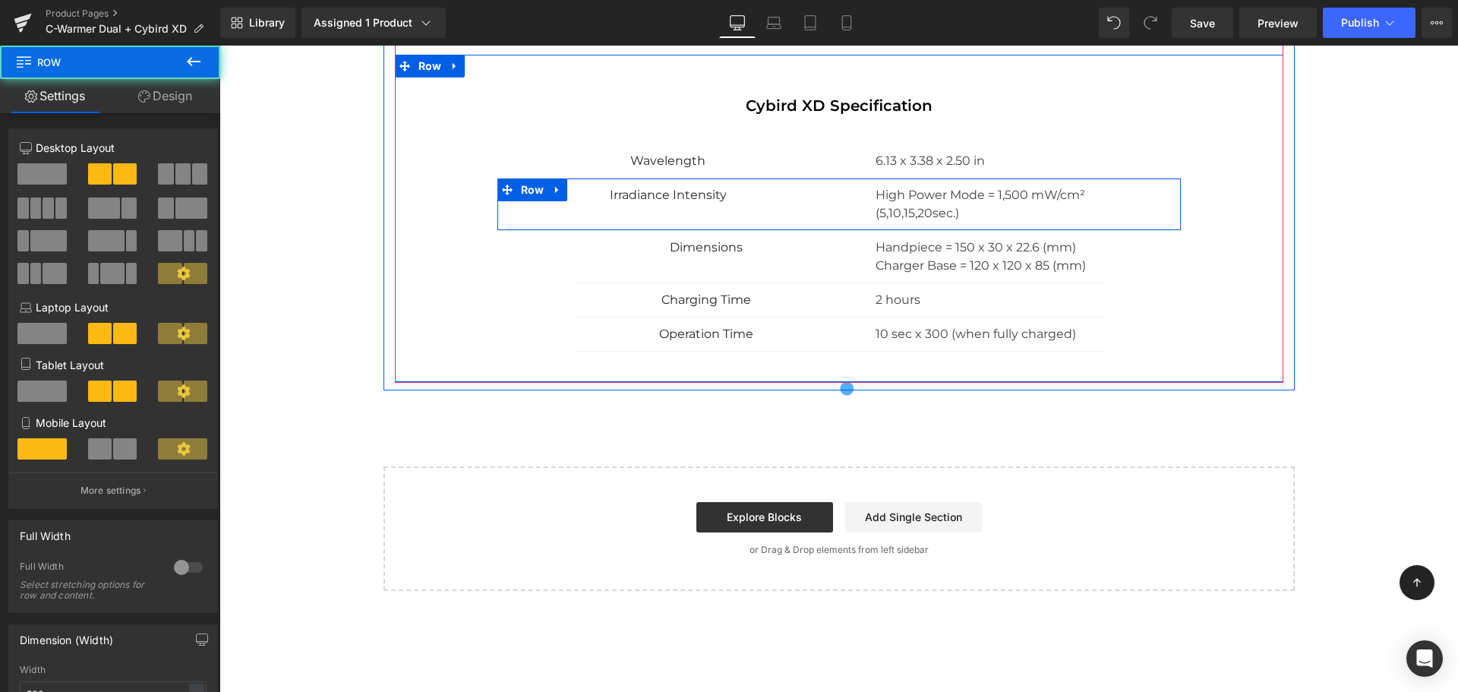
click at [563, 216] on div "Irradiance Intensity Text Block High Power Mode = 1,500 mW/cm² (5,10,15,20sec.)…" at bounding box center [838, 204] width 683 height 52
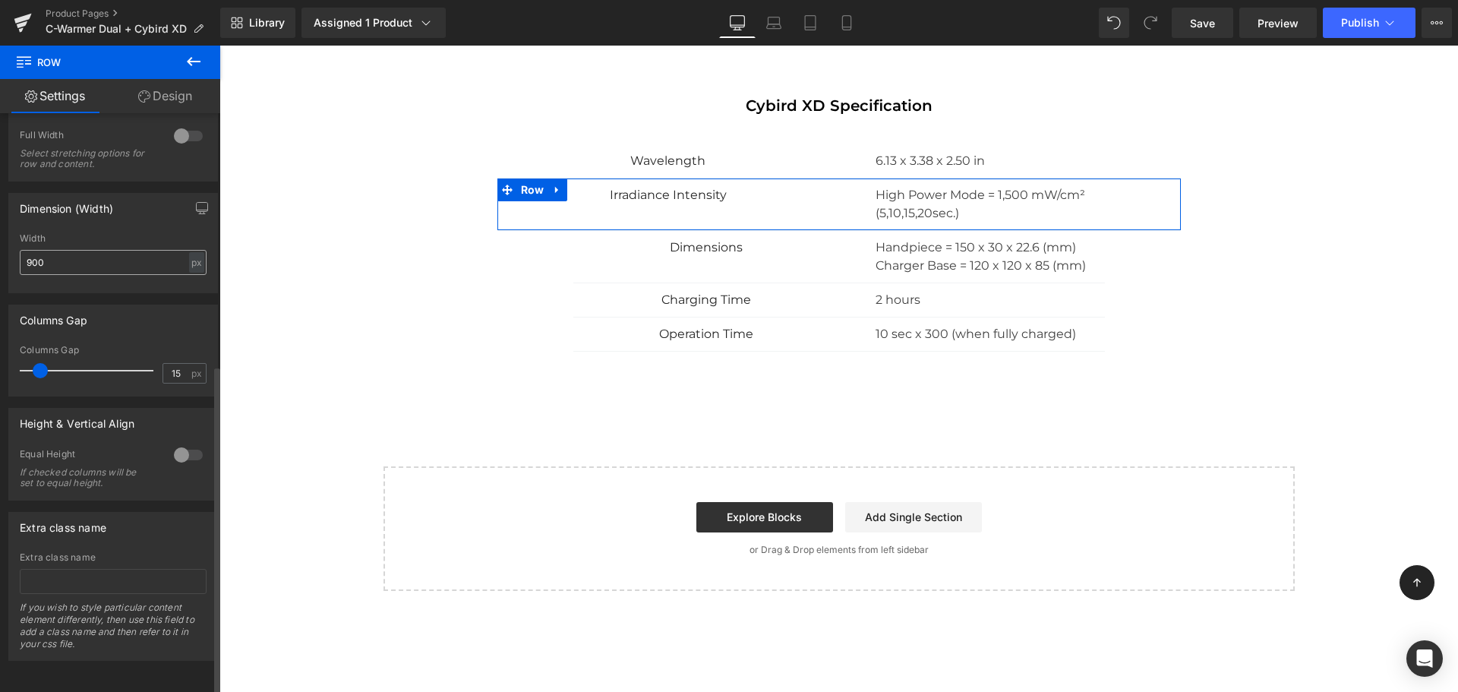
click at [51, 238] on div "Width 900 px % px" at bounding box center [113, 262] width 187 height 59
drag, startPoint x: 51, startPoint y: 244, endPoint x: 17, endPoint y: 260, distance: 37.0
click at [18, 260] on div "900px Width 900 px % px" at bounding box center [113, 262] width 208 height 59
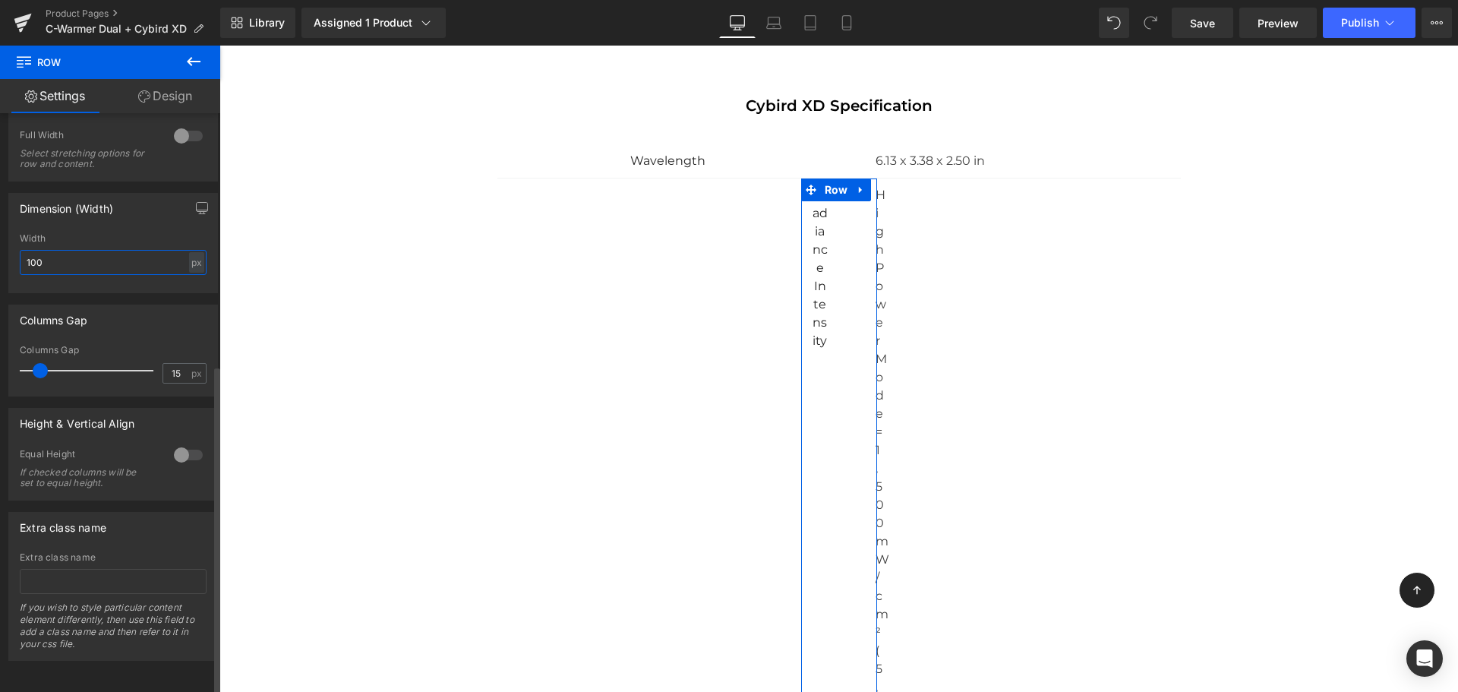
type input "1000"
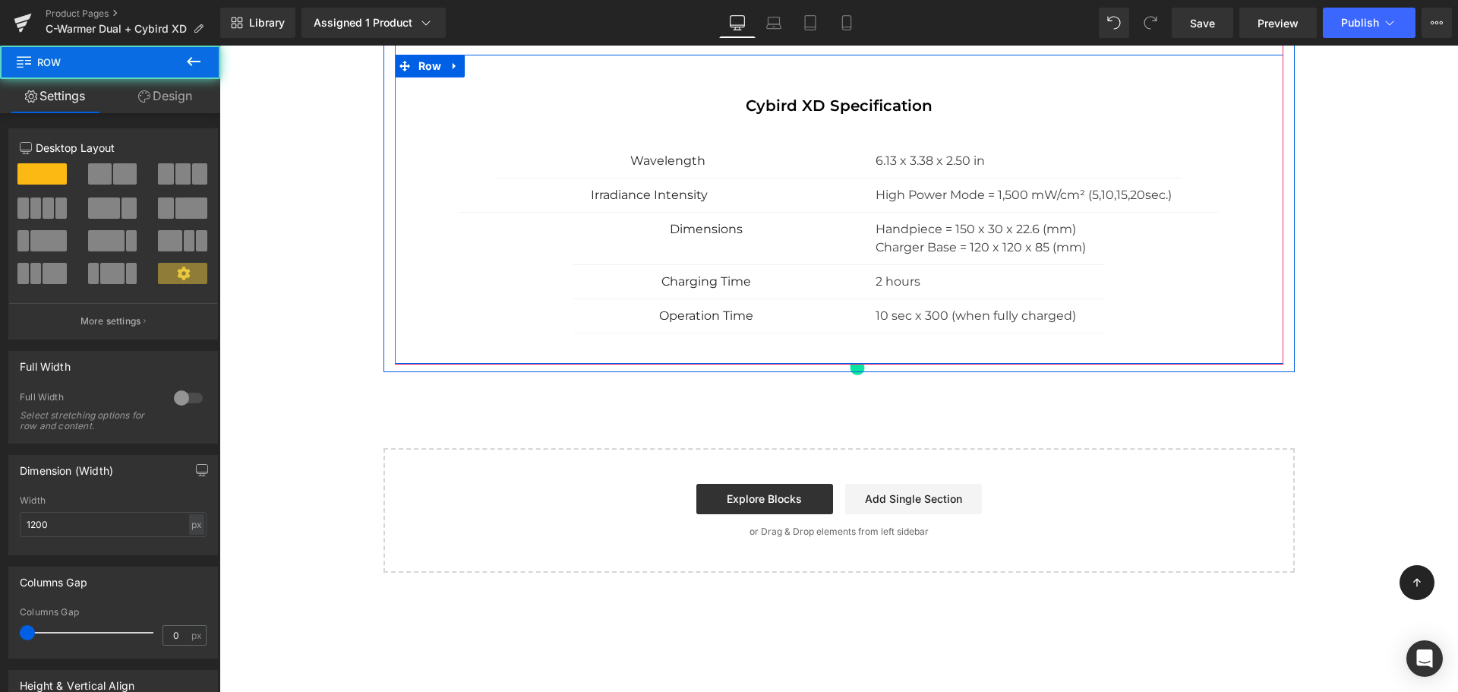
click at [538, 244] on div "Cybird XD Specification Heading Wavelength Text Block 6.13 x 3.38 x 2.50 in Tex…" at bounding box center [839, 226] width 888 height 259
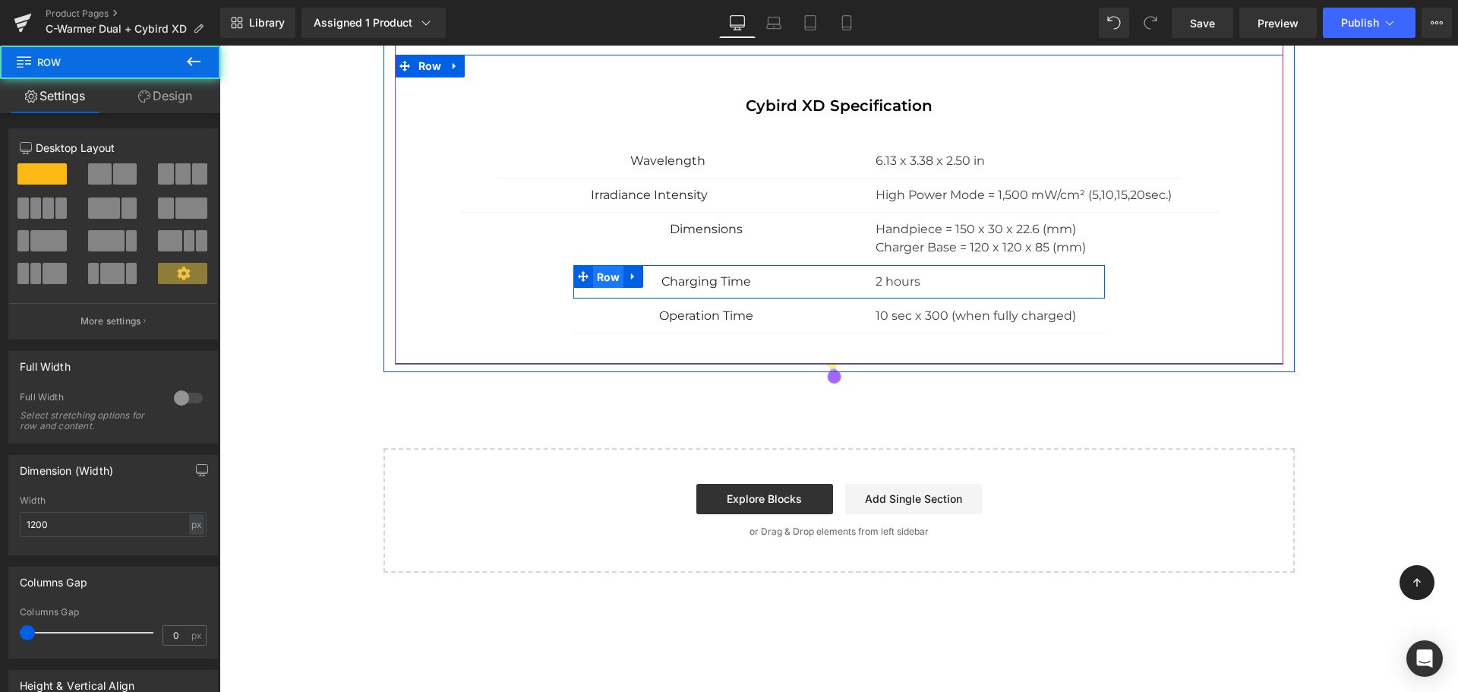
click at [610, 270] on span "Row" at bounding box center [608, 277] width 31 height 23
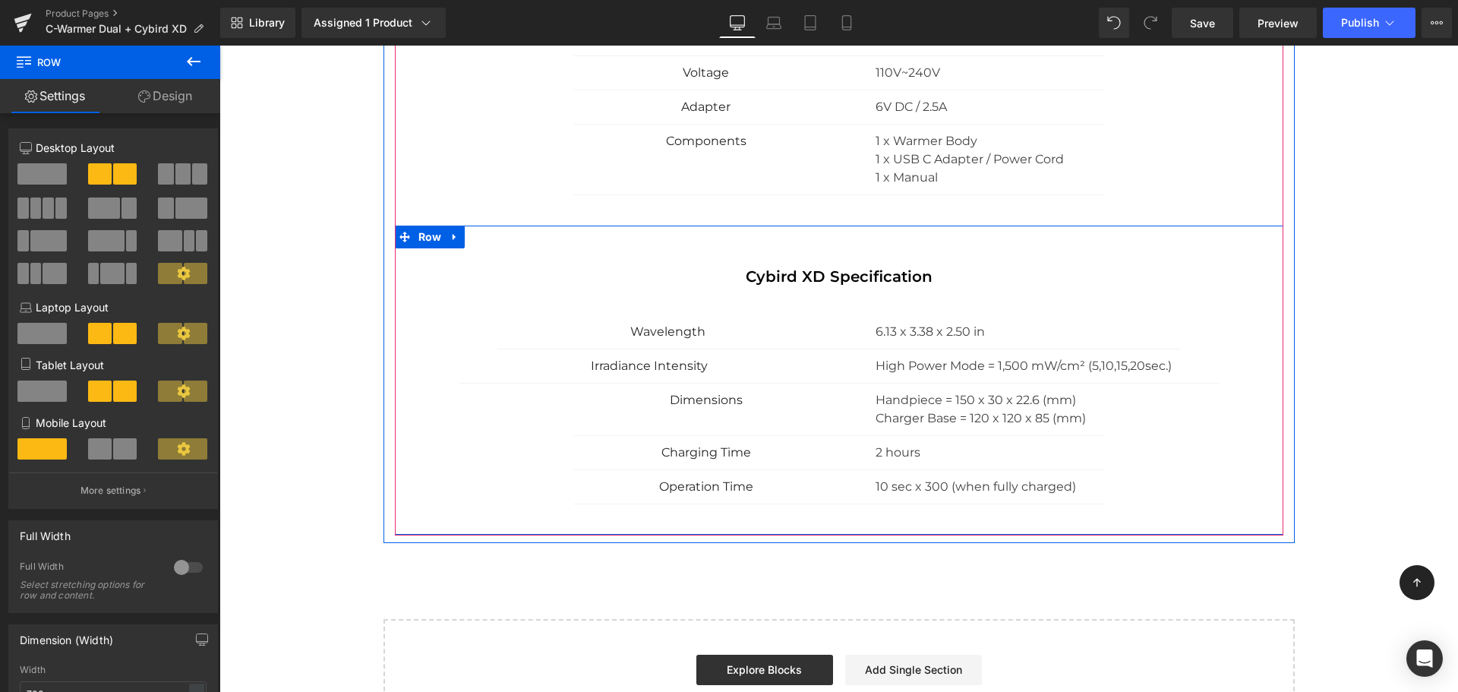
scroll to position [2093, 0]
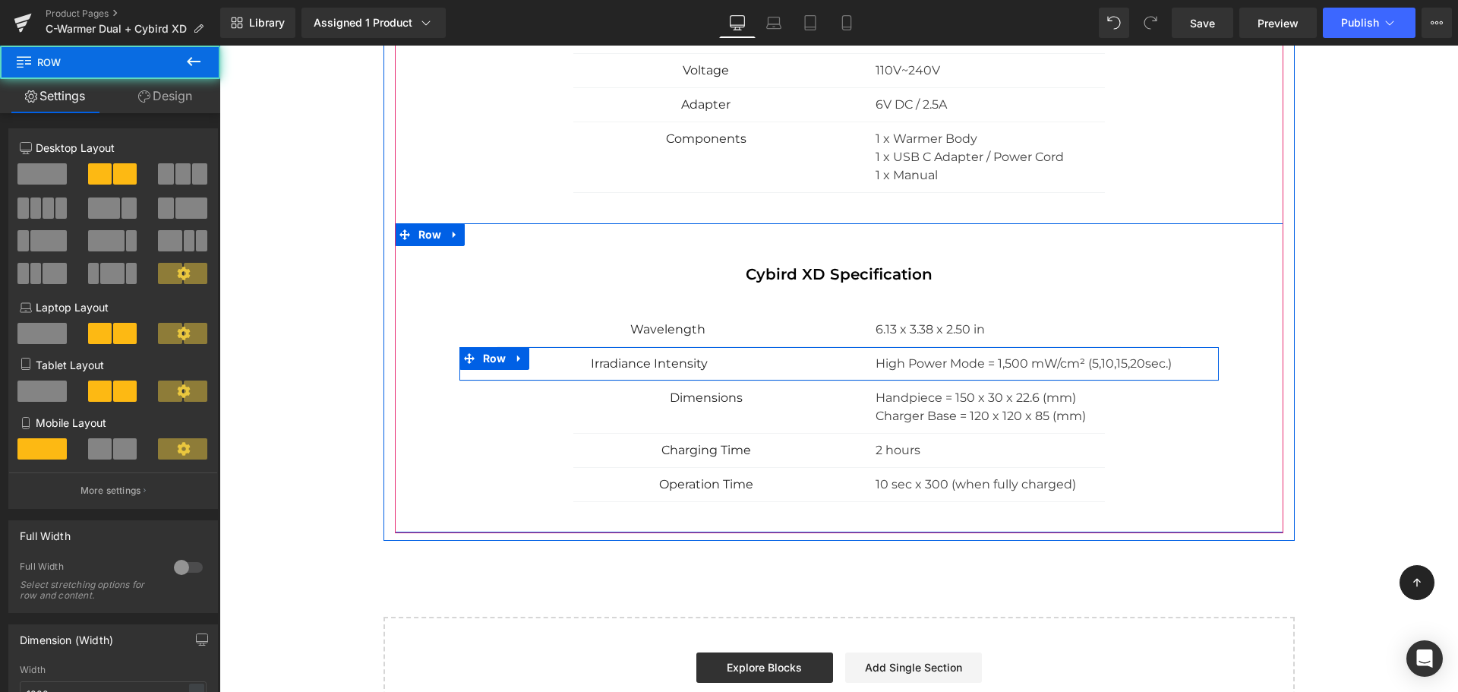
click at [843, 359] on div "High Power Mode = 1,500 mW/cm² (5,10,15,20sec.) Text Block" at bounding box center [1029, 364] width 380 height 18
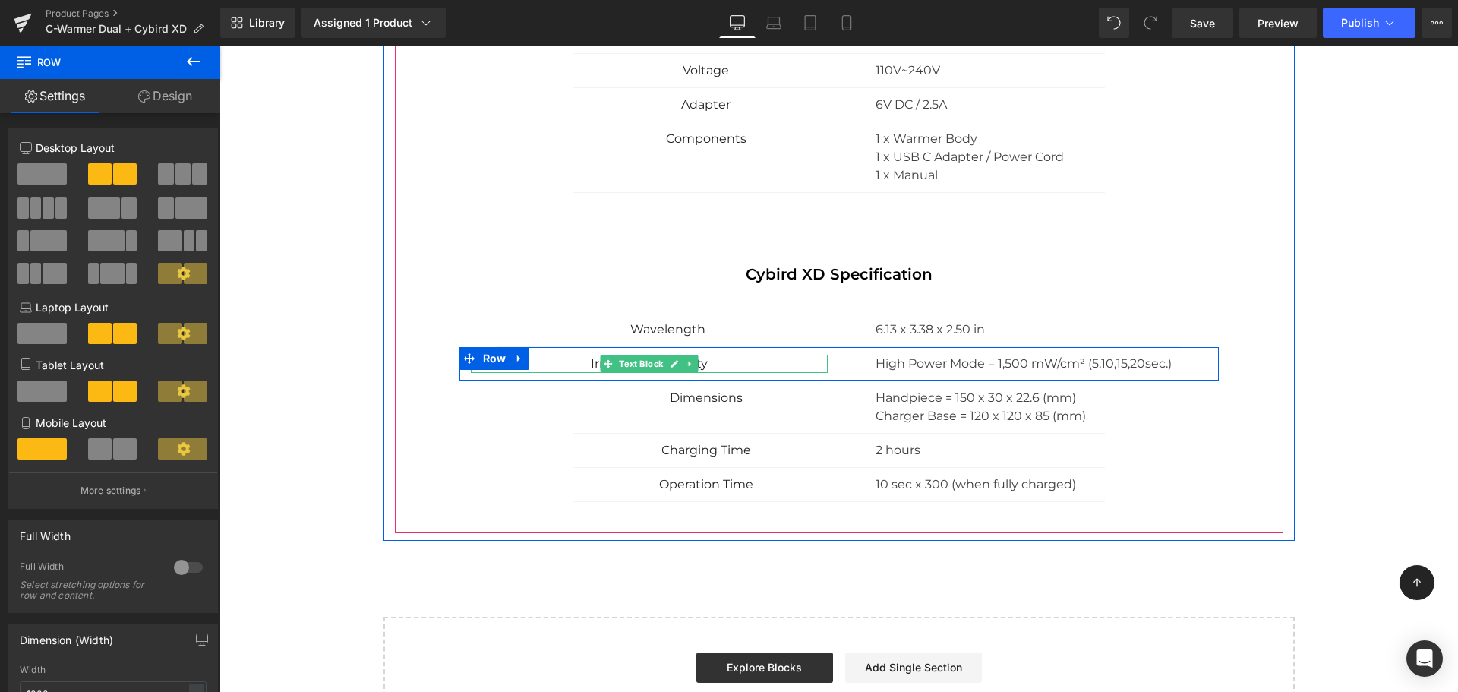
click at [804, 364] on p "Irradiance Intensity" at bounding box center [649, 364] width 357 height 18
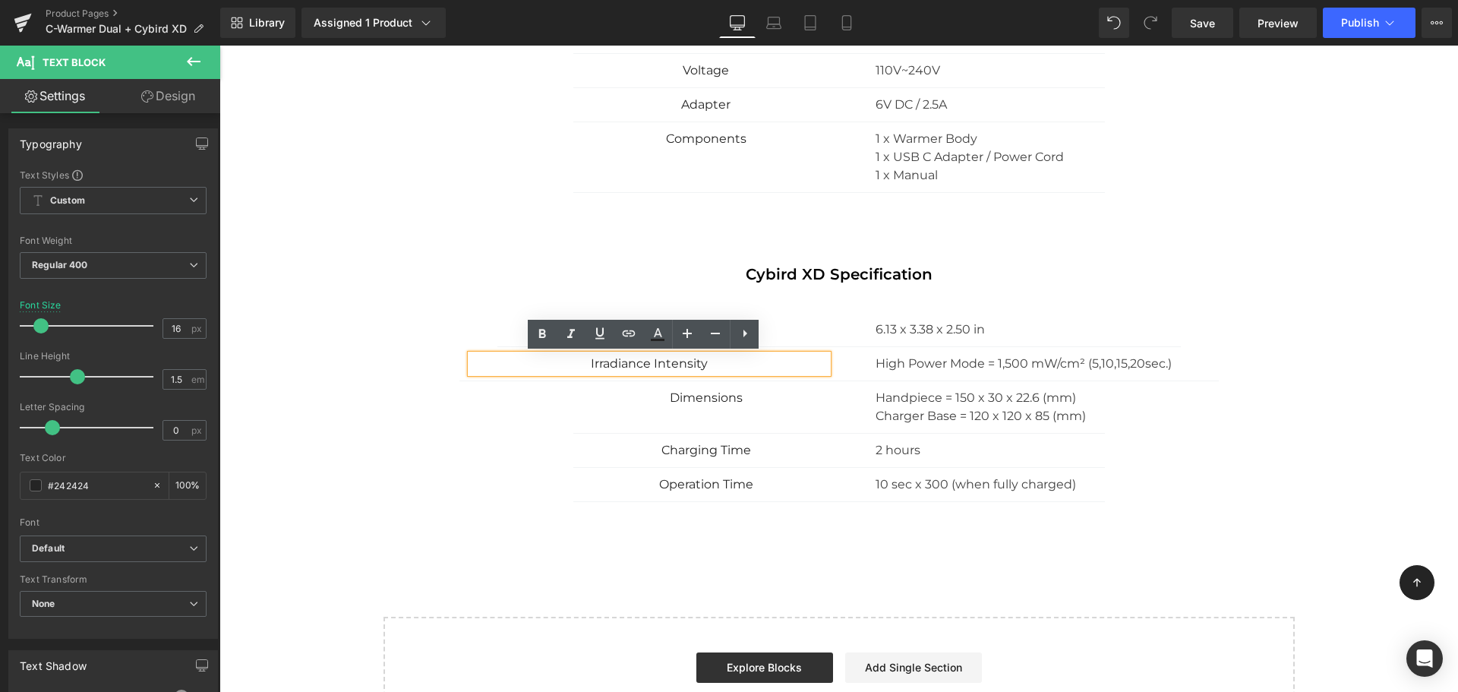
click at [840, 374] on div "Irradiance Intensity Text Block High Power Mode = 1,500 mW/cm² (5,10,15,20sec.)…" at bounding box center [838, 364] width 759 height 34
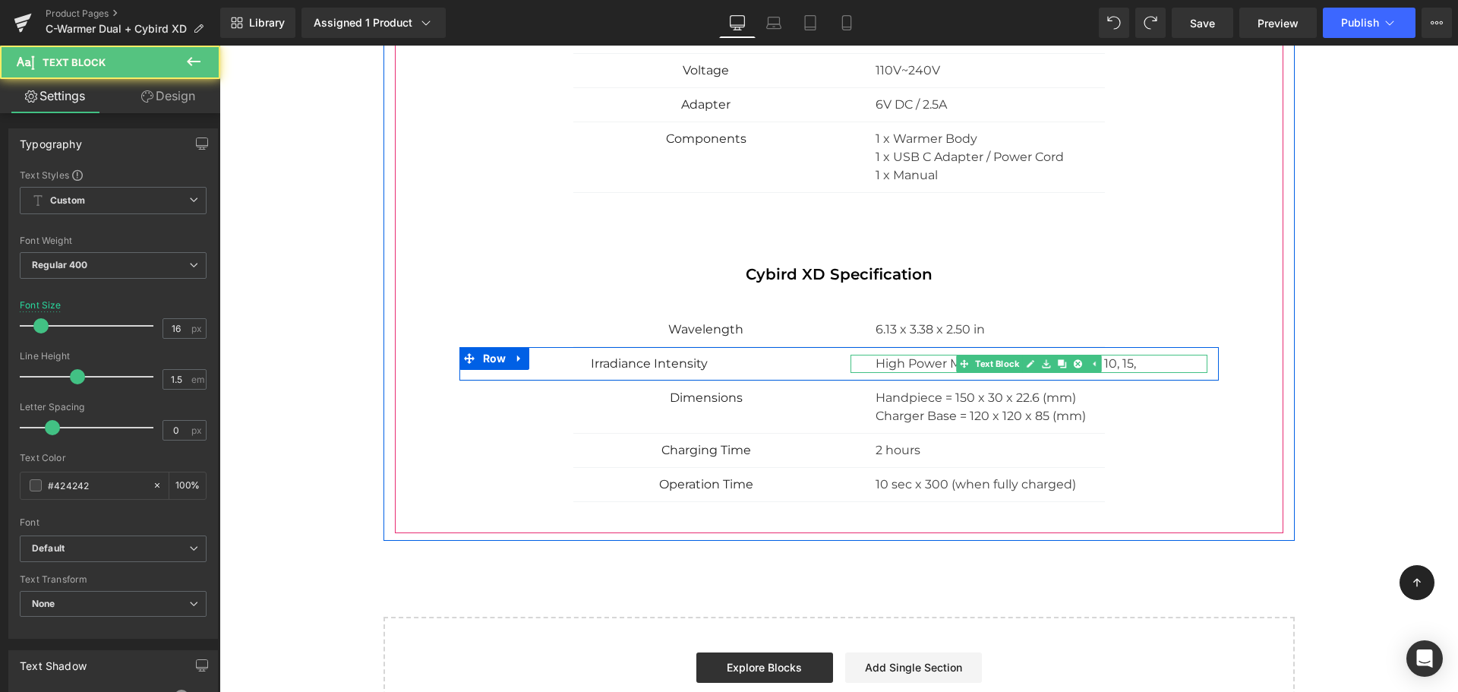
click at [1150, 364] on p "High Power Mode = 1,500 mW/cm² (5, 10, 15," at bounding box center [1041, 364] width 332 height 18
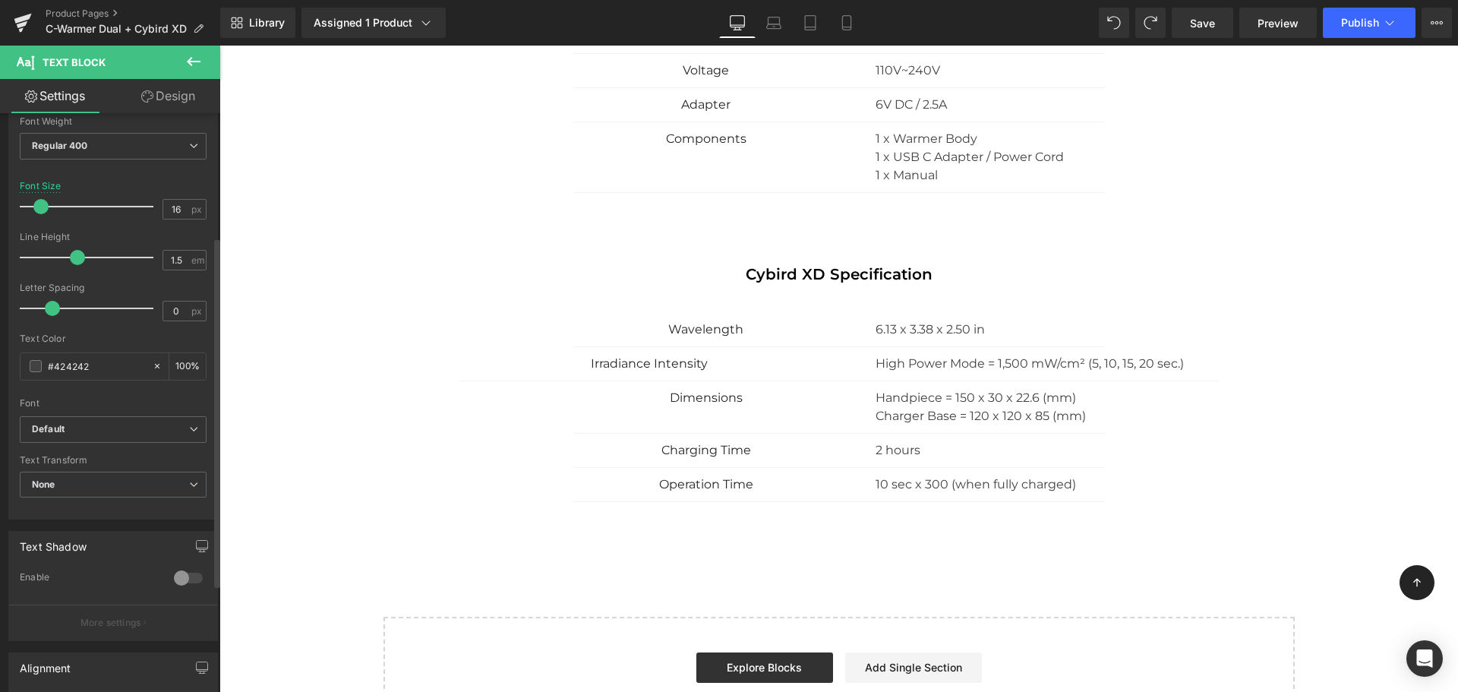
scroll to position [204, 0]
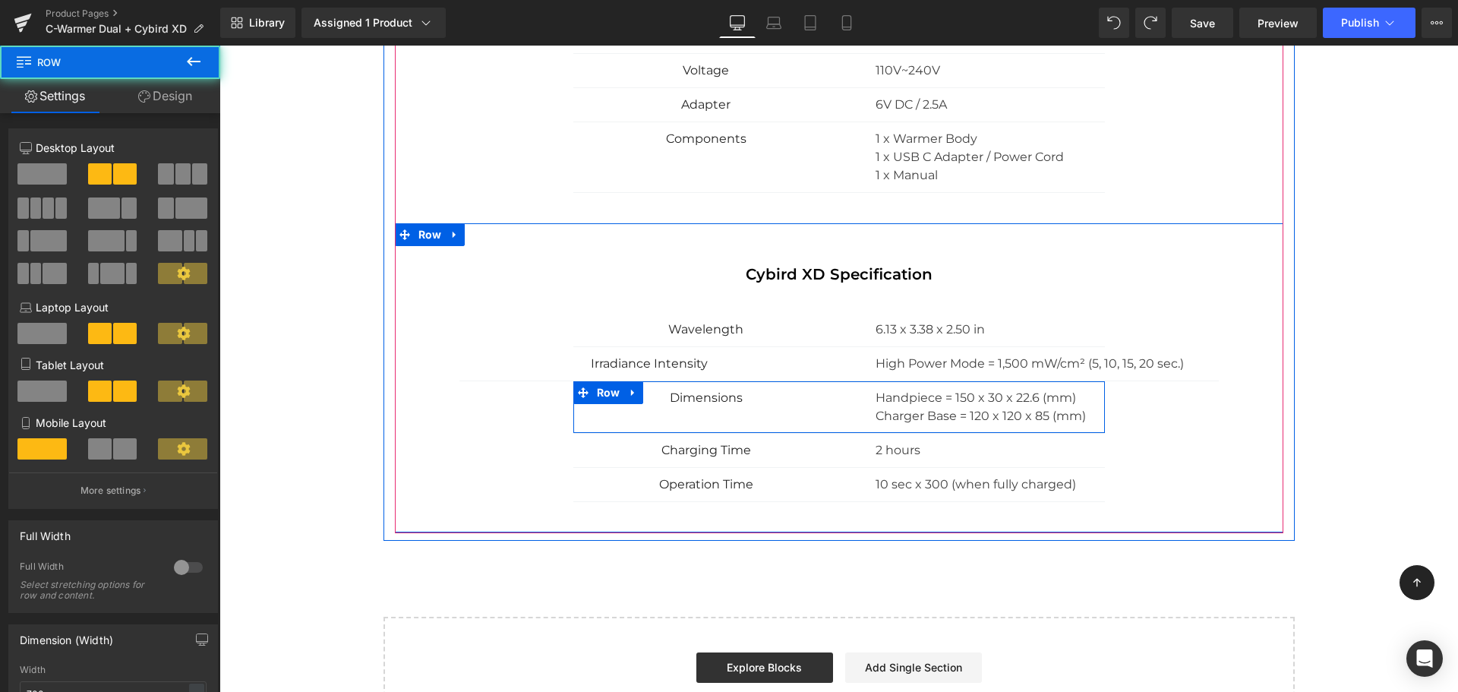
click at [645, 424] on div "Dimensions Text Block Handpiece = 150 x 30 x 22.6 (mm) Charger Base = 120 x 120…" at bounding box center [838, 407] width 531 height 52
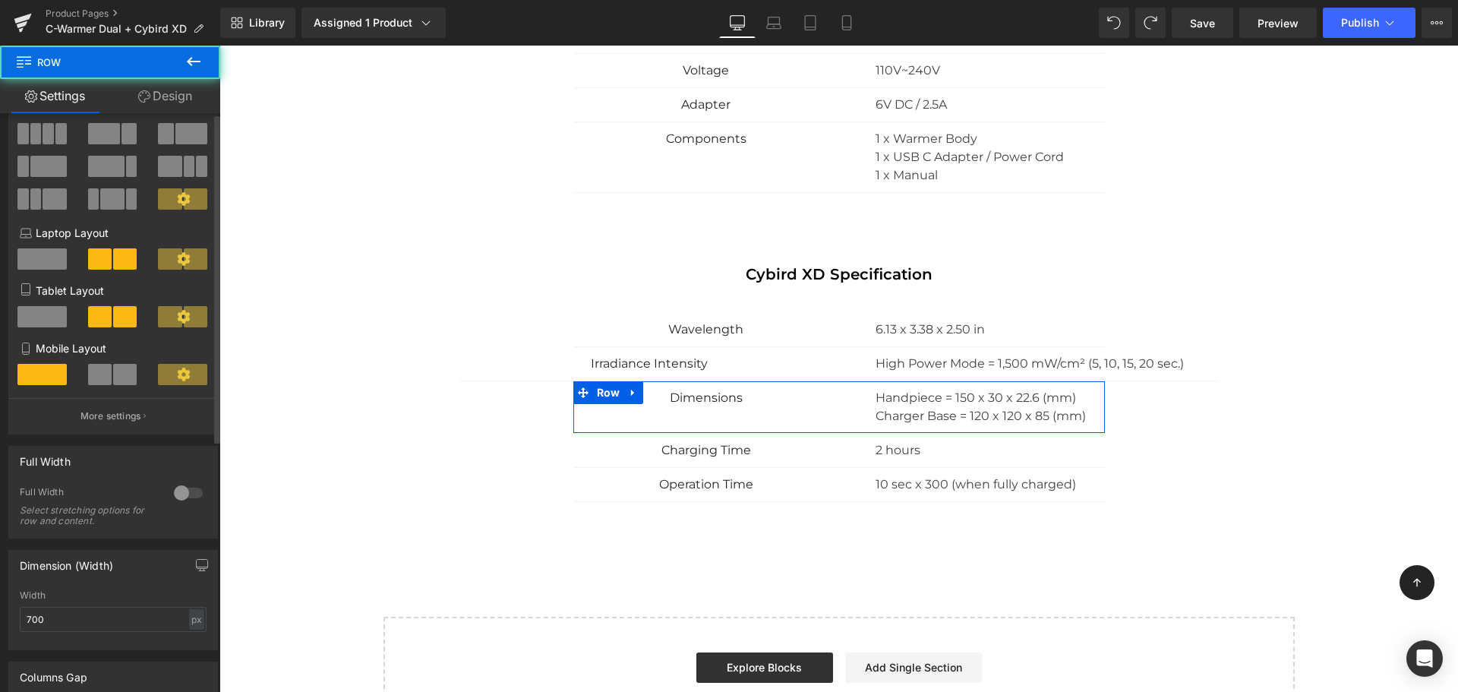
scroll to position [421, 0]
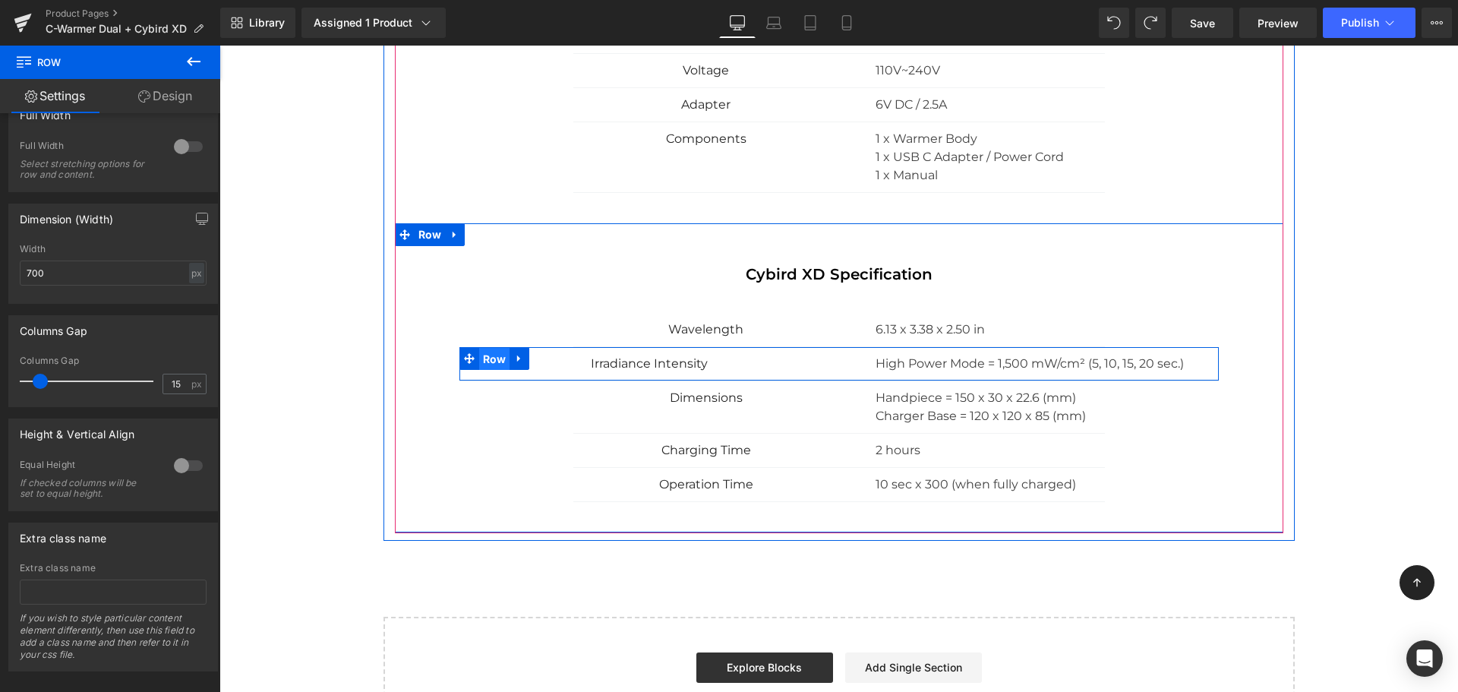
click at [492, 361] on span "Row" at bounding box center [494, 359] width 31 height 23
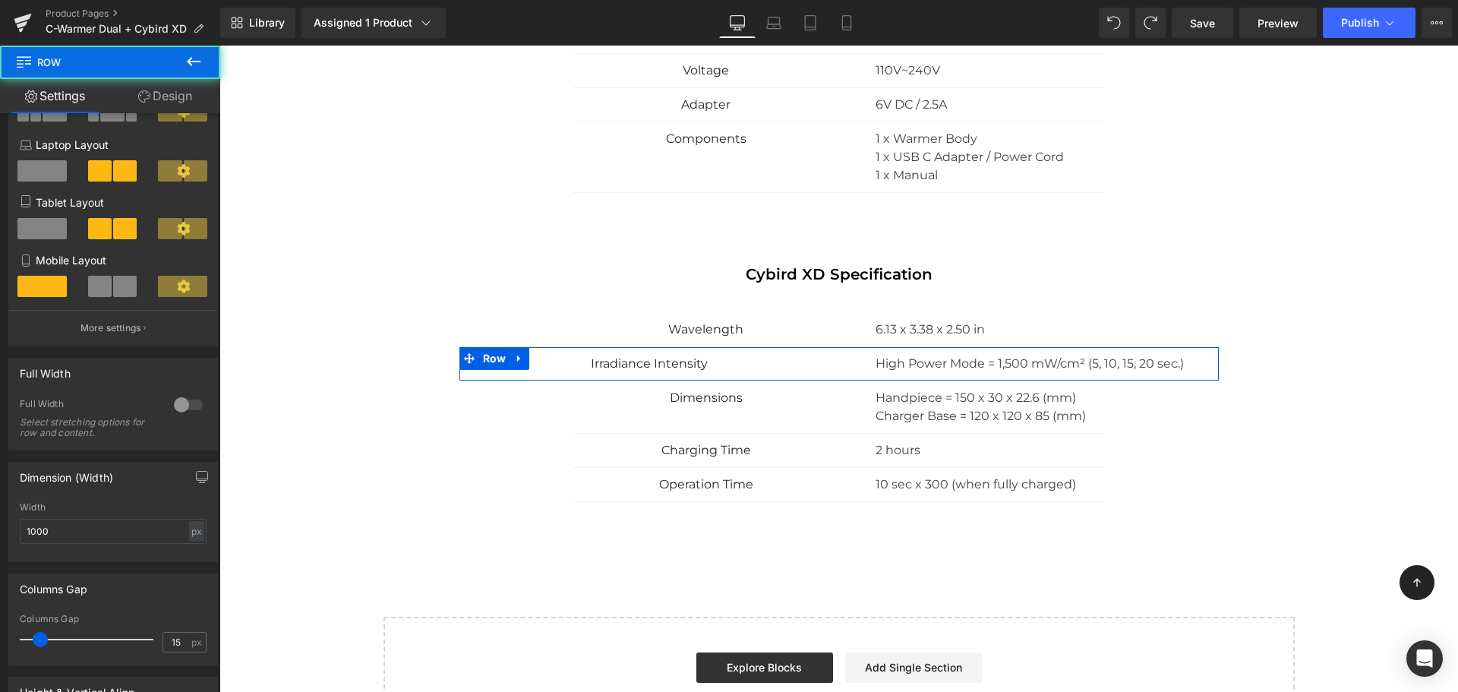
scroll to position [166, 0]
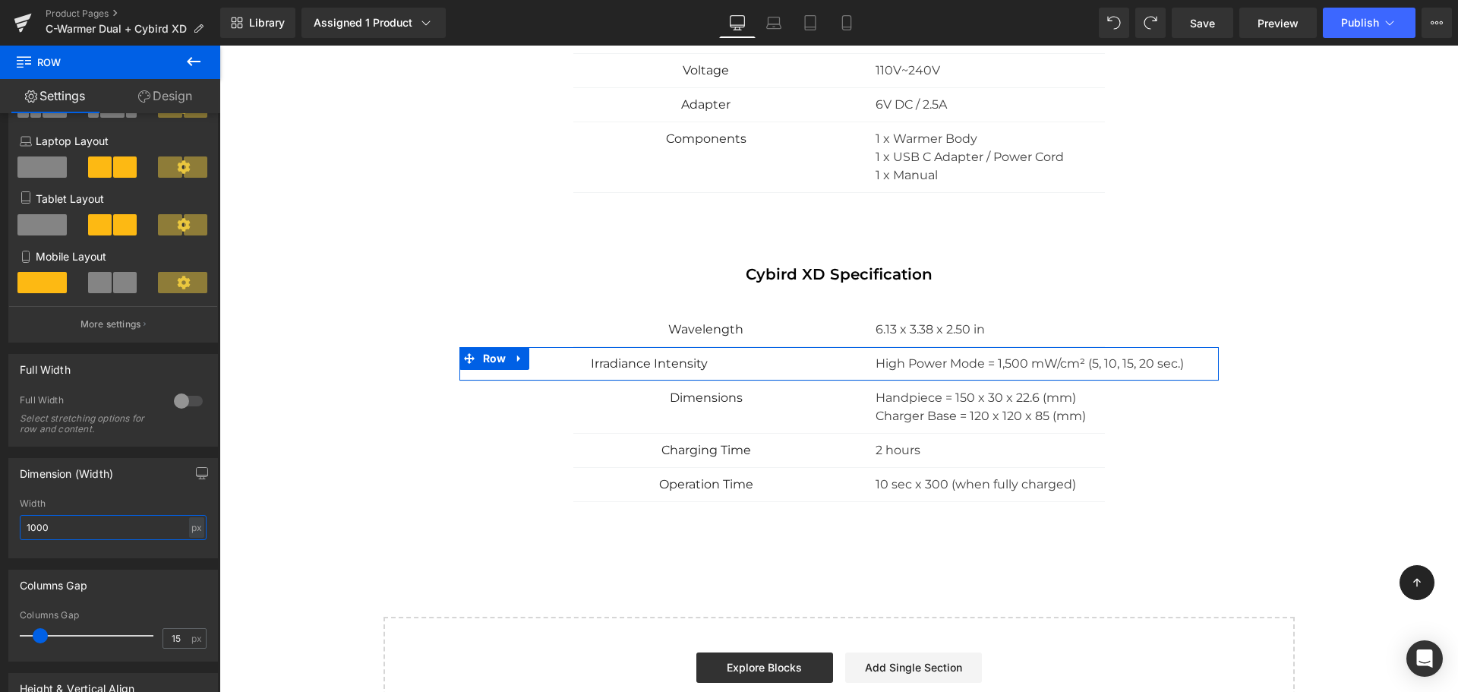
click at [99, 522] on input "1000" at bounding box center [113, 527] width 187 height 25
type input "1"
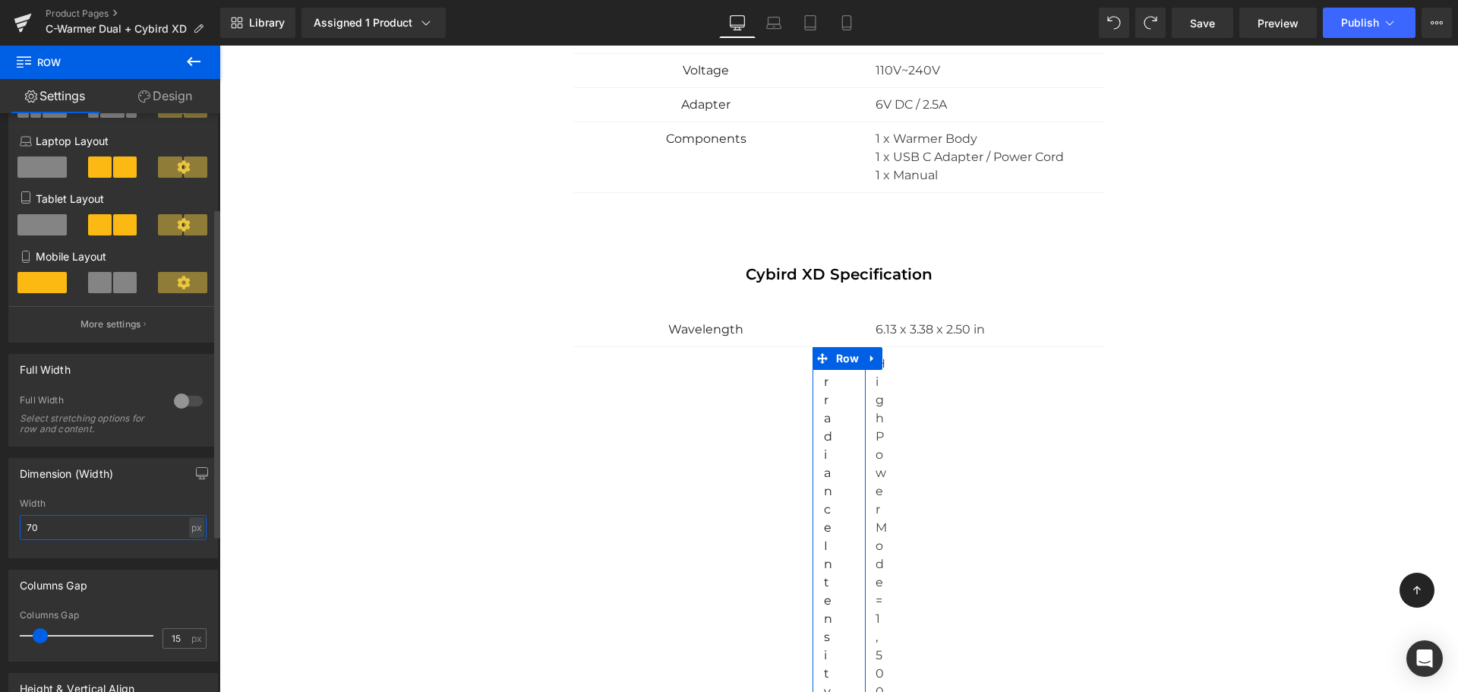
type input "700"
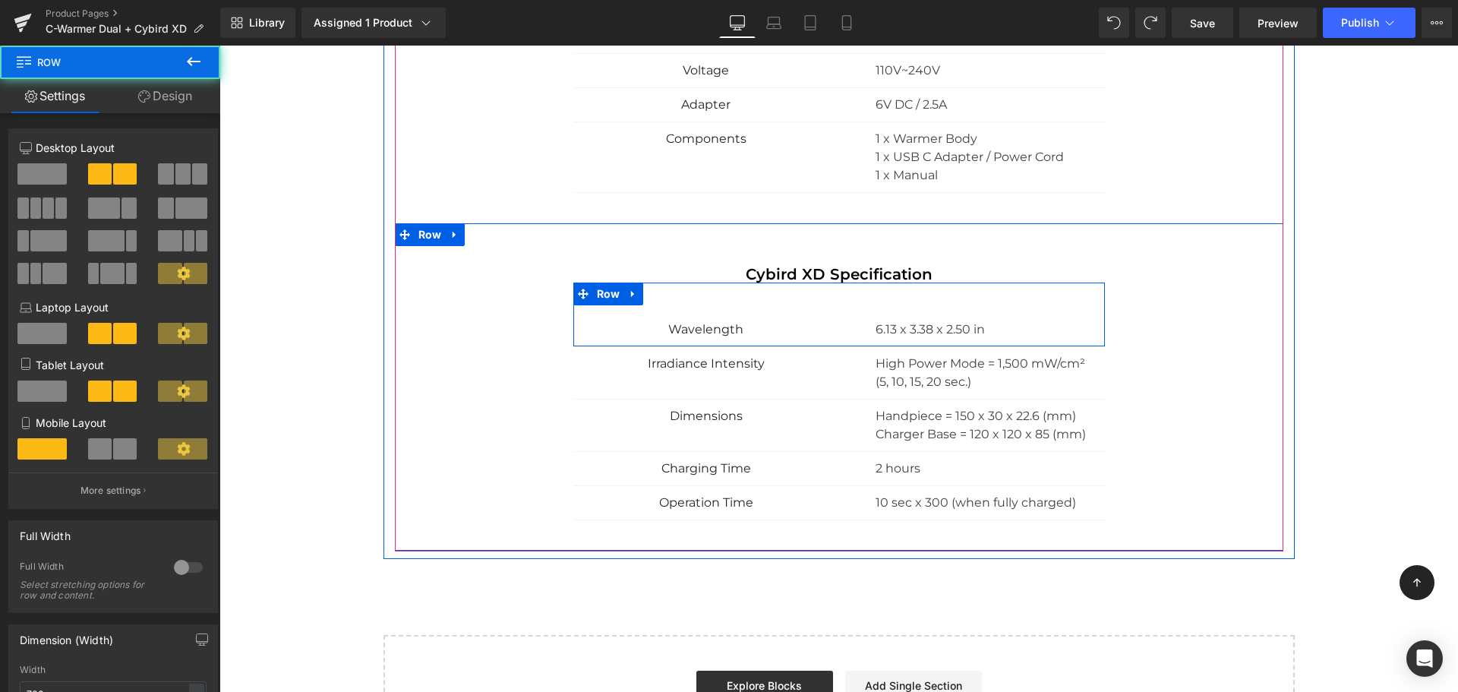
click at [575, 334] on div "Wavelength Text Block" at bounding box center [706, 329] width 266 height 18
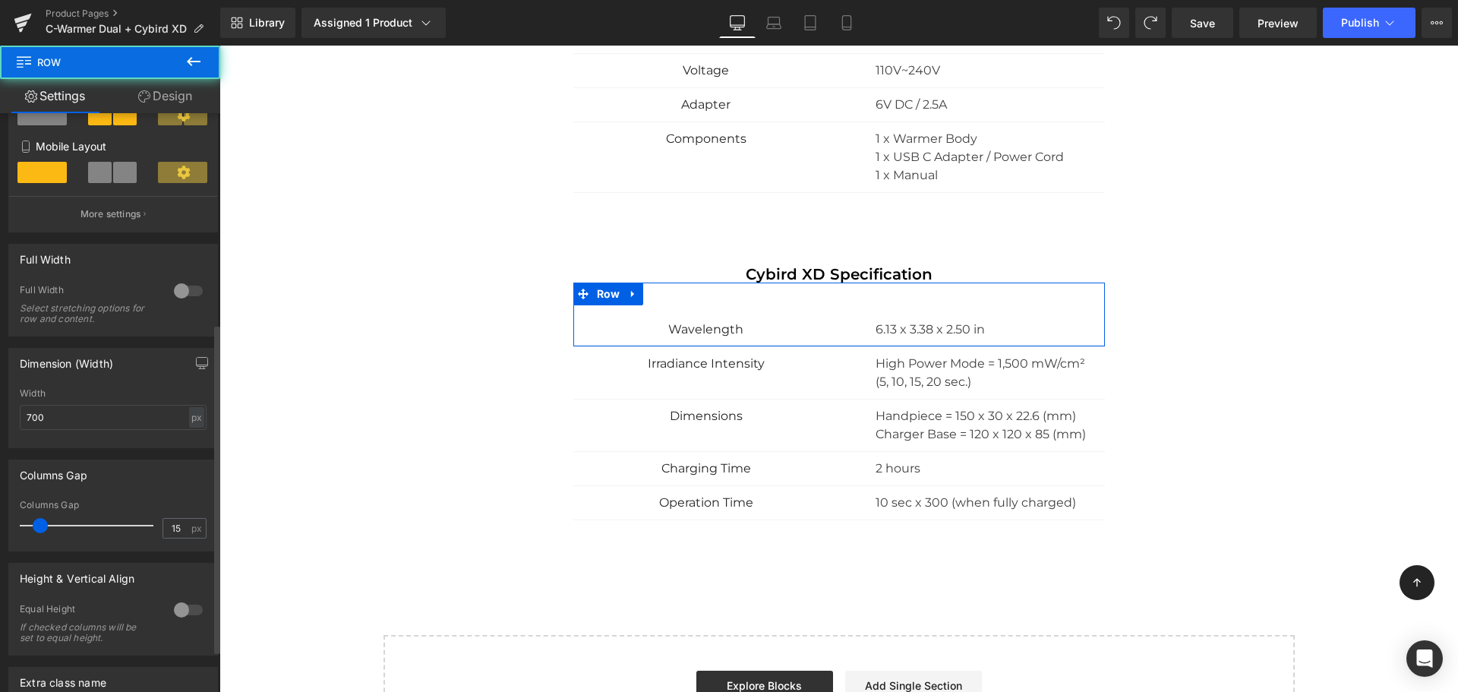
scroll to position [443, 0]
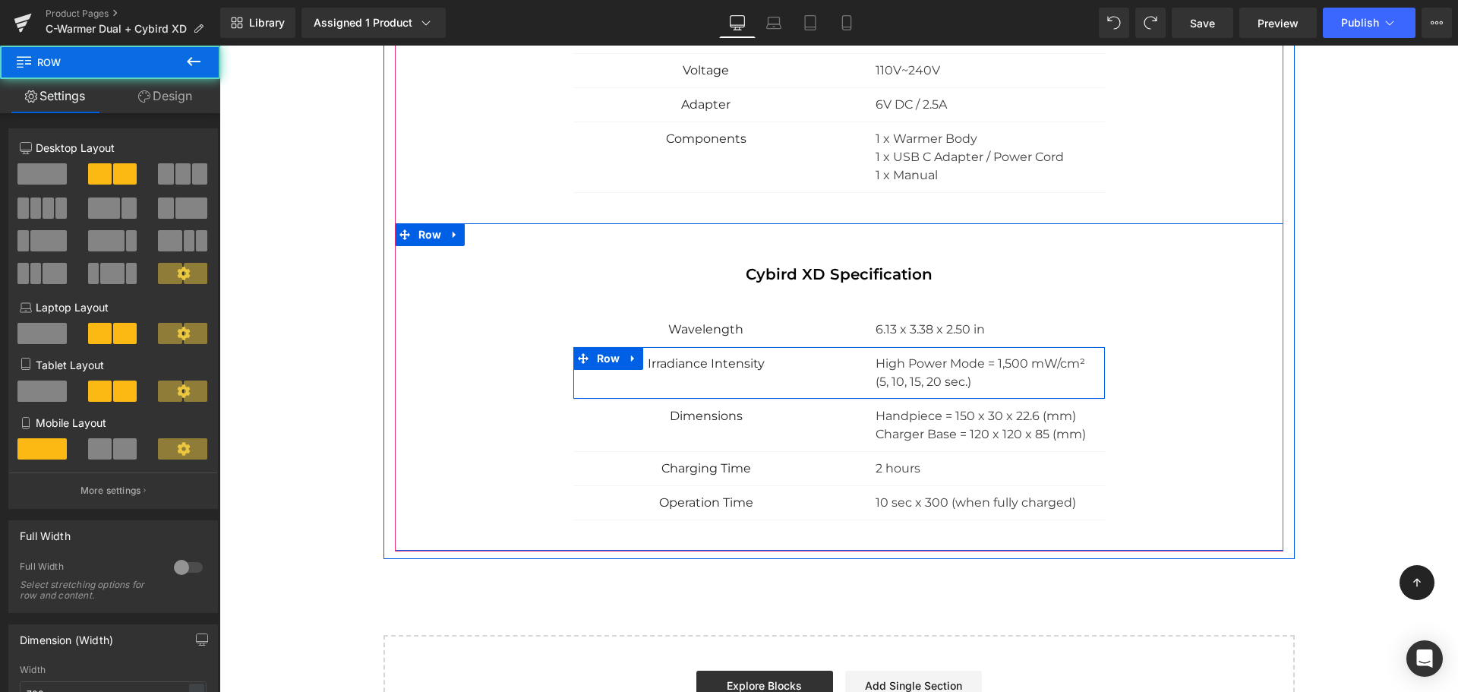
click at [575, 387] on div "Irradiance Intensity Text Block High Power Mode = 1,500 mW/cm² (5, 10, 15, 20 s…" at bounding box center [838, 373] width 531 height 52
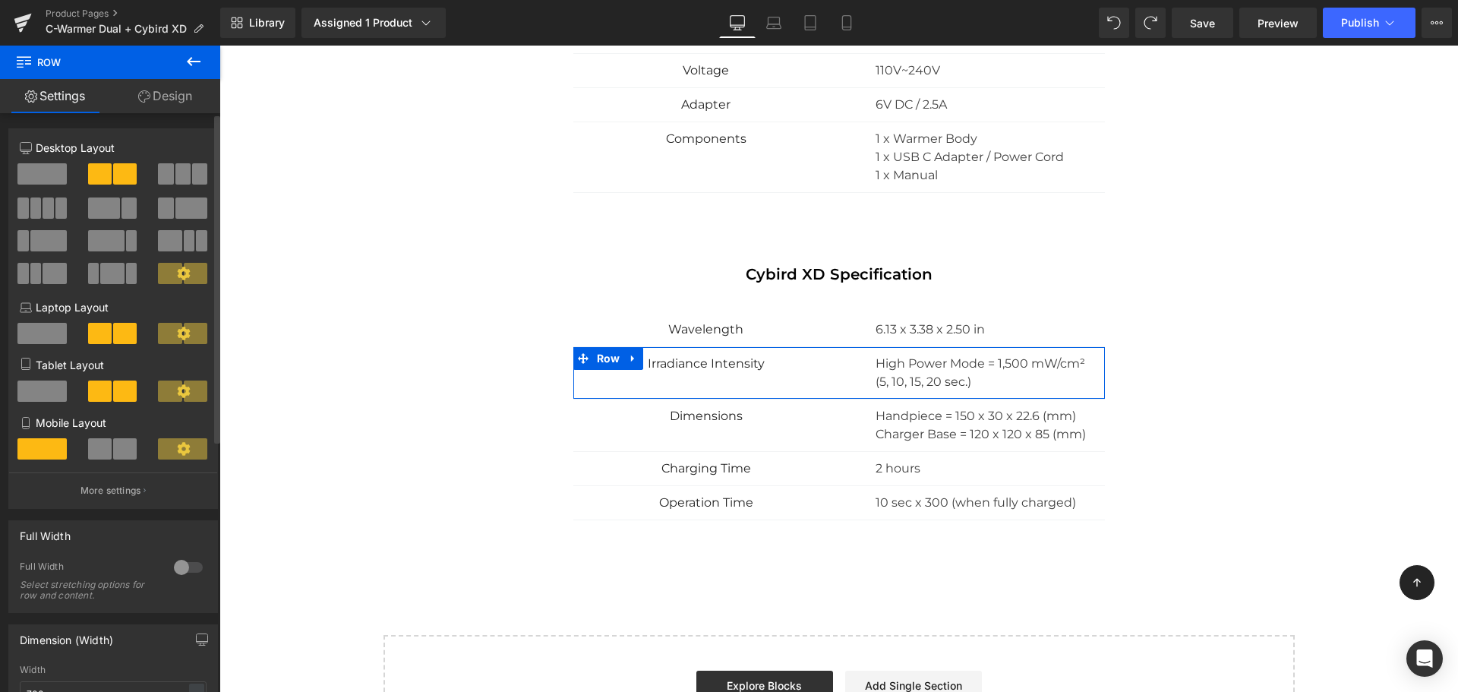
click at [180, 270] on icon at bounding box center [183, 272] width 13 height 13
click at [184, 281] on span at bounding box center [196, 273] width 24 height 21
click at [181, 276] on icon at bounding box center [183, 272] width 13 height 13
click at [168, 209] on span at bounding box center [165, 207] width 15 height 21
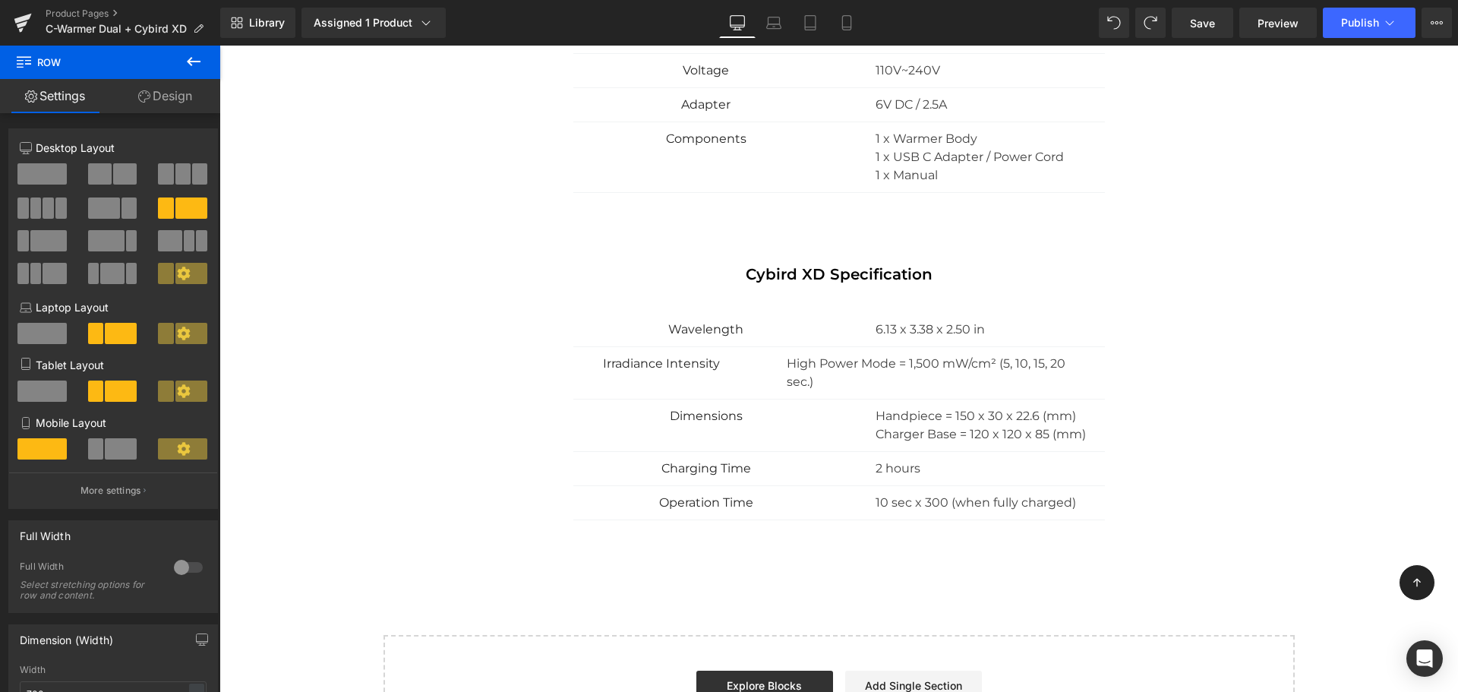
click at [612, 428] on div "Dimensions Text Block Handpiece = 150 x 30 x 22.6 (mm) Charger Base = 120 x 120…" at bounding box center [838, 425] width 531 height 52
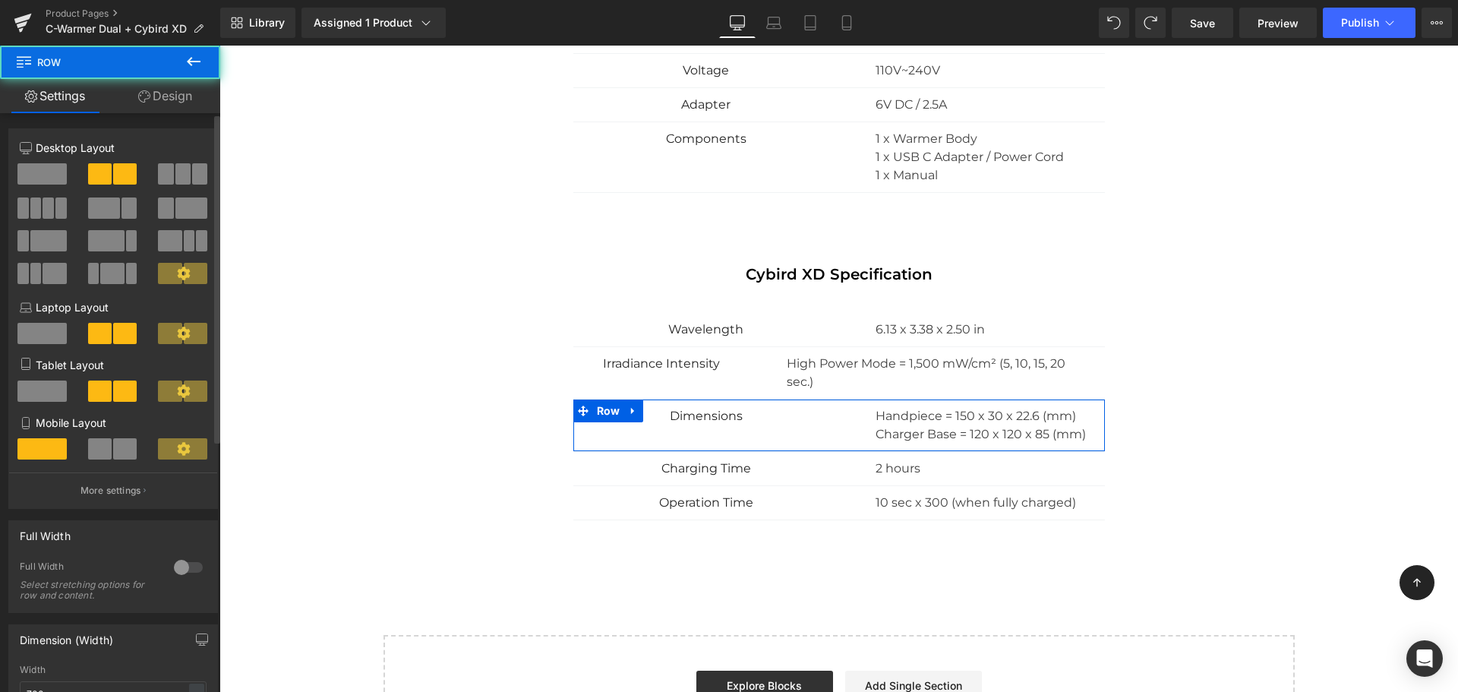
click at [178, 212] on span at bounding box center [191, 207] width 32 height 21
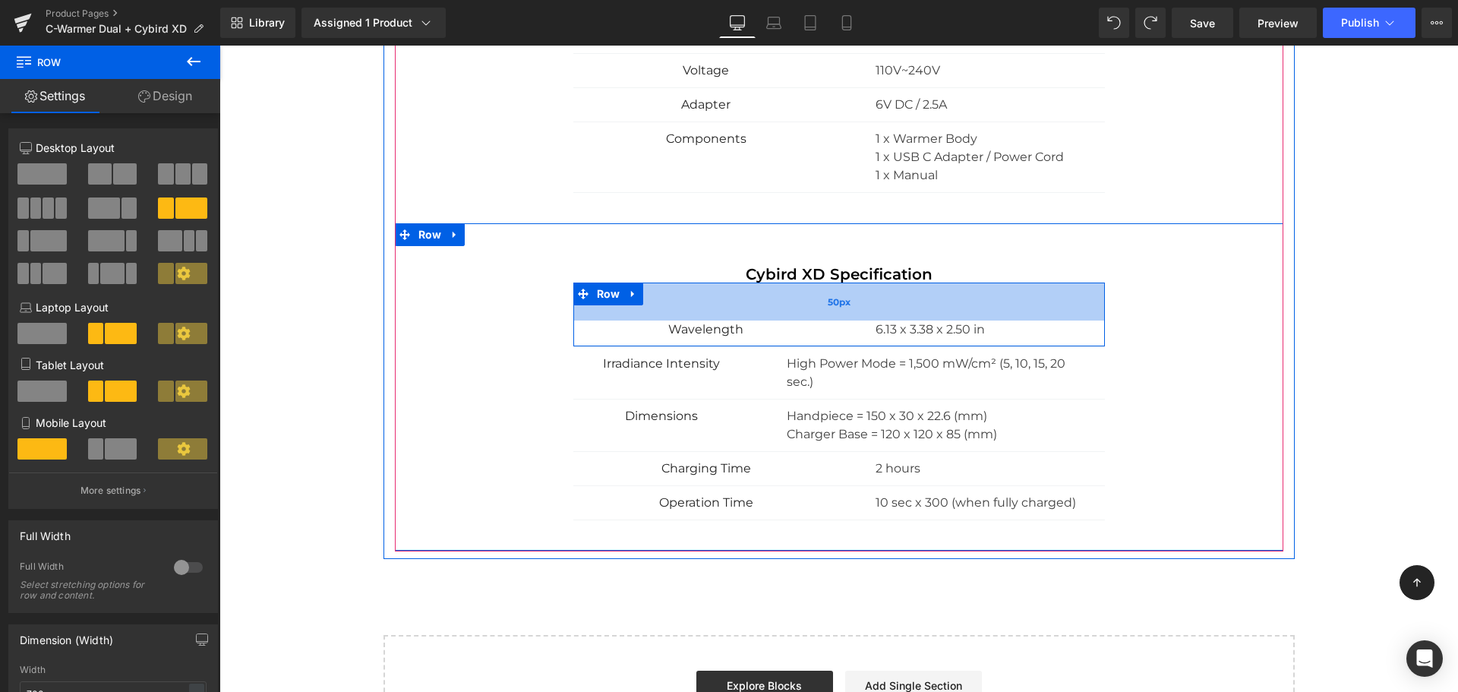
click at [652, 313] on div "50px" at bounding box center [838, 301] width 531 height 38
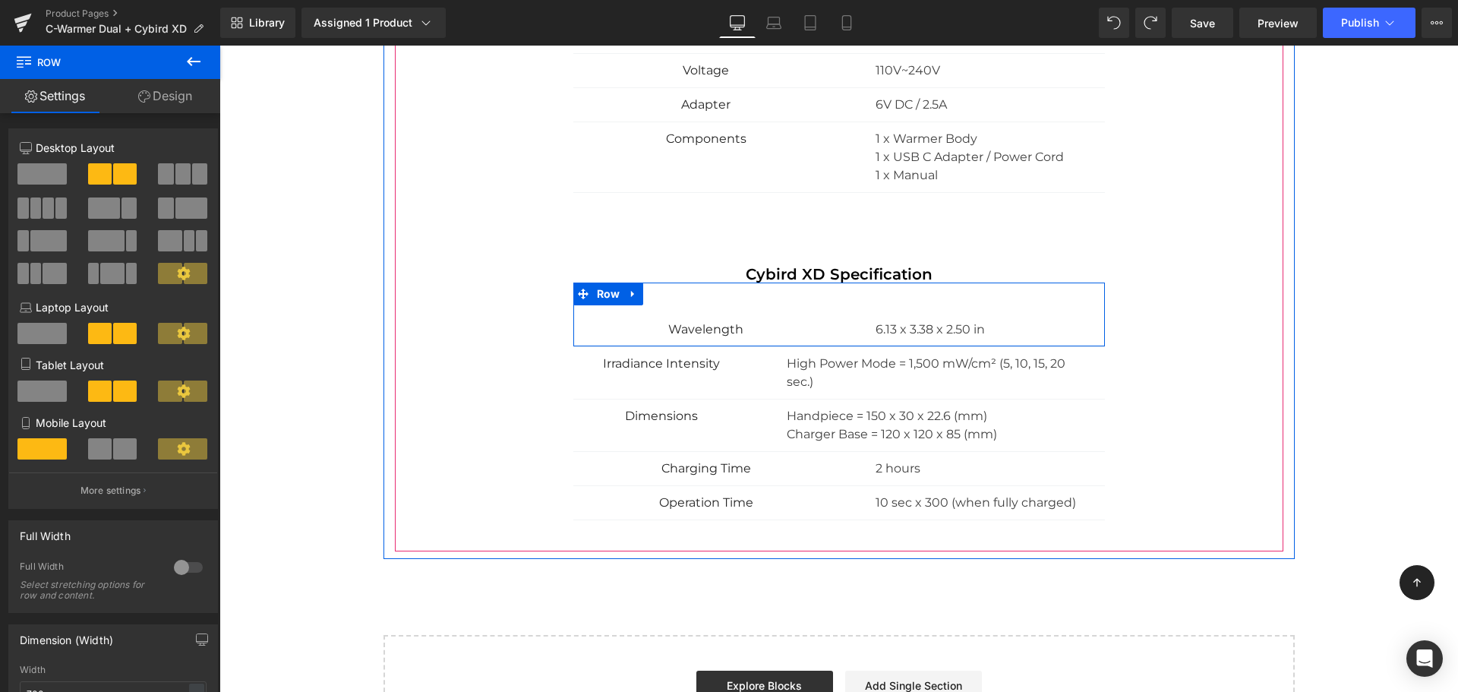
click at [575, 329] on div "Wavelength Text Block" at bounding box center [706, 329] width 266 height 18
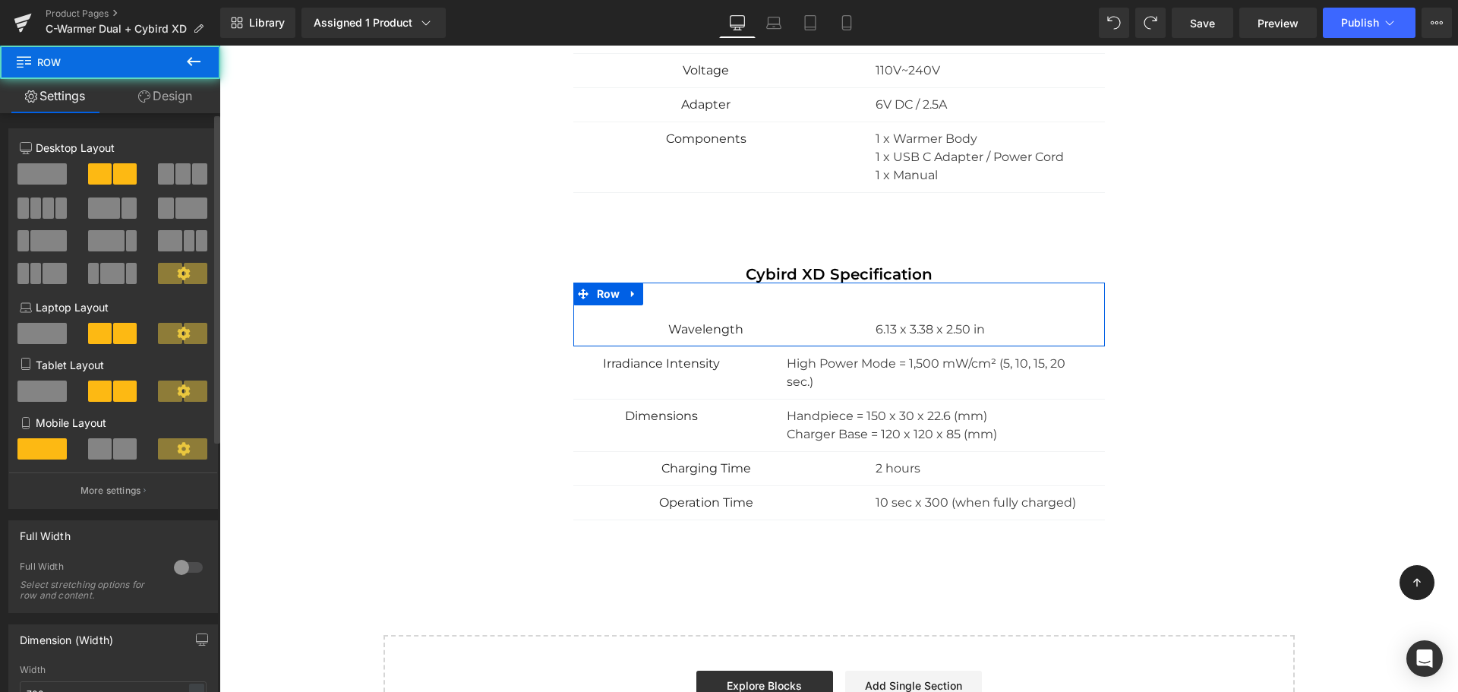
click at [158, 205] on span at bounding box center [165, 207] width 15 height 21
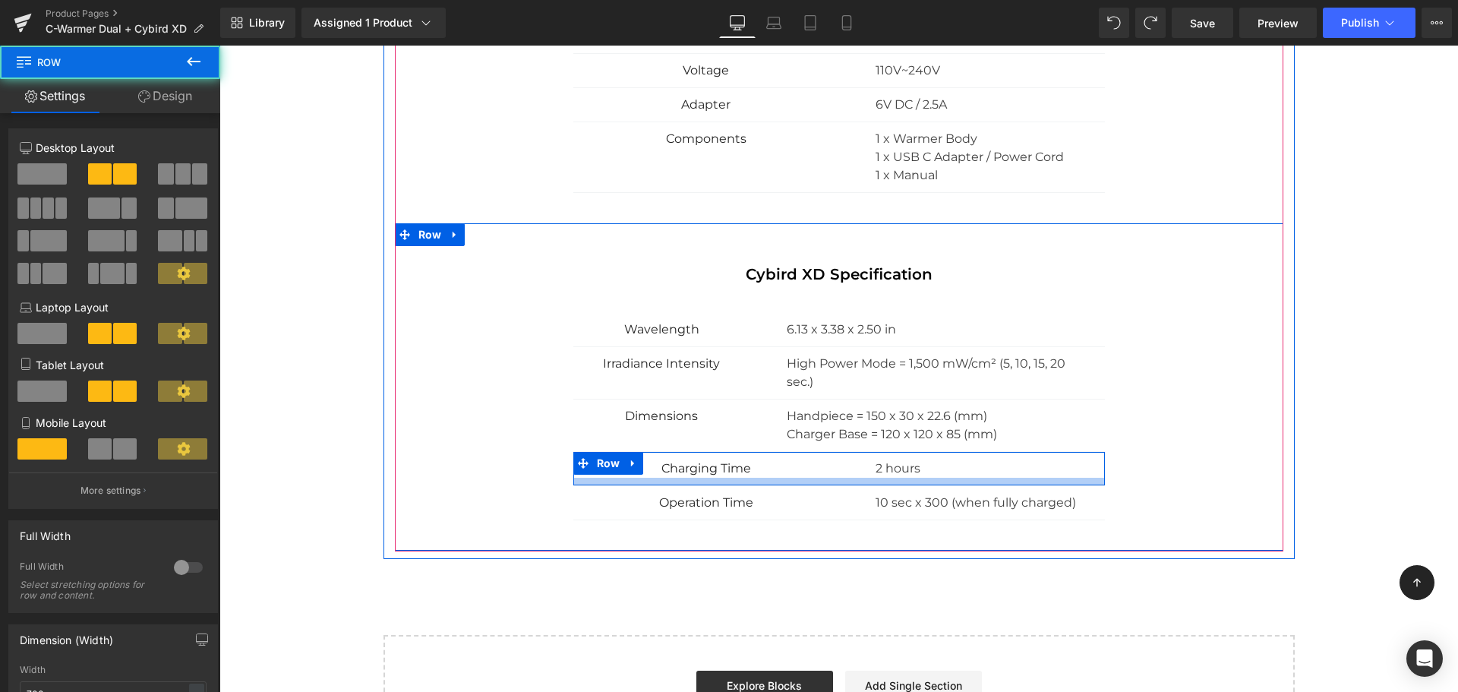
click at [579, 479] on div at bounding box center [838, 482] width 531 height 8
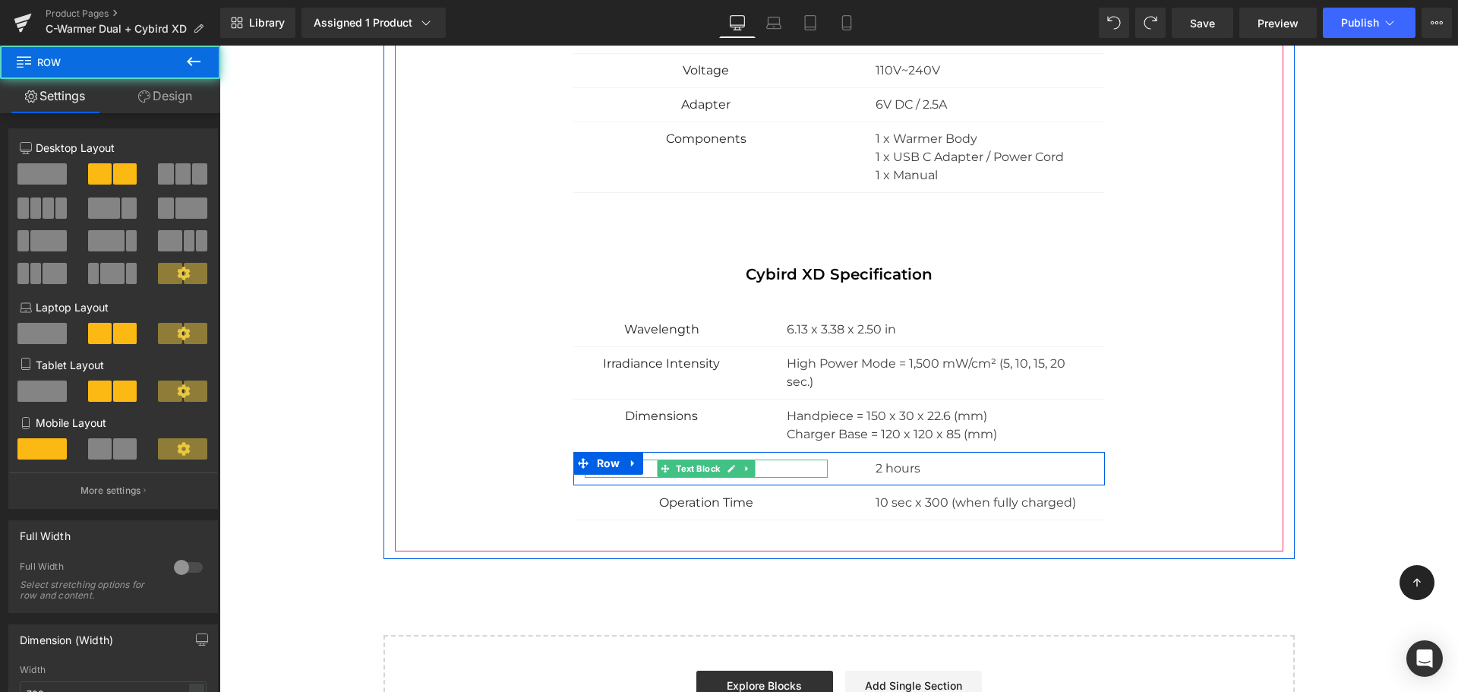
click at [783, 460] on div "Charging Time Text Block" at bounding box center [706, 468] width 243 height 18
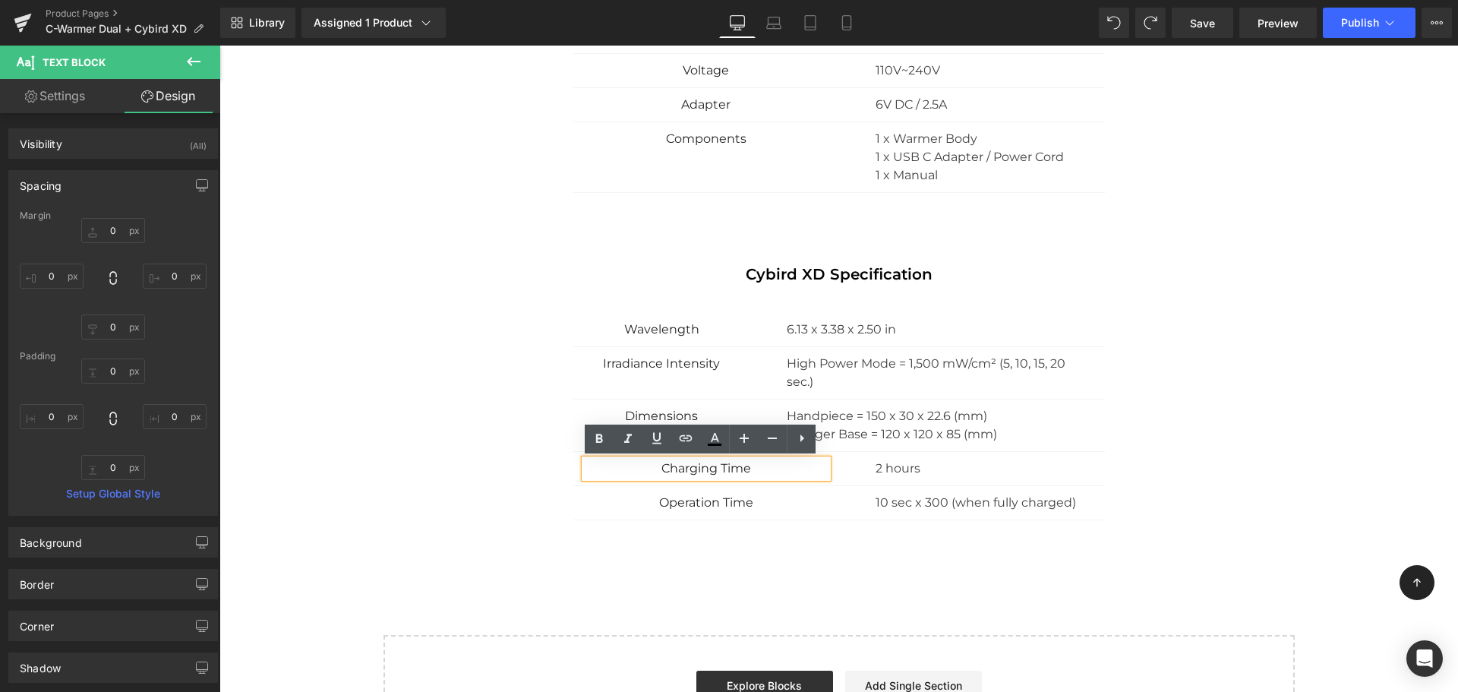
click at [1092, 460] on div "2 hours Text Block" at bounding box center [972, 468] width 266 height 18
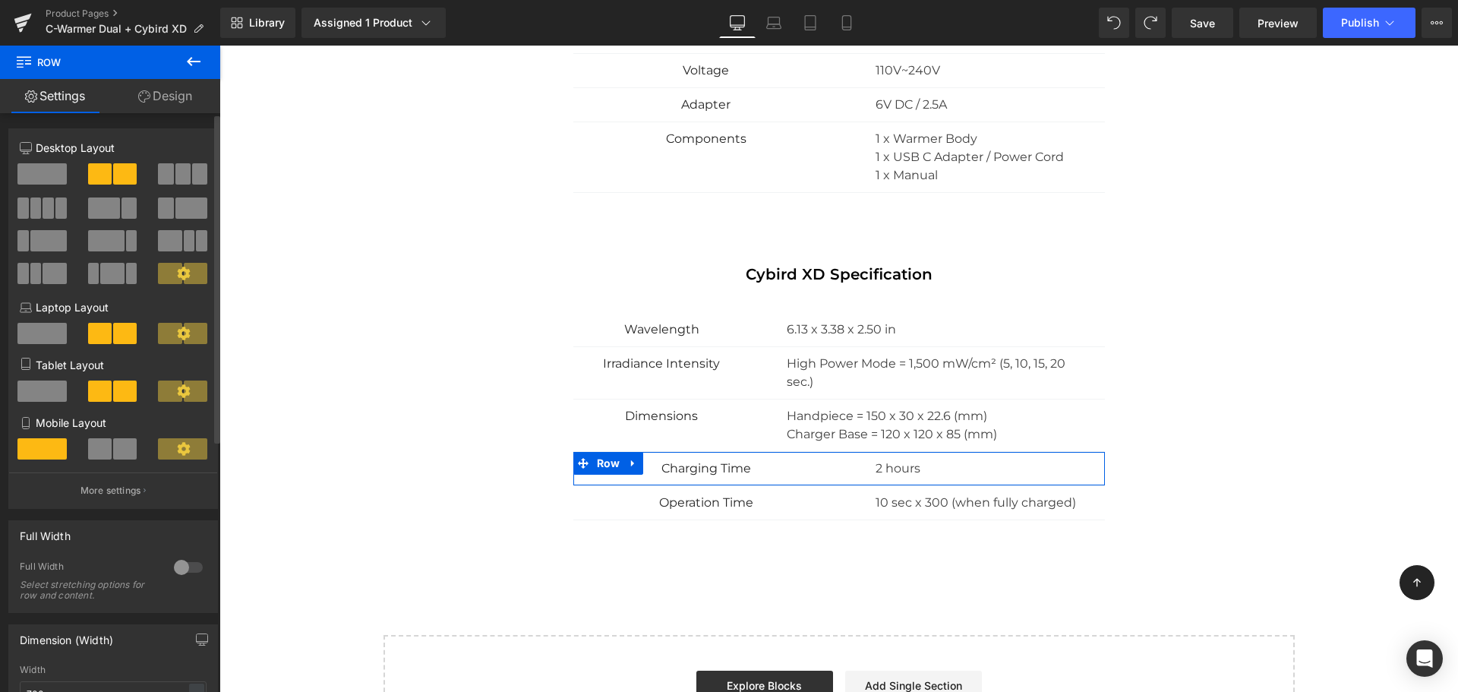
click at [178, 211] on span at bounding box center [191, 207] width 32 height 21
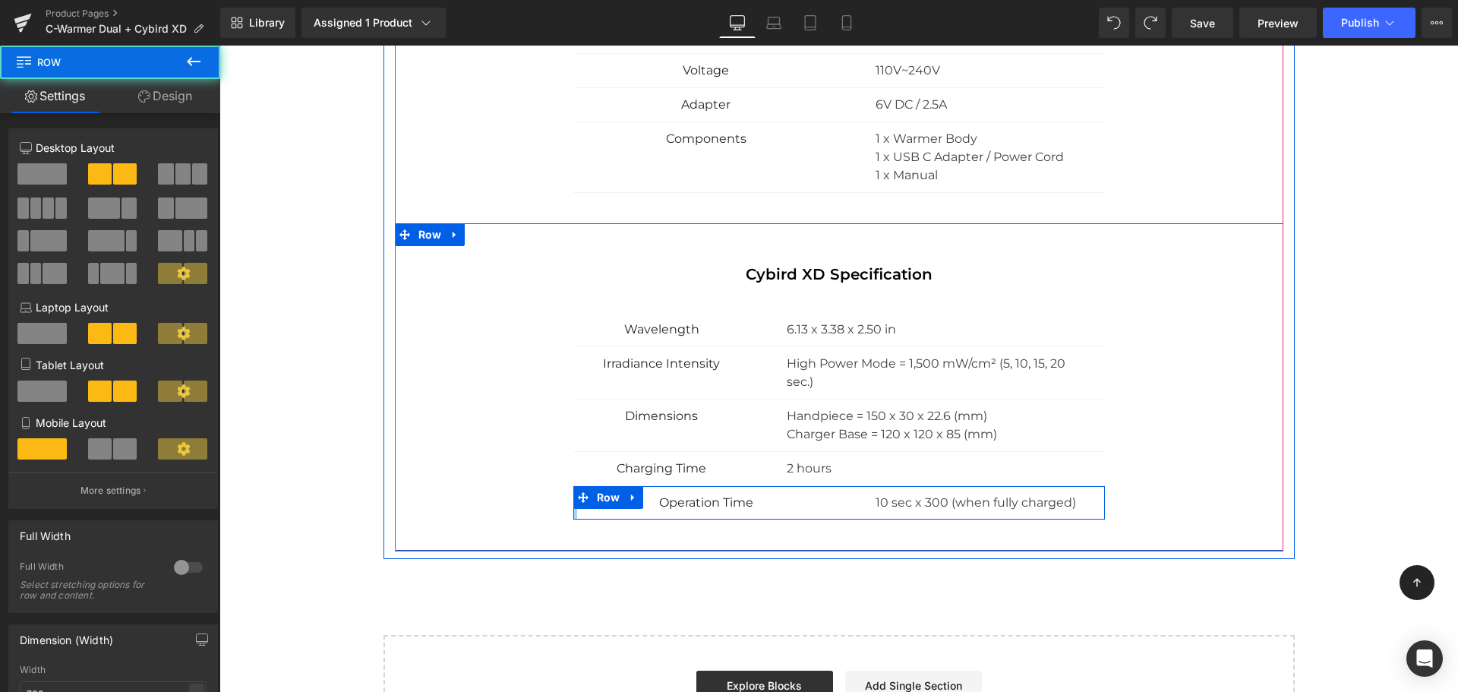
click at [573, 511] on div "Operation Time Text Block 10 sec x 300 (when fully charged) Text Block Row" at bounding box center [838, 503] width 531 height 34
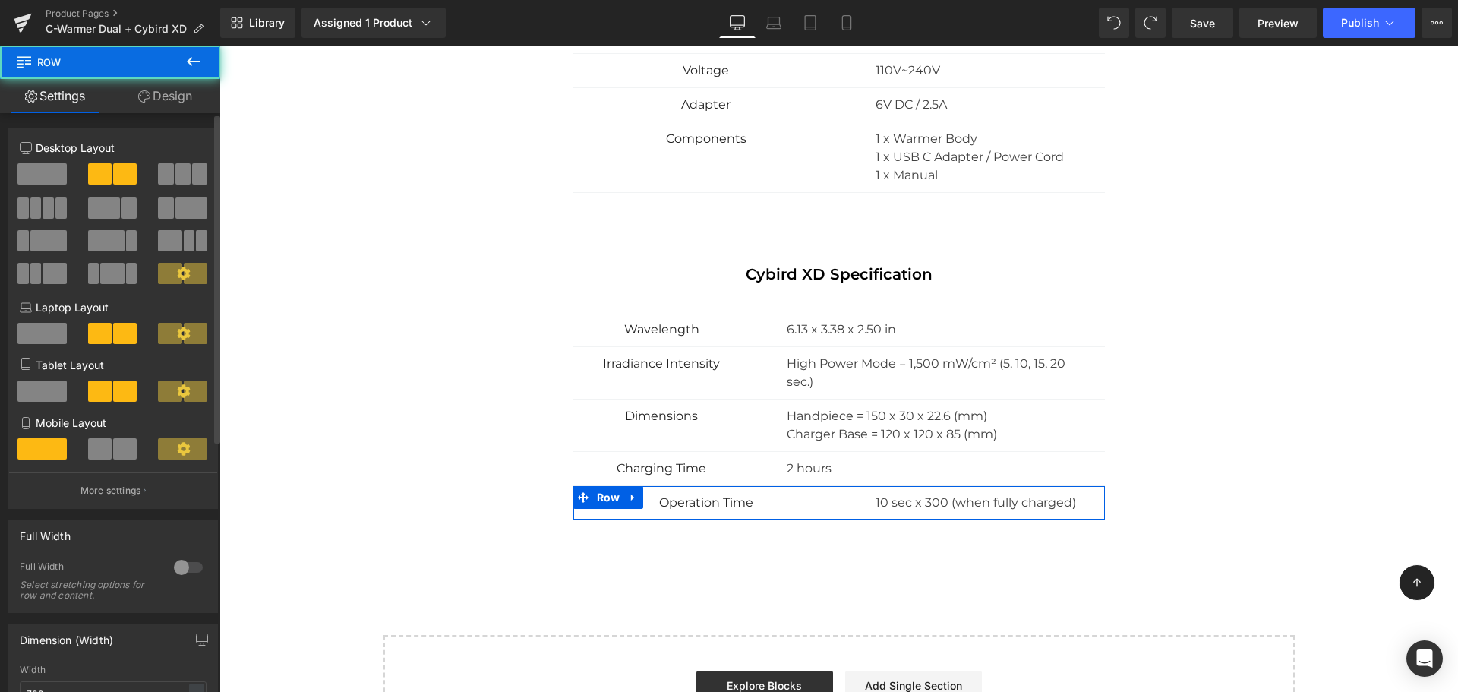
click at [181, 200] on span at bounding box center [191, 207] width 32 height 21
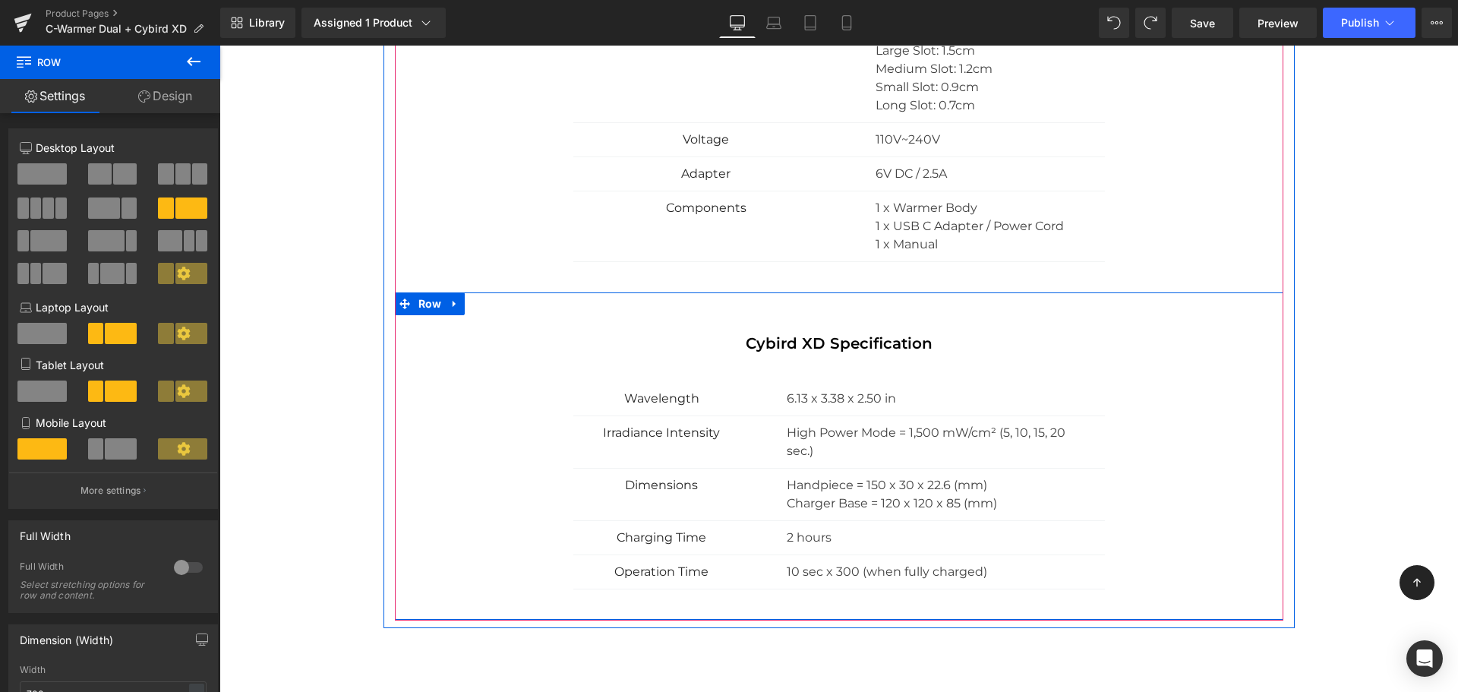
scroll to position [2010, 0]
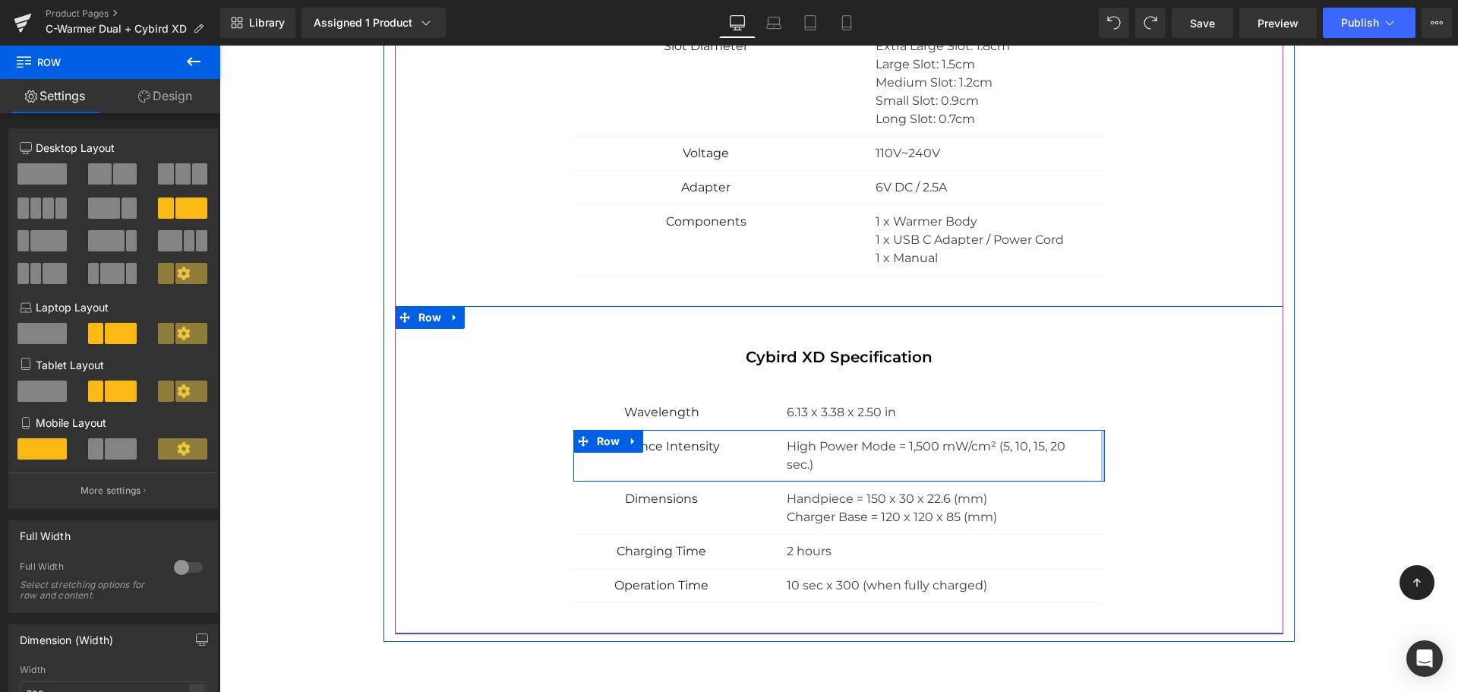
click at [1101, 450] on div at bounding box center [1103, 456] width 4 height 52
click at [1092, 449] on div "High Power Mode = 1,500 mW/cm² (5, 10, 15, 20 sec.) Text Block" at bounding box center [927, 455] width 355 height 36
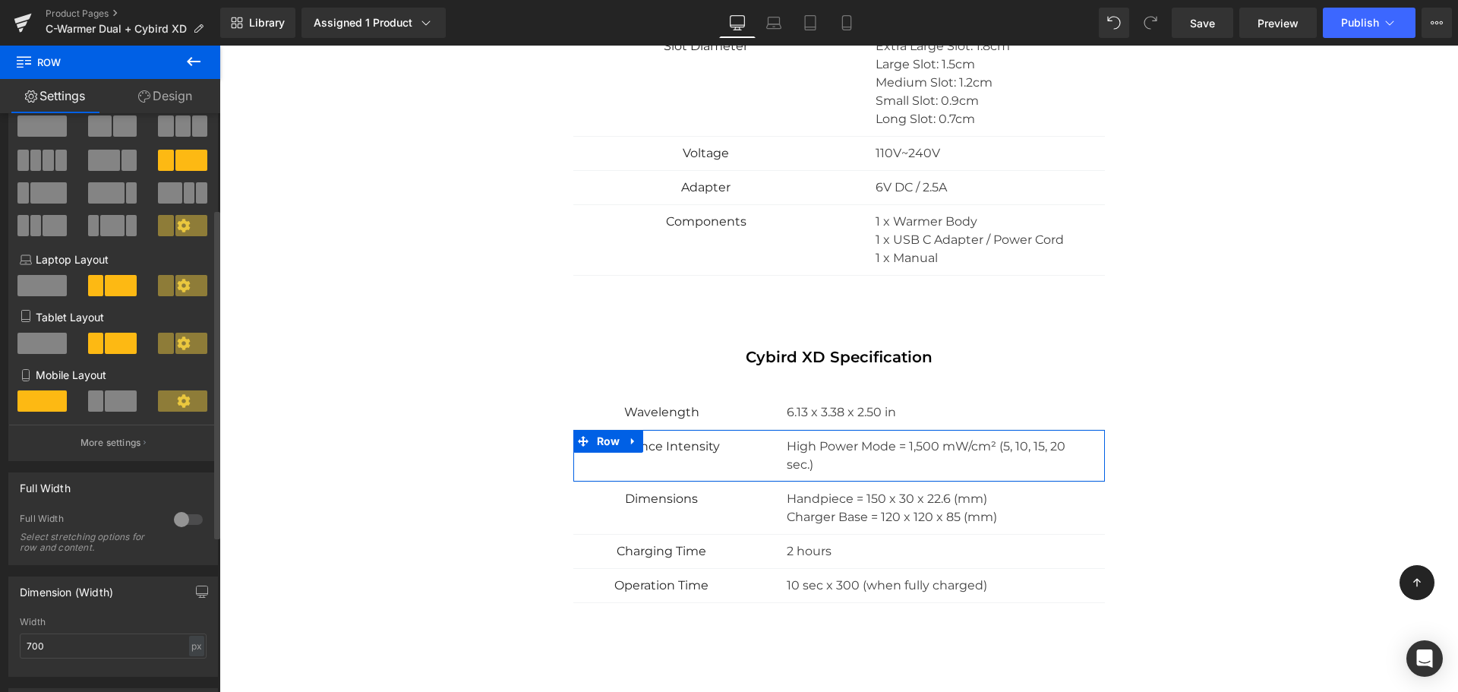
scroll to position [181, 0]
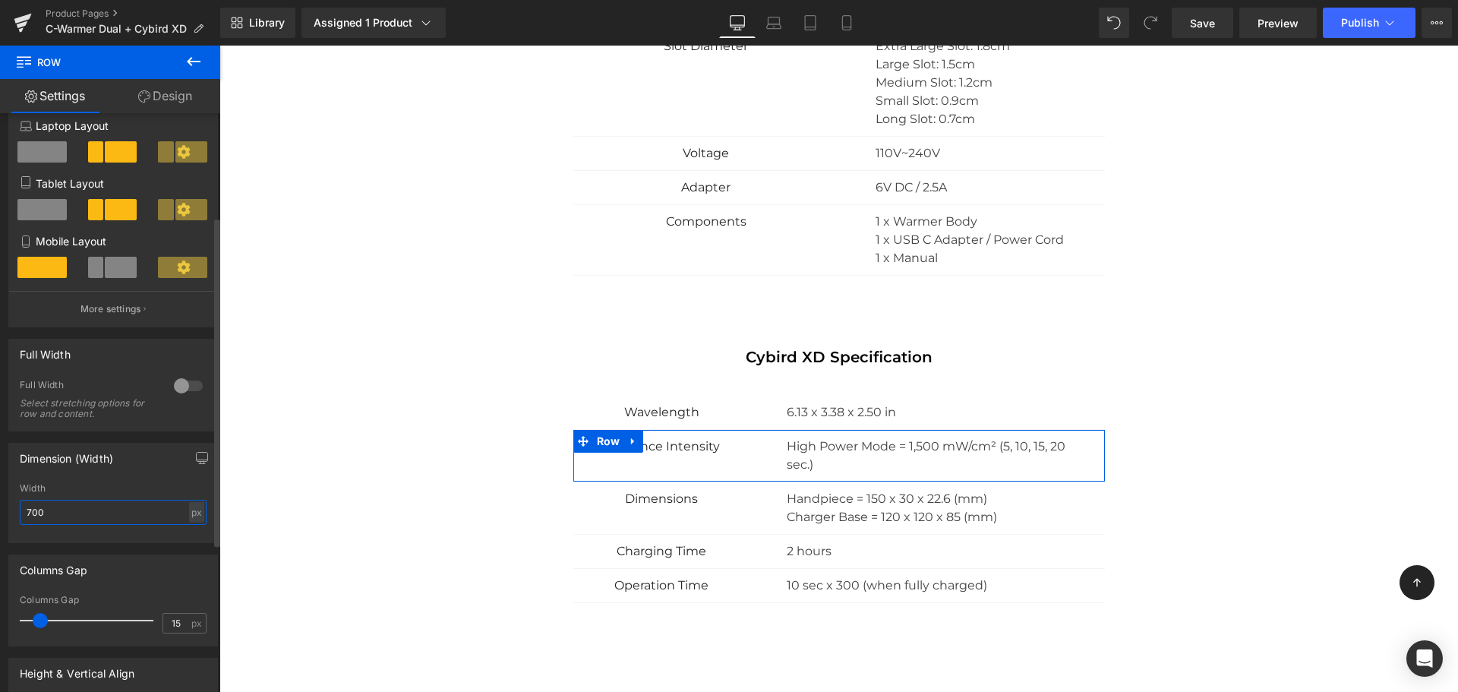
drag, startPoint x: 48, startPoint y: 516, endPoint x: 5, endPoint y: 514, distance: 42.6
click at [5, 514] on div "Dimension (Width) 700px Width 700 px % px" at bounding box center [113, 487] width 227 height 112
type input "800"
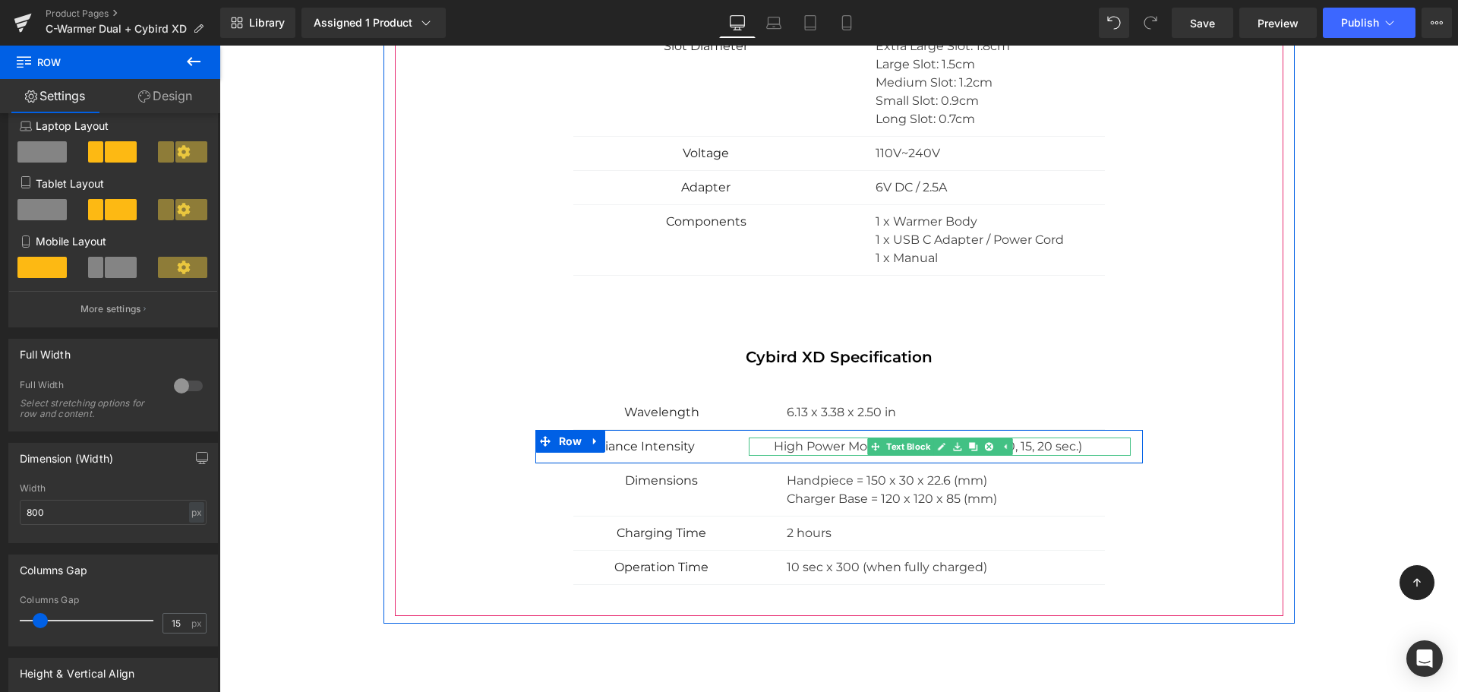
click at [1090, 446] on p "High Power Mode = 1,500 mW/cm² (5, 10, 15, 20 sec.)" at bounding box center [952, 446] width 357 height 18
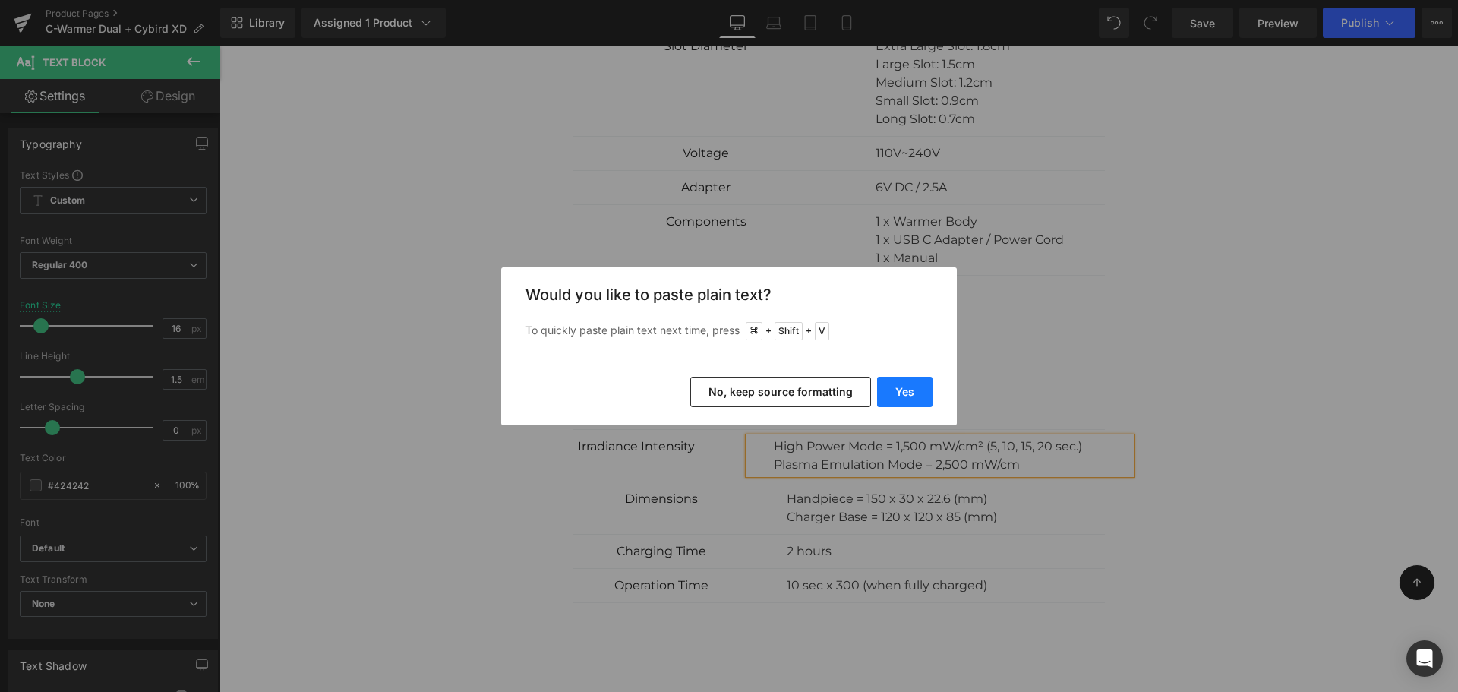
click at [923, 394] on button "Yes" at bounding box center [904, 392] width 55 height 30
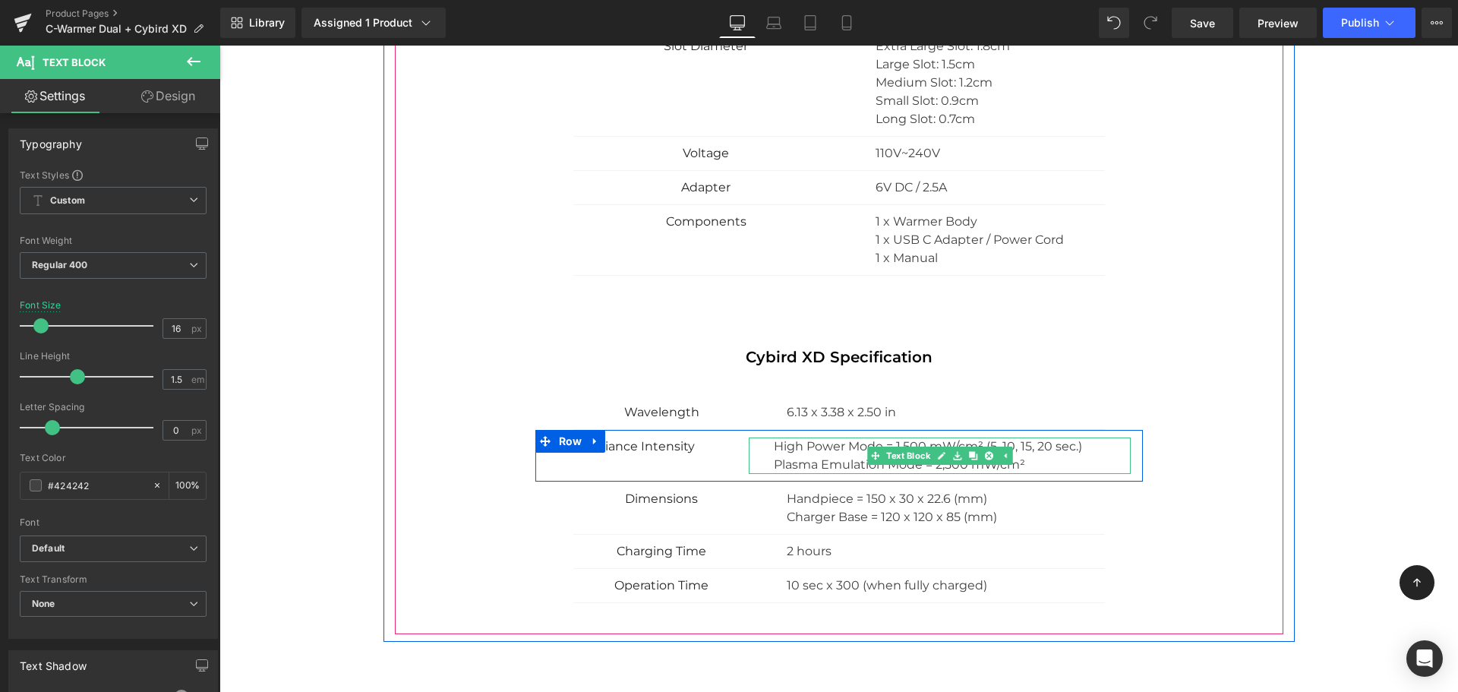
click at [1056, 465] on p "Plasma Emulation Mode = 2,500 mW/cm²" at bounding box center [952, 465] width 357 height 18
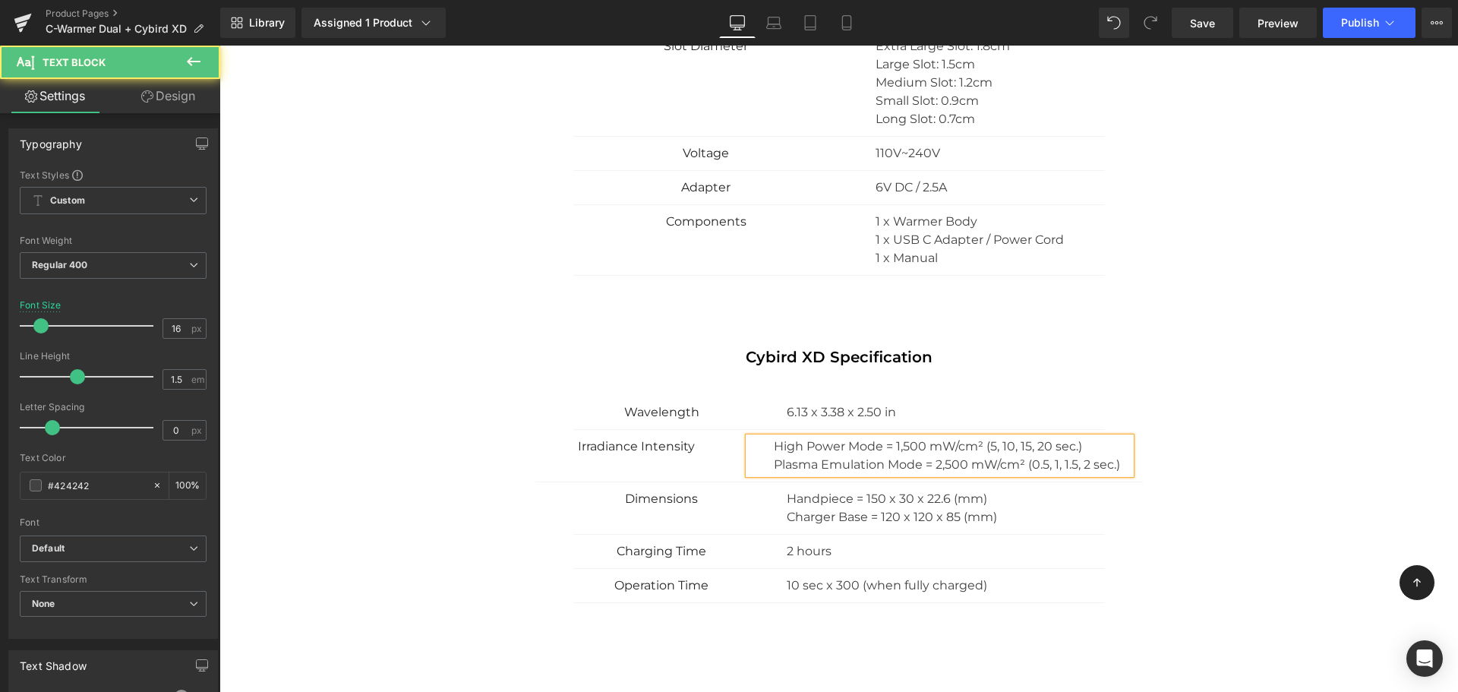
click at [1036, 468] on p "Plasma Emulation Mode = 2,500 mW/cm² (0.5, 1, 1.5, 2 sec.)" at bounding box center [952, 465] width 357 height 18
click at [1052, 467] on p "Plasma Emulation Mode = 2,500 mW/cm² (1.5, 1, 1.5, 2 sec.)" at bounding box center [952, 465] width 357 height 18
click at [1065, 463] on p "Plasma Emulation Mode = 2,500 mW/cm² (1.5, 2, 1.5, 2 sec.)" at bounding box center [952, 465] width 357 height 18
click at [1089, 468] on p "Plasma Emulation Mode = 2,500 mW/cm² (1.5, 2, 2.5, 2 sec.)" at bounding box center [952, 465] width 357 height 18
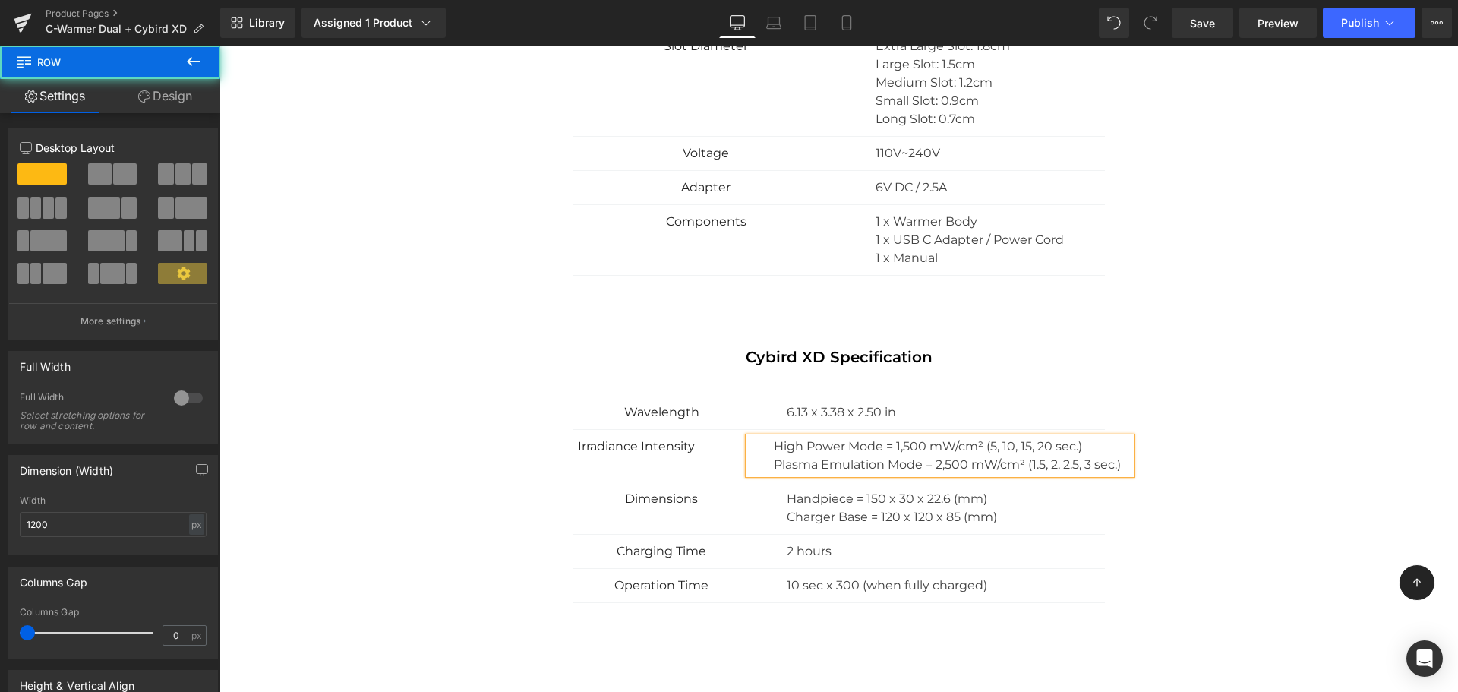
click at [1228, 474] on div "Cybird XD Specification Heading Wavelength Text Block 6.13 x 3.38 x 2.50 in Tex…" at bounding box center [839, 486] width 888 height 277
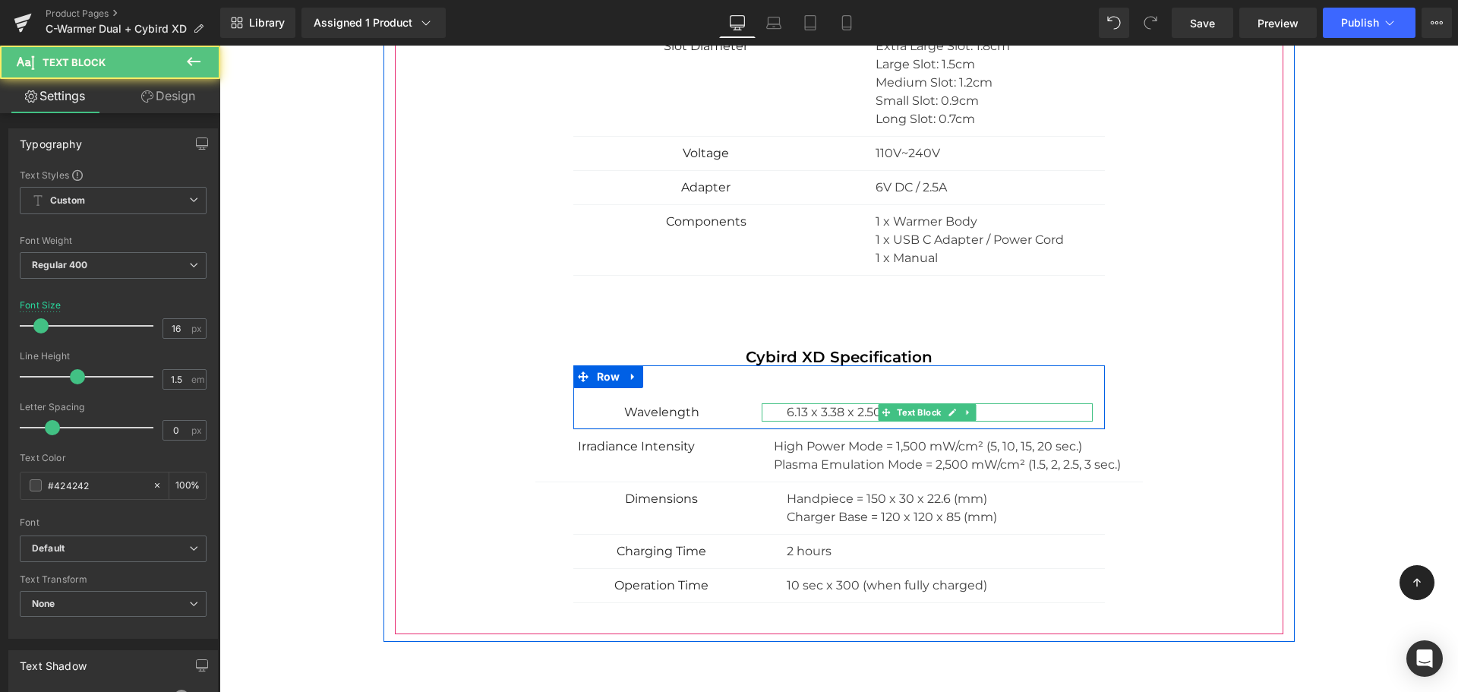
click at [845, 410] on p "6.13 x 3.38 x 2.50 in" at bounding box center [940, 412] width 307 height 18
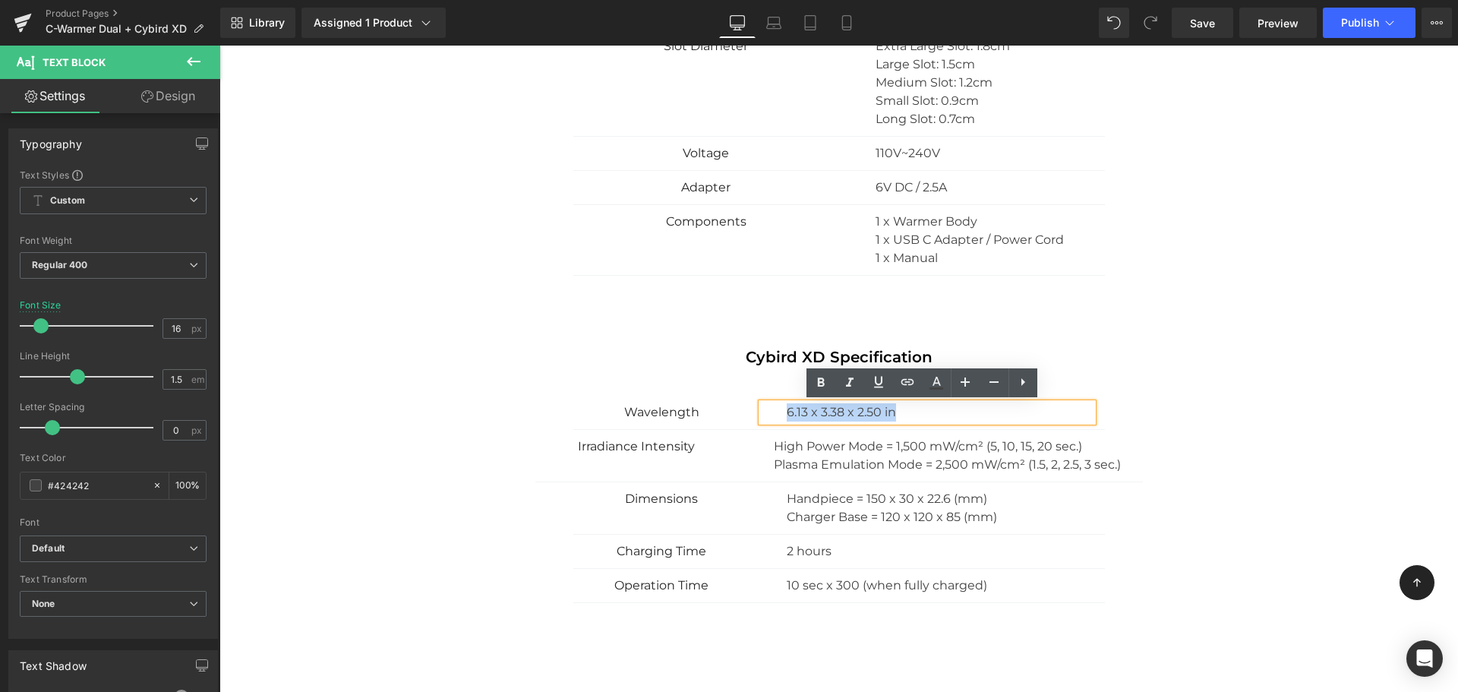
drag, startPoint x: 893, startPoint y: 412, endPoint x: 648, endPoint y: 403, distance: 244.6
click at [648, 403] on div "Wavelength Text Block 6.13 x 3.38 x 2.50 in Text Block Row 50px" at bounding box center [838, 397] width 531 height 65
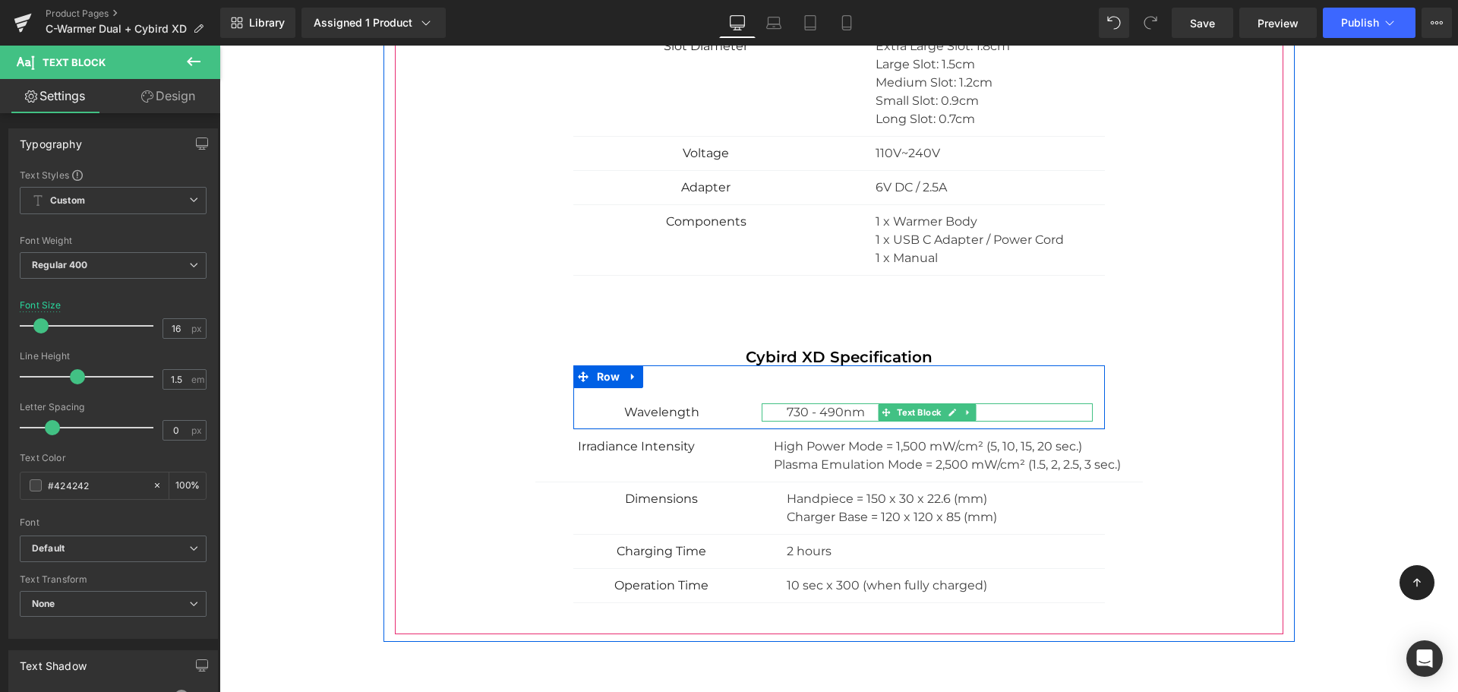
click at [812, 412] on p "730 - 490nm" at bounding box center [940, 412] width 307 height 18
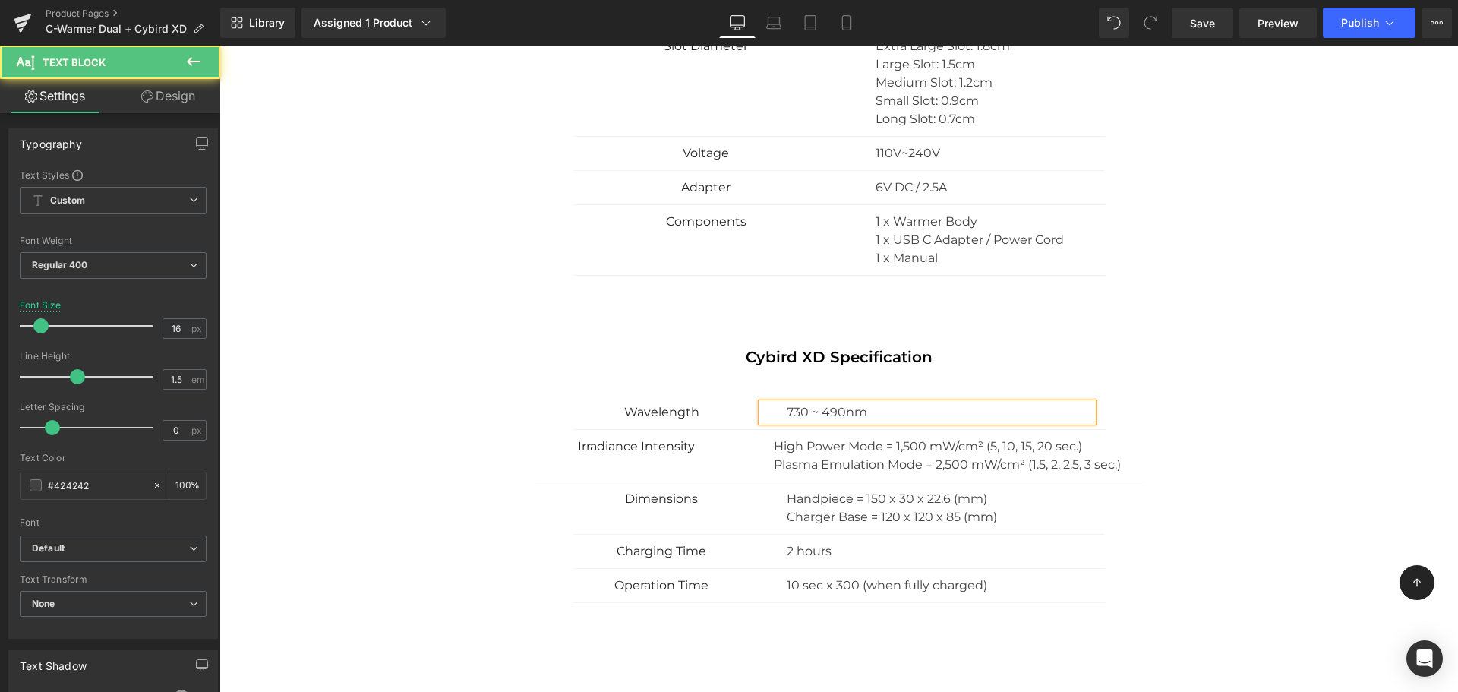
click at [787, 417] on p "730 ~ 490nm" at bounding box center [940, 412] width 307 height 18
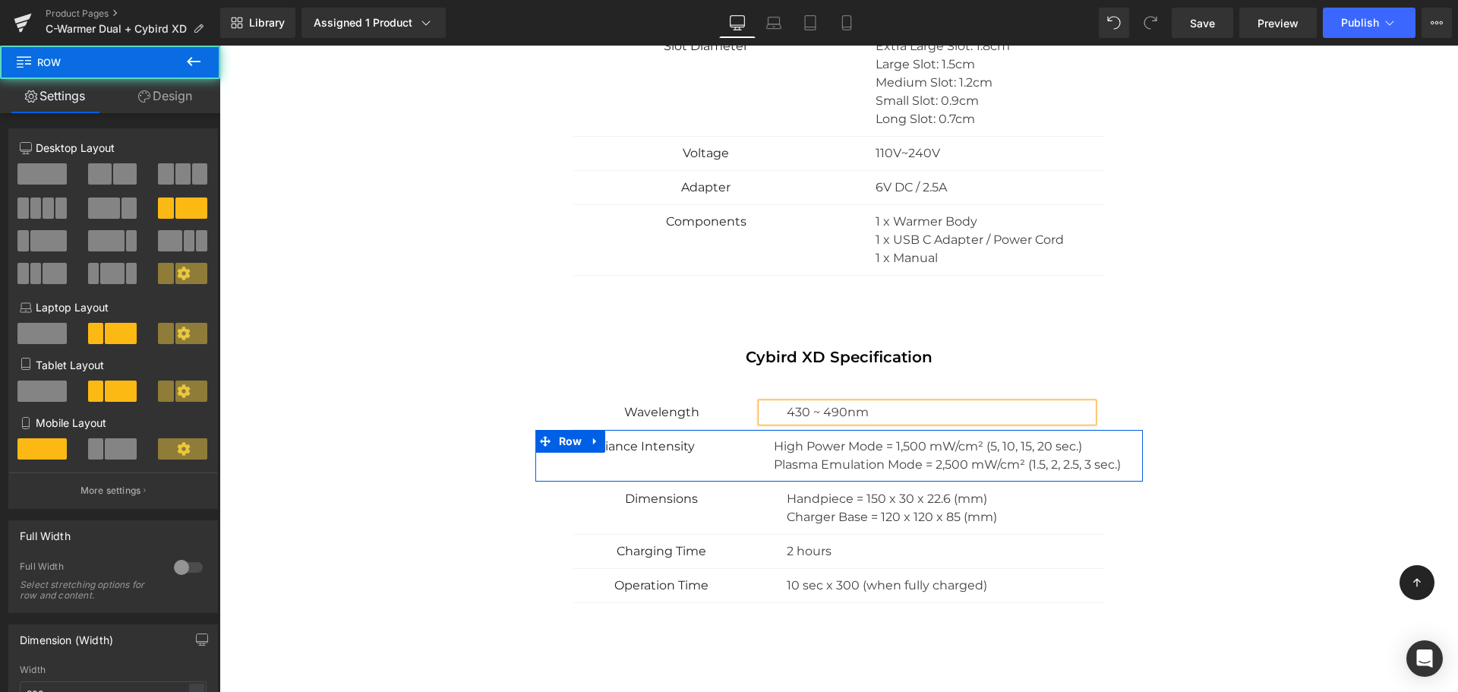
click at [729, 471] on div "Irradiance Intensity Text Block High Power Mode = 1,500 mW/cm² (5, 10, 15, 20 s…" at bounding box center [838, 456] width 607 height 52
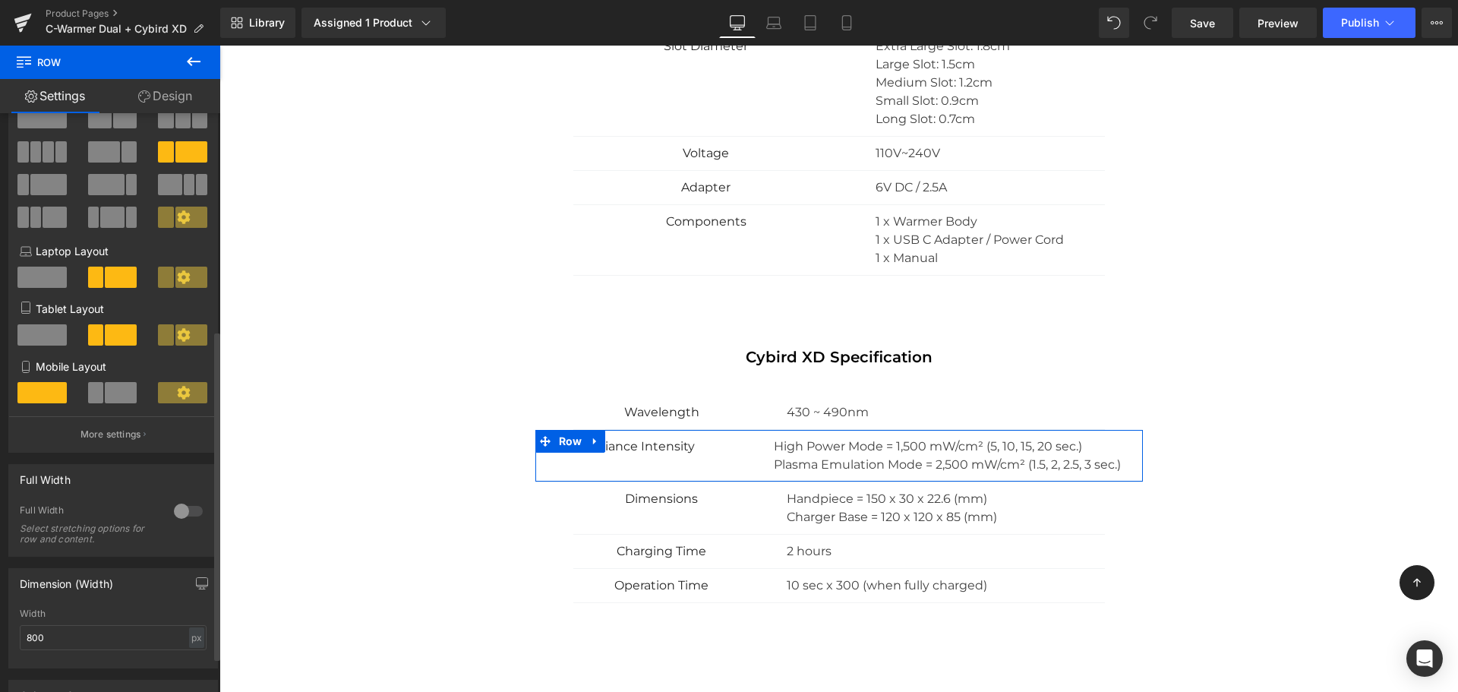
scroll to position [419, 0]
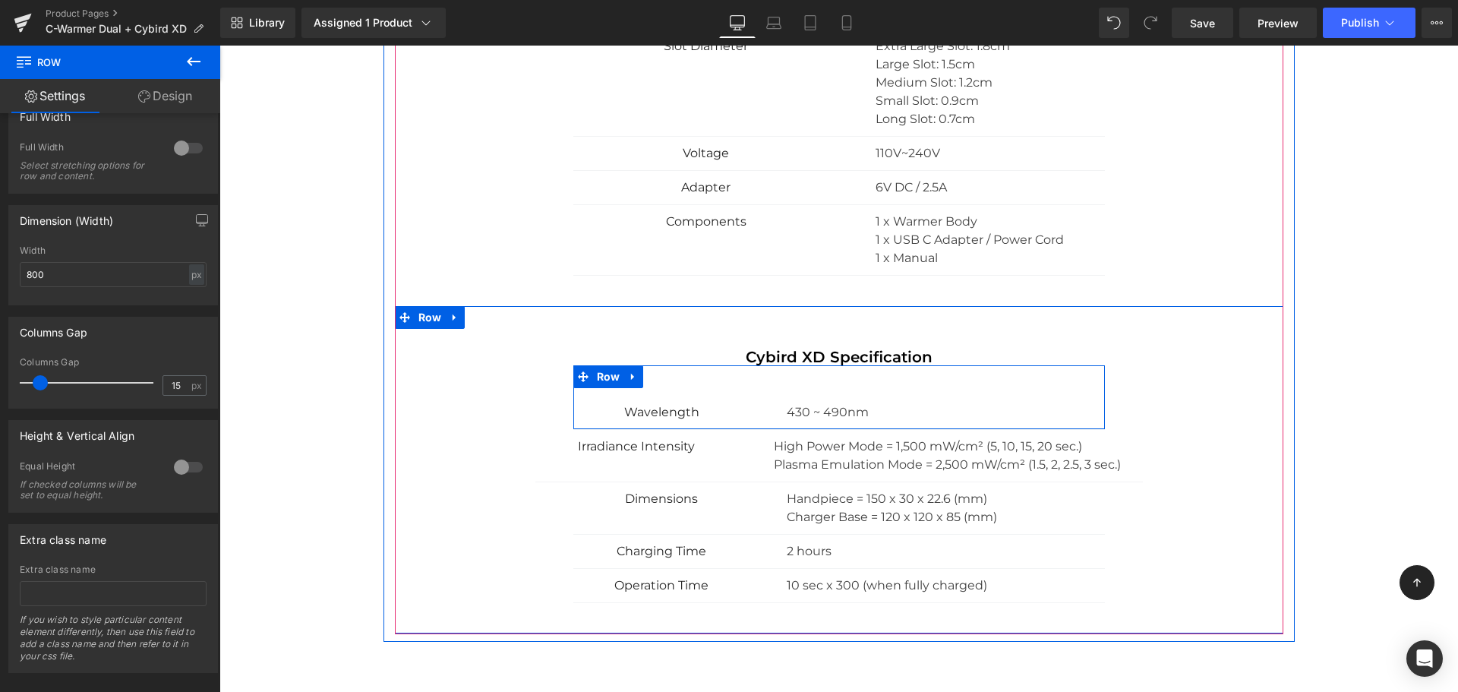
click at [574, 418] on div "Wavelength Text Block" at bounding box center [661, 412] width 177 height 18
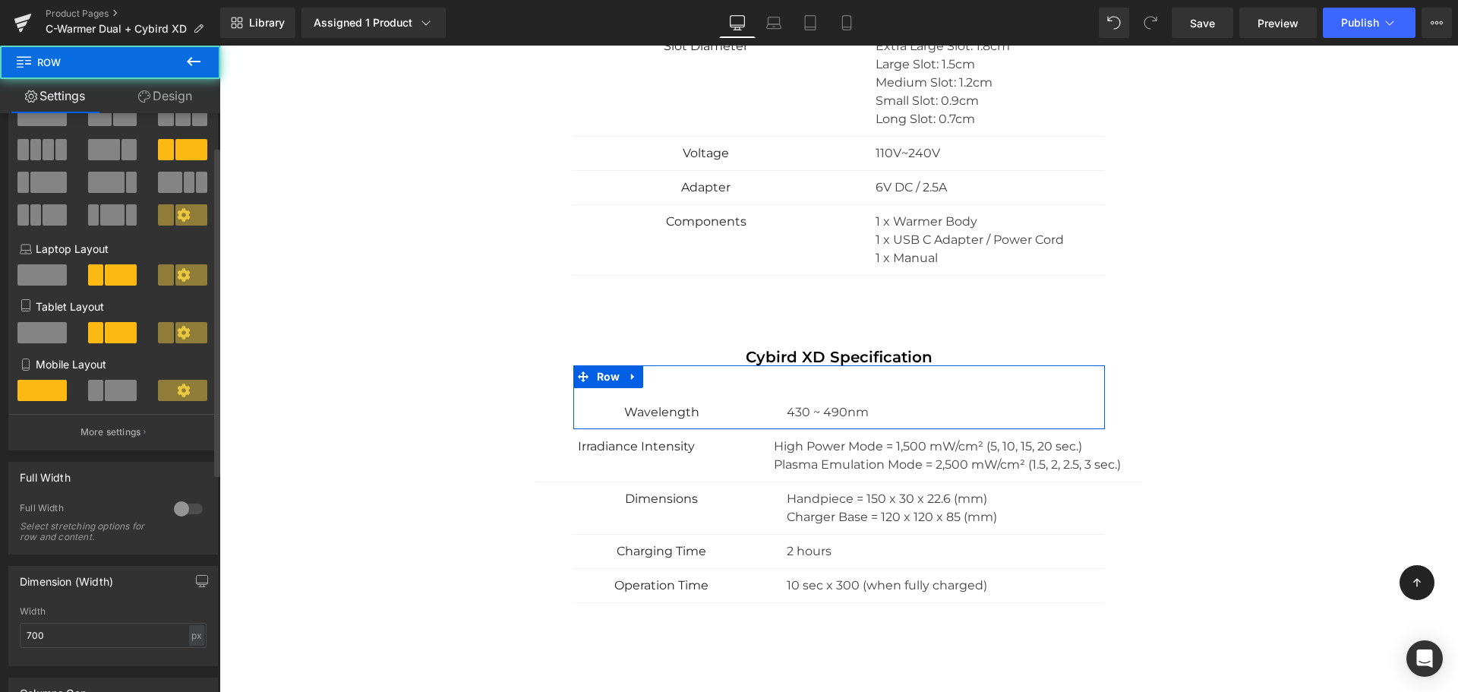
scroll to position [197, 0]
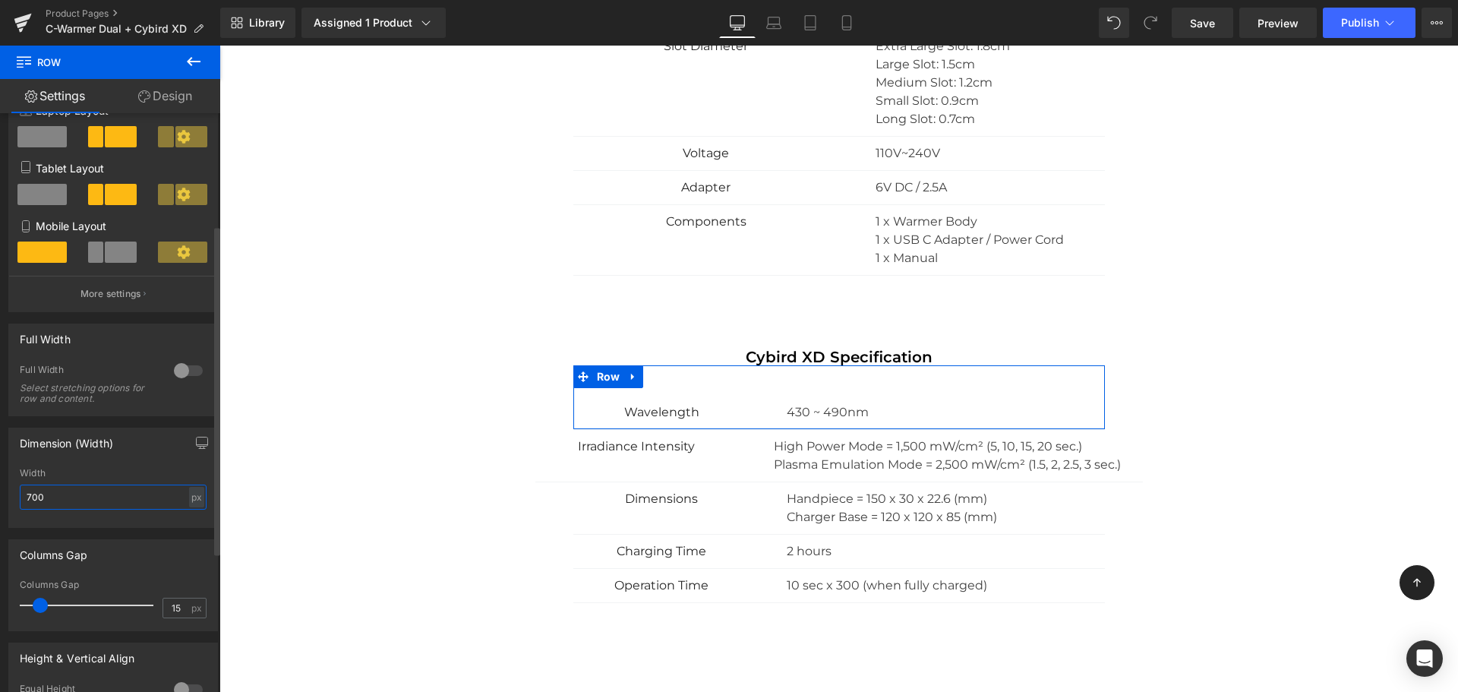
click at [33, 495] on input "700" at bounding box center [113, 496] width 187 height 25
type input "800"
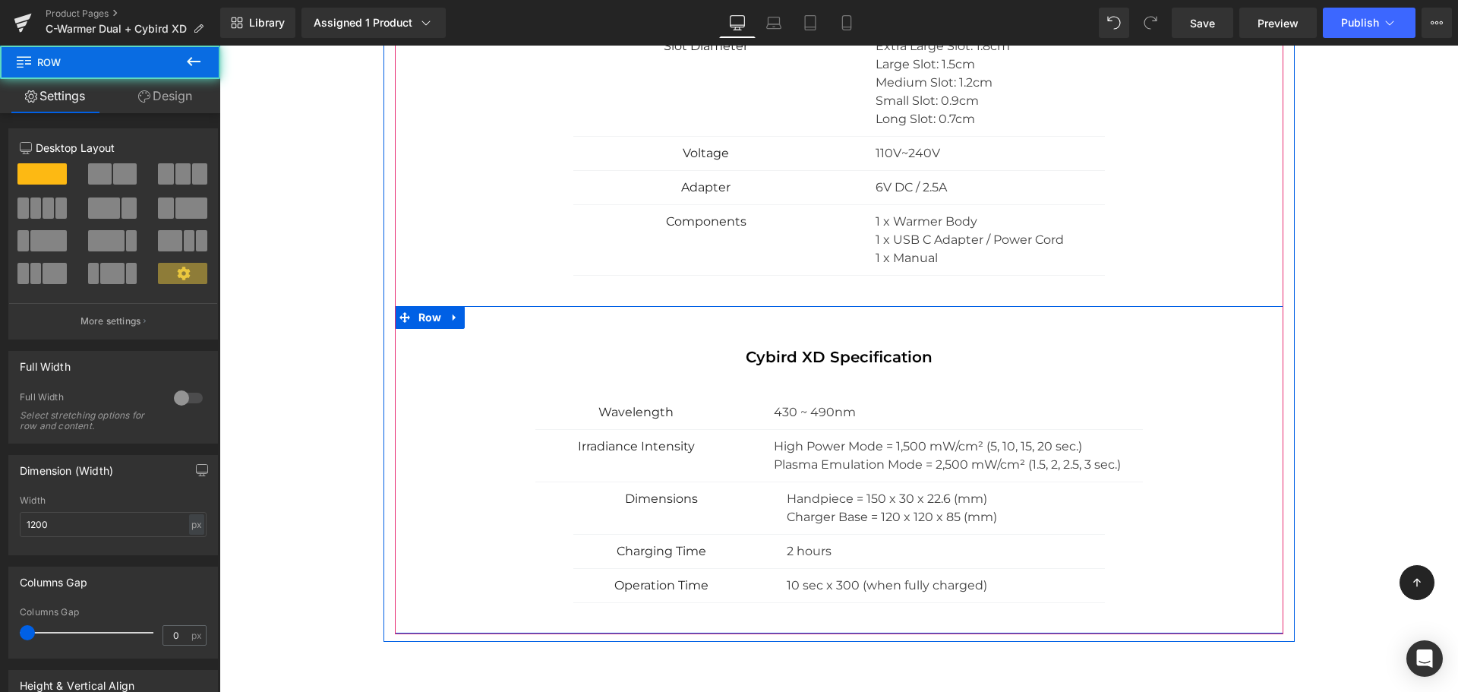
click at [545, 509] on div "Cybird XD Specification Heading Wavelength Text Block 430 ~ 490nm Text Block Ro…" at bounding box center [839, 486] width 888 height 277
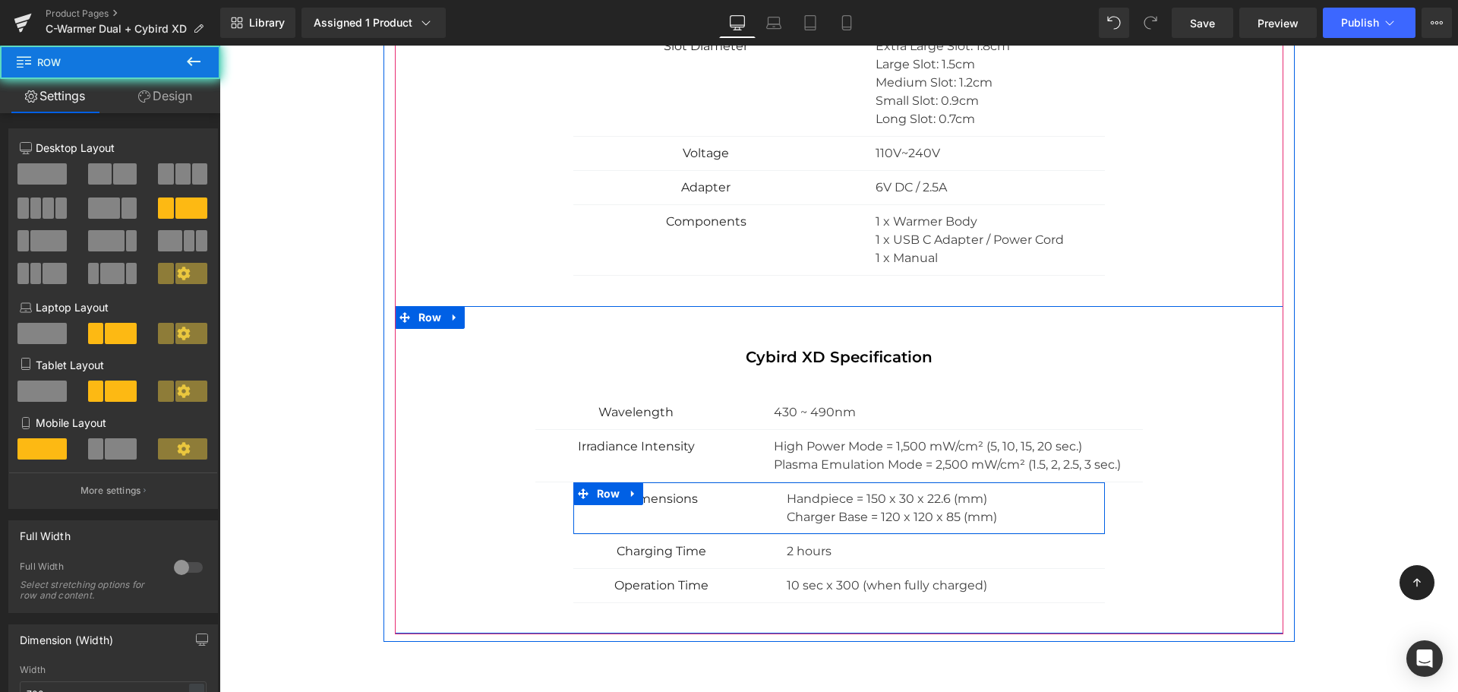
click at [580, 511] on div "Dimensions Text Block Handpiece = 150 x 30 x 22.6 (mm) Charger Base = 120 x 120…" at bounding box center [838, 508] width 531 height 52
click at [574, 519] on div "Dimensions Text Block Handpiece = 150 x 30 x 22.6 (mm) Charger Base = 120 x 120…" at bounding box center [838, 508] width 531 height 52
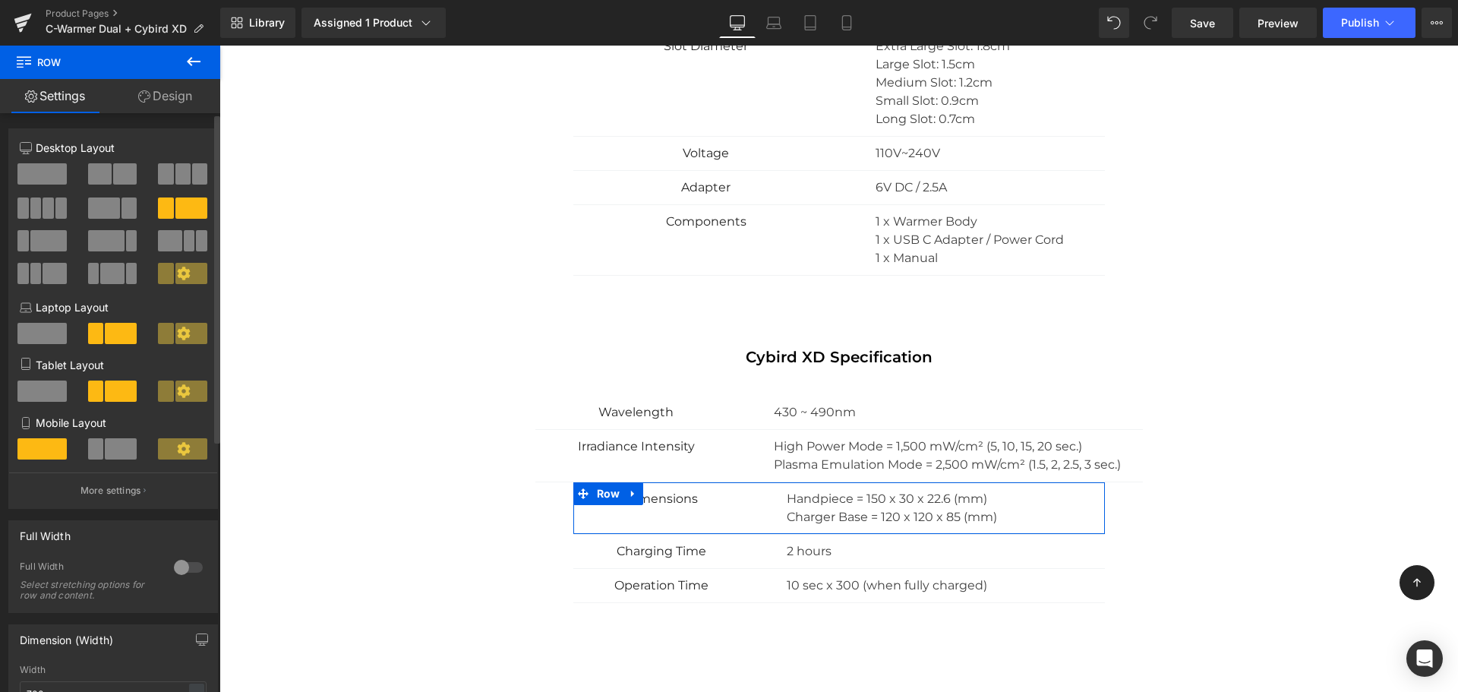
scroll to position [233, 0]
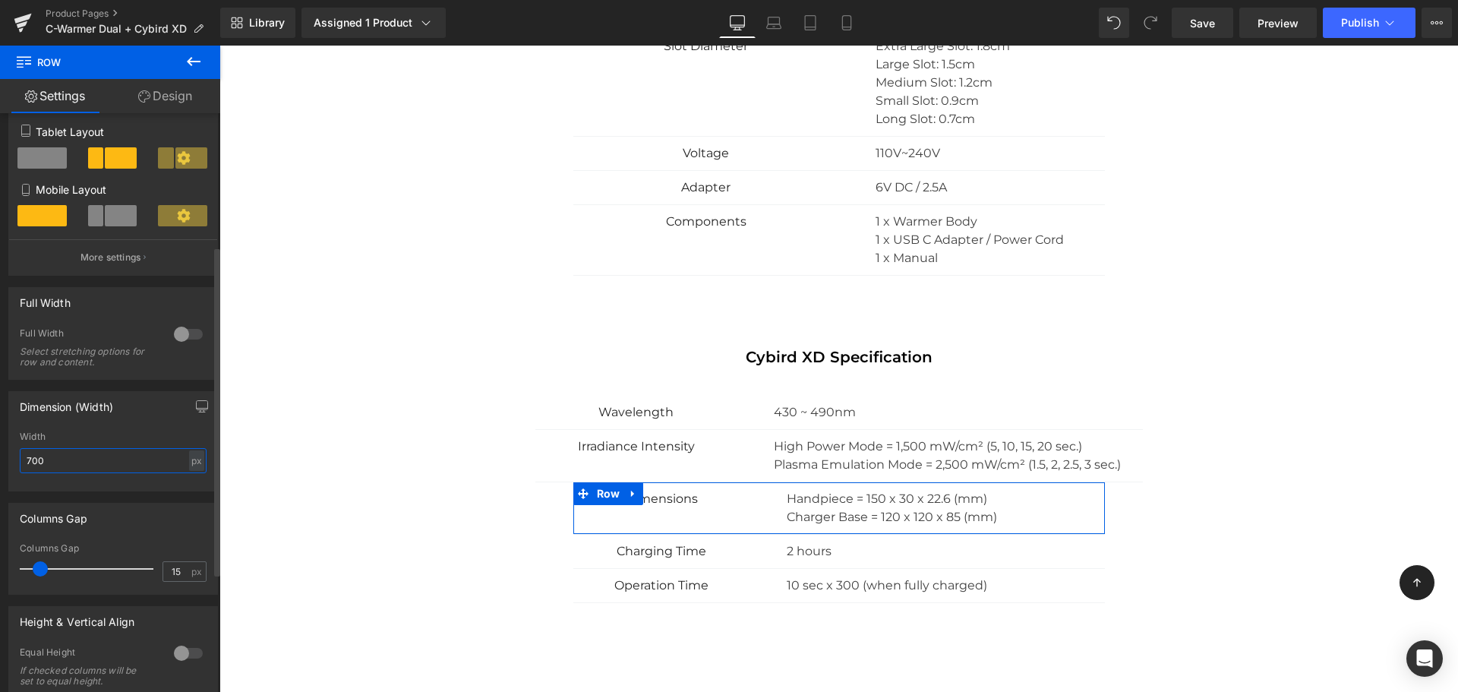
click at [33, 465] on input "700" at bounding box center [113, 460] width 187 height 25
type input "800"
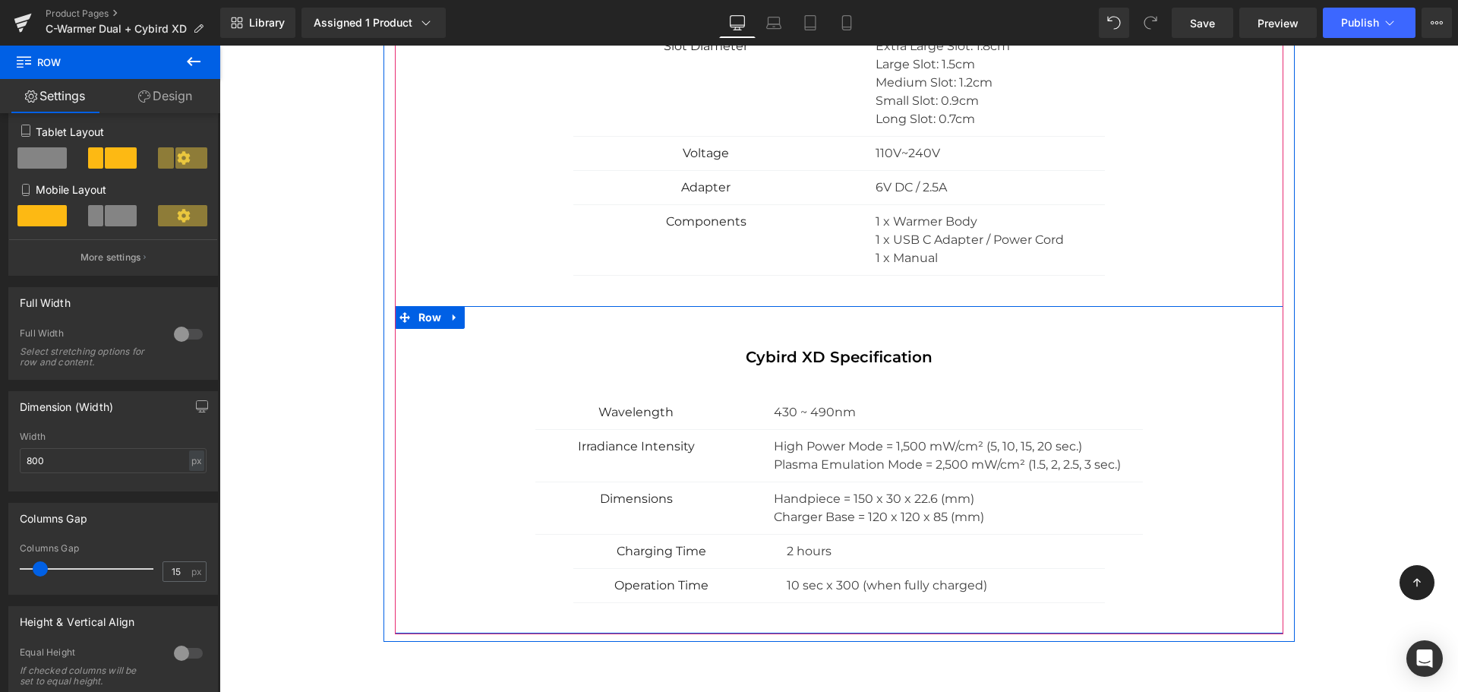
click at [580, 555] on span at bounding box center [588, 546] width 16 height 18
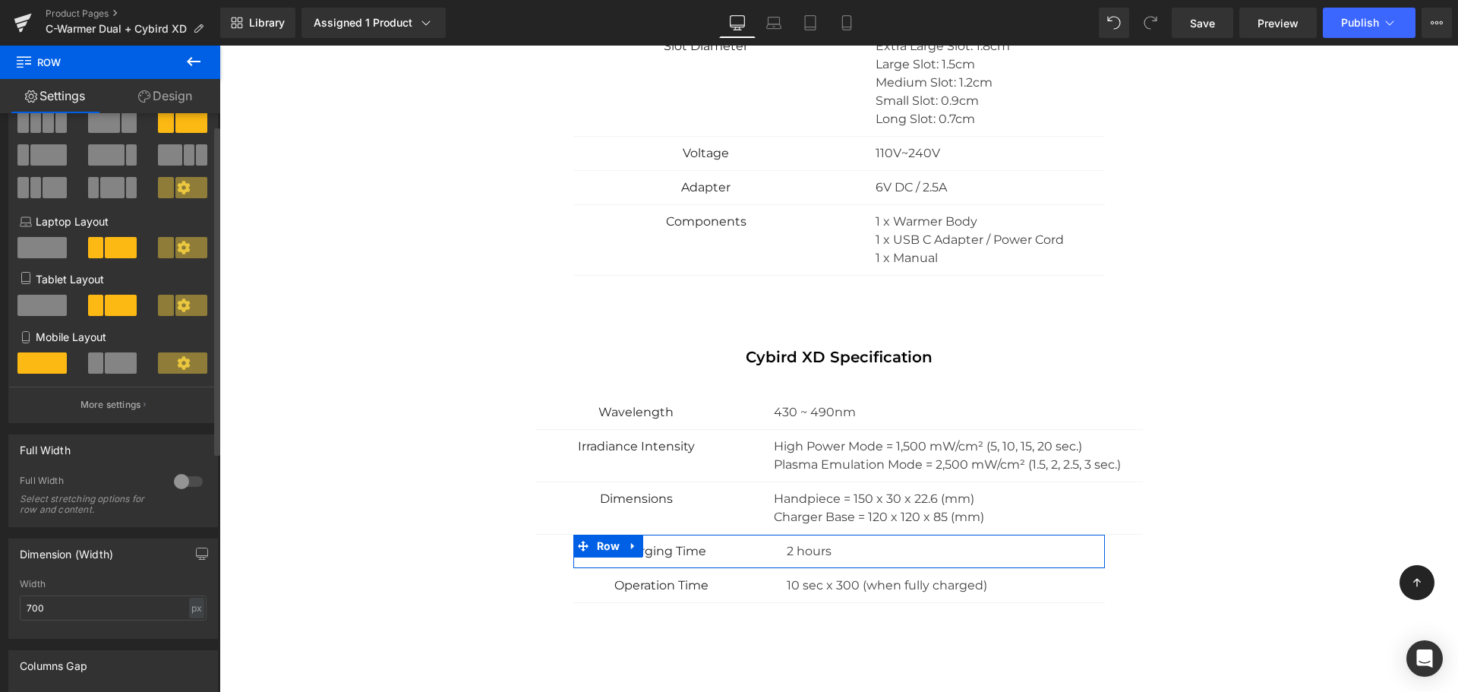
scroll to position [236, 0]
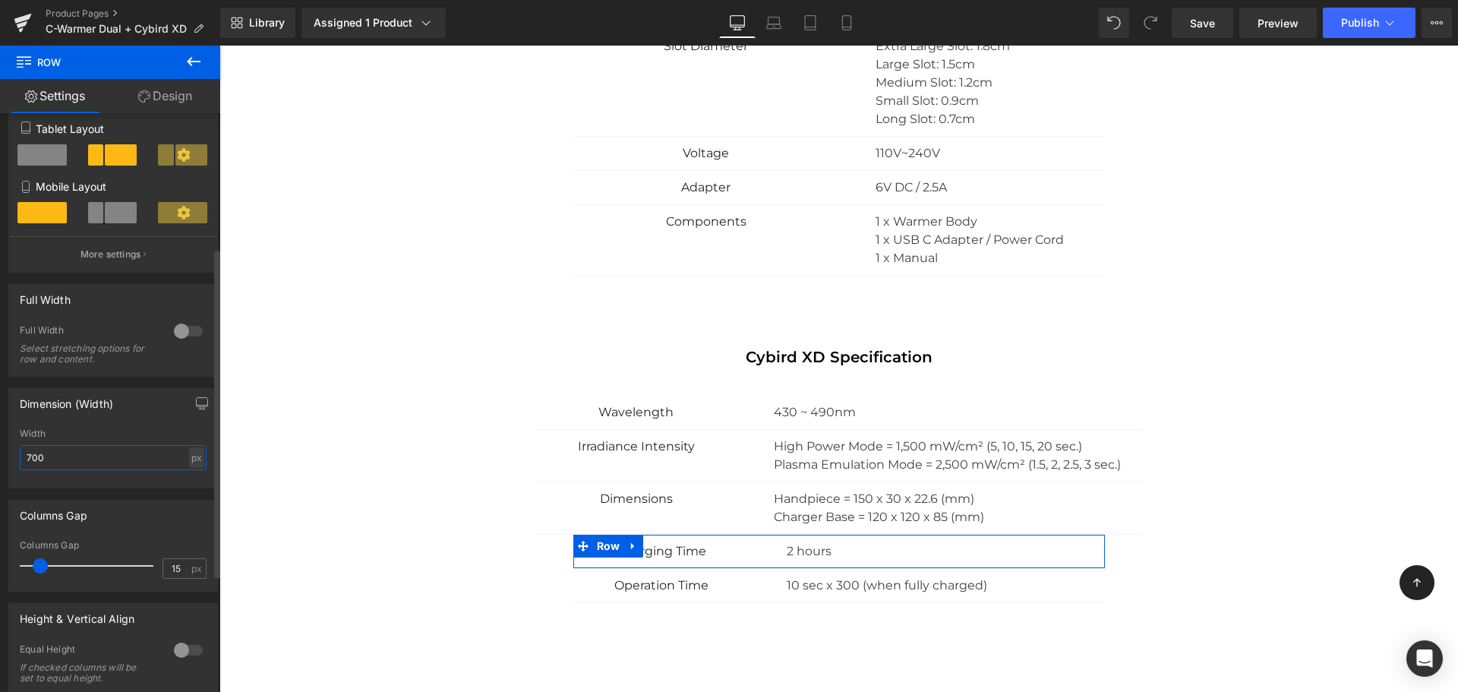
click at [34, 461] on input "700" at bounding box center [113, 457] width 187 height 25
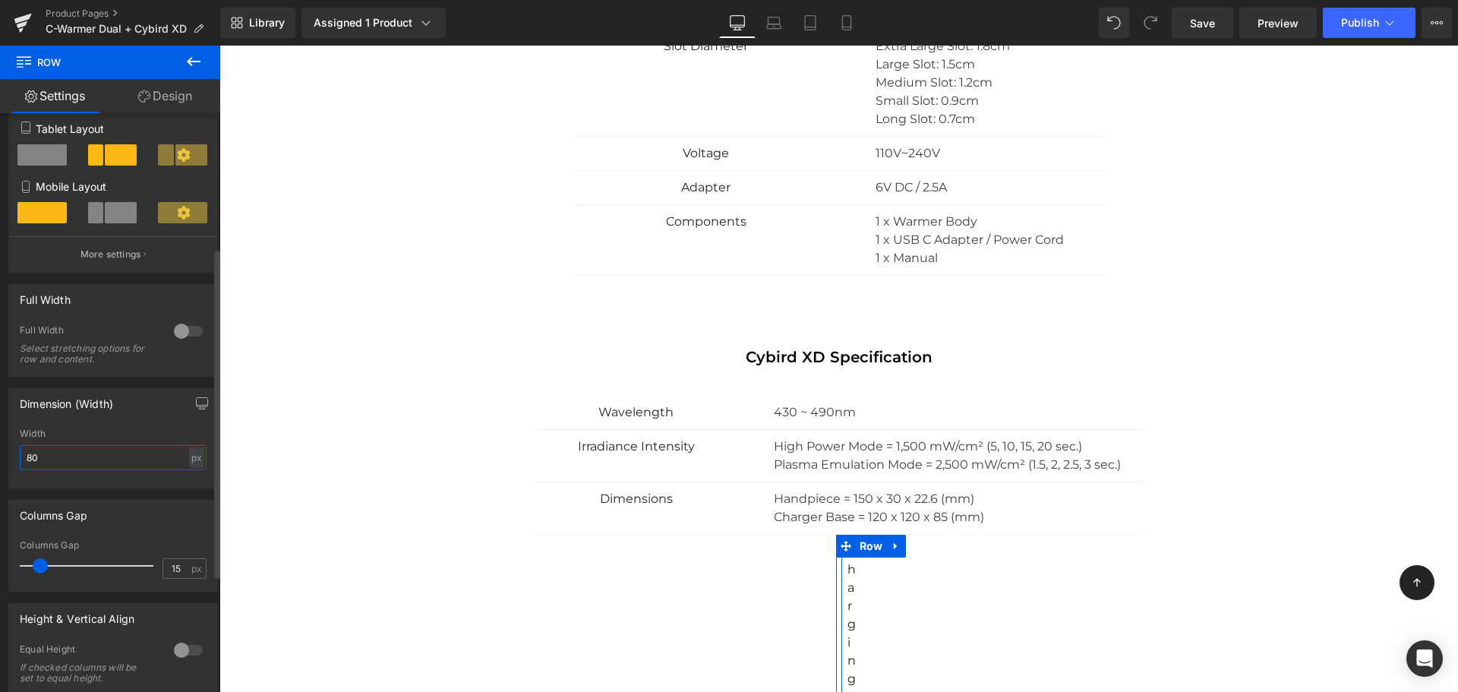
type input "800"
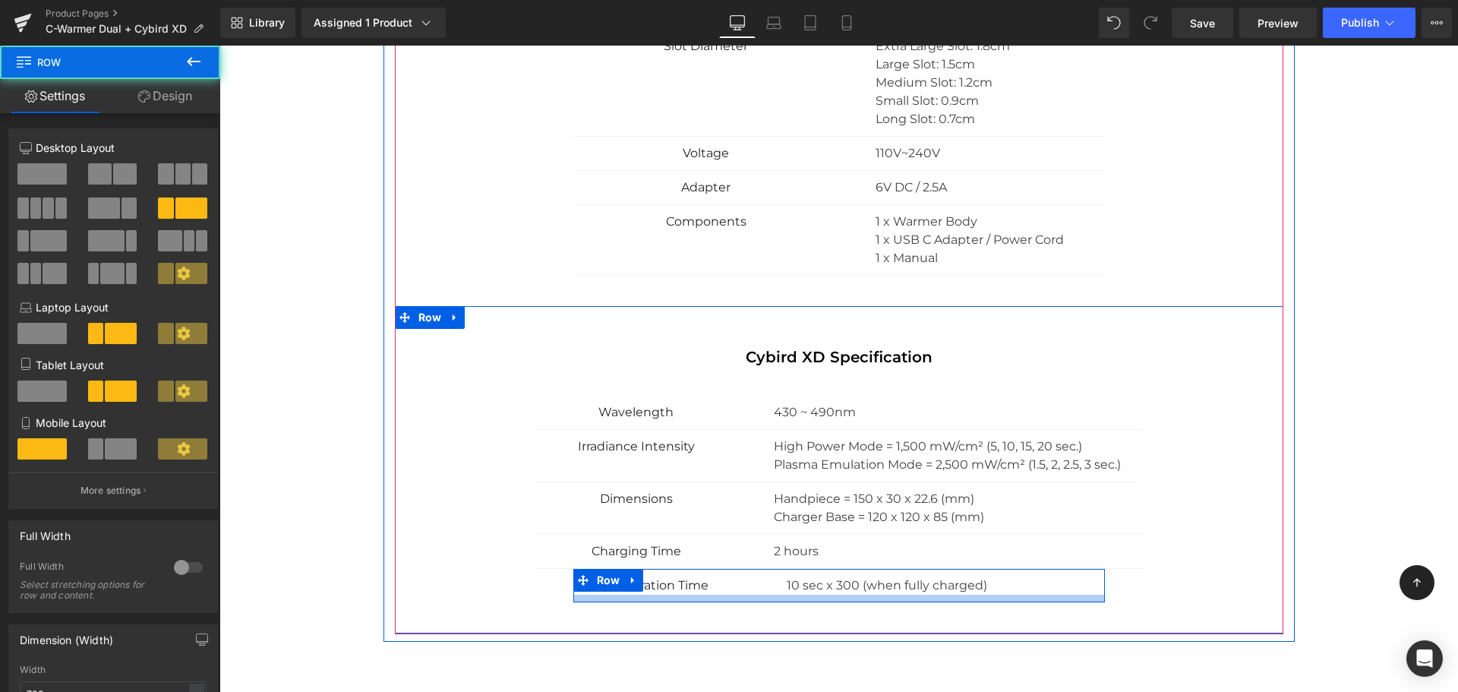
click at [573, 594] on div at bounding box center [838, 598] width 531 height 8
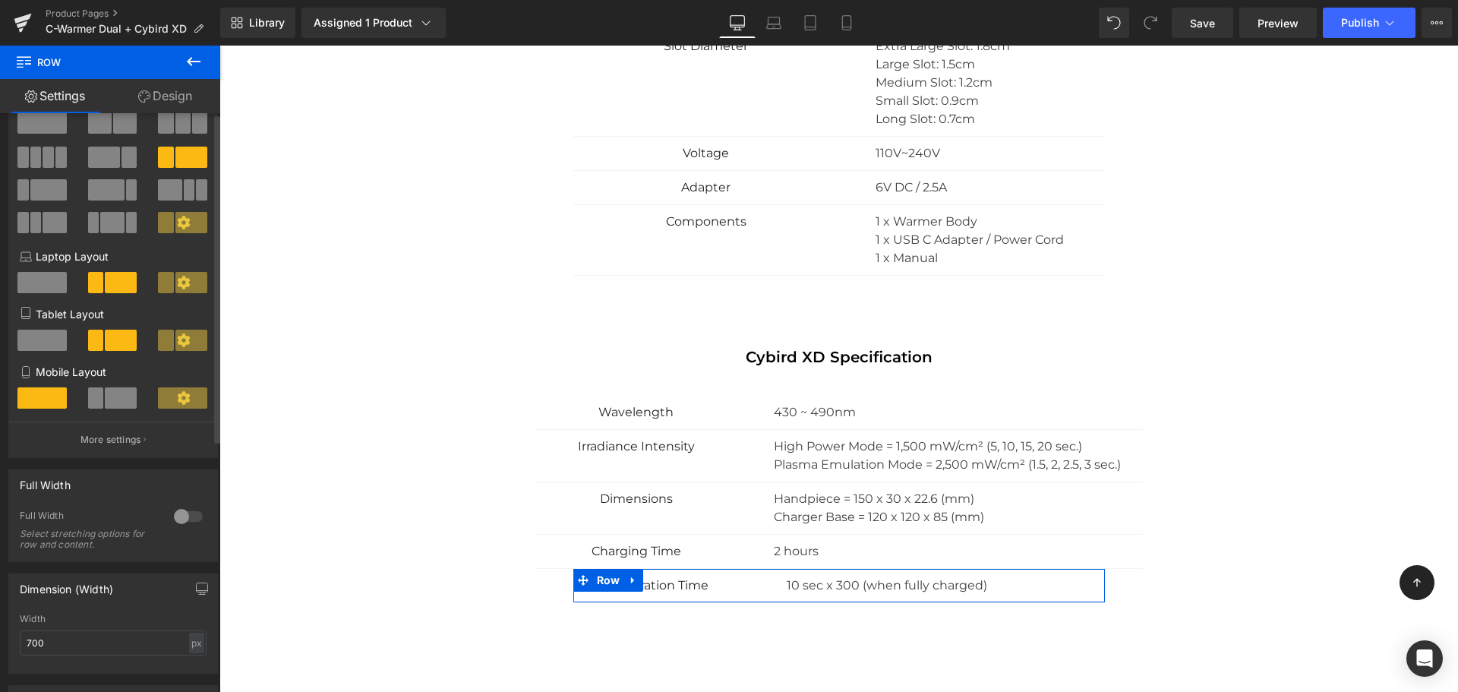
scroll to position [443, 0]
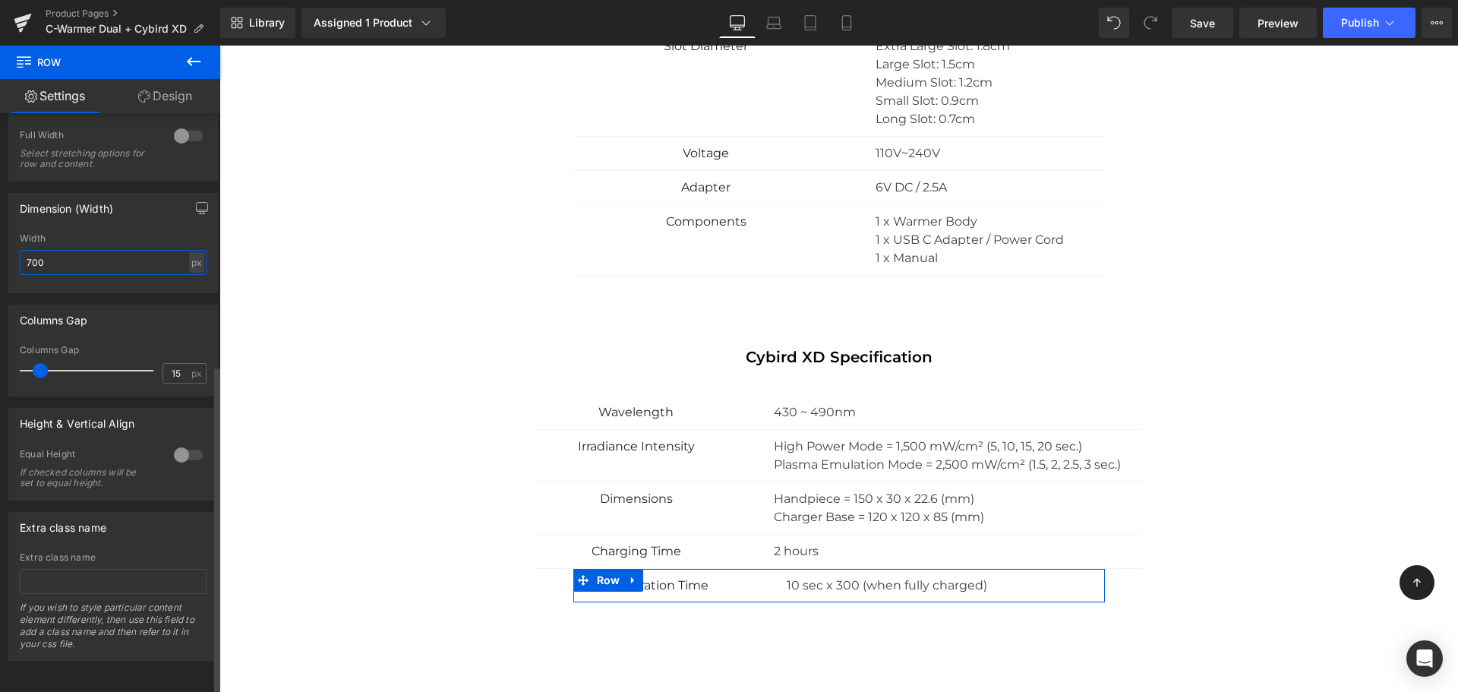
click at [33, 255] on input "700" at bounding box center [113, 262] width 187 height 25
type input "800"
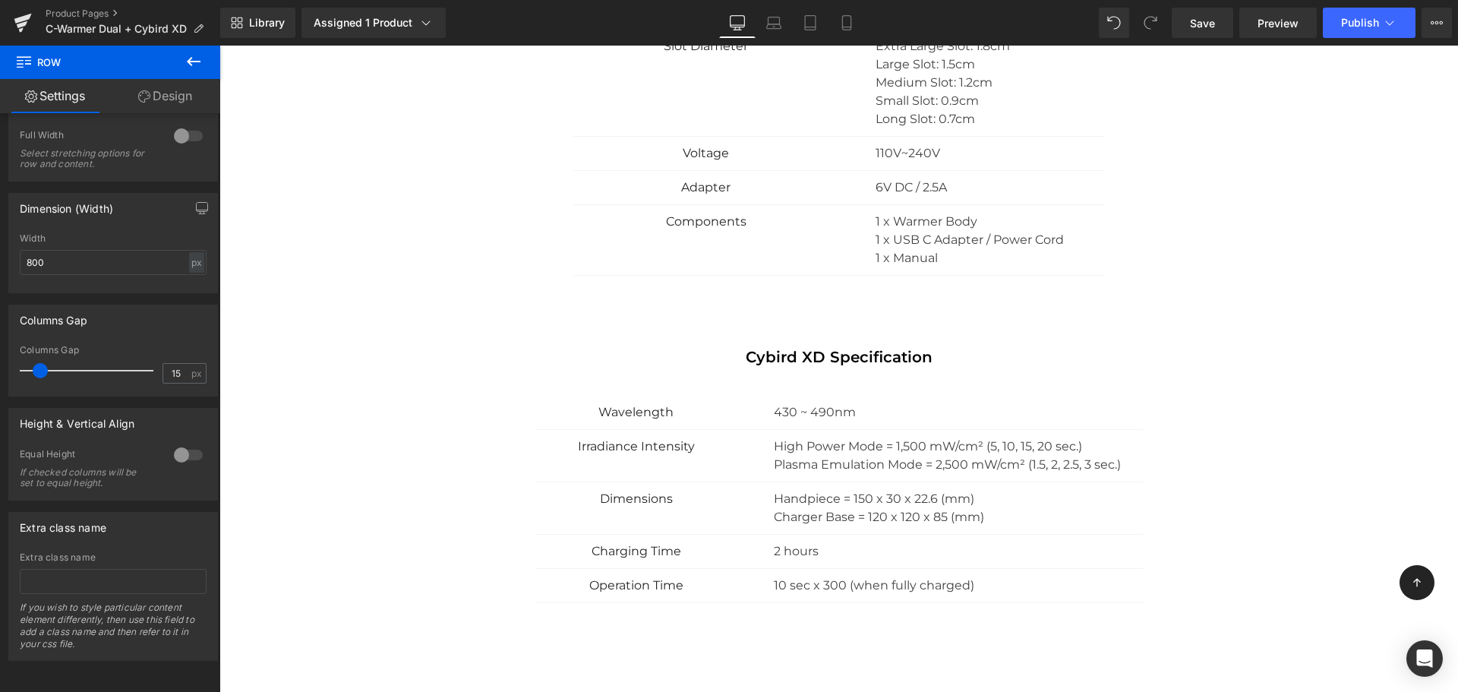
click at [1358, 281] on div "Text Block" at bounding box center [838, 63] width 1238 height 1560
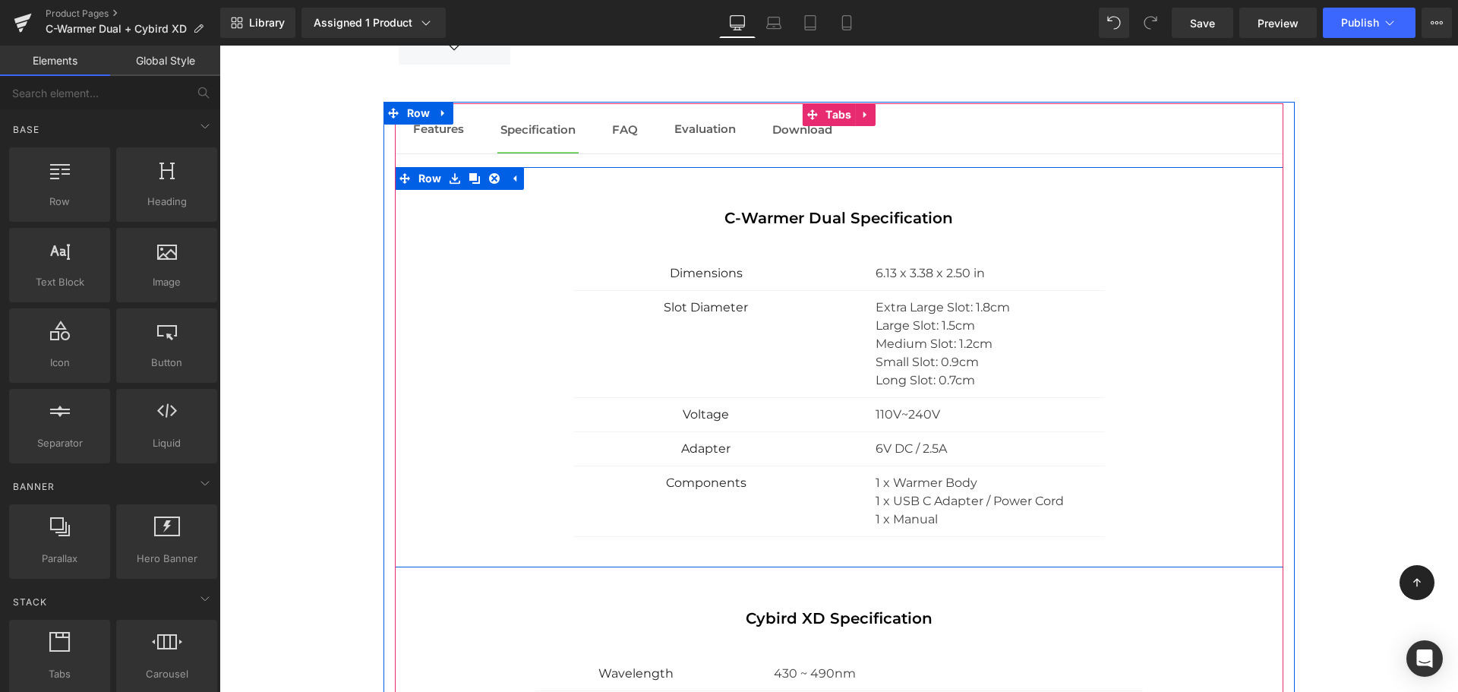
scroll to position [1707, 0]
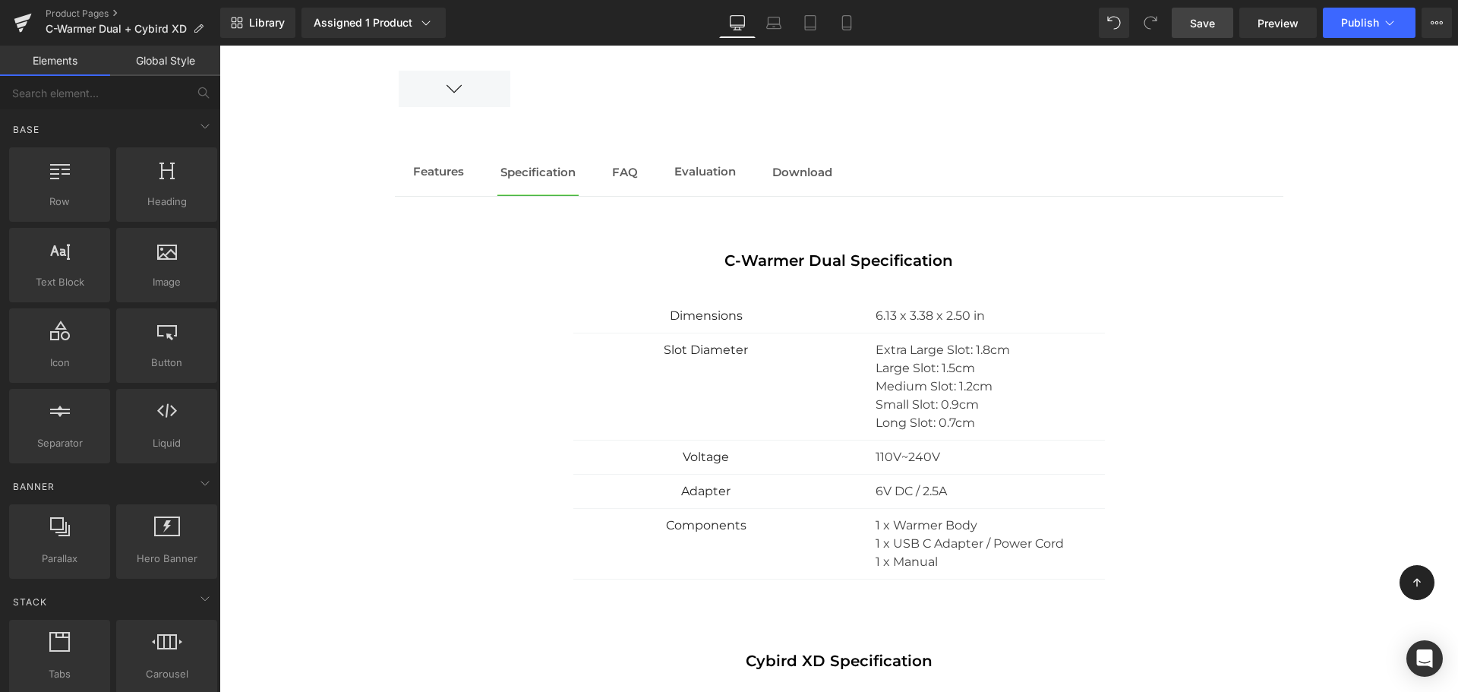
click at [1217, 21] on link "Save" at bounding box center [1201, 23] width 61 height 30
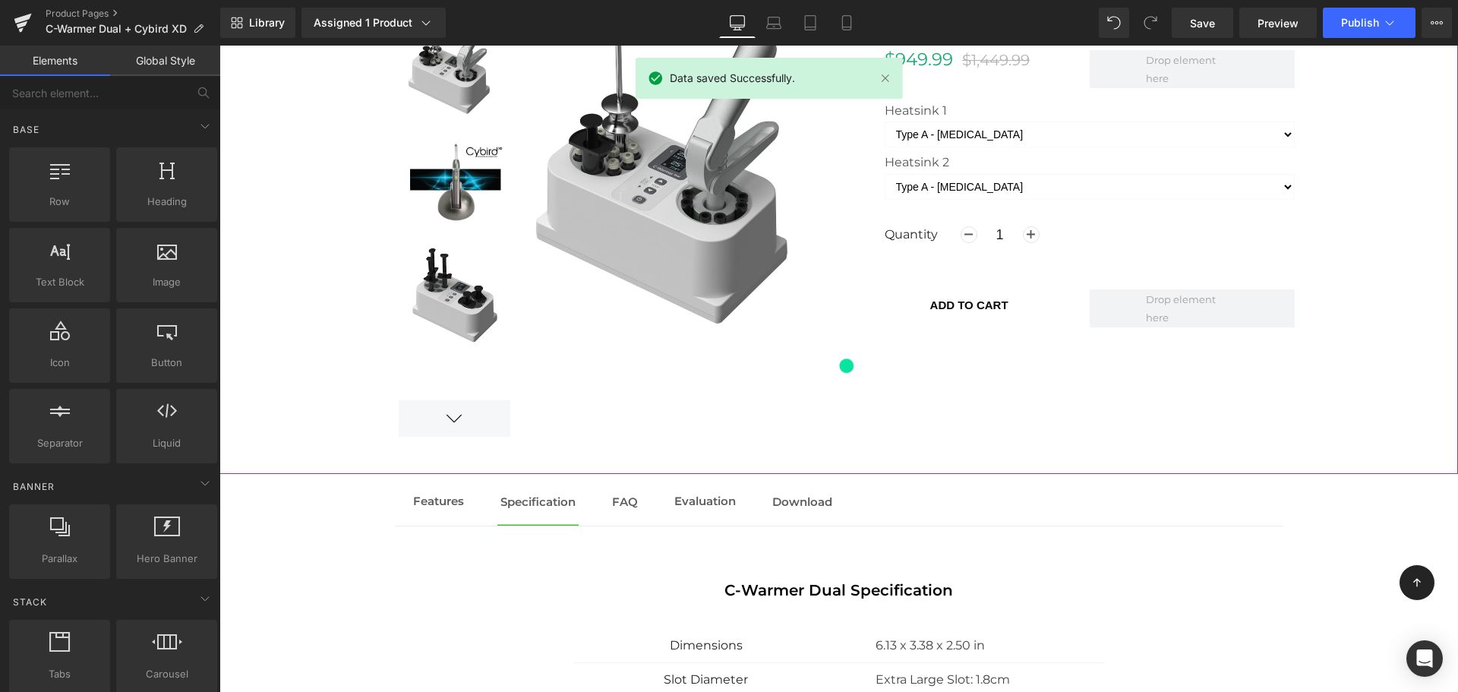
scroll to position [1355, 0]
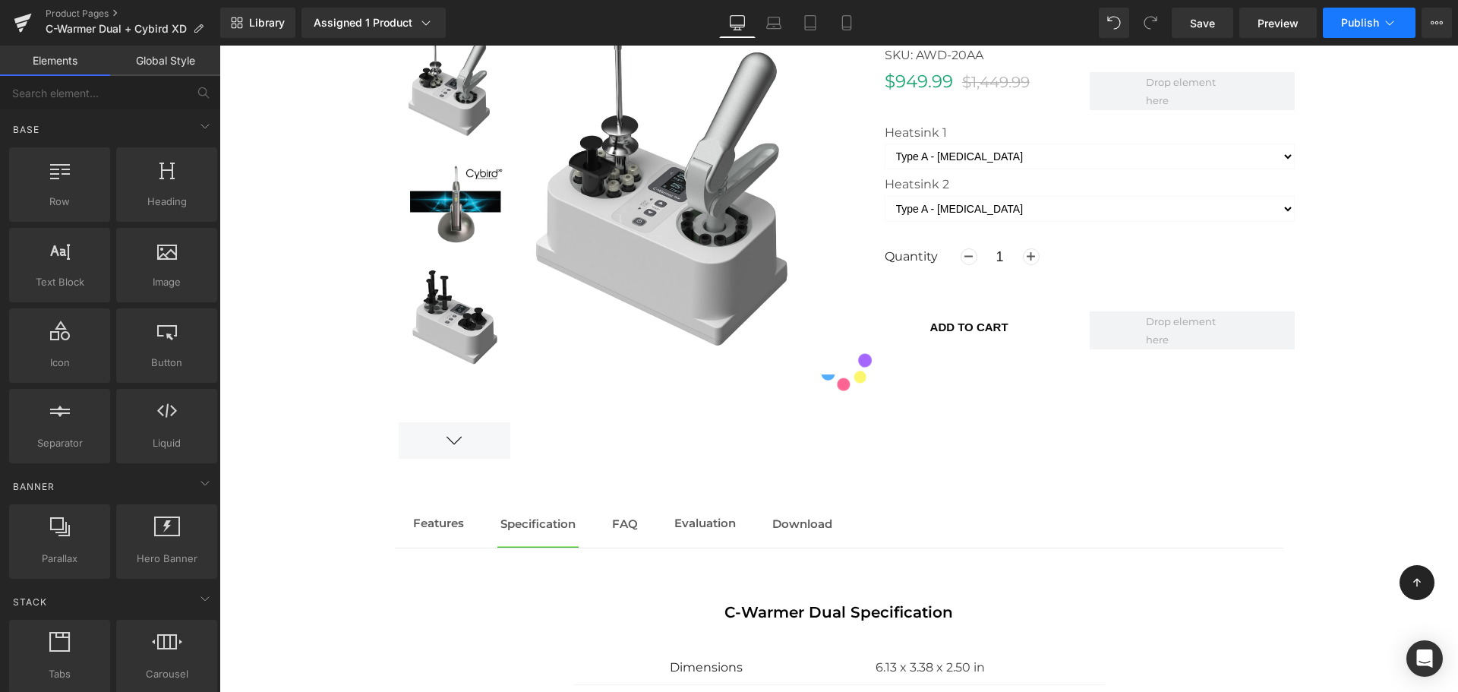
click at [1337, 32] on button "Publish" at bounding box center [1369, 23] width 93 height 30
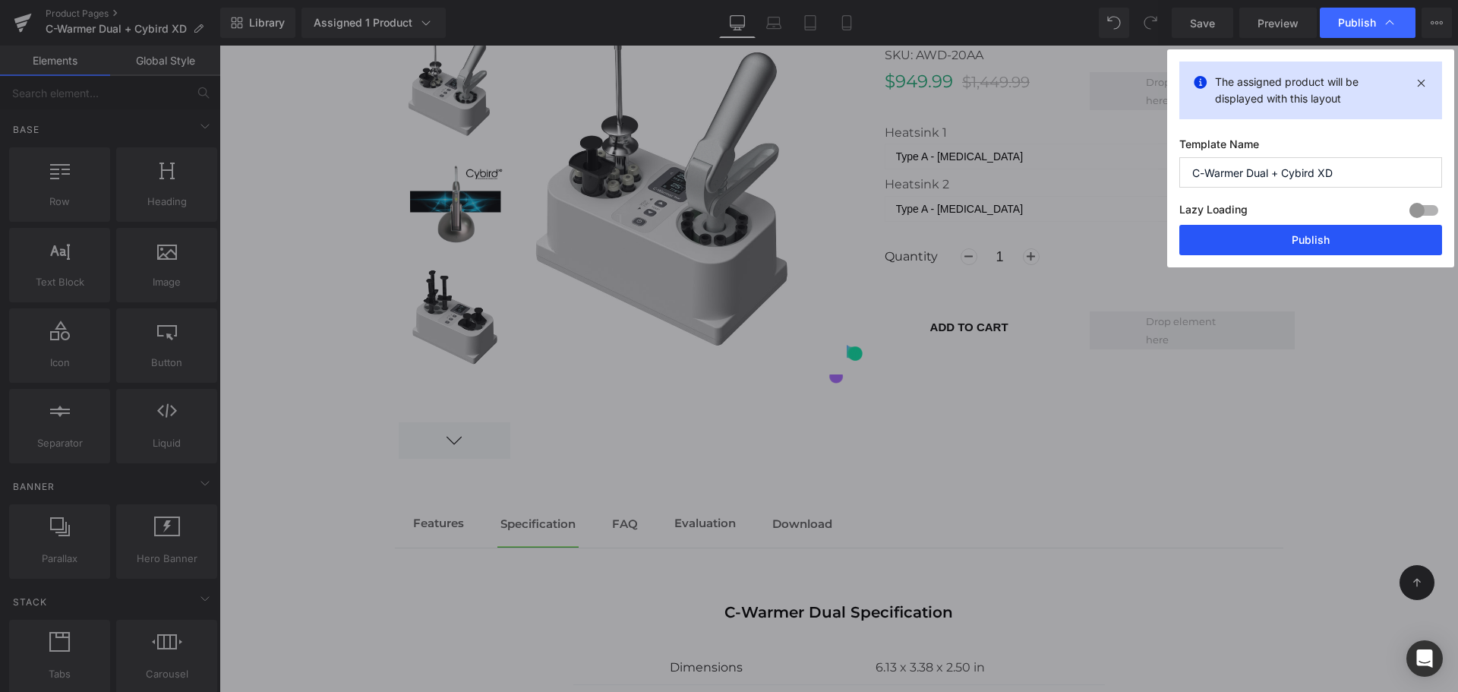
click at [1287, 246] on button "Publish" at bounding box center [1310, 240] width 263 height 30
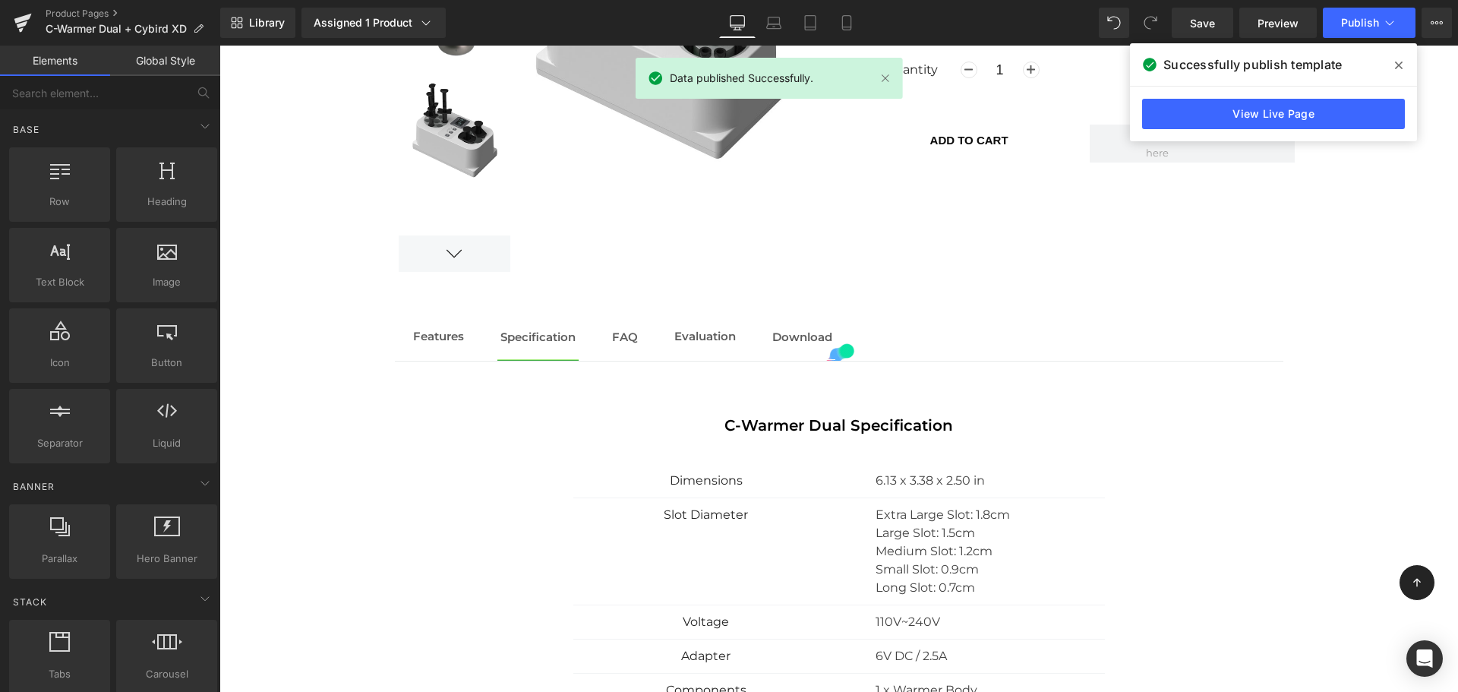
scroll to position [1497, 0]
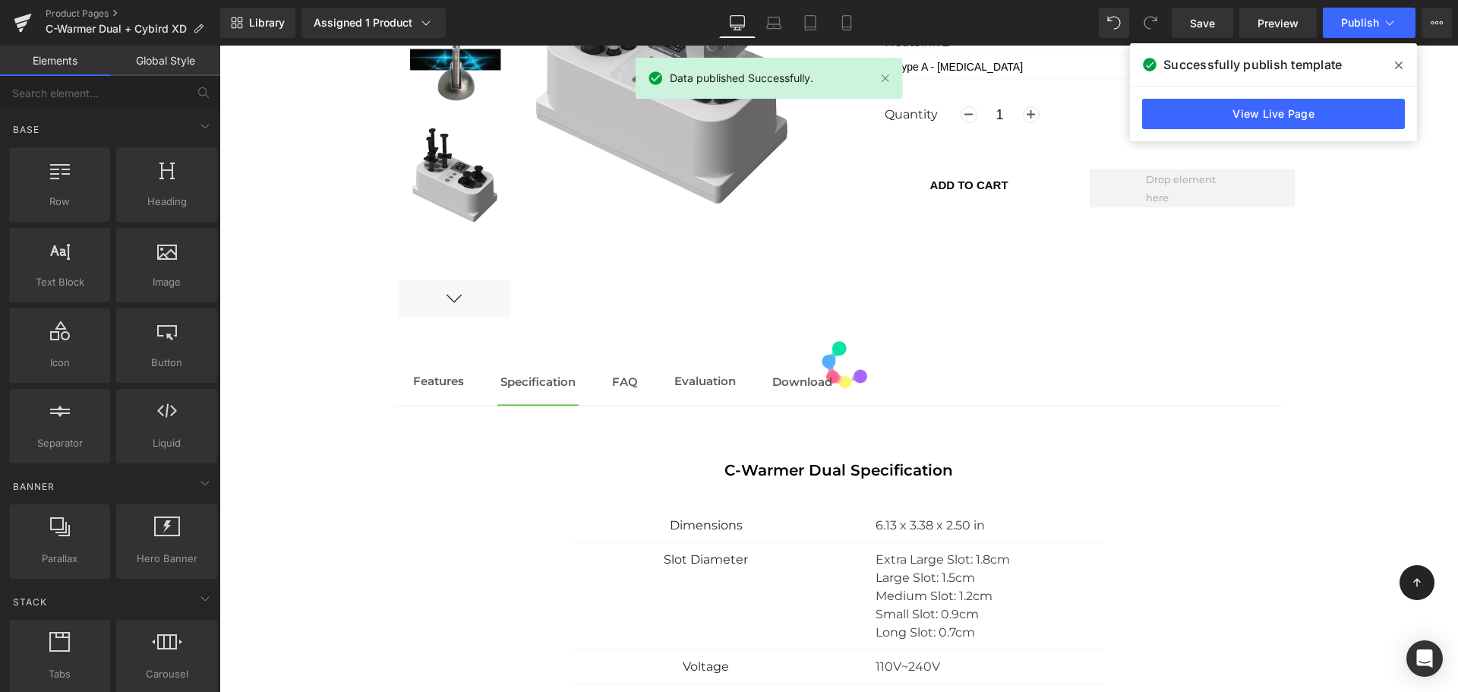
click at [616, 391] on span "FAQ Text Block" at bounding box center [625, 382] width 32 height 45
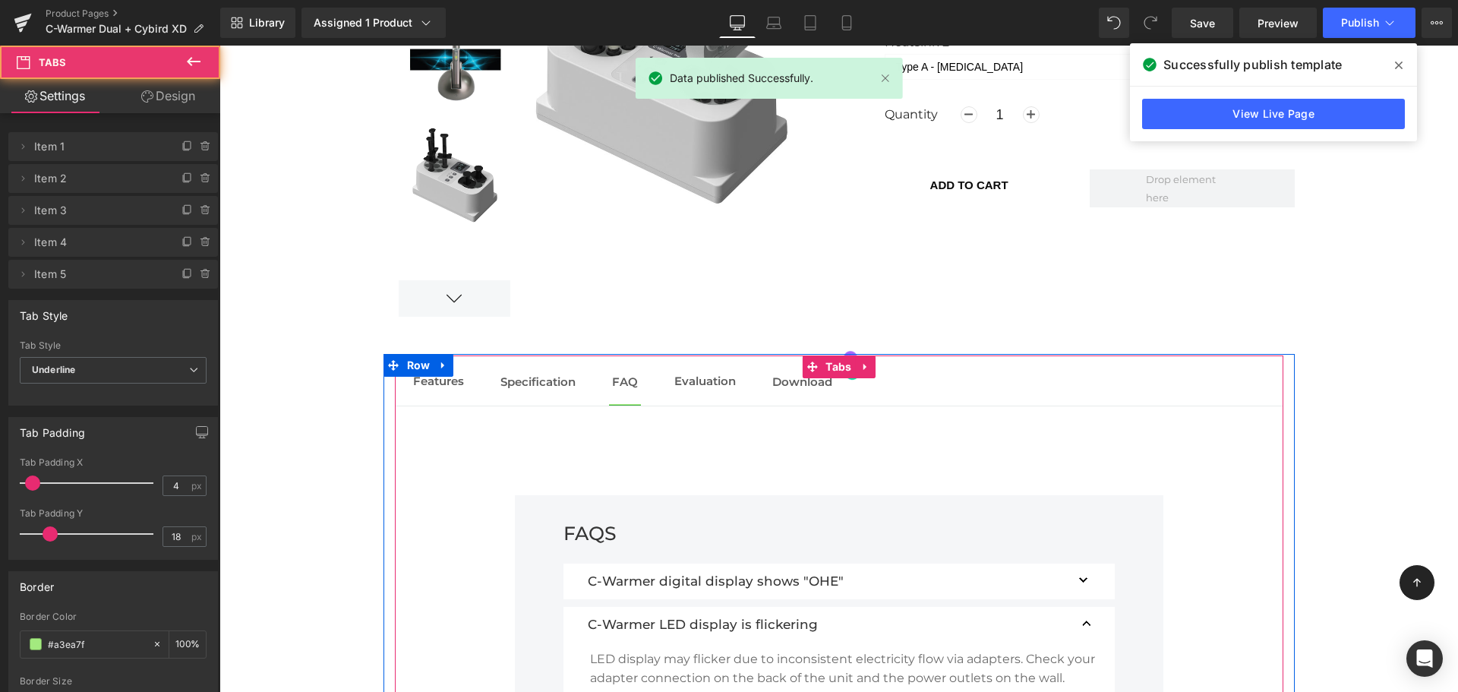
click at [692, 379] on span "Evaluation" at bounding box center [704, 381] width 61 height 14
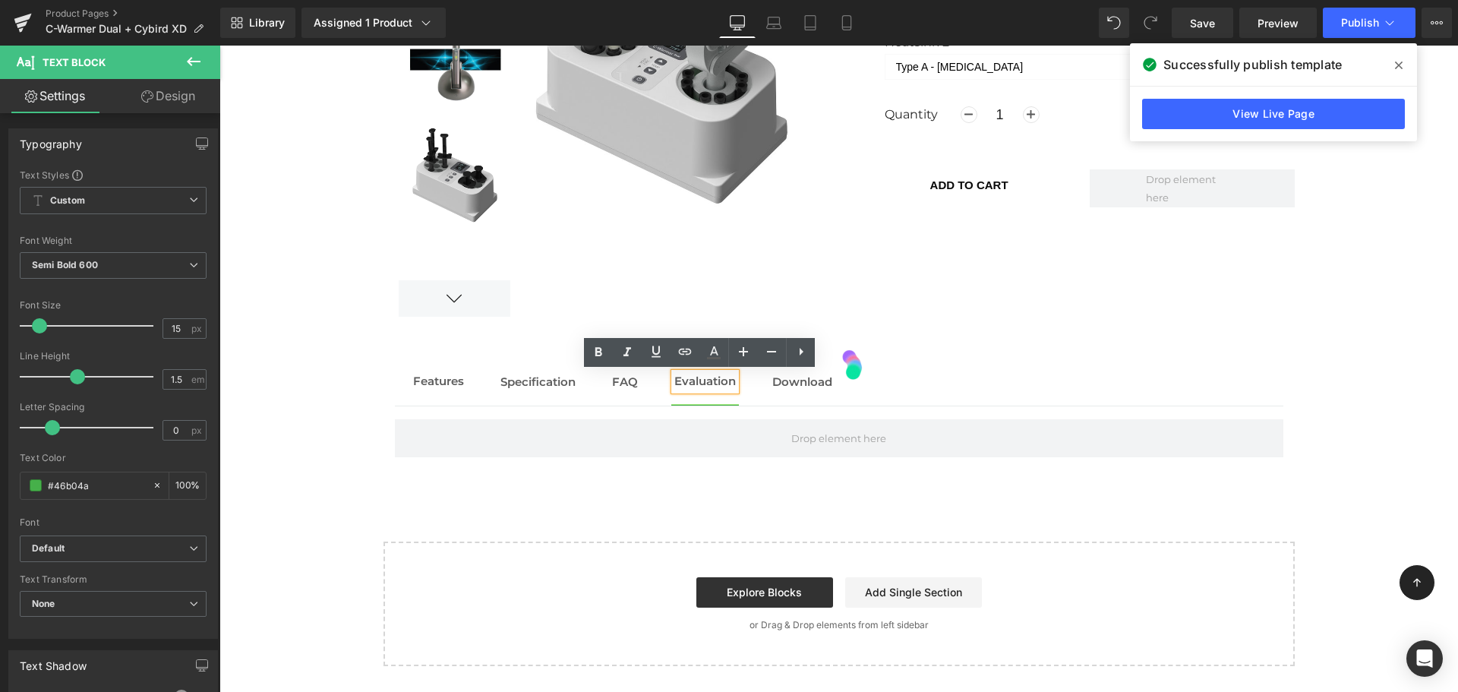
click at [445, 385] on span "Features" at bounding box center [438, 381] width 51 height 14
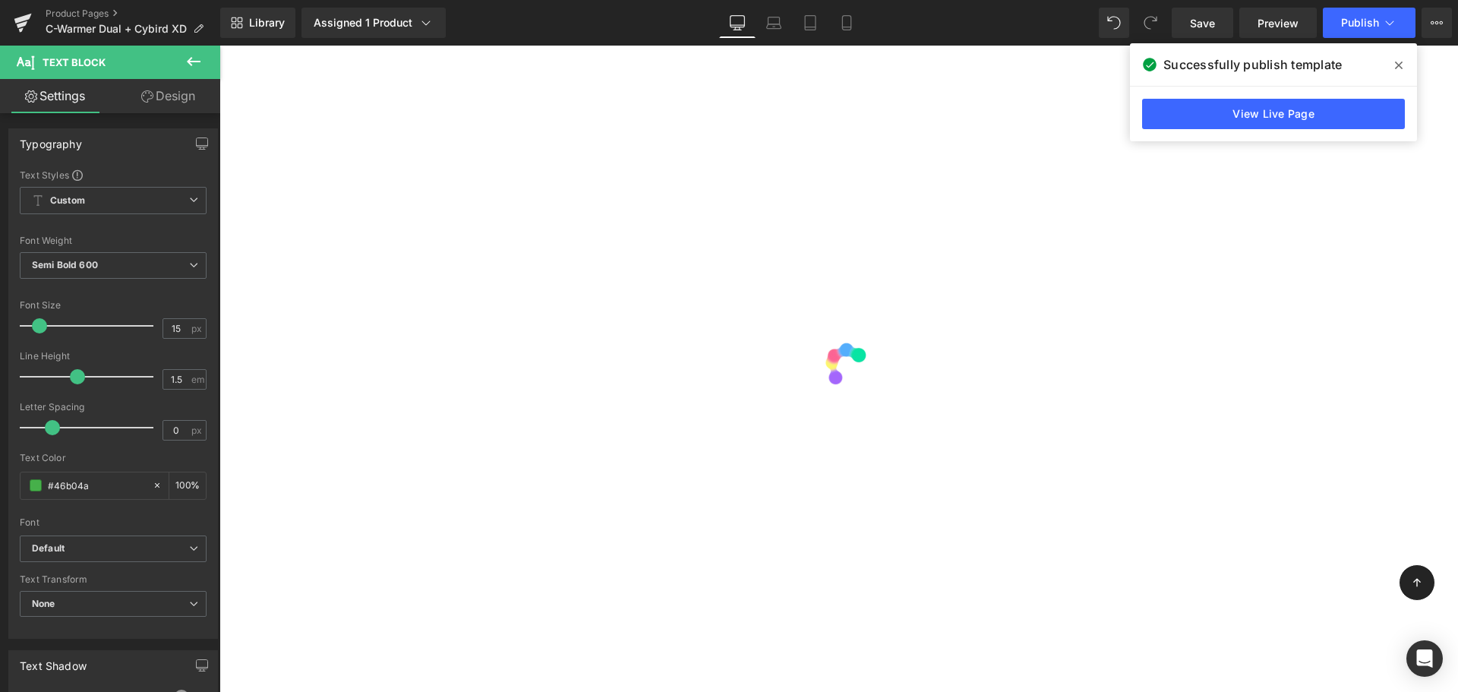
scroll to position [109, 0]
